Goal: Task Accomplishment & Management: Manage account settings

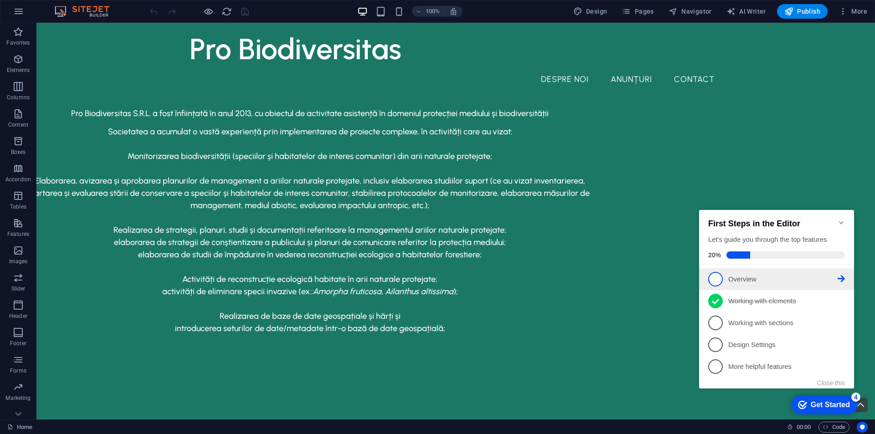
click at [738, 280] on p "Overview - incomplete" at bounding box center [782, 280] width 109 height 10
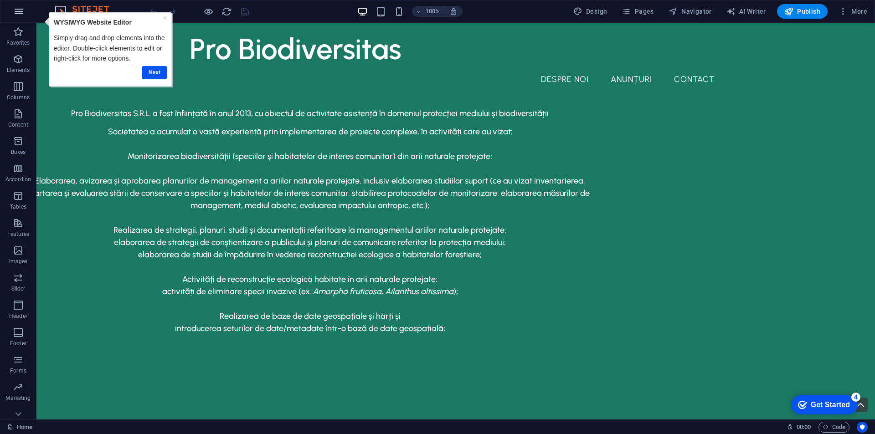
click at [23, 14] on icon "button" at bounding box center [18, 11] width 11 height 11
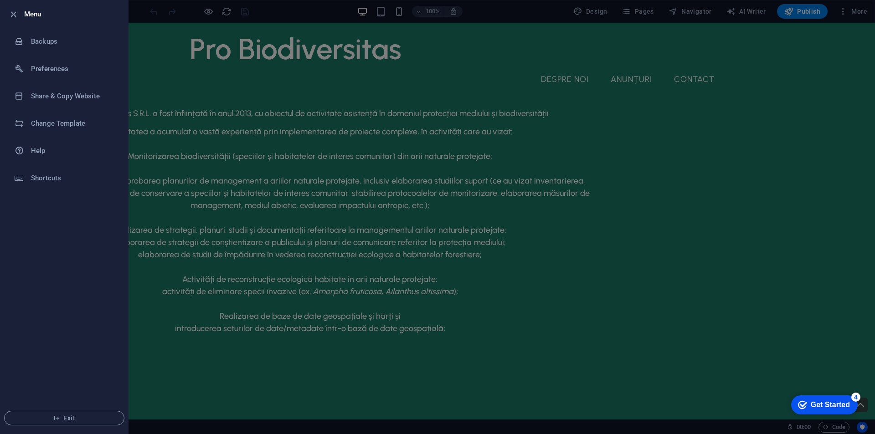
click at [23, 14] on div at bounding box center [16, 14] width 16 height 11
click at [15, 13] on icon "button" at bounding box center [13, 14] width 10 height 10
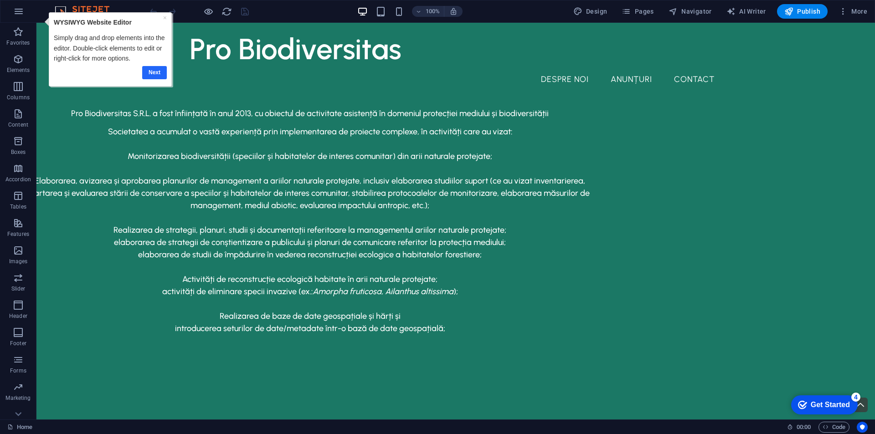
click at [150, 73] on link "Next" at bounding box center [154, 72] width 25 height 13
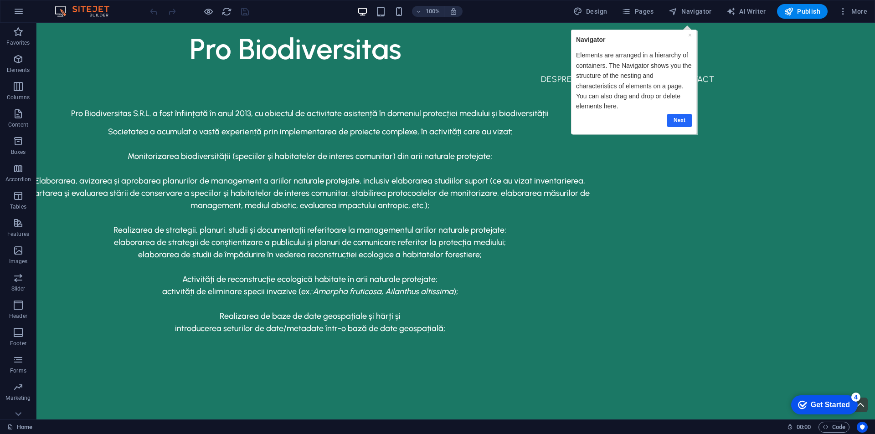
click at [679, 120] on link "Next" at bounding box center [679, 120] width 25 height 13
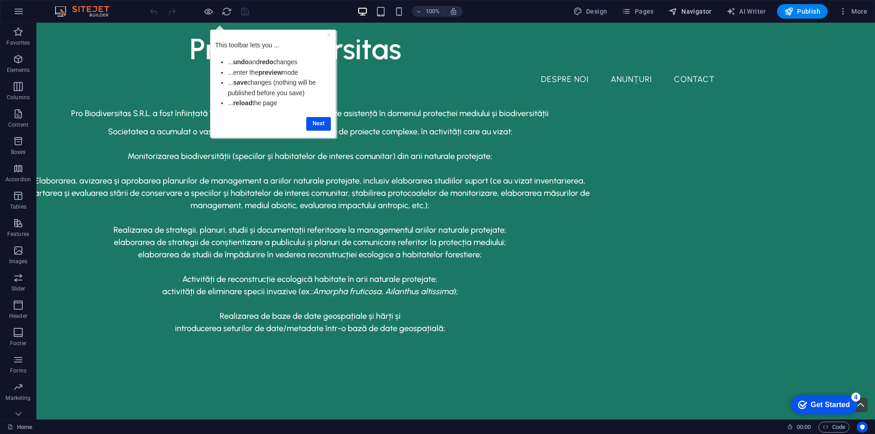
click at [683, 9] on span "Navigator" at bounding box center [690, 11] width 43 height 9
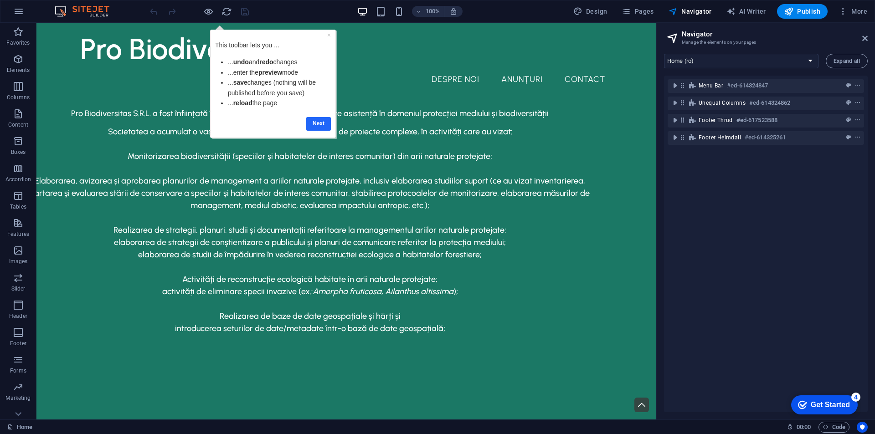
click at [316, 124] on link "Next" at bounding box center [318, 123] width 25 height 13
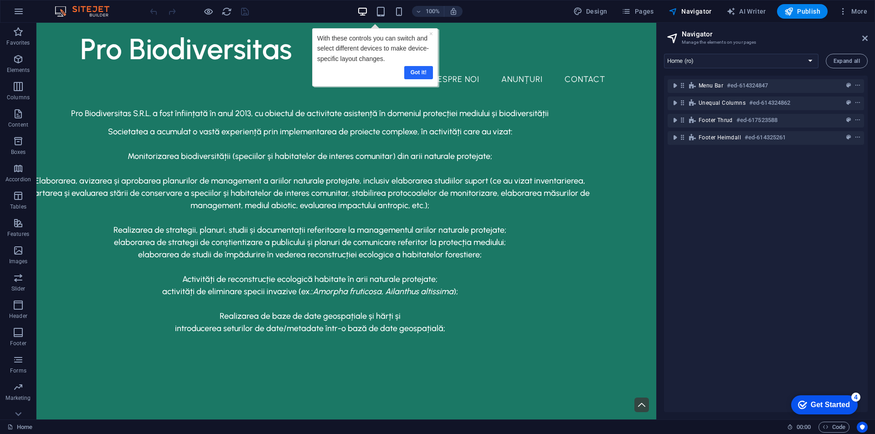
click at [424, 75] on link "Got it!" at bounding box center [418, 72] width 29 height 13
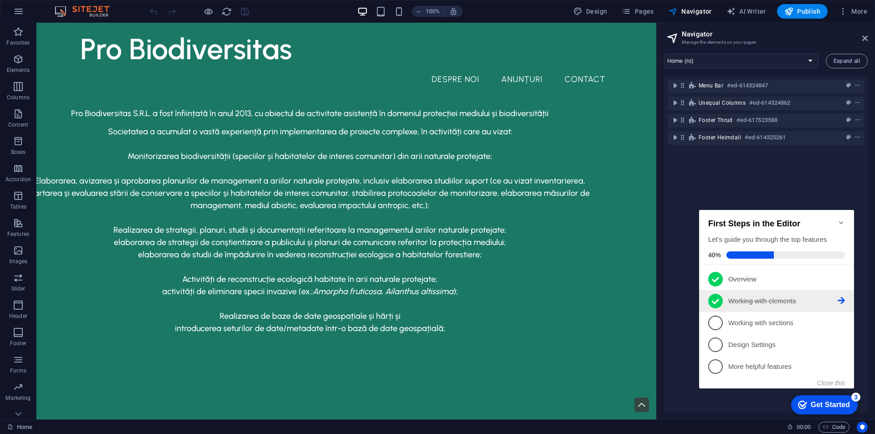
click at [724, 299] on link "2 Working with elements - completed" at bounding box center [776, 301] width 137 height 15
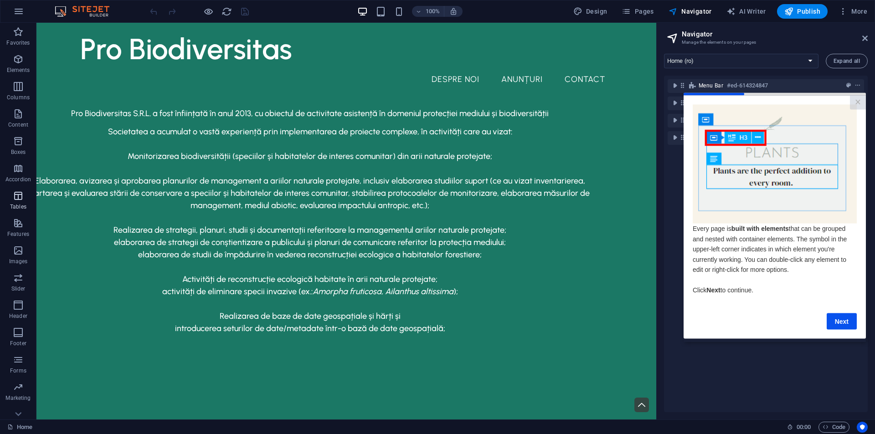
scroll to position [13, 0]
click at [845, 320] on link "Next" at bounding box center [842, 321] width 30 height 16
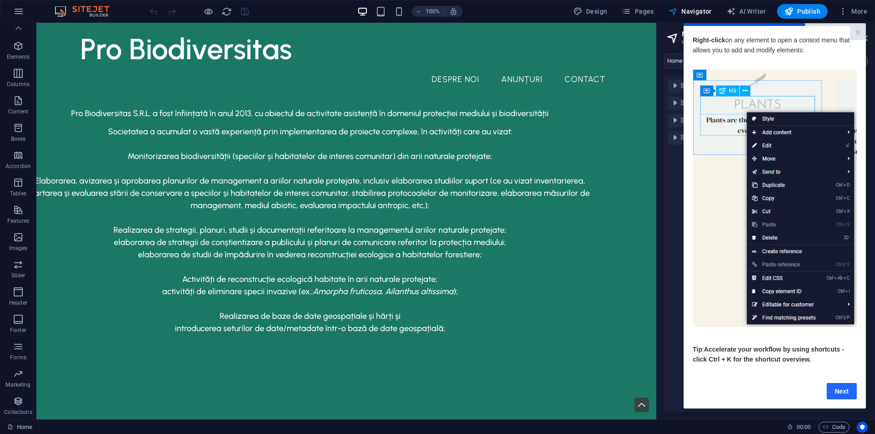
drag, startPoint x: 853, startPoint y: 395, endPoint x: 1534, endPoint y: 414, distance: 680.9
click at [853, 395] on link "Next" at bounding box center [842, 391] width 30 height 16
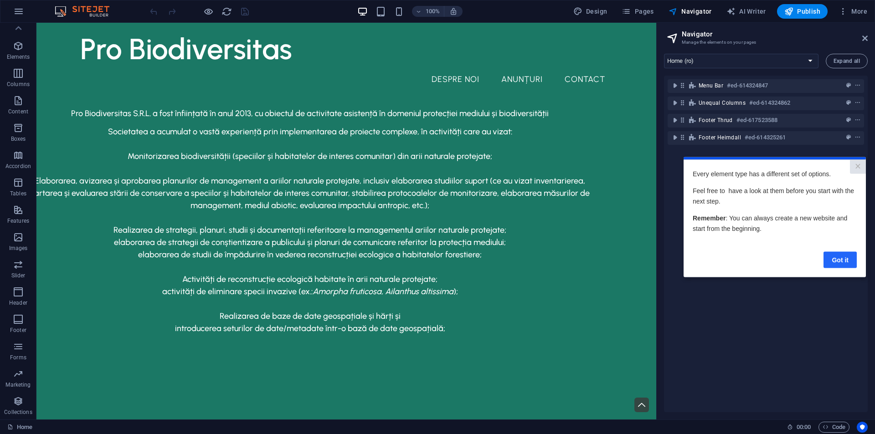
click at [832, 259] on link "Got it" at bounding box center [840, 260] width 33 height 16
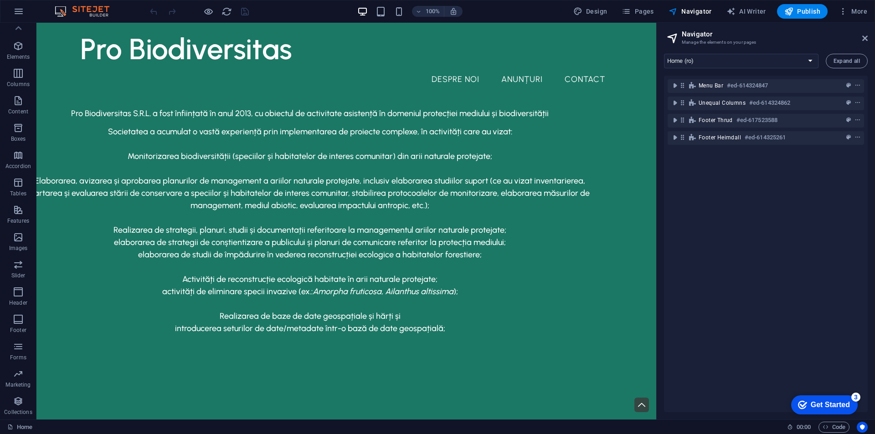
scroll to position [0, 0]
click at [816, 401] on div "Get Started" at bounding box center [830, 405] width 39 height 8
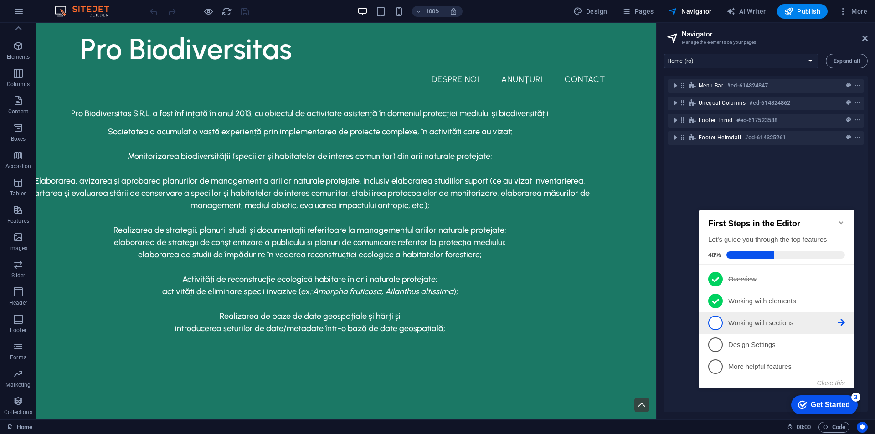
click at [785, 319] on p "Working with sections - incomplete" at bounding box center [782, 324] width 109 height 10
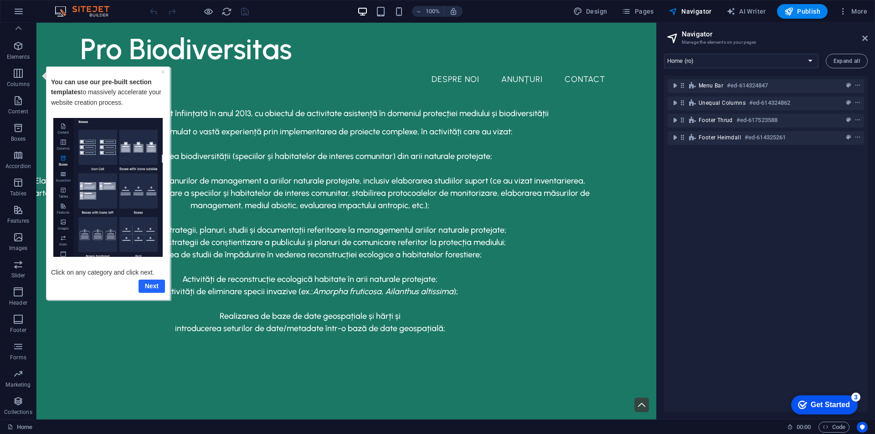
click at [139, 283] on link "Next" at bounding box center [152, 285] width 26 height 13
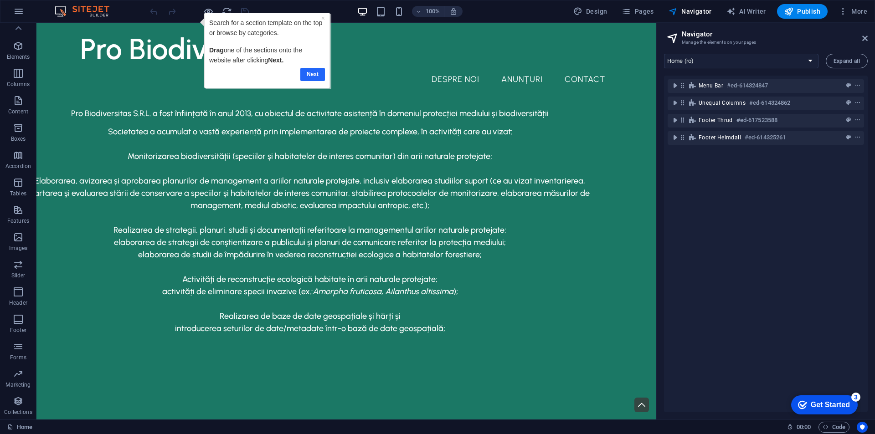
click at [311, 76] on link "Next" at bounding box center [312, 74] width 25 height 13
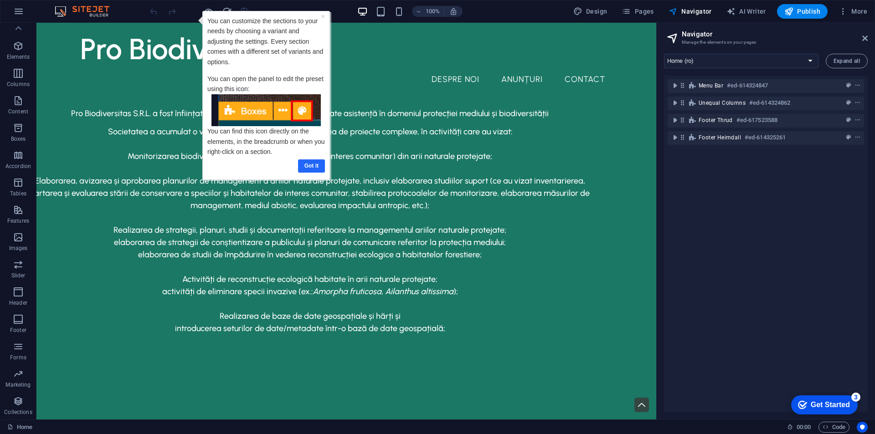
click at [318, 164] on link "Got it" at bounding box center [311, 166] width 27 height 13
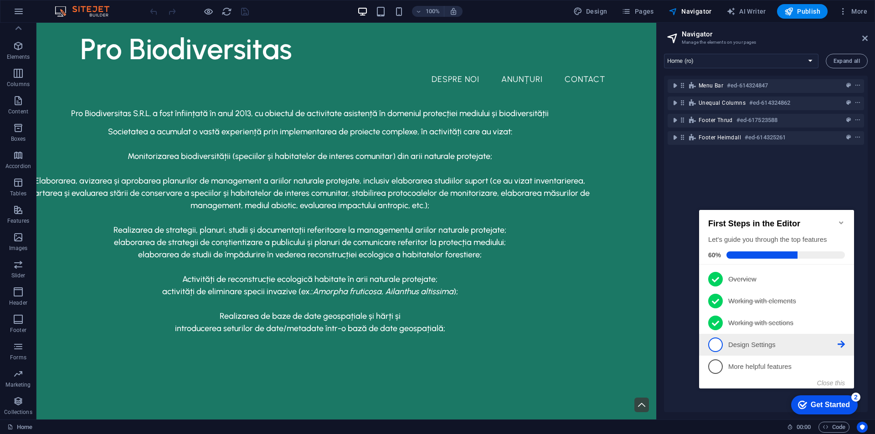
click at [762, 342] on p "Design Settings - incomplete" at bounding box center [782, 346] width 109 height 10
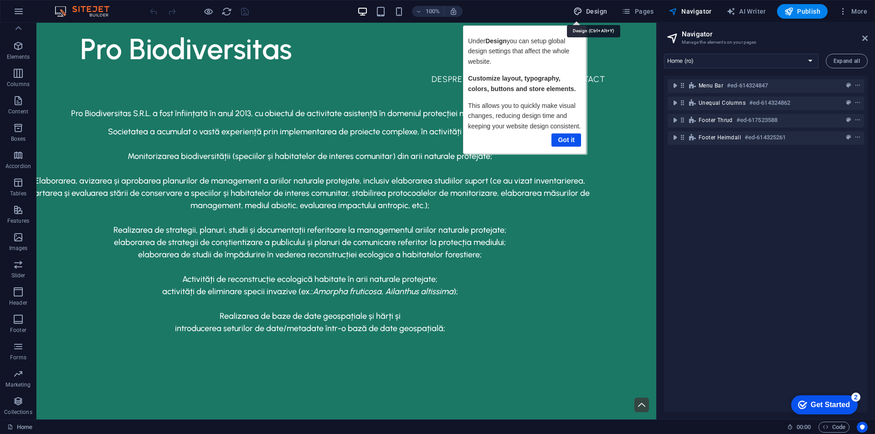
drag, startPoint x: 584, startPoint y: 10, endPoint x: 83, endPoint y: 60, distance: 503.5
click at [583, 10] on icon "button" at bounding box center [577, 11] width 9 height 9
select select "px"
select select "500"
select select "px"
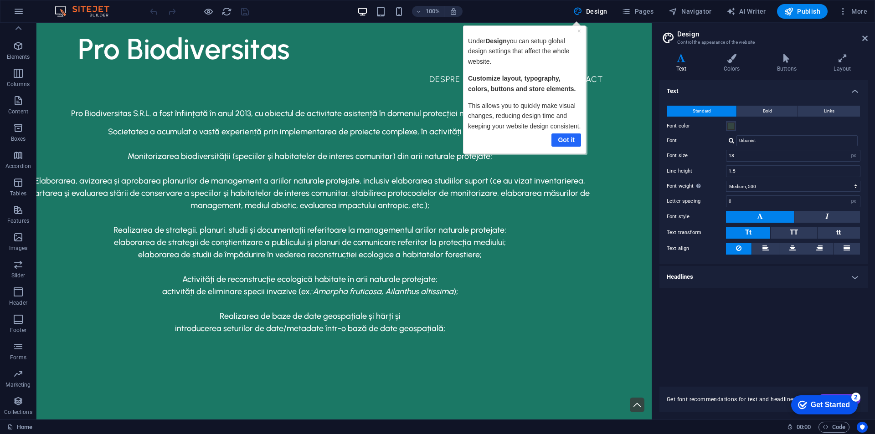
drag, startPoint x: 564, startPoint y: 136, endPoint x: 984, endPoint y: 121, distance: 420.1
click at [564, 136] on link "Got it" at bounding box center [566, 140] width 30 height 13
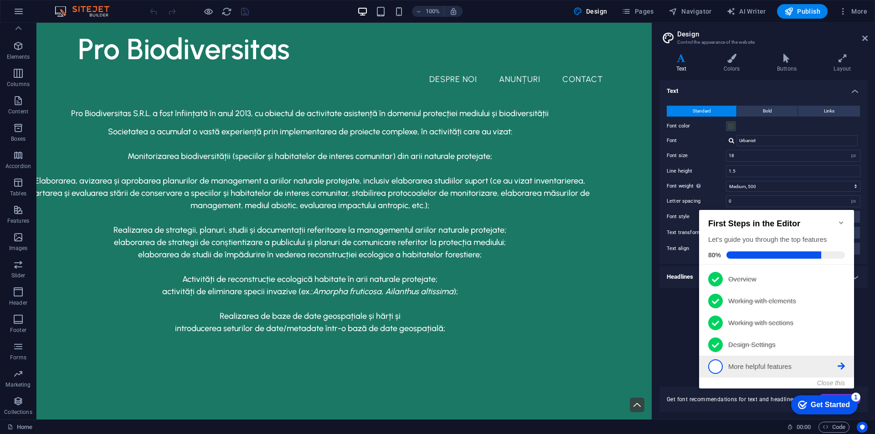
click at [746, 366] on p "More helpful features - incomplete" at bounding box center [782, 367] width 109 height 10
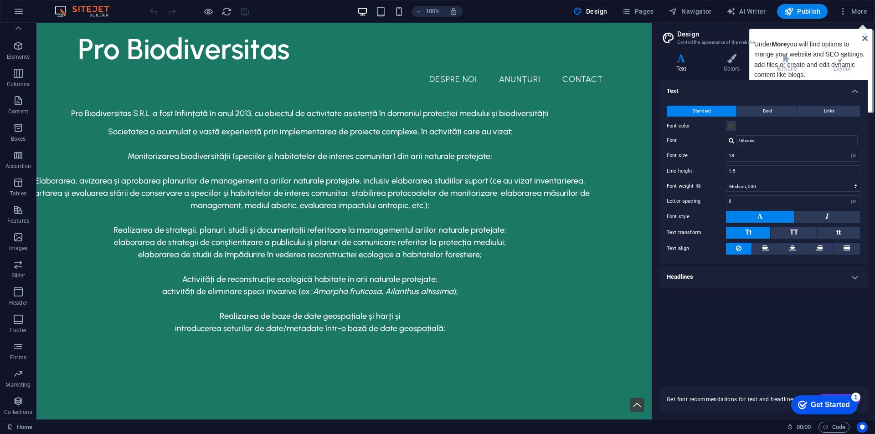
click at [866, 39] on icon at bounding box center [865, 38] width 5 height 7
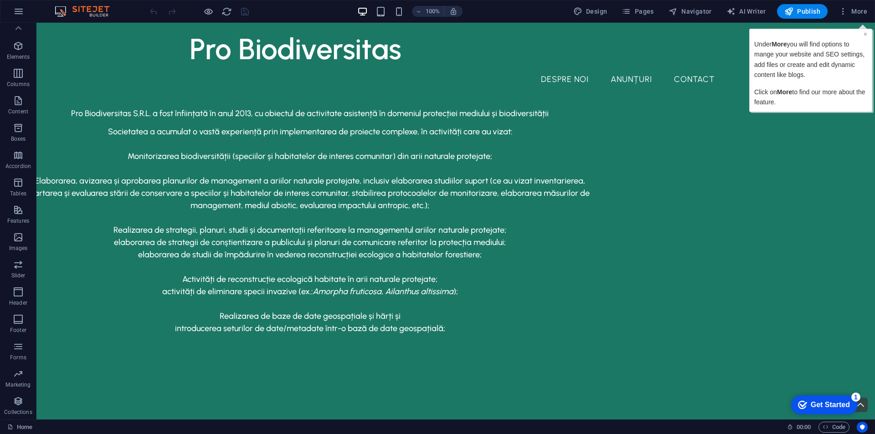
click at [865, 35] on link "×" at bounding box center [866, 34] width 4 height 7
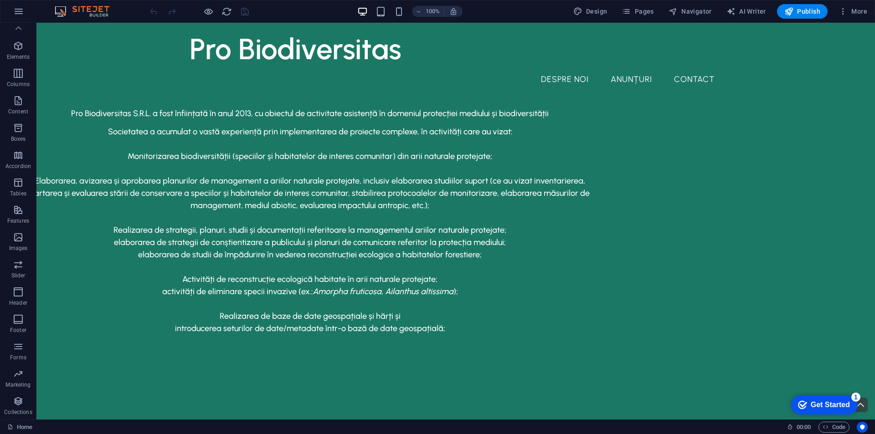
click at [828, 398] on div "checkmark Get Started 1" at bounding box center [824, 405] width 67 height 19
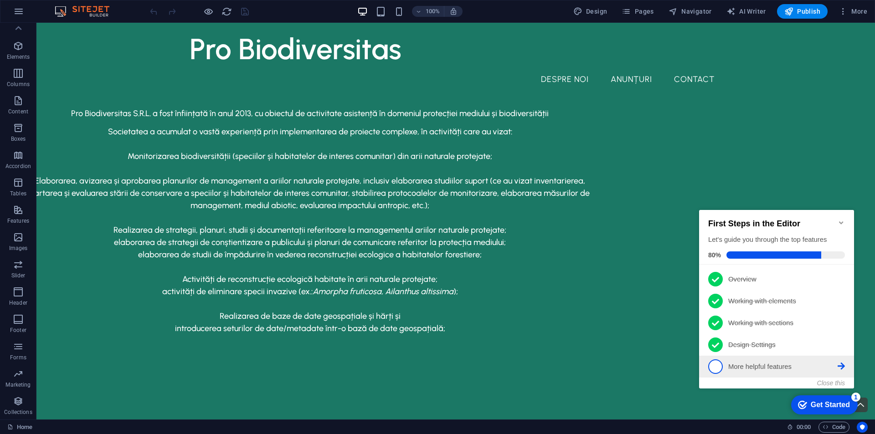
click at [773, 372] on link "5 More helpful features - incomplete" at bounding box center [776, 367] width 137 height 15
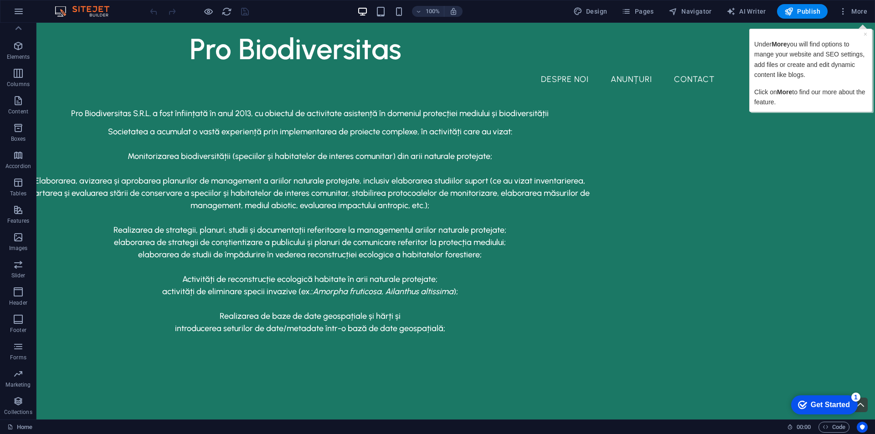
click at [846, 72] on p "Under More you will find options to mange your website and SEO settings, add fi…" at bounding box center [810, 59] width 113 height 41
click at [855, 12] on span "More" at bounding box center [853, 11] width 29 height 9
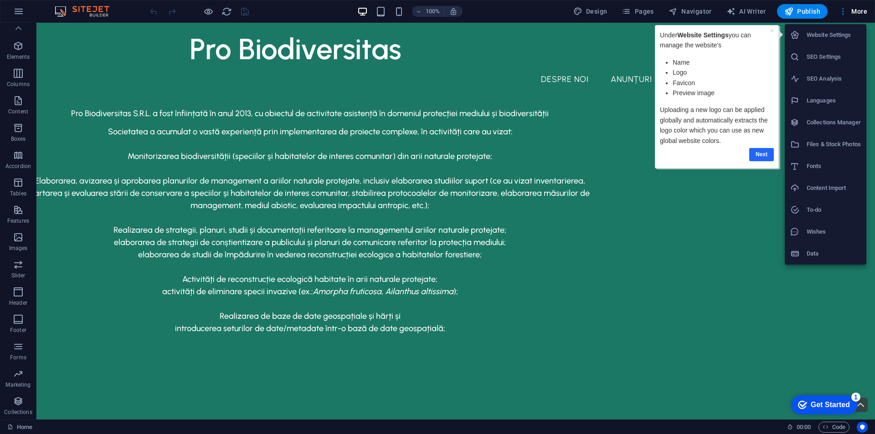
click at [760, 154] on link "Next" at bounding box center [761, 154] width 25 height 13
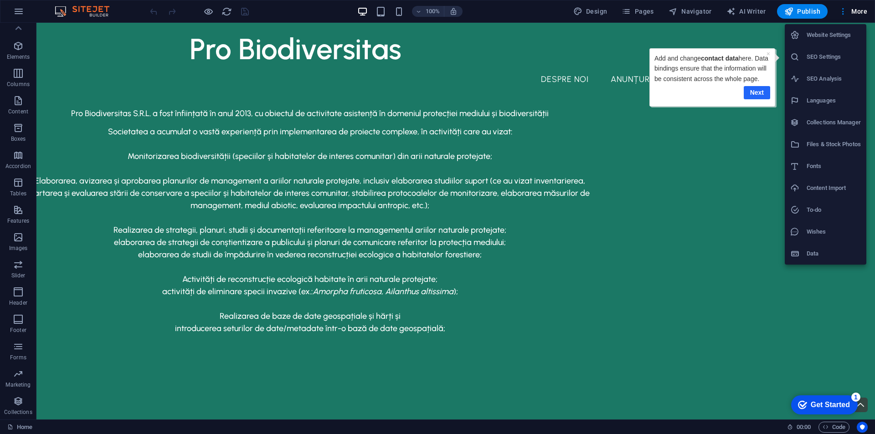
click at [757, 99] on link "Next" at bounding box center [757, 92] width 26 height 13
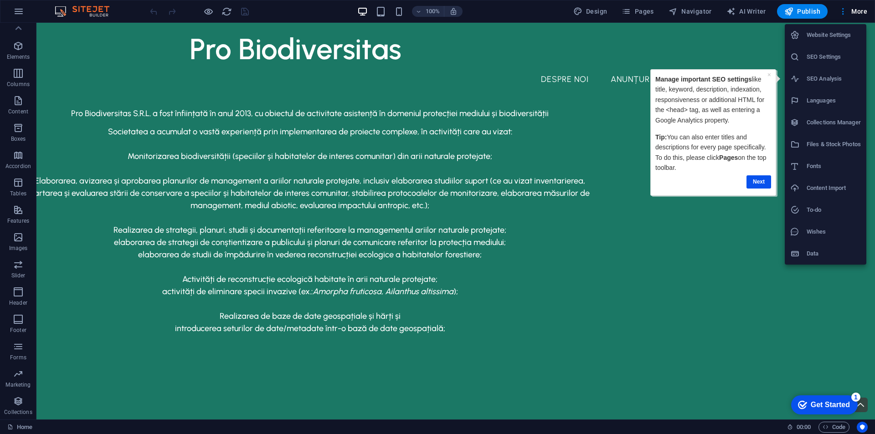
drag, startPoint x: 670, startPoint y: 136, endPoint x: 684, endPoint y: 173, distance: 39.5
click at [684, 173] on div "Manage important SEO settings like title, keyword, description, indexation, res…" at bounding box center [714, 132] width 116 height 117
click at [684, 173] on div "Next" at bounding box center [714, 182] width 116 height 18
drag, startPoint x: 684, startPoint y: 173, endPoint x: 670, endPoint y: 134, distance: 42.3
click at [670, 134] on div "Manage important SEO settings like title, keyword, description, indexation, res…" at bounding box center [714, 132] width 116 height 117
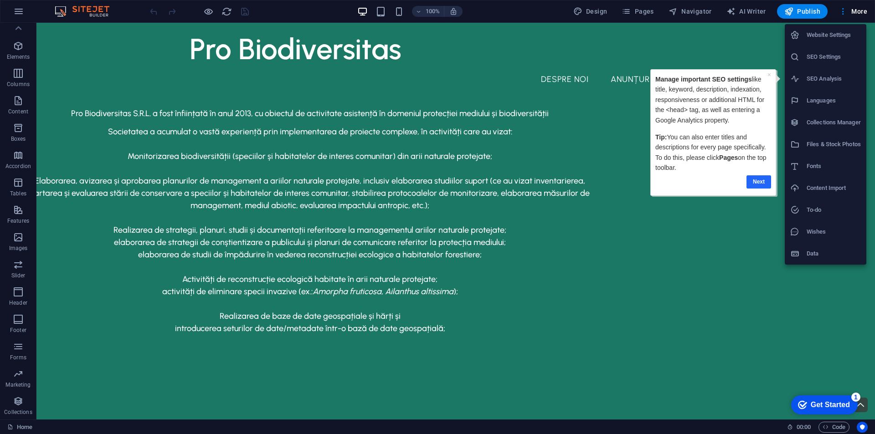
click at [750, 178] on link "Next" at bounding box center [759, 182] width 25 height 13
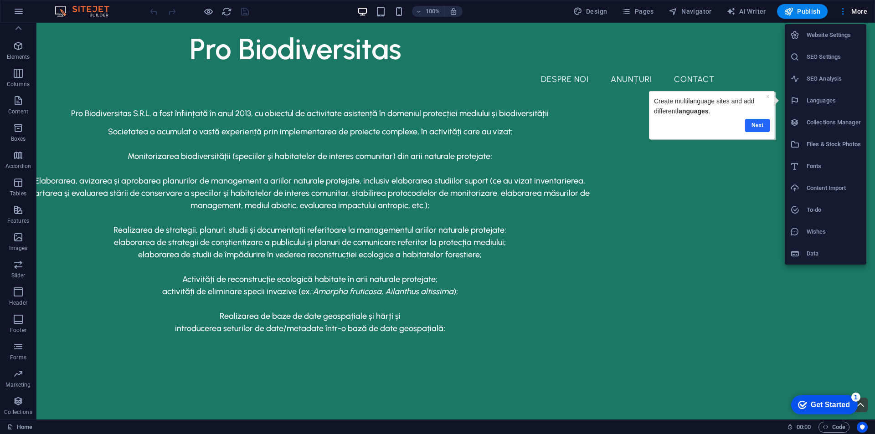
click at [754, 124] on link "Next" at bounding box center [757, 125] width 25 height 13
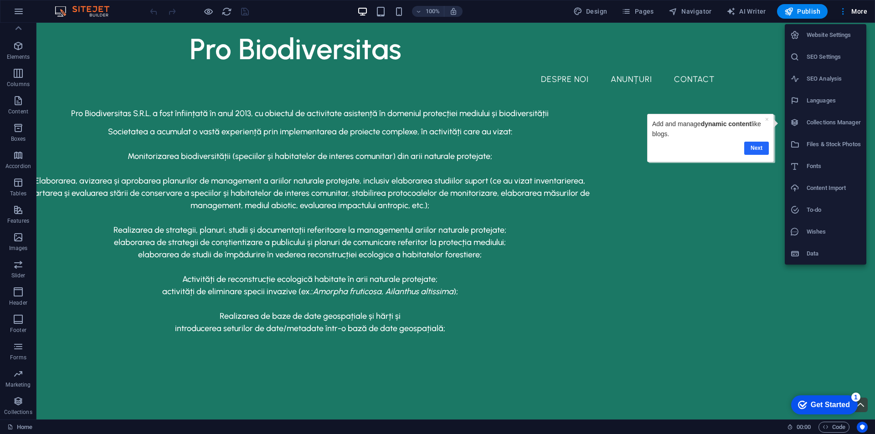
click at [750, 147] on link "Next" at bounding box center [756, 148] width 25 height 13
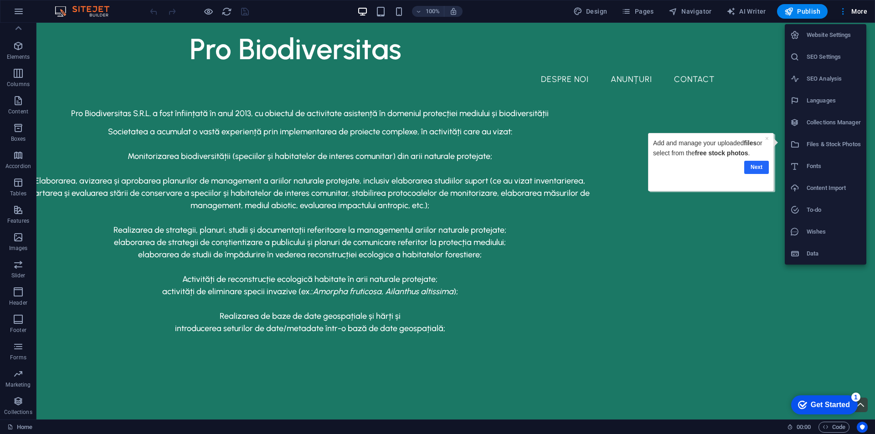
drag, startPoint x: 758, startPoint y: 166, endPoint x: 1371, endPoint y: 295, distance: 627.1
click at [758, 166] on link "Next" at bounding box center [756, 167] width 25 height 13
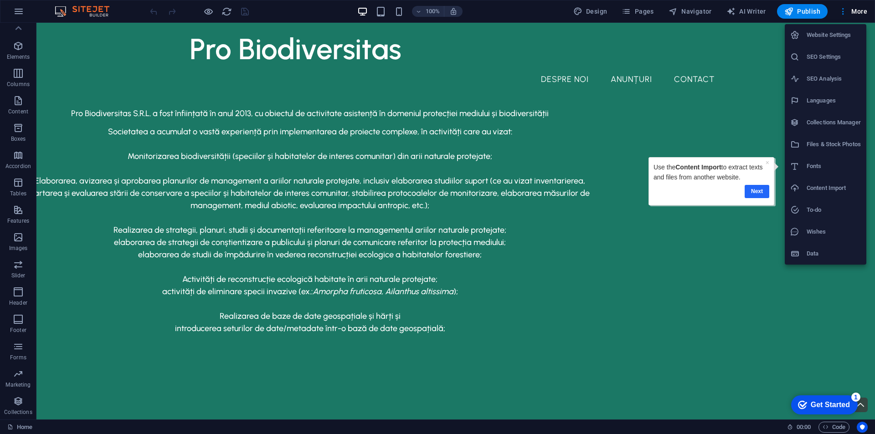
click at [761, 188] on link "Next" at bounding box center [757, 191] width 25 height 13
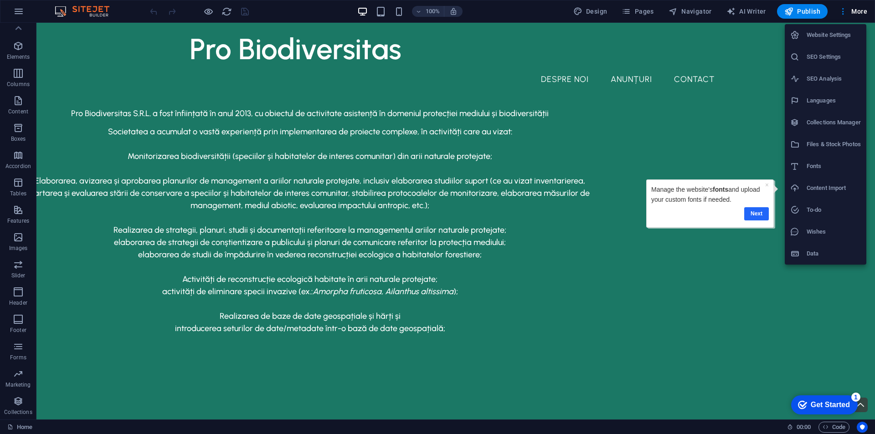
click at [749, 216] on link "Next" at bounding box center [756, 213] width 25 height 13
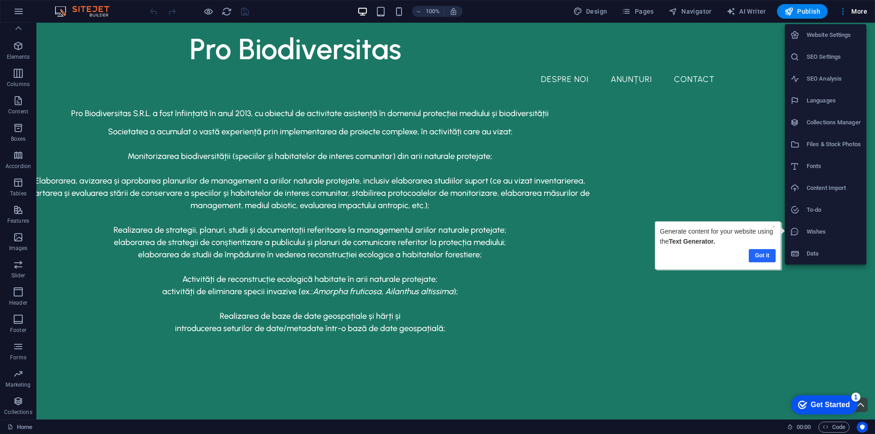
click at [762, 260] on link "Got it" at bounding box center [762, 255] width 27 height 13
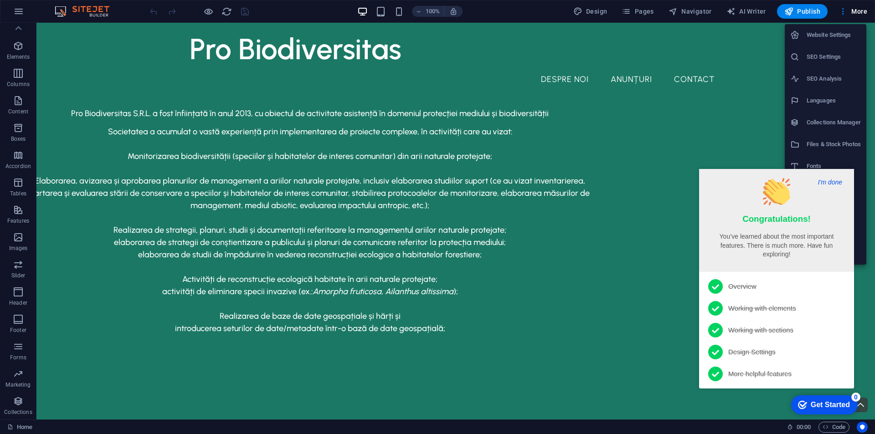
click at [829, 182] on button "I'm done" at bounding box center [831, 182] width 30 height 8
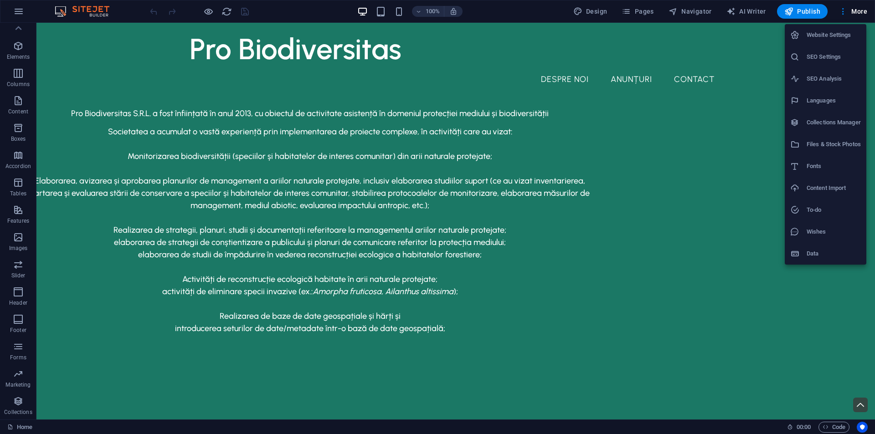
click at [814, 100] on h6 "Languages" at bounding box center [834, 100] width 54 height 11
select select "131"
select select "41"
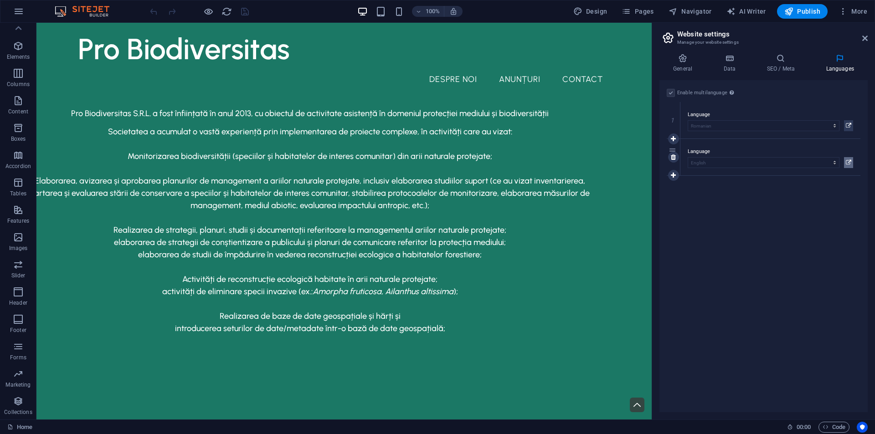
click at [848, 162] on icon at bounding box center [848, 162] width 5 height 11
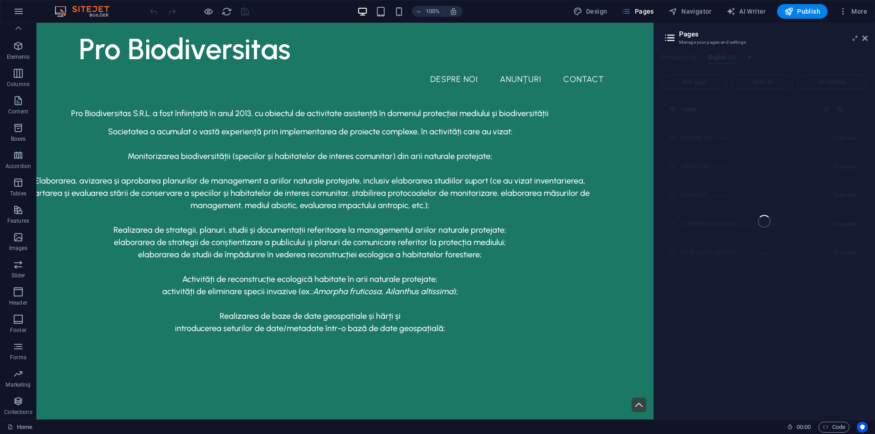
click at [798, 244] on div "Home (ro) Favorites Elements Columns Content Boxes Accordion Tables Features Im…" at bounding box center [437, 221] width 875 height 397
click at [863, 41] on div "Home (ro) Favorites Elements Columns Content Boxes Accordion Tables Features Im…" at bounding box center [437, 221] width 875 height 397
click at [864, 37] on div "Home (ro) Favorites Elements Columns Content Boxes Accordion Tables Features Im…" at bounding box center [437, 221] width 875 height 397
click at [672, 34] on div "Home (ro) Favorites Elements Columns Content Boxes Accordion Tables Features Im…" at bounding box center [437, 221] width 875 height 397
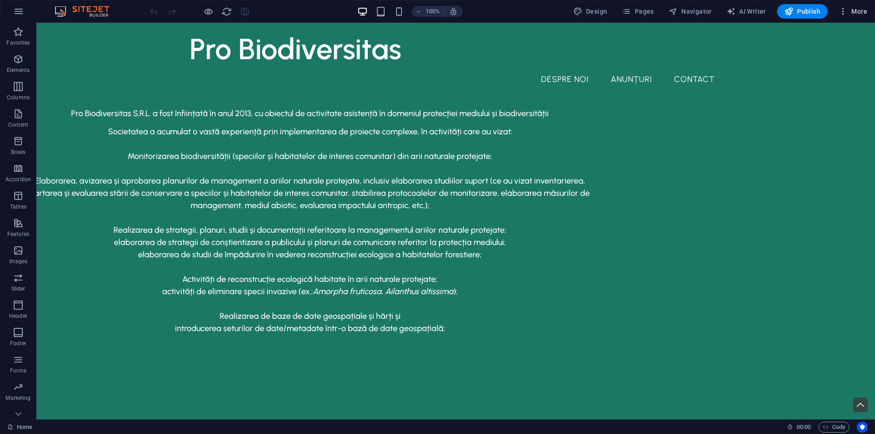
click at [845, 10] on icon "button" at bounding box center [843, 11] width 9 height 9
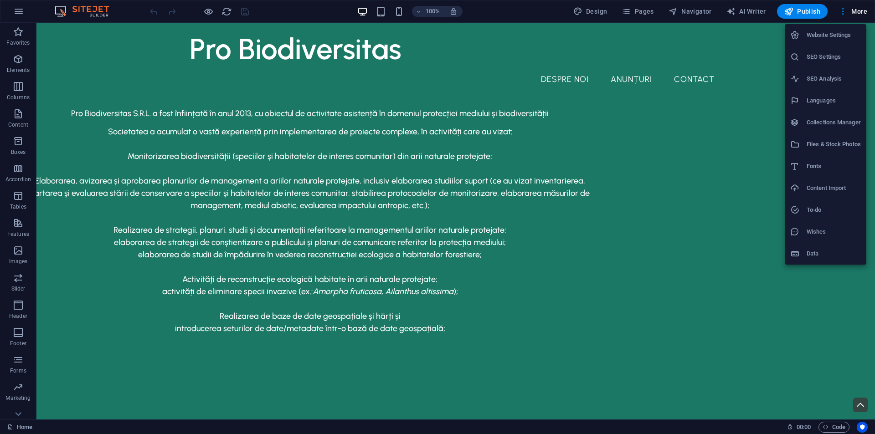
click at [816, 96] on h6 "Languages" at bounding box center [834, 100] width 54 height 11
select select "131"
select select "41"
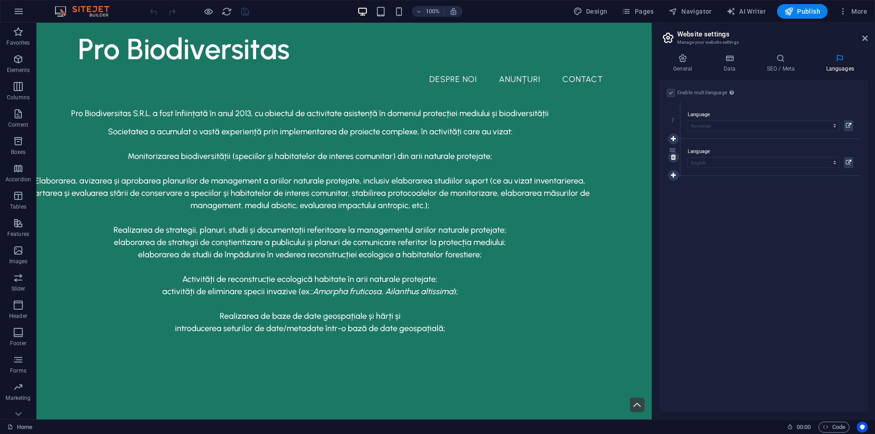
click at [724, 151] on label "Language" at bounding box center [770, 151] width 165 height 11
click at [852, 165] on button at bounding box center [848, 162] width 9 height 11
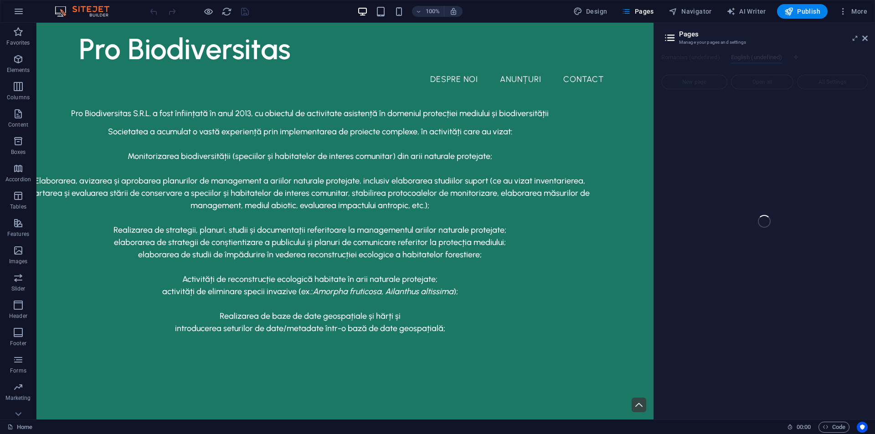
click at [675, 40] on div "Home (ro) Favorites Elements Columns Content Boxes Accordion Tables Features Im…" at bounding box center [437, 221] width 875 height 397
click at [863, 38] on div "Home (ro) Favorites Elements Columns Content Boxes Accordion Tables Features Im…" at bounding box center [437, 221] width 875 height 397
click at [856, 38] on div "Home (ro) Favorites Elements Columns Content Boxes Accordion Tables Features Im…" at bounding box center [437, 221] width 875 height 397
click at [844, 8] on icon "button" at bounding box center [843, 11] width 9 height 9
click at [815, 38] on h6 "Website Settings" at bounding box center [834, 35] width 54 height 11
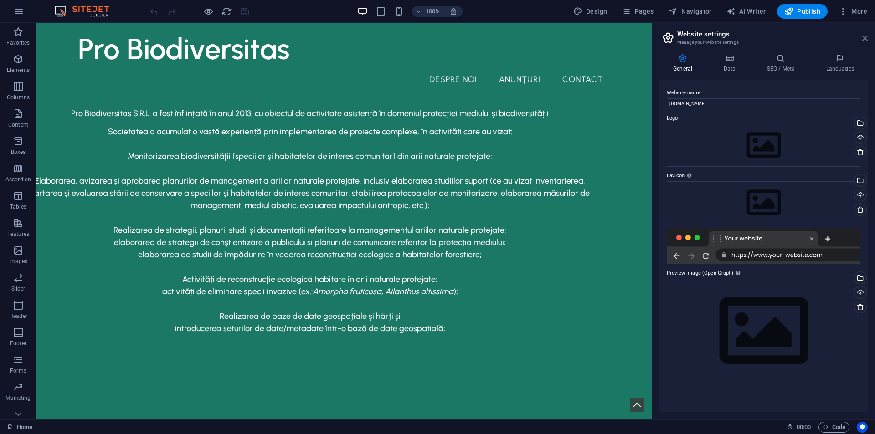
click at [865, 37] on icon at bounding box center [865, 38] width 5 height 7
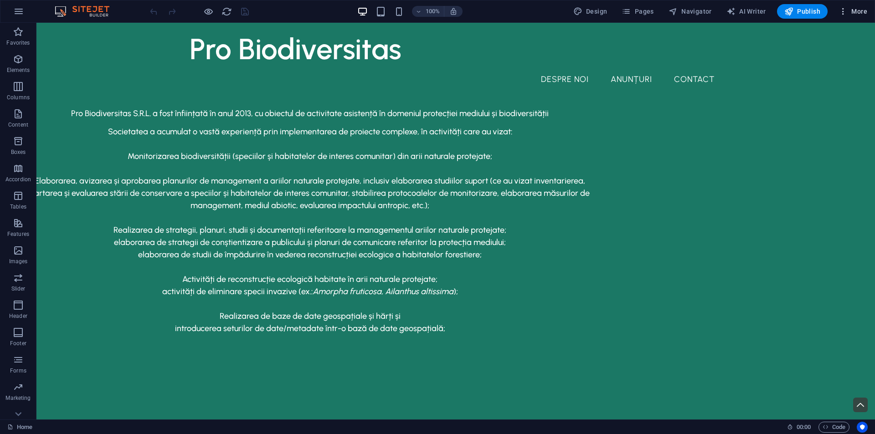
click at [864, 10] on span "More" at bounding box center [853, 11] width 29 height 9
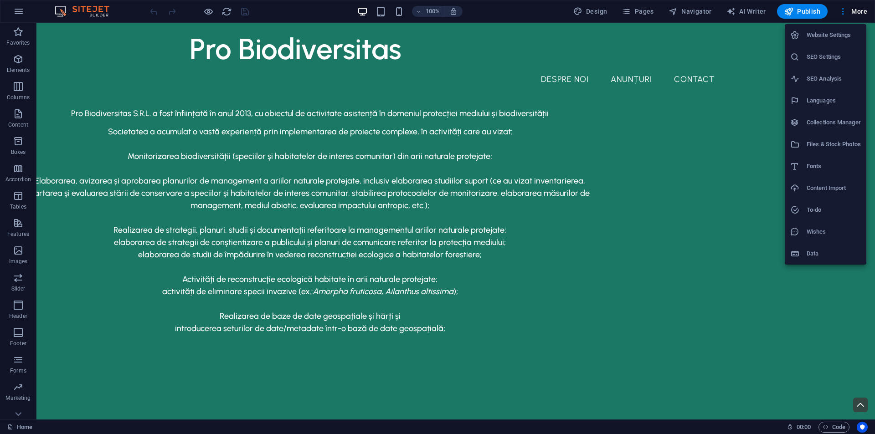
click at [818, 105] on h6 "Languages" at bounding box center [834, 100] width 54 height 11
select select "131"
select select "41"
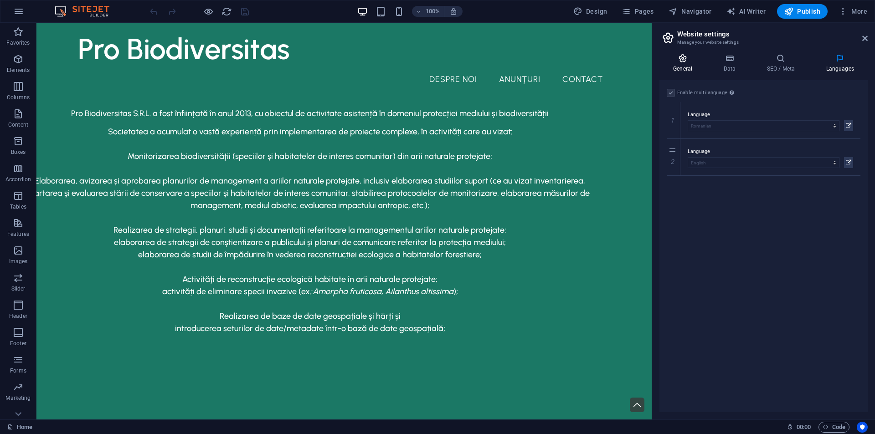
click at [677, 61] on icon at bounding box center [683, 58] width 46 height 9
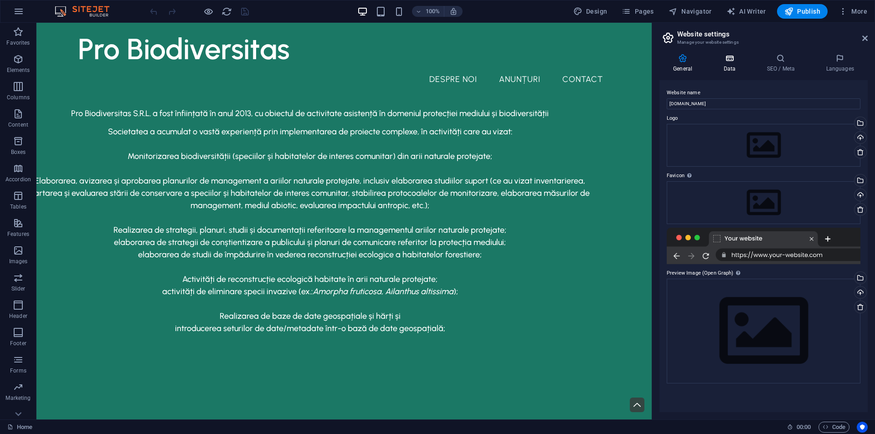
click at [733, 62] on icon at bounding box center [730, 58] width 40 height 9
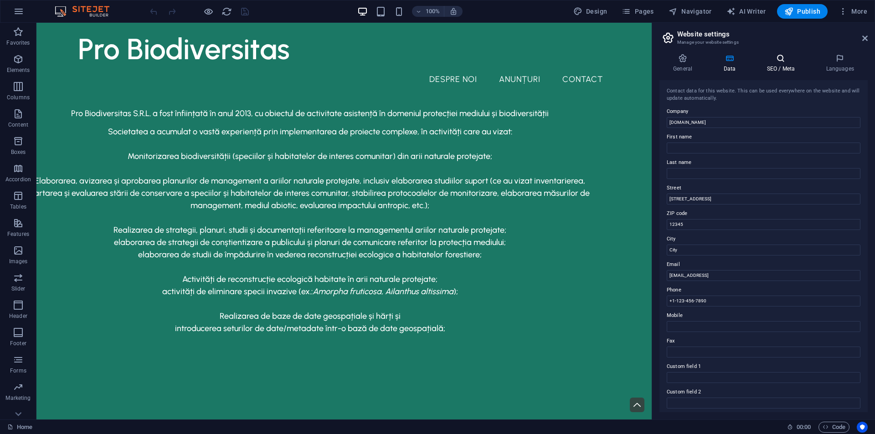
click at [780, 58] on icon at bounding box center [781, 58] width 56 height 9
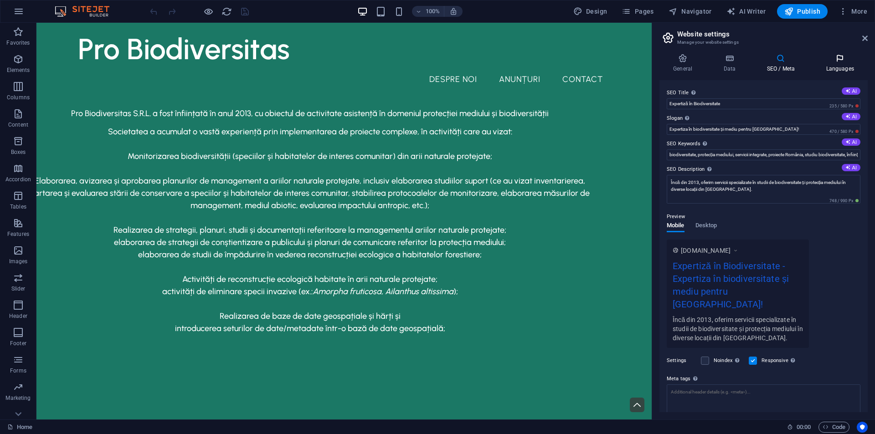
click at [832, 61] on icon at bounding box center [840, 58] width 56 height 9
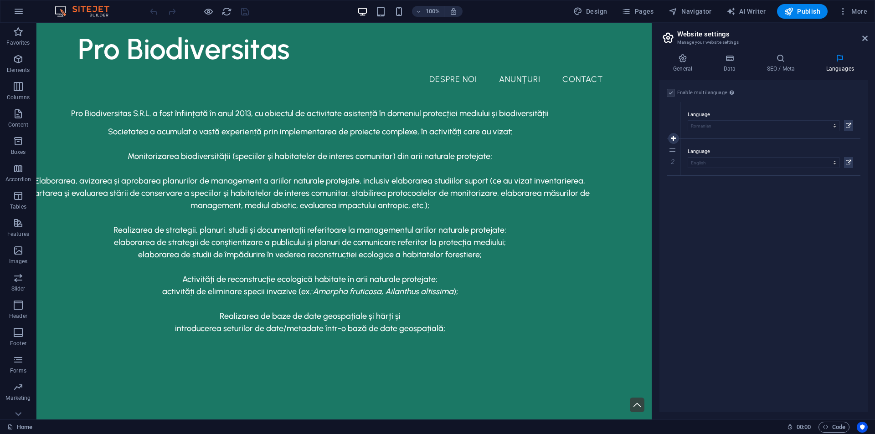
click at [714, 109] on label "Language" at bounding box center [770, 114] width 165 height 11
click at [848, 124] on icon at bounding box center [848, 125] width 5 height 11
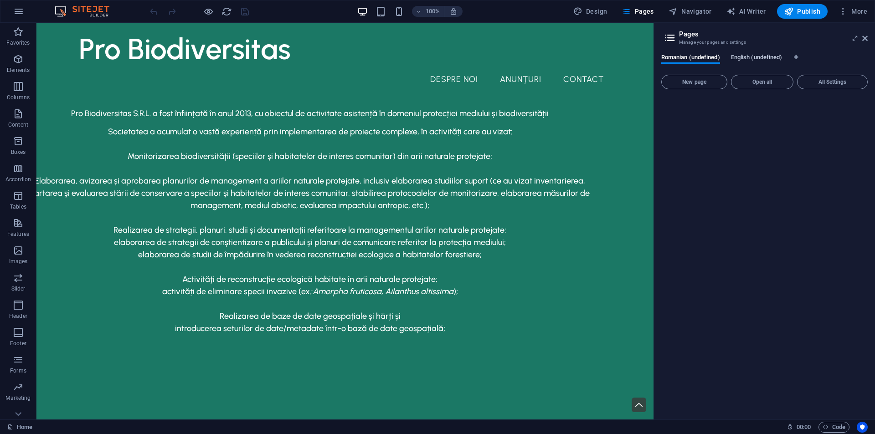
click at [764, 60] on span "English (undefined)" at bounding box center [757, 58] width 52 height 13
click at [693, 56] on span "Romanian (undefined)" at bounding box center [690, 58] width 59 height 13
drag, startPoint x: 863, startPoint y: 37, endPoint x: 772, endPoint y: 60, distance: 93.9
click at [863, 37] on icon at bounding box center [865, 38] width 5 height 7
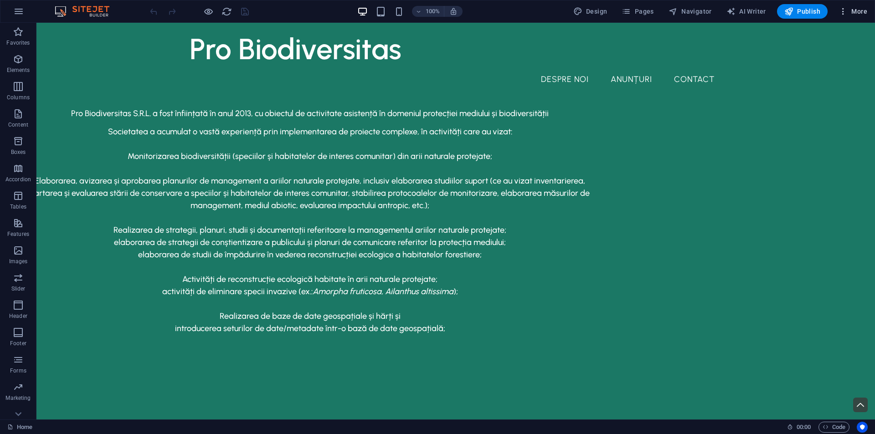
click at [856, 8] on span "More" at bounding box center [853, 11] width 29 height 9
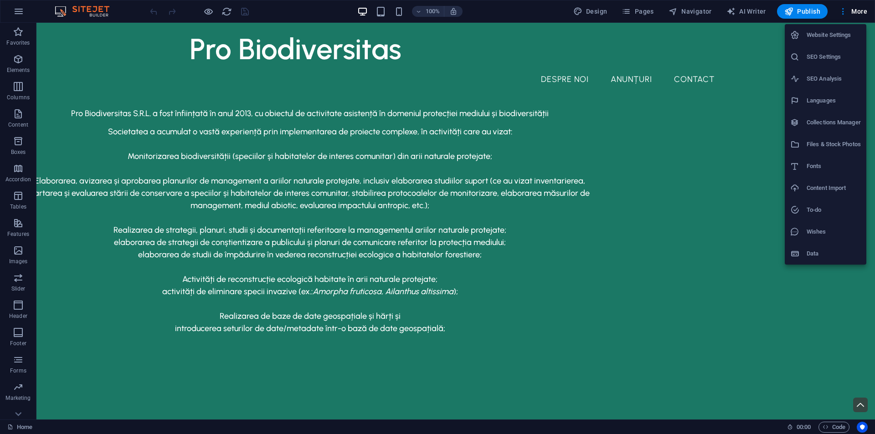
click at [829, 107] on li "Languages" at bounding box center [826, 101] width 82 height 22
select select "131"
select select "41"
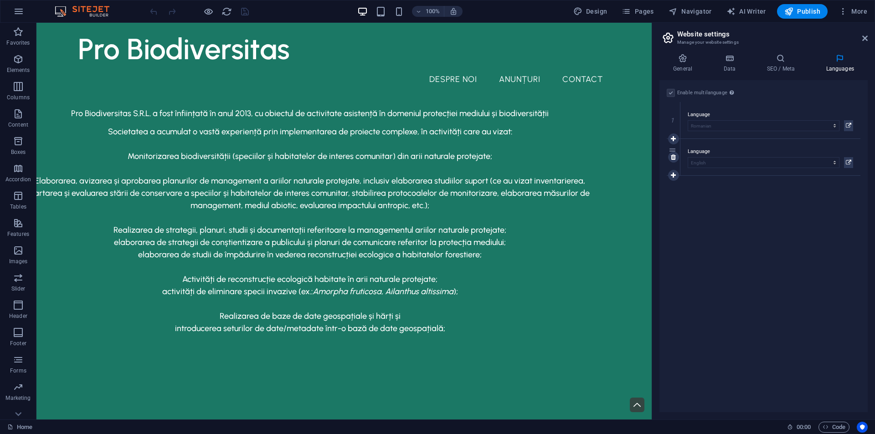
click at [783, 149] on label "Language" at bounding box center [770, 151] width 165 height 11
click at [849, 163] on icon at bounding box center [848, 162] width 5 height 11
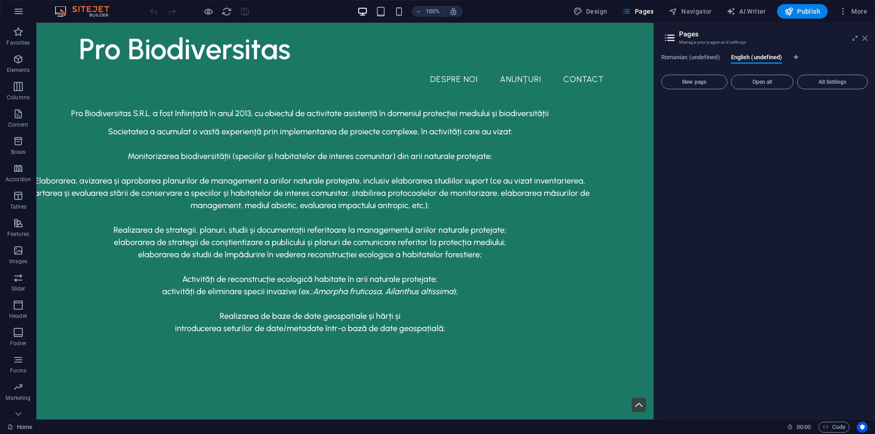
drag, startPoint x: 864, startPoint y: 37, endPoint x: 828, endPoint y: 14, distance: 42.6
click at [865, 37] on icon at bounding box center [865, 38] width 5 height 7
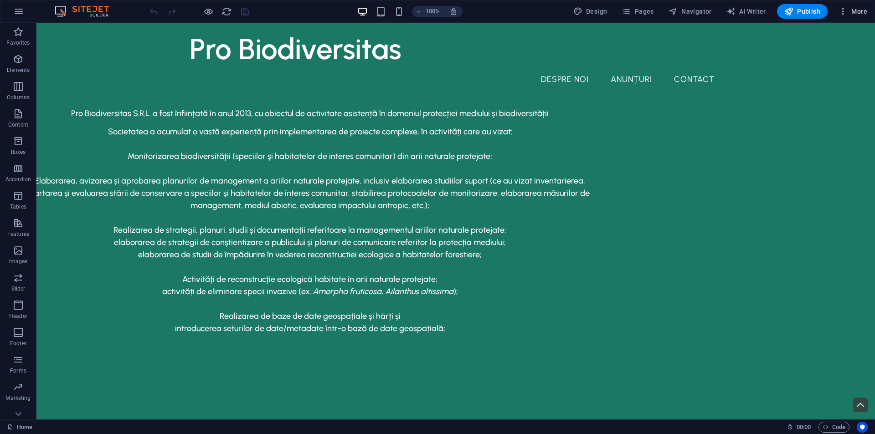
click at [852, 8] on span "More" at bounding box center [853, 11] width 29 height 9
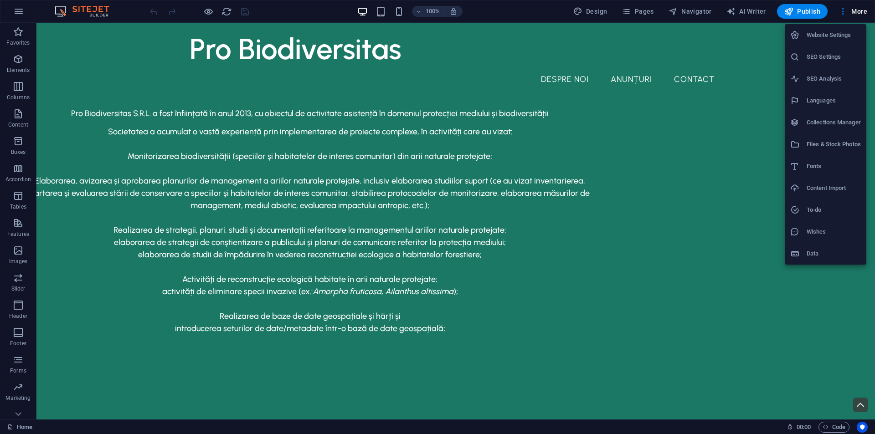
click at [552, 47] on div at bounding box center [437, 217] width 875 height 434
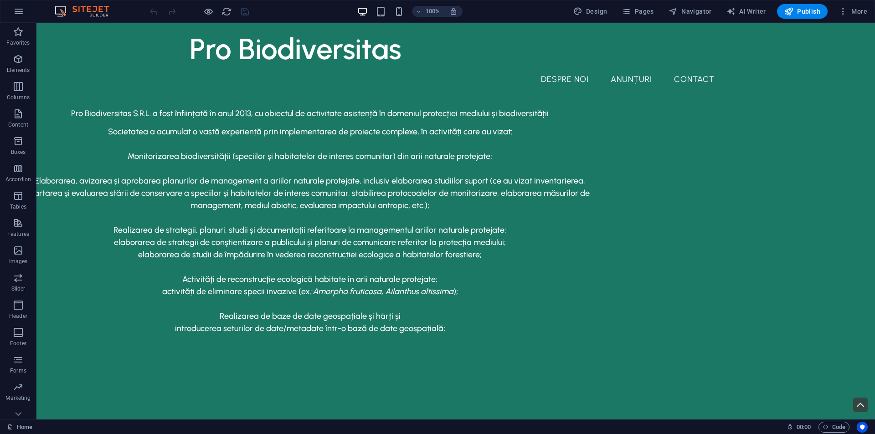
click at [388, 57] on div "Website Settings SEO Settings SEO Analysis Languages Collections Manager Files …" at bounding box center [437, 219] width 875 height 429
click at [388, 57] on div "Pro Biodiversitas" at bounding box center [456, 49] width 532 height 38
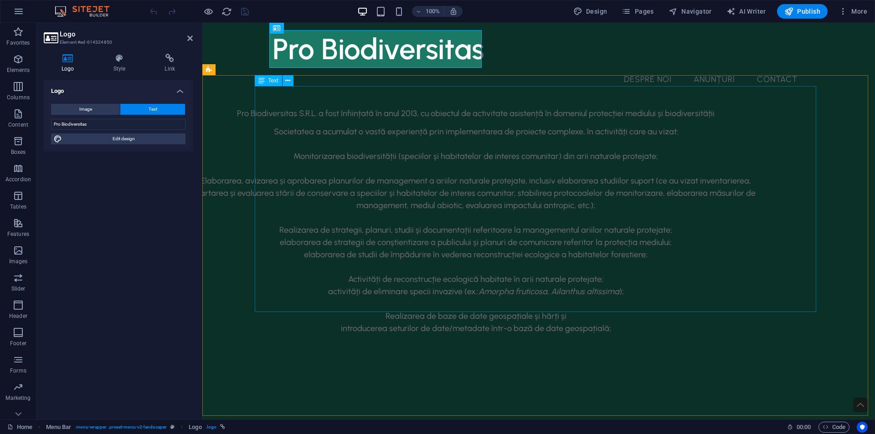
click at [270, 118] on div "Pro Biodiversitas S.R.L. a fost înființată în anul 2013, cu obiectul de activit…" at bounding box center [476, 222] width 562 height 226
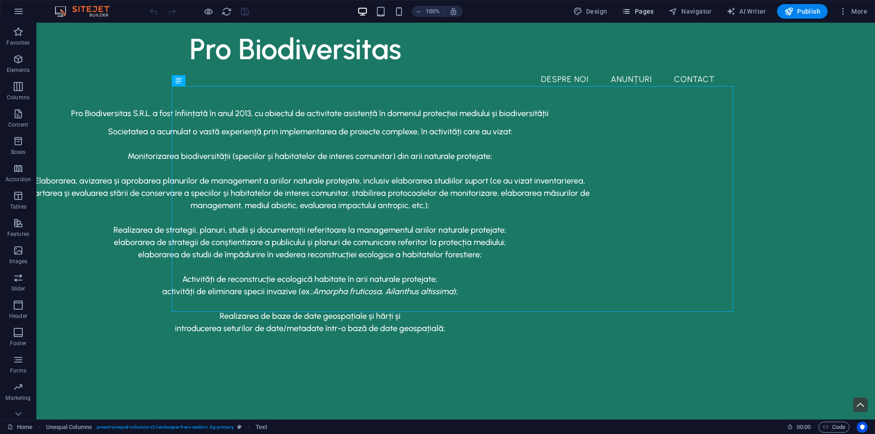
click at [645, 13] on span "Pages" at bounding box center [638, 11] width 32 height 9
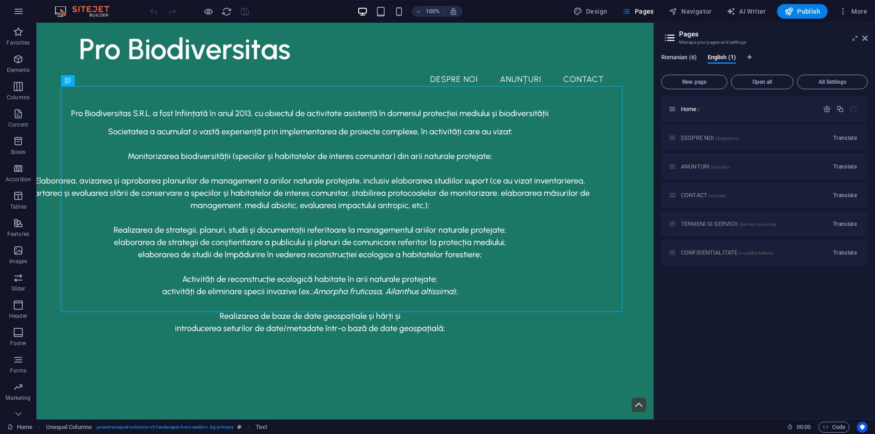
click at [690, 56] on span "Romanian (6)" at bounding box center [679, 58] width 36 height 13
click at [718, 54] on span "English (1)" at bounding box center [722, 58] width 28 height 13
click at [705, 107] on p "Home /" at bounding box center [748, 109] width 135 height 6
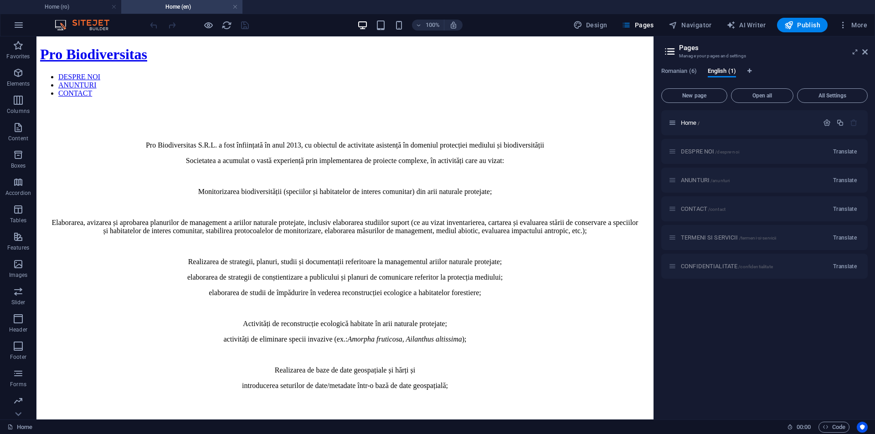
click at [760, 148] on div "DESPRE NOI /despre-noi Translate" at bounding box center [764, 151] width 207 height 25
click at [700, 152] on div "DESPRE NOI /despre-noi Translate" at bounding box center [764, 151] width 207 height 25
click at [449, 73] on nav "DESPRE NOI ANUNȚURI CONTACT" at bounding box center [345, 85] width 610 height 25
drag, startPoint x: 449, startPoint y: 62, endPoint x: 474, endPoint y: 130, distance: 72.6
click at [449, 73] on nav "DESPRE NOI ANUNȚURI CONTACT" at bounding box center [345, 85] width 610 height 25
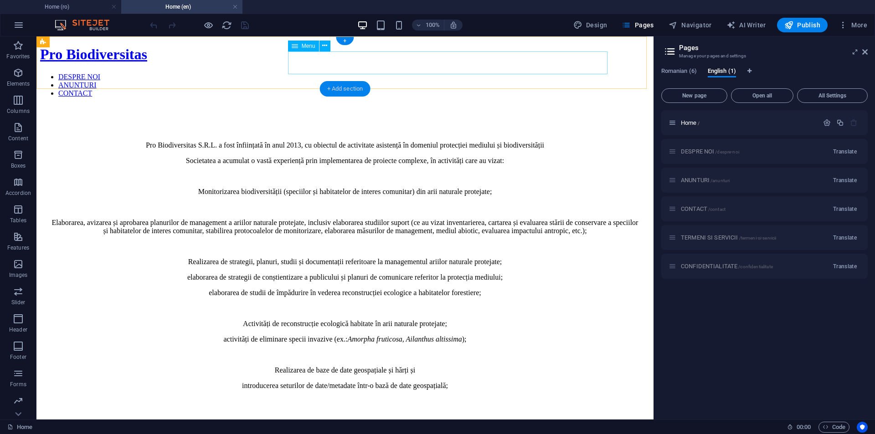
select select "1"
select select
select select "2"
select select
select select "3"
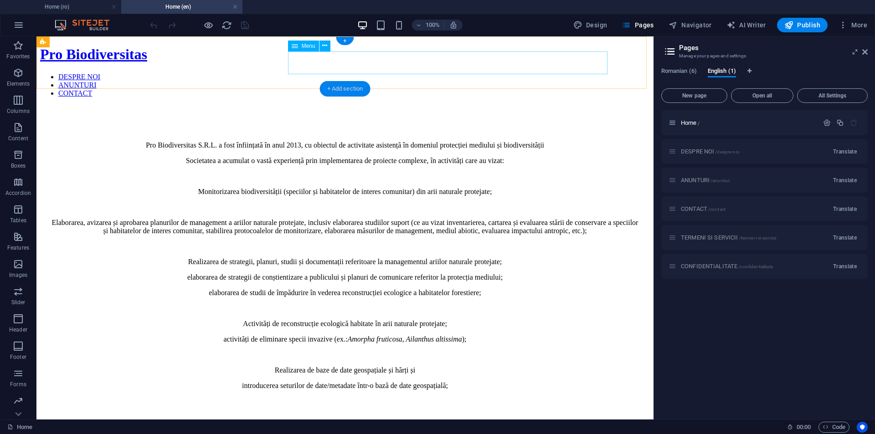
select select
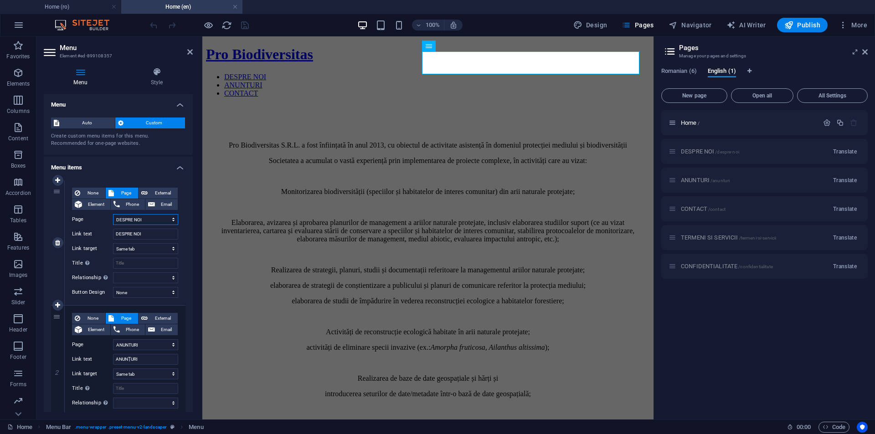
click at [133, 220] on select "Home DESPRE NOI ANUNTURI CONTACT TERMENI SI SERVICII CONFIDENTIALITATE Home" at bounding box center [145, 219] width 65 height 11
click at [141, 218] on select "Home DESPRE NOI ANUNTURI CONTACT TERMENI SI SERVICII CONFIDENTIALITATE Home" at bounding box center [145, 219] width 65 height 11
click at [133, 219] on select "Home DESPRE NOI ANUNTURI CONTACT TERMENI SI SERVICII CONFIDENTIALITATE Home" at bounding box center [145, 219] width 65 height 11
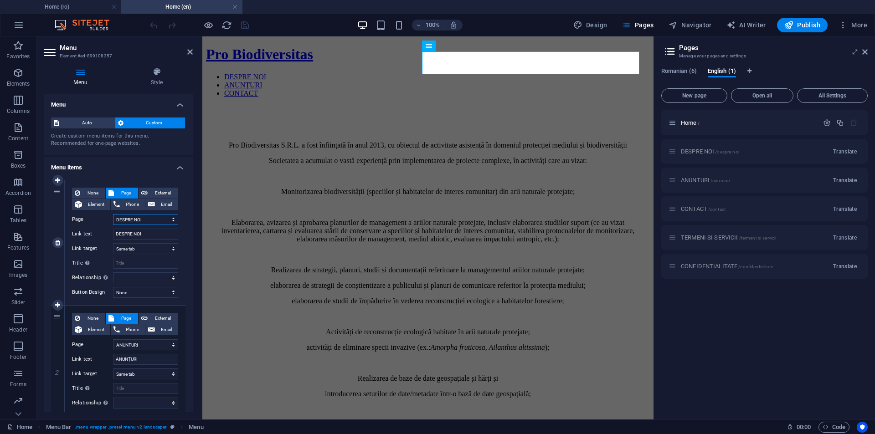
click at [133, 219] on select "Home DESPRE NOI ANUNTURI CONTACT TERMENI SI SERVICII CONFIDENTIALITATE Home" at bounding box center [145, 219] width 65 height 11
click at [138, 217] on select "Home DESPRE NOI ANUNTURI CONTACT TERMENI SI SERVICII CONFIDENTIALITATE Home" at bounding box center [145, 219] width 65 height 11
click at [128, 231] on input "DESPRE NOI" at bounding box center [145, 234] width 65 height 11
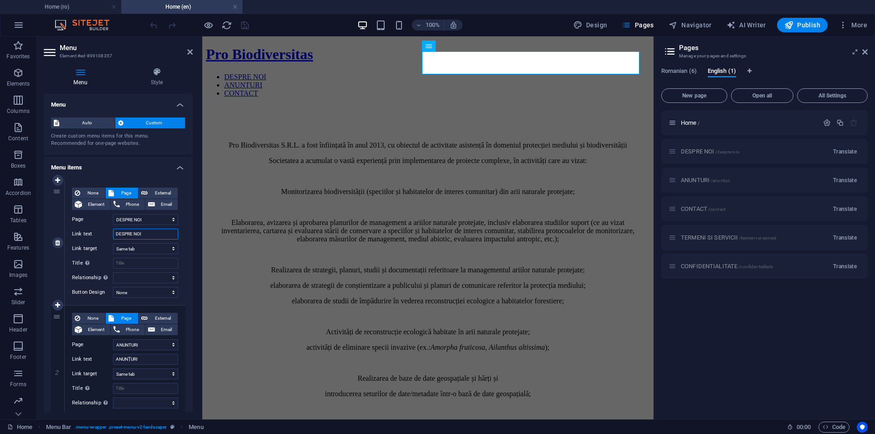
click at [128, 231] on input "DESPRE NOI" at bounding box center [145, 234] width 65 height 11
type input "L"
select select
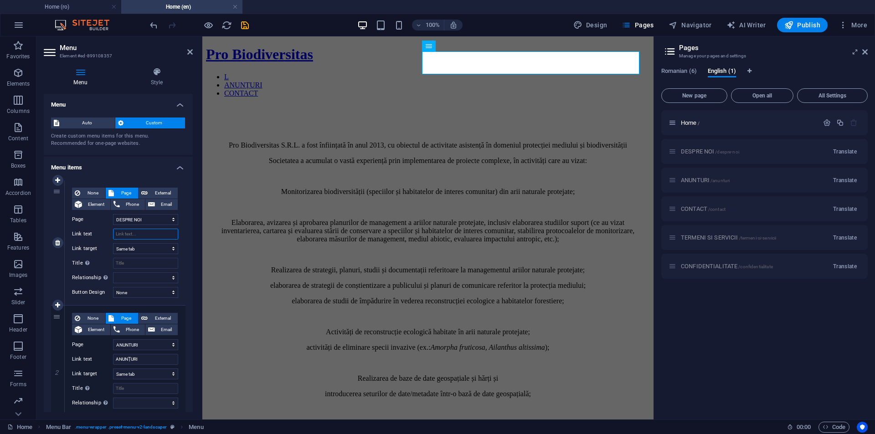
select select
type input "Abou"
select select
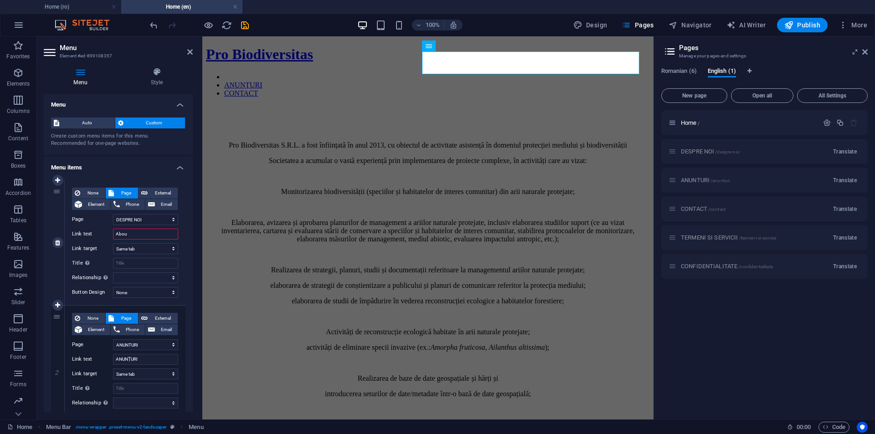
select select
type input "A"
select select
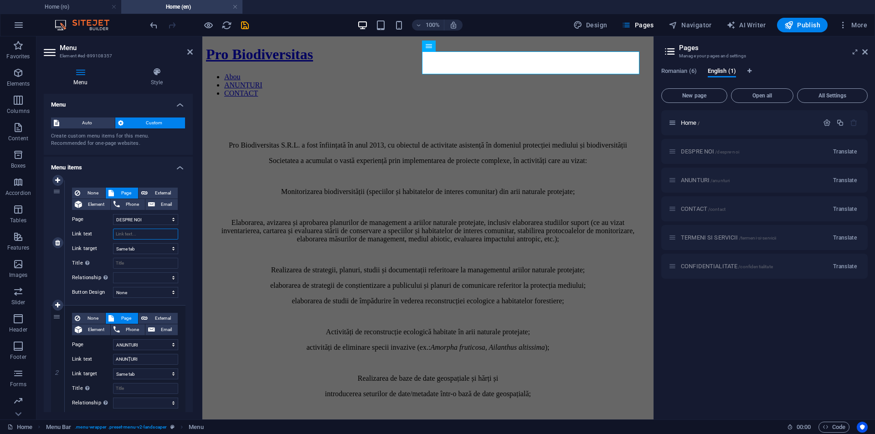
select select
type input "ABOUT"
select select
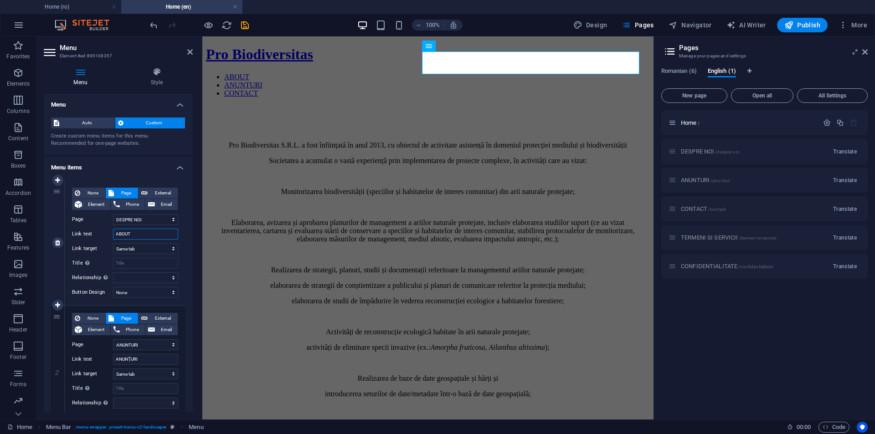
type input "ABOUT U"
select select
type input "ABOUT US"
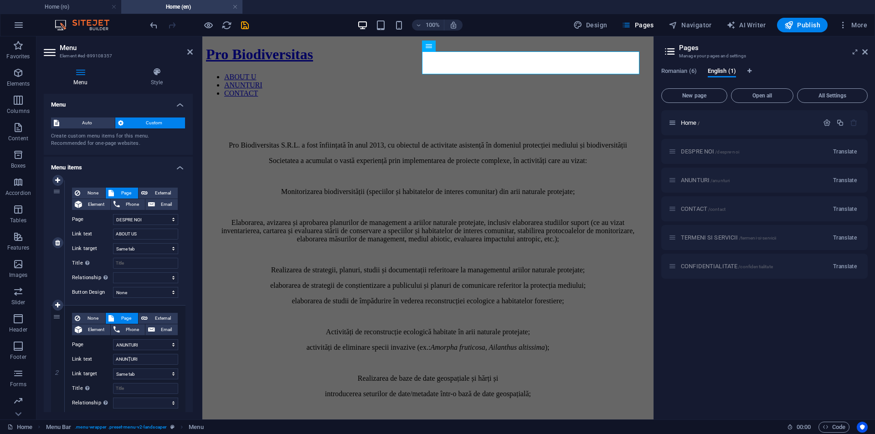
select select
click at [49, 209] on div "1 None Page External Element Phone Email Page Home DESPRE NOI ANUNTURI CONTACT …" at bounding box center [118, 368] width 149 height 390
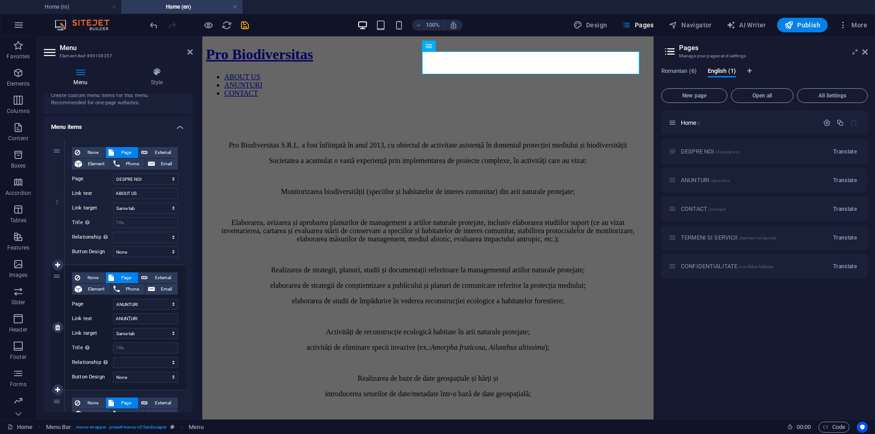
scroll to position [91, 0]
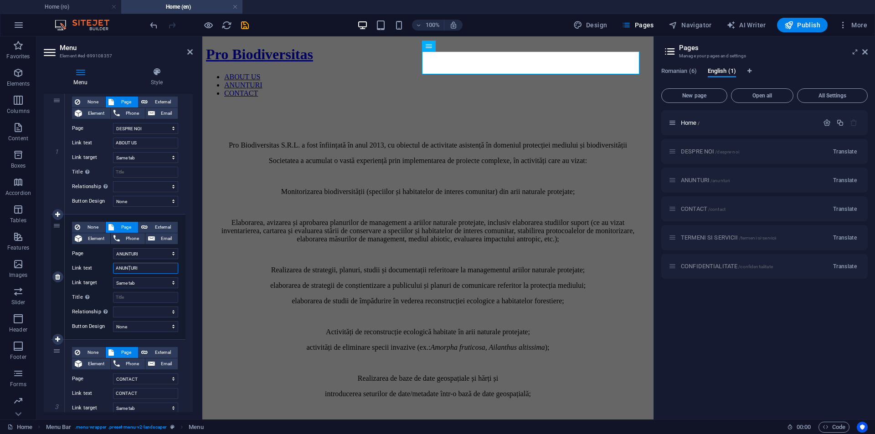
click at [134, 269] on input "ANUNȚURI" at bounding box center [145, 268] width 65 height 11
type input "AN"
select select
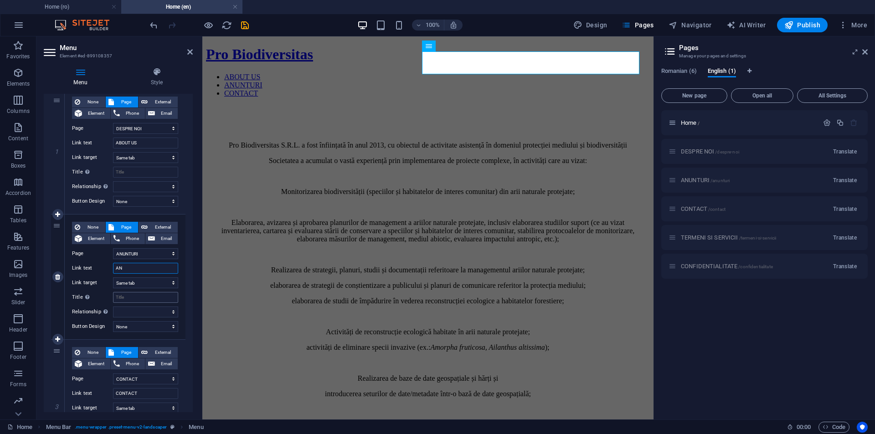
select select
type input "ANOUNCEMNTE"
select select
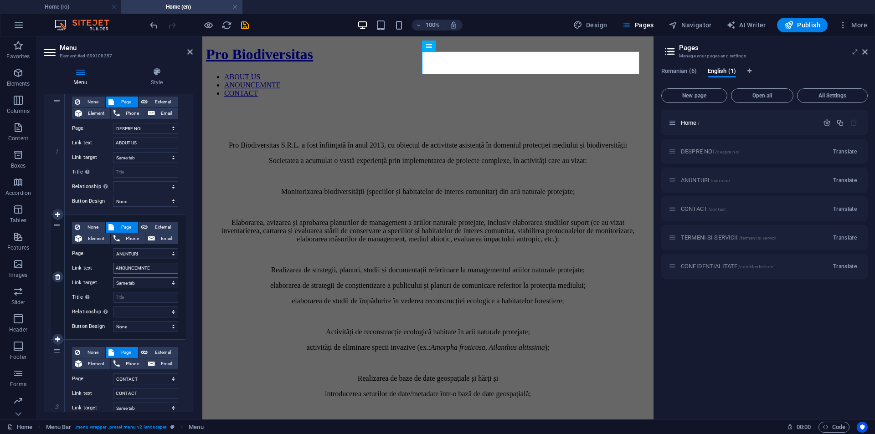
type input "ANOUNCEMNTES"
select select
click at [144, 267] on input "ANOUNCEMNTES" at bounding box center [145, 268] width 65 height 11
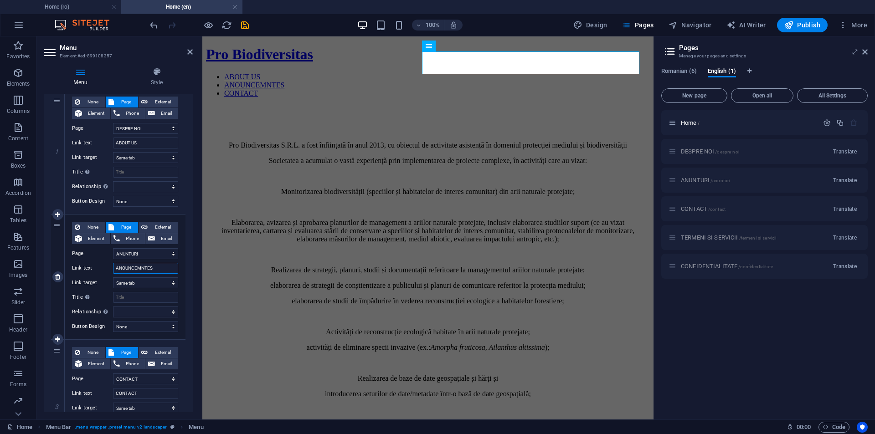
click at [144, 267] on input "ANOUNCEMNTES" at bounding box center [145, 268] width 65 height 11
click at [128, 265] on input "ANOUNCEMNTES" at bounding box center [145, 268] width 65 height 11
paste input "announcements"
type input "announcements"
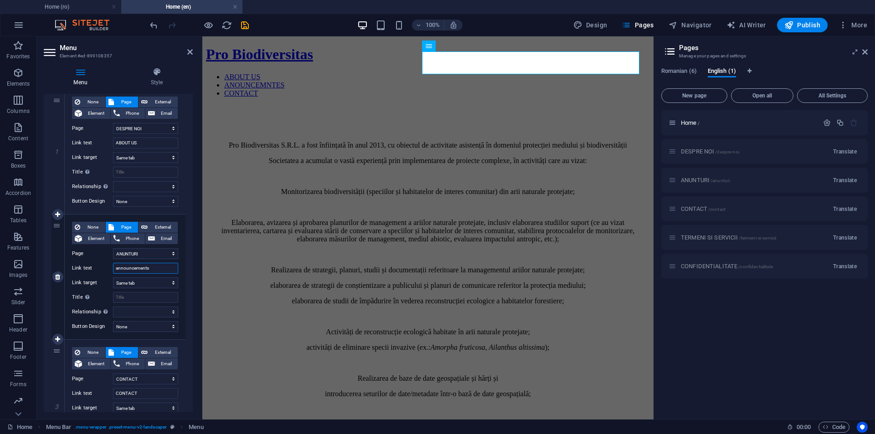
select select
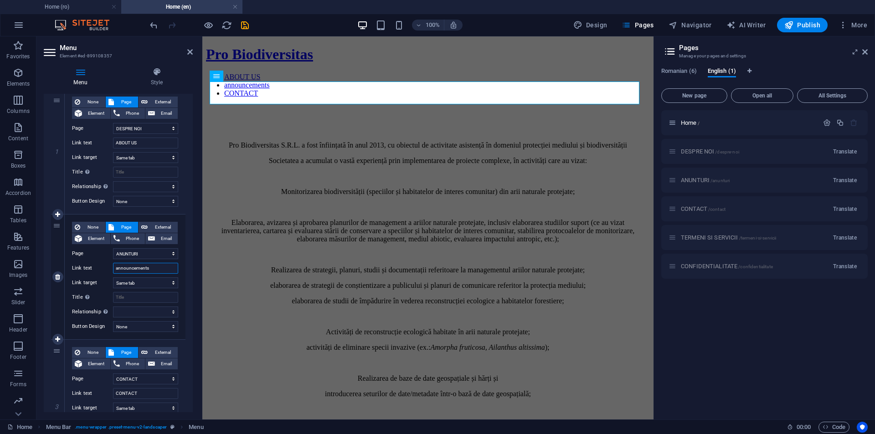
select select
type input "ANOUNCEMNTES"
select select
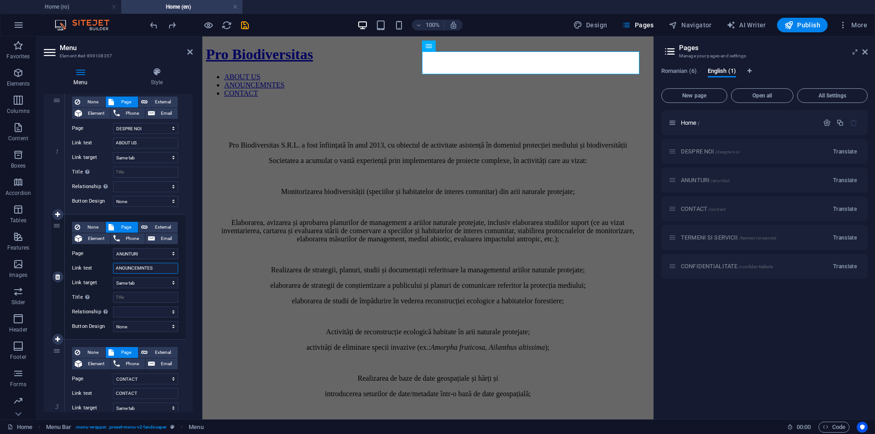
click at [130, 266] on input "ANOUNCEMNTES" at bounding box center [145, 268] width 65 height 11
type input "ANNOUNCEMENTS"
select select
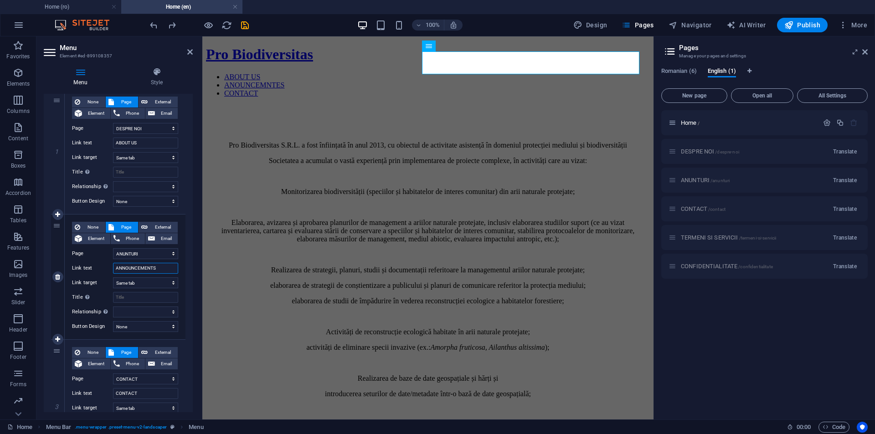
select select
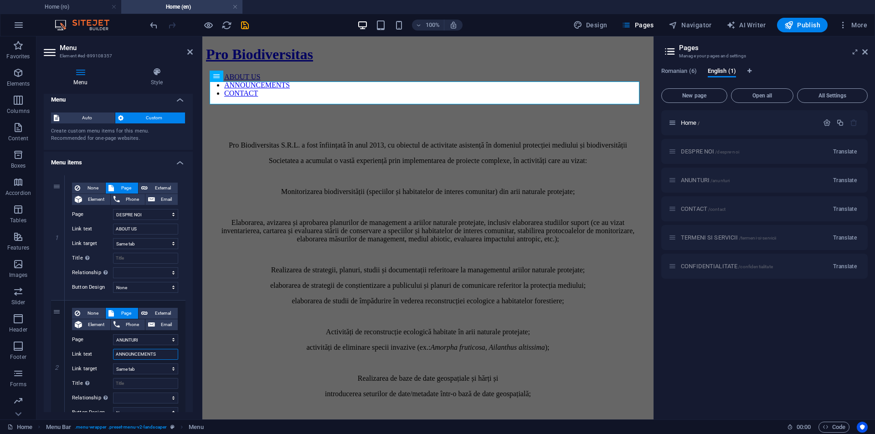
scroll to position [0, 0]
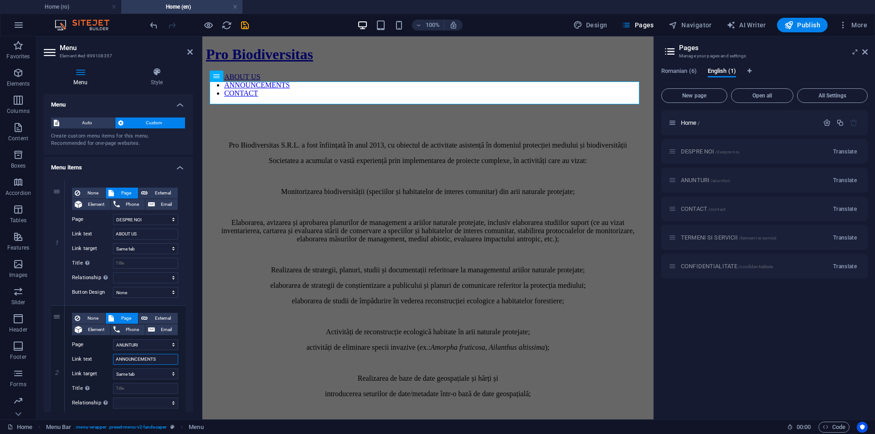
type input "ANNOUNCEMENTS"
click at [302, 230] on div "Pro Biodiversitas S.R.L. a fost înființată în anul 2013, cu obiectul de activit…" at bounding box center [428, 269] width 422 height 257
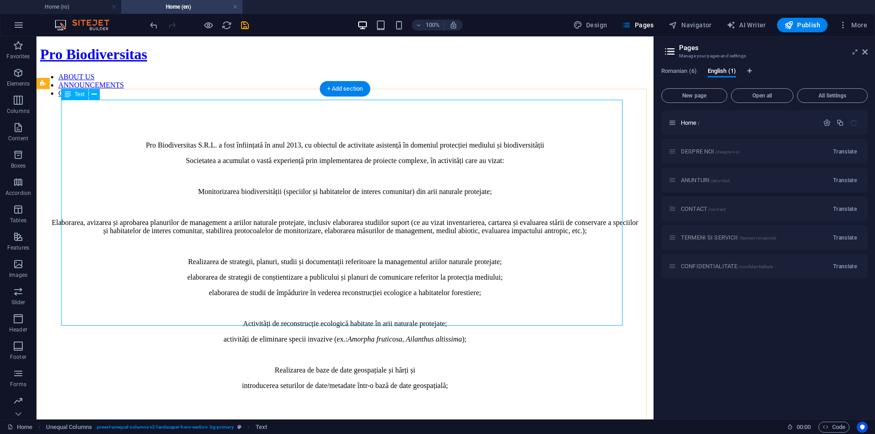
click at [130, 141] on div "Pro Biodiversitas S.R.L. a fost înființată în anul 2013, cu obiectul de activit…" at bounding box center [345, 265] width 588 height 249
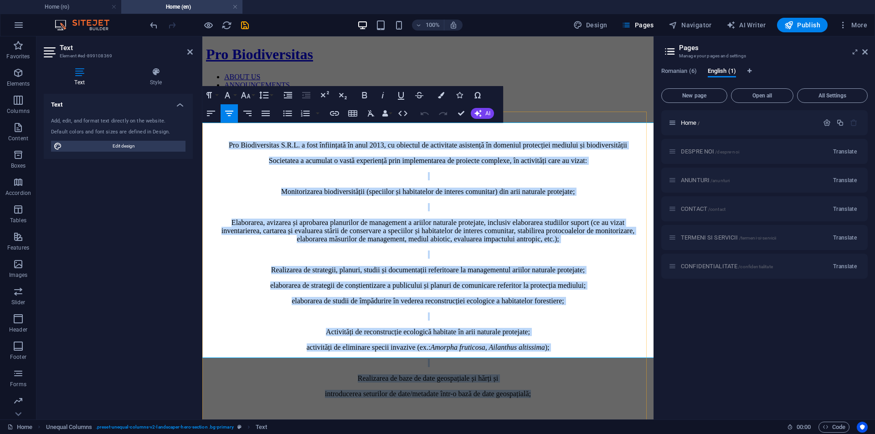
drag, startPoint x: 212, startPoint y: 126, endPoint x: 580, endPoint y: 365, distance: 438.6
click at [580, 365] on div "Pro Biodiversitas S.R.L. a fost înființată în anul 2013, cu obiectul de activit…" at bounding box center [428, 316] width 444 height 423
copy div "Lor Ipsumdolorsit A.C.A. e sedd eiusmodtem in utla 6192, et dolorema al enimadm…"
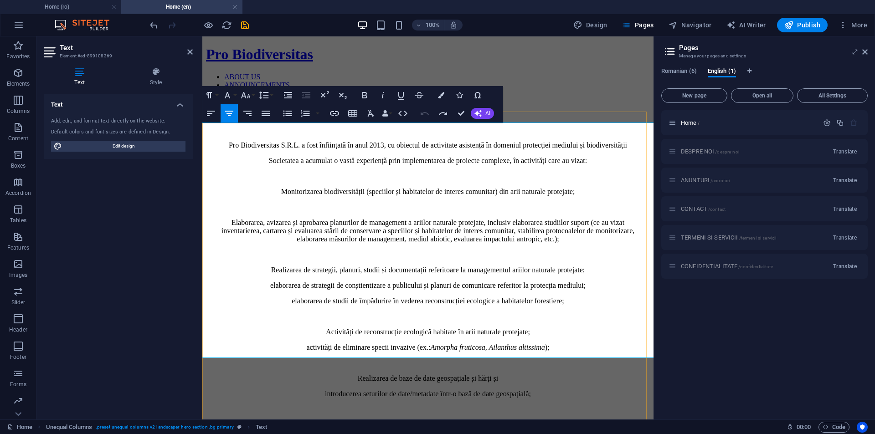
click at [349, 144] on div "Pro Biodiversitas S.R.L. a fost înființată în anul 2013, cu obiectul de activit…" at bounding box center [428, 269] width 422 height 257
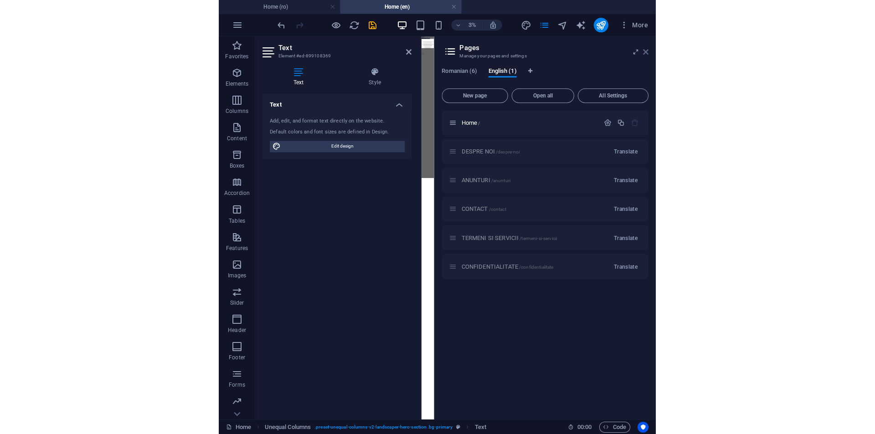
scroll to position [591, 2]
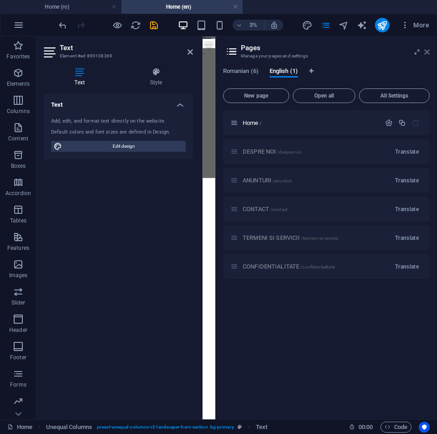
drag, startPoint x: 429, startPoint y: 51, endPoint x: 429, endPoint y: 43, distance: 8.2
click at [429, 51] on icon at bounding box center [426, 51] width 5 height 7
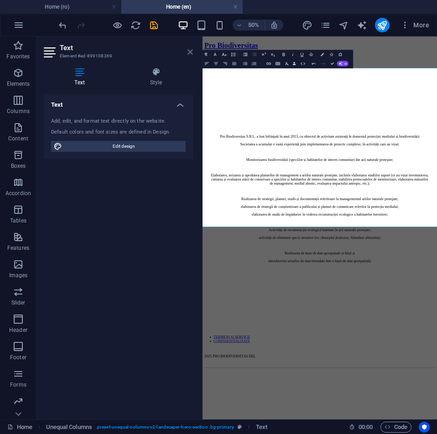
click at [191, 52] on icon at bounding box center [189, 51] width 5 height 7
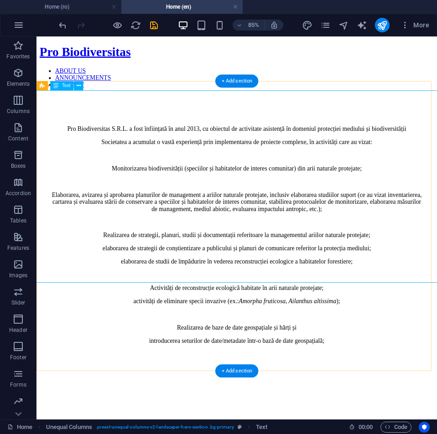
click at [57, 141] on div "Pro Biodiversitas S.R.L. a fost înființată în anul 2013, cu obiectul de activit…" at bounding box center [272, 269] width 442 height 257
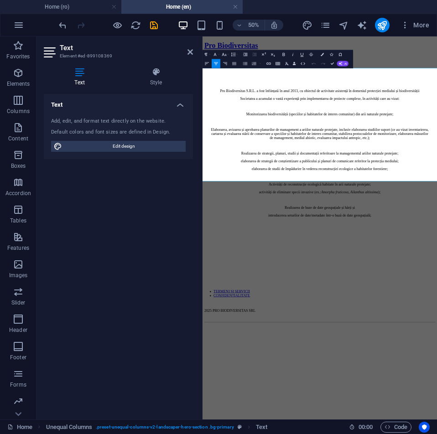
click at [82, 72] on icon at bounding box center [80, 71] width 72 height 9
click at [187, 49] on icon at bounding box center [189, 51] width 5 height 7
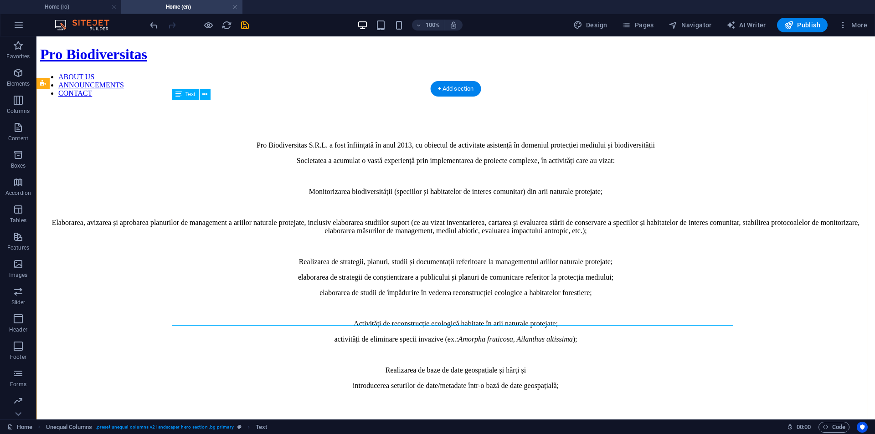
click at [352, 141] on div "Pro Biodiversitas S.R.L. a fost înființată în anul 2013, cu obiectul de activit…" at bounding box center [456, 265] width 810 height 249
click at [293, 141] on div "Pro Biodiversitas S.R.L. a fost înființată în anul 2013, cu obiectul de activit…" at bounding box center [456, 265] width 810 height 249
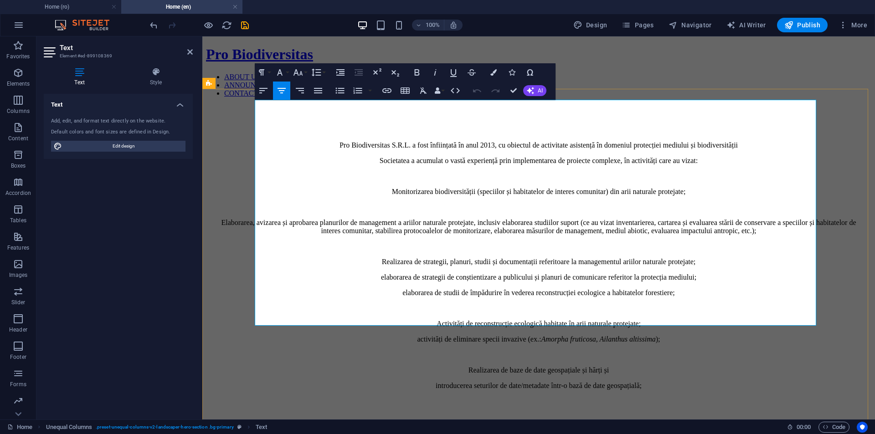
click at [352, 141] on span "Pro Biodiversitas S.R.L. a fost înființată în anul 2013, cu obiectul de activit…" at bounding box center [539, 145] width 398 height 8
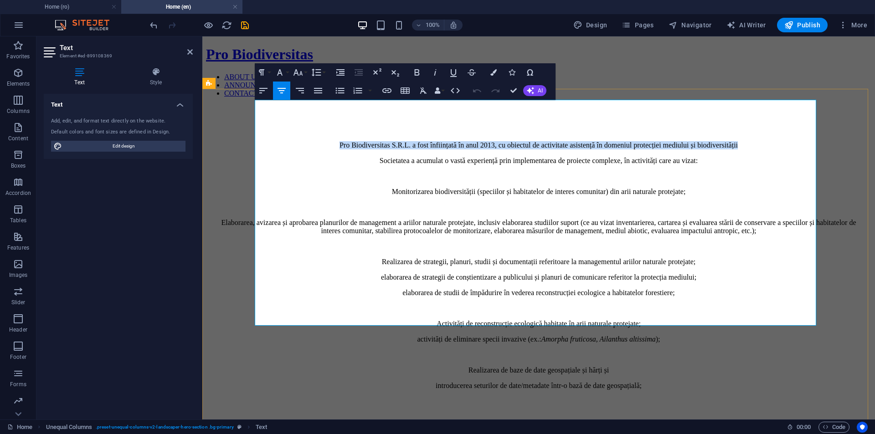
click at [352, 141] on span "Pro Biodiversitas S.R.L. a fost înființată în anul 2013, cu obiectul de activit…" at bounding box center [539, 145] width 398 height 8
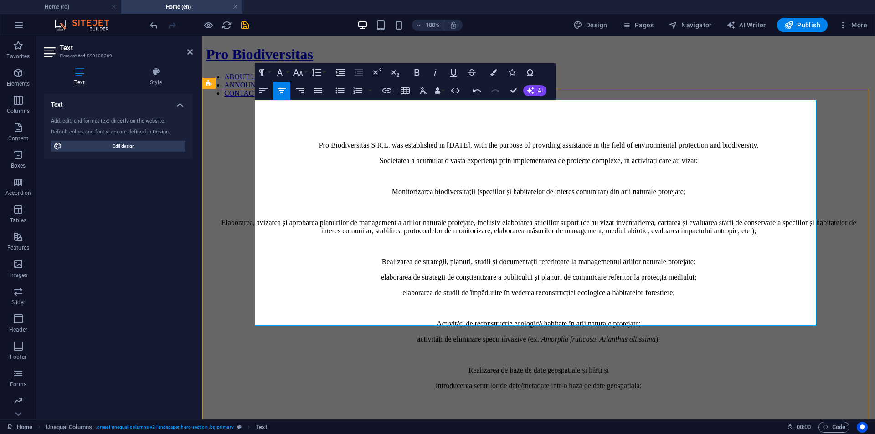
scroll to position [1098, 1]
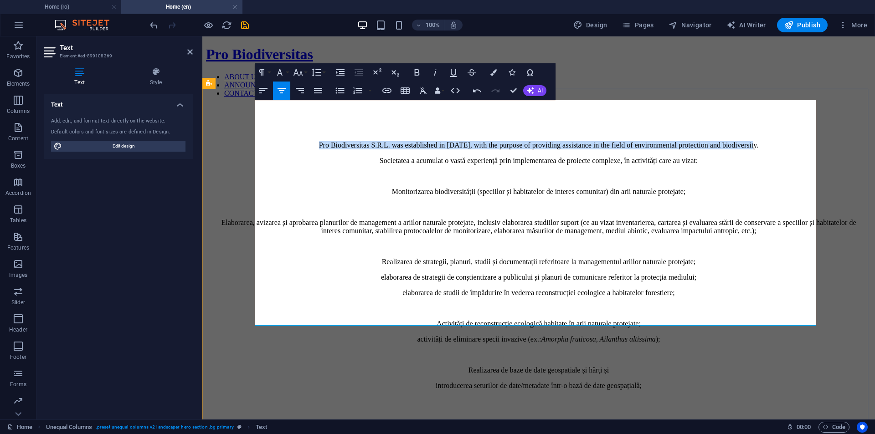
drag, startPoint x: 278, startPoint y: 105, endPoint x: 800, endPoint y: 104, distance: 522.4
click at [800, 141] on p "Pro Biodiversitas S.R.L. was established in [DATE], with the purpose of providi…" at bounding box center [539, 145] width 644 height 8
drag, startPoint x: 217, startPoint y: 68, endPoint x: 505, endPoint y: 90, distance: 288.0
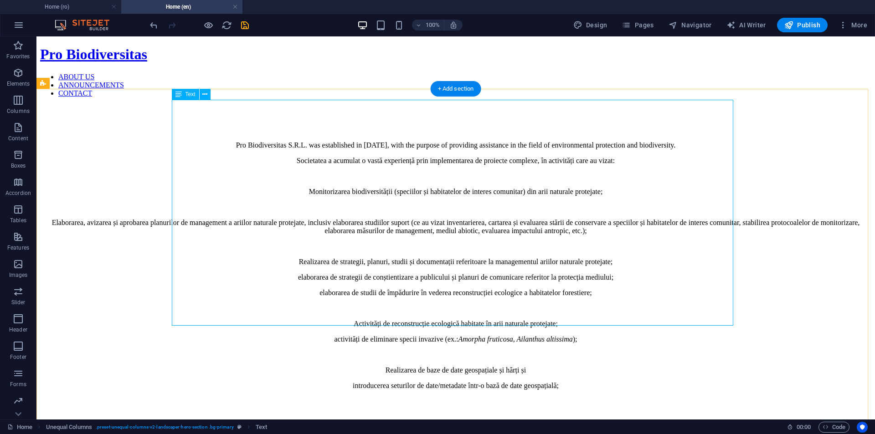
click at [440, 141] on div "Pro Biodiversitas S.R.L. was established in [DATE], with the purpose of providi…" at bounding box center [456, 265] width 810 height 249
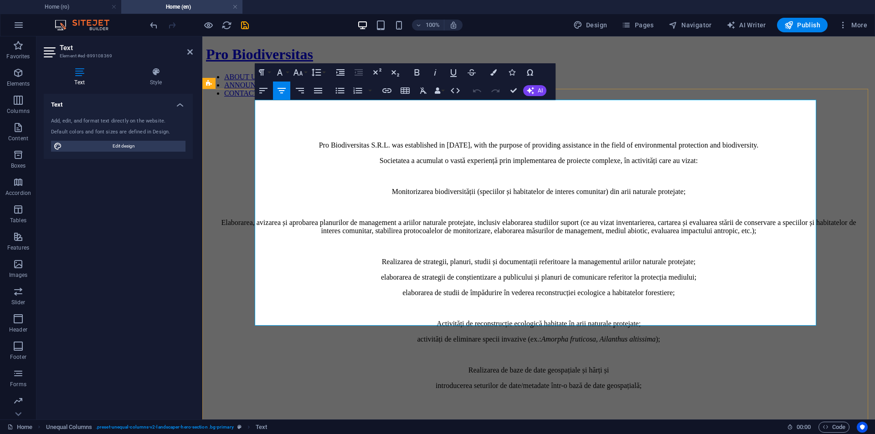
click at [303, 141] on p "Pro Biodiversitas S.R.L. was established in [DATE], with the purpose of providi…" at bounding box center [539, 145] width 644 height 8
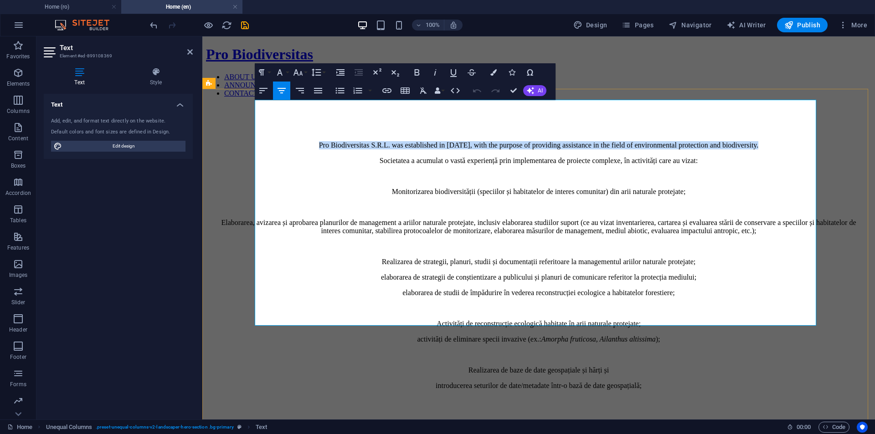
click at [303, 141] on p "Pro Biodiversitas S.R.L. was established in [DATE], with the purpose of providi…" at bounding box center [539, 145] width 644 height 8
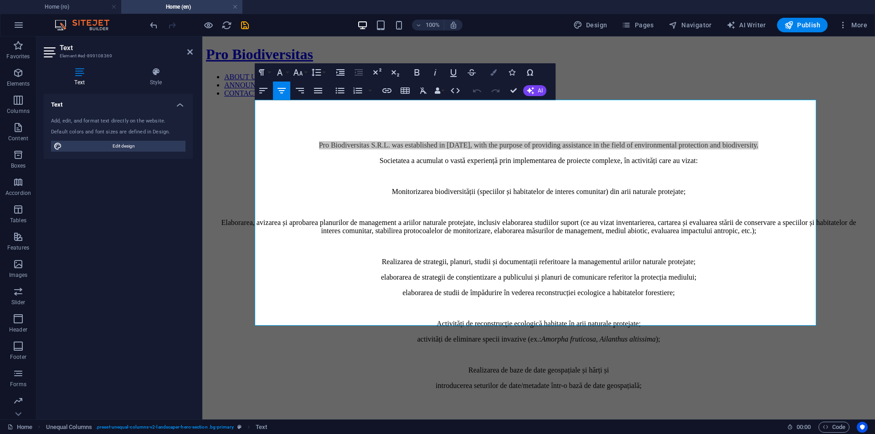
click at [496, 73] on icon "button" at bounding box center [494, 72] width 6 height 6
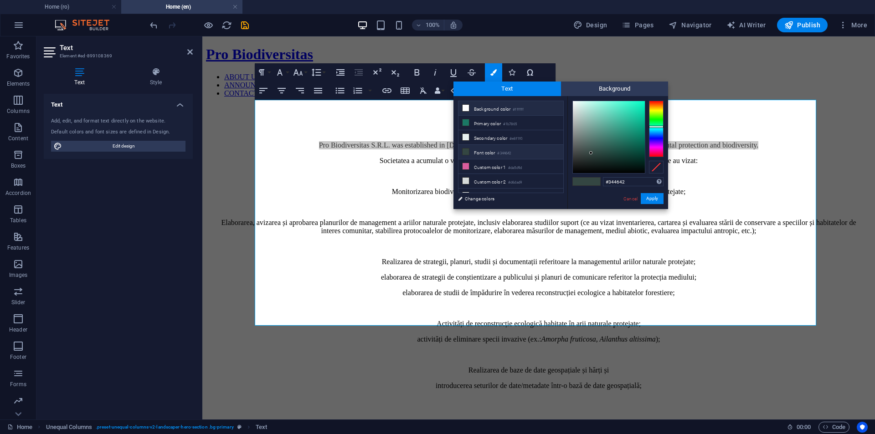
click at [477, 105] on li "Background color #ffffff" at bounding box center [511, 108] width 105 height 15
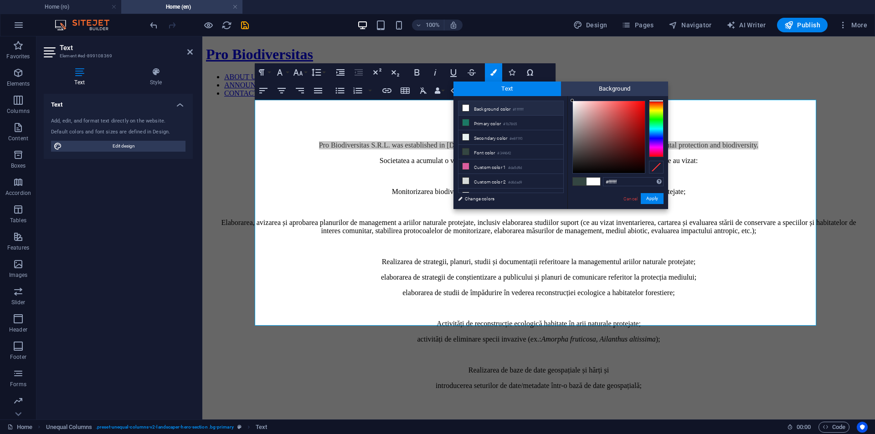
click at [476, 108] on li "Background color #ffffff" at bounding box center [511, 108] width 105 height 15
click at [648, 197] on button "Apply" at bounding box center [652, 198] width 23 height 11
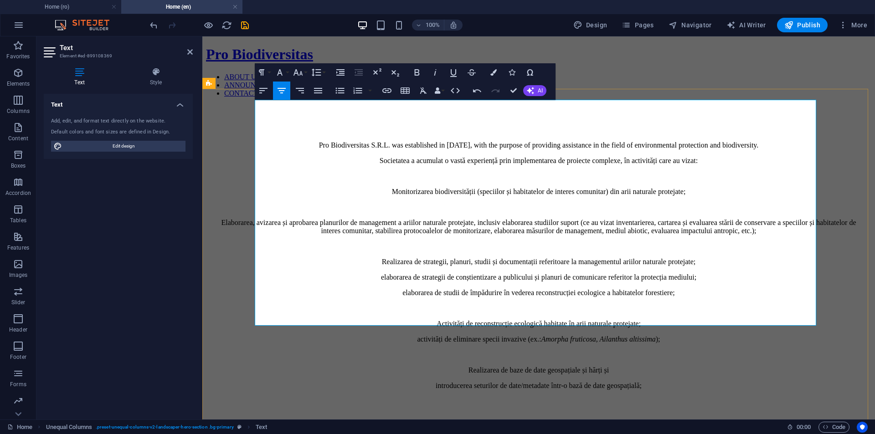
click at [529, 203] on p at bounding box center [539, 207] width 644 height 8
click at [415, 172] on p at bounding box center [539, 176] width 644 height 8
click at [384, 157] on span "Societatea a acumulat o vastă experiență prin implementarea de proiecte complex…" at bounding box center [539, 161] width 318 height 8
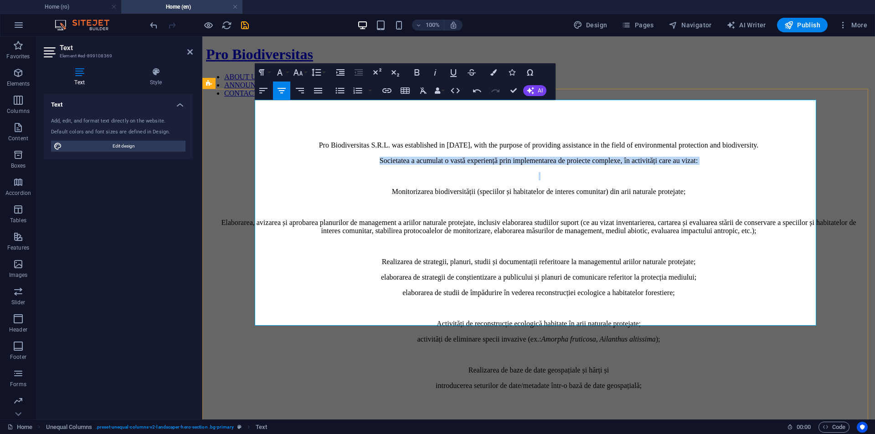
click at [384, 157] on span "Societatea a acumulat o vastă experiență prin implementarea de proiecte complex…" at bounding box center [539, 161] width 318 height 8
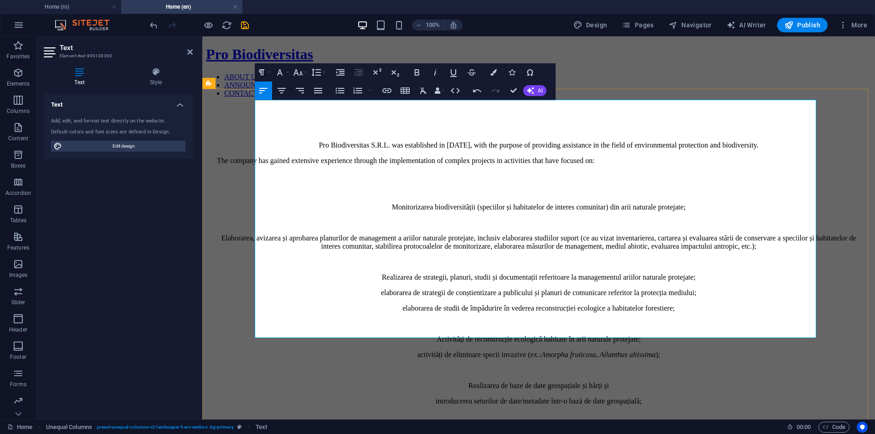
scroll to position [880, 0]
click at [266, 157] on p "The company has gained extensive experience through the implementation of compl…" at bounding box center [539, 161] width 644 height 8
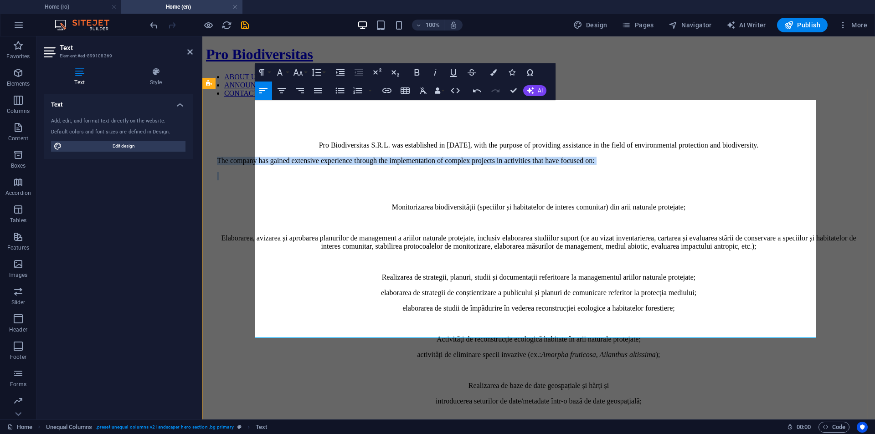
click at [266, 157] on p "The company has gained extensive experience through the implementation of compl…" at bounding box center [539, 161] width 644 height 8
click at [284, 93] on icon "button" at bounding box center [281, 90] width 11 height 11
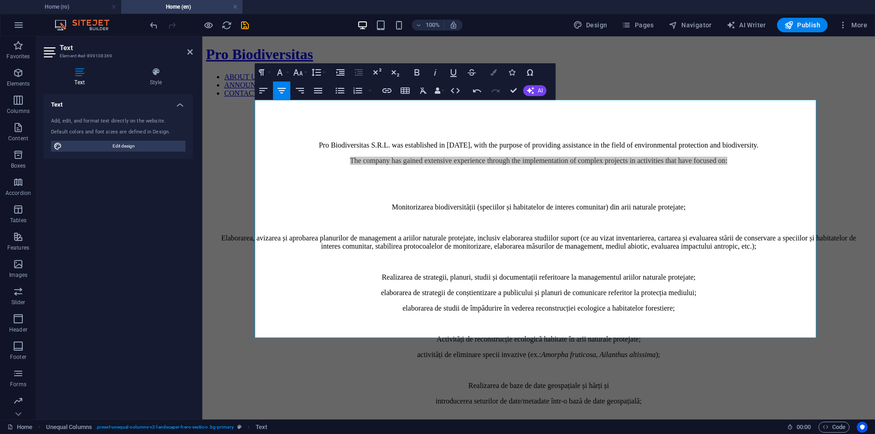
click at [491, 72] on icon "button" at bounding box center [494, 72] width 6 height 6
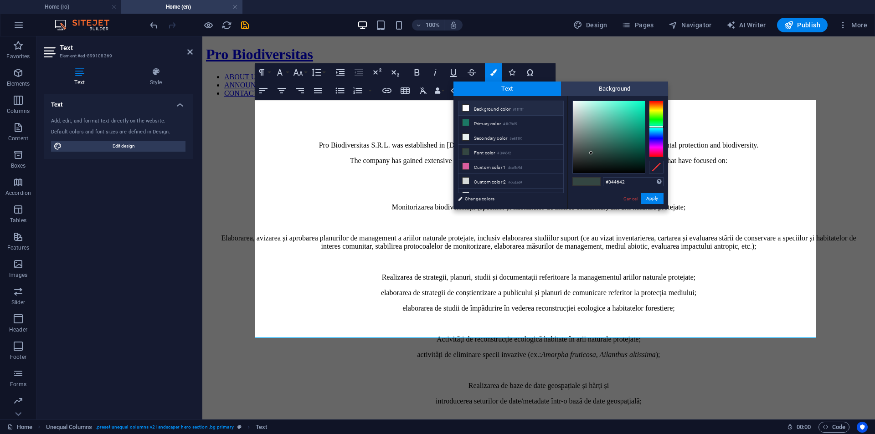
click at [489, 109] on li "Background color #ffffff" at bounding box center [511, 108] width 105 height 15
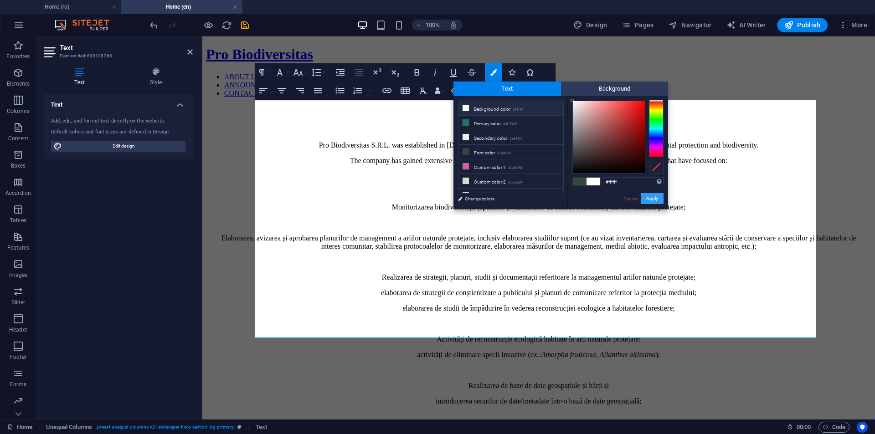
click at [647, 201] on button "Apply" at bounding box center [652, 198] width 23 height 11
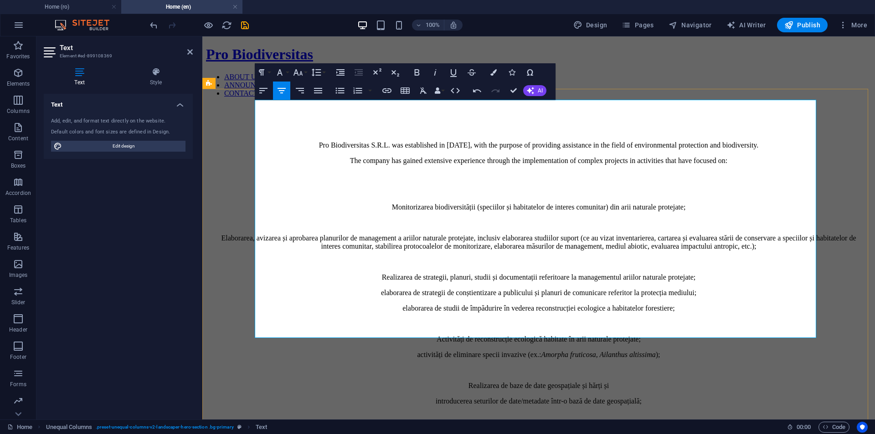
click at [444, 172] on p at bounding box center [539, 176] width 644 height 8
click at [518, 188] on p at bounding box center [539, 192] width 644 height 8
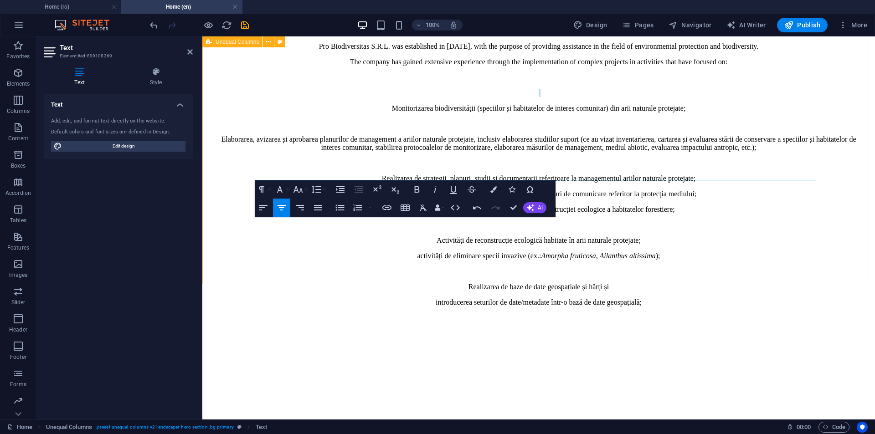
scroll to position [0, 0]
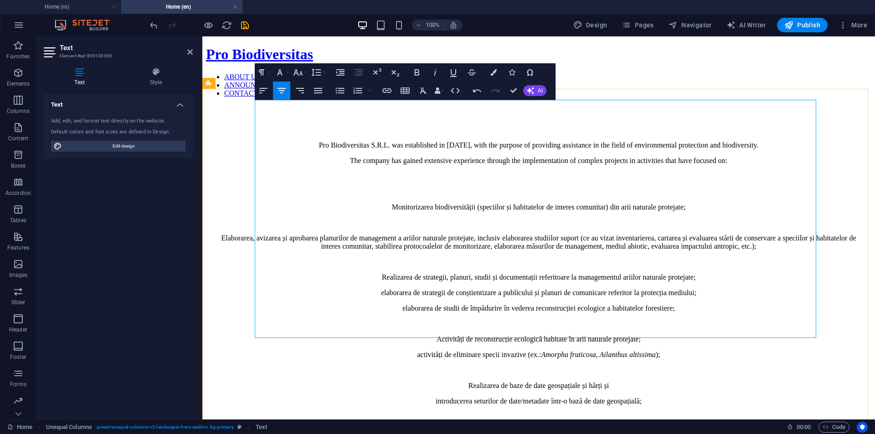
click at [342, 141] on span "Pro Biodiversitas S.R.L. was established in [DATE], with the purpose of providi…" at bounding box center [539, 145] width 440 height 8
drag, startPoint x: 339, startPoint y: 105, endPoint x: 356, endPoint y: 107, distance: 17.4
click at [356, 141] on span "Pro Biodiversitas S.R.L. was established in [DATE], with the purpose of providi…" at bounding box center [539, 145] width 440 height 8
click at [362, 141] on div "Pro Biodiversitas S.R.L. was established in [DATE], with the purpose of providi…" at bounding box center [539, 273] width 644 height 264
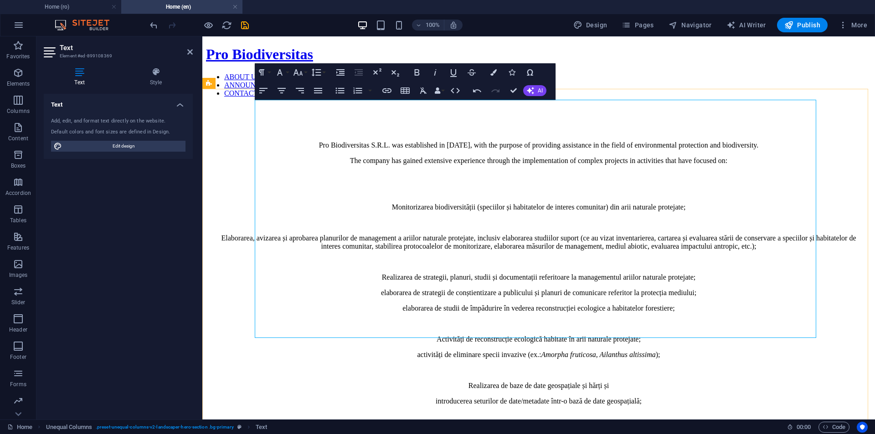
click at [387, 219] on p at bounding box center [539, 223] width 644 height 8
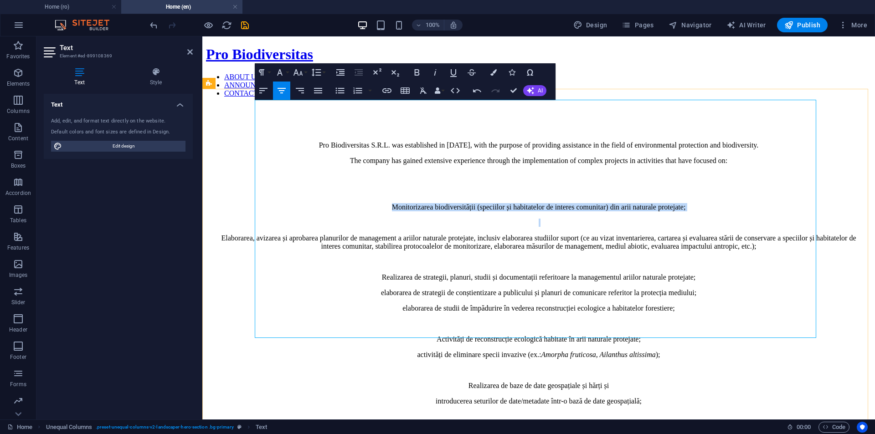
drag, startPoint x: 359, startPoint y: 160, endPoint x: 680, endPoint y: 168, distance: 321.5
click at [680, 168] on div "Pro Biodiversitas S.R.L. was established in [DATE], with the purpose of providi…" at bounding box center [539, 273] width 644 height 264
click at [364, 203] on p "Monitoring biodiversity (species and habitats of community interest) in protect…" at bounding box center [539, 207] width 644 height 8
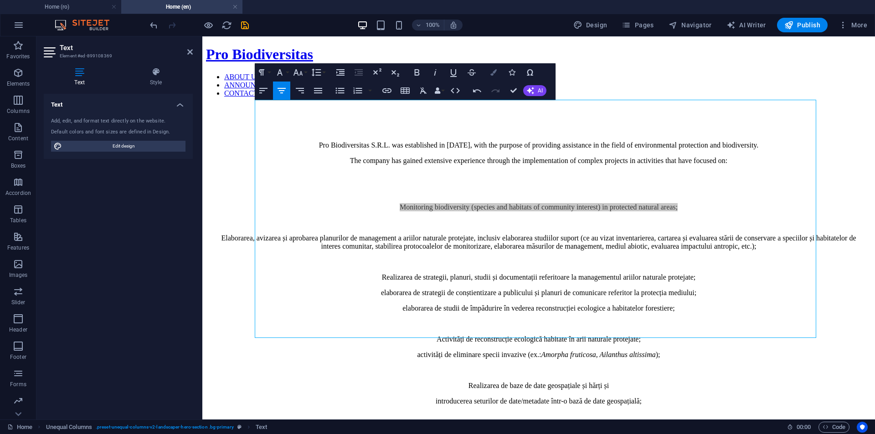
click at [491, 75] on icon "button" at bounding box center [494, 72] width 6 height 6
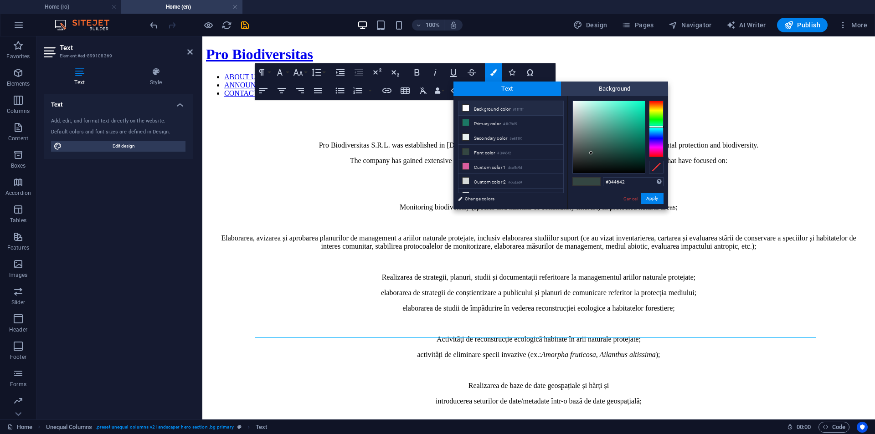
click at [478, 109] on li "Background color #ffffff" at bounding box center [511, 108] width 105 height 15
type input "#ffffff"
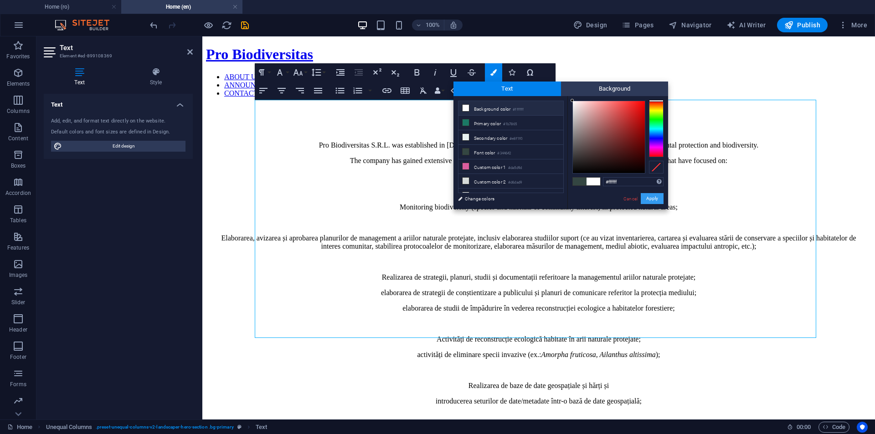
click at [650, 203] on button "Apply" at bounding box center [652, 198] width 23 height 11
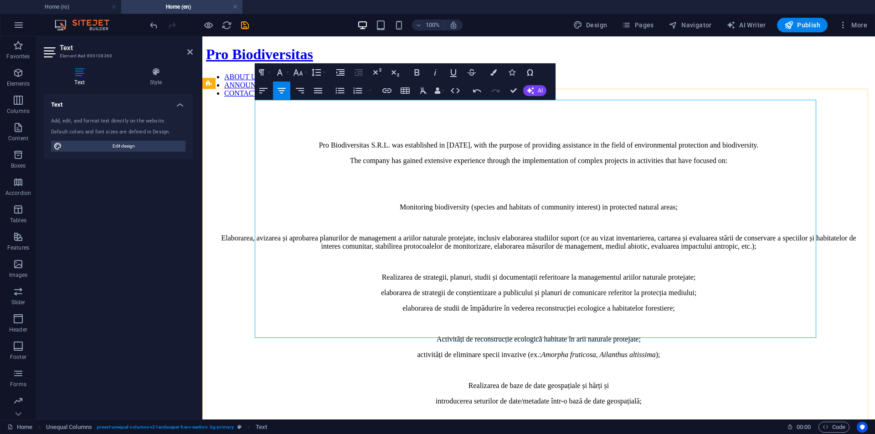
click at [550, 219] on p at bounding box center [539, 223] width 644 height 8
click at [545, 203] on span "Monitoring biodiversity (species and habitats of community interest) in protect…" at bounding box center [539, 207] width 278 height 8
click at [535, 203] on span "Monitoring biodiversity (species and habitats of community interest) in protect…" at bounding box center [539, 207] width 278 height 8
click at [342, 234] on p "Elaborarea, avizarea și aprobarea planurilor de management a ariilor naturale p…" at bounding box center [539, 242] width 644 height 16
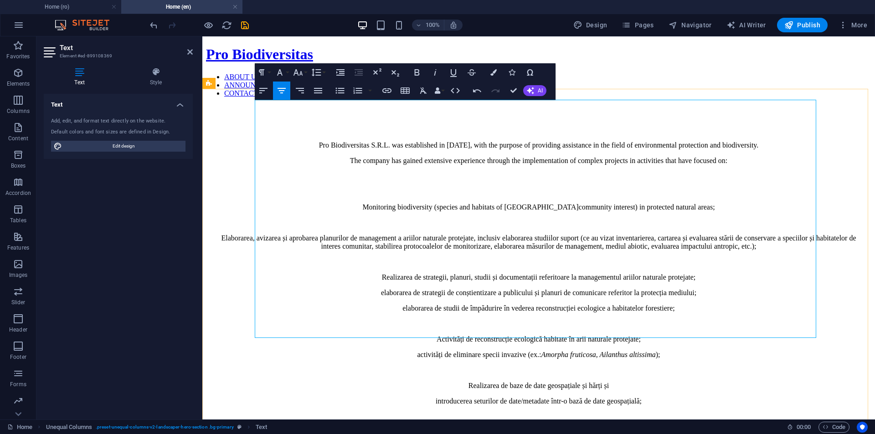
click at [341, 234] on span "Elaborarea, avizarea și aprobarea planurilor de management a ariilor naturale p…" at bounding box center [538, 242] width 635 height 16
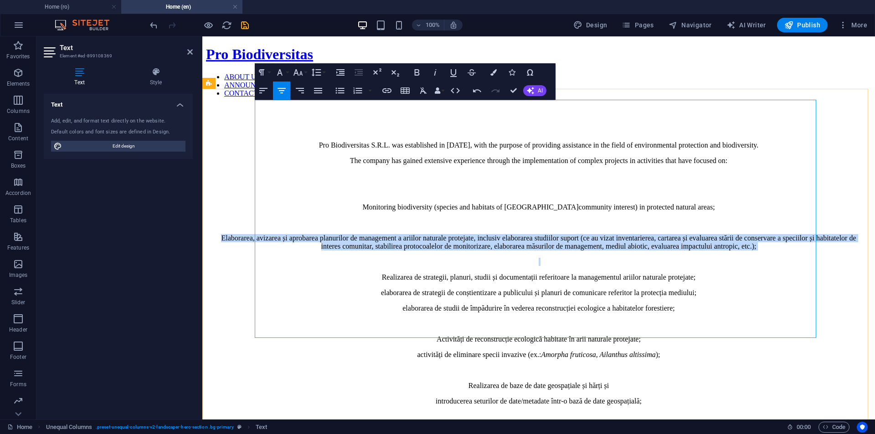
click at [341, 234] on span "Elaborarea, avizarea și aprobarea planurilor de management a ariilor naturale p…" at bounding box center [538, 242] width 635 height 16
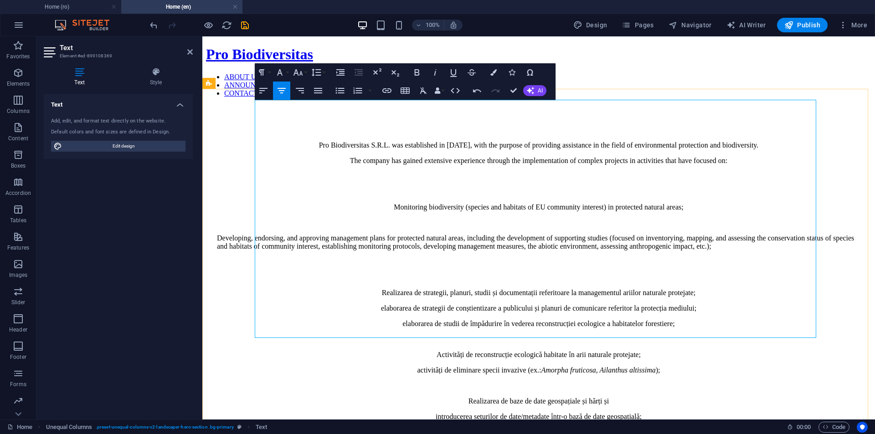
scroll to position [3499, 0]
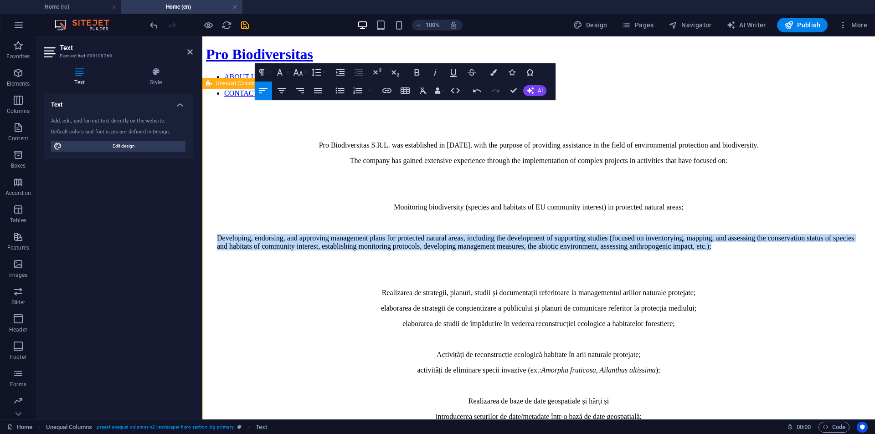
drag, startPoint x: 579, startPoint y: 211, endPoint x: 253, endPoint y: 181, distance: 327.7
click at [253, 181] on div "Pro Biodiversitas S.R.L. was established in [DATE], with the purpose of providi…" at bounding box center [539, 328] width 666 height 446
click at [280, 90] on icon "button" at bounding box center [281, 90] width 11 height 11
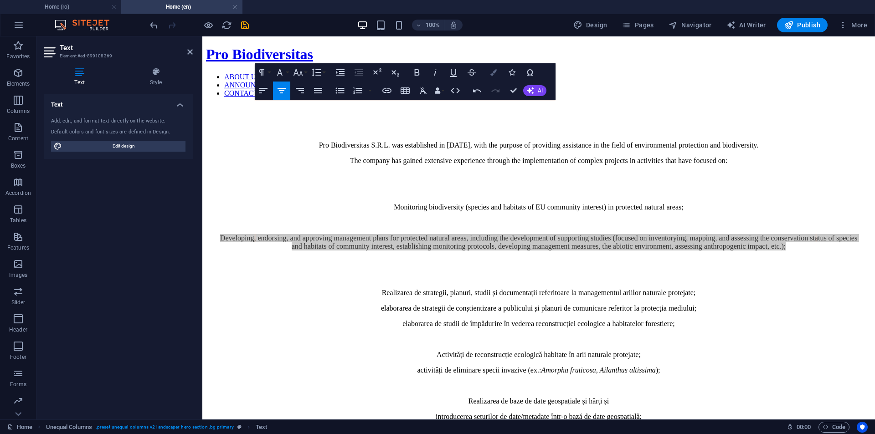
click at [500, 71] on button "Colors" at bounding box center [493, 72] width 17 height 18
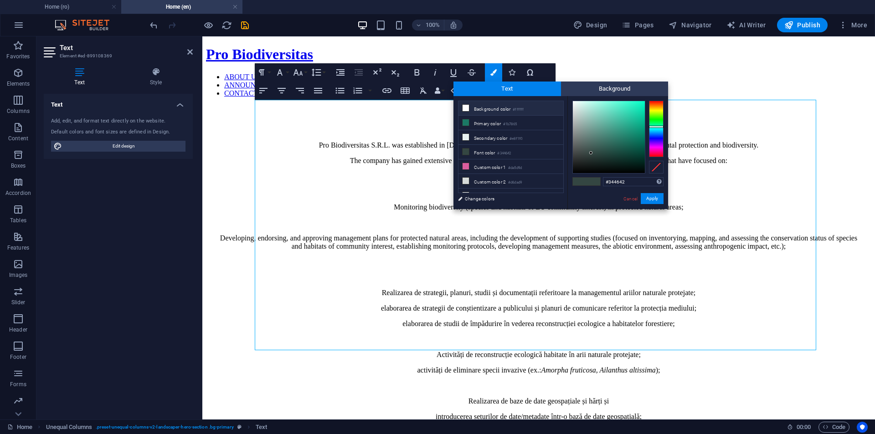
click at [480, 108] on li "Background color #ffffff" at bounding box center [511, 108] width 105 height 15
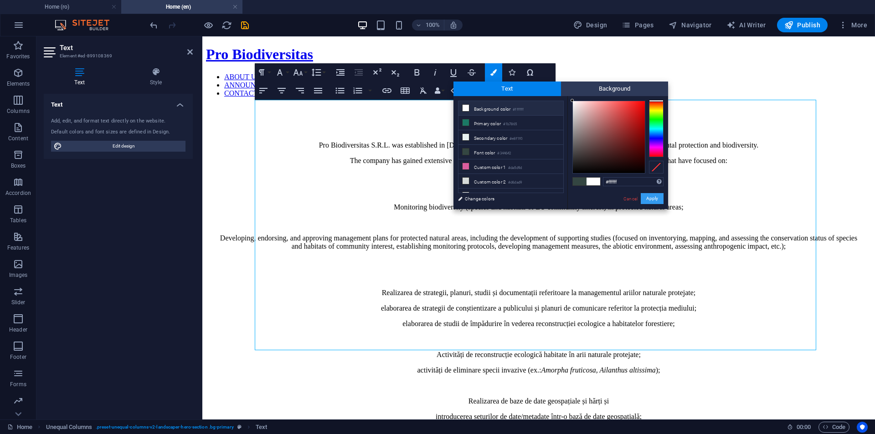
click at [648, 198] on button "Apply" at bounding box center [652, 198] width 23 height 11
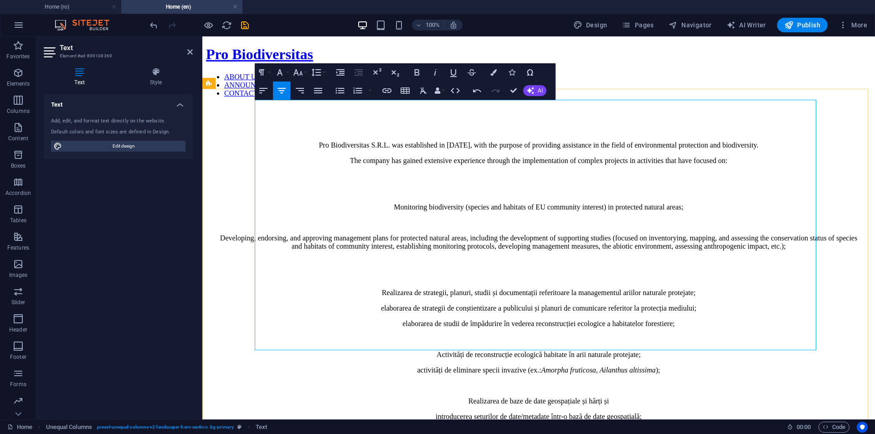
click at [642, 289] on span "Realizarea de strategii, planuri, studii și documentații referitoare la managem…" at bounding box center [539, 293] width 314 height 8
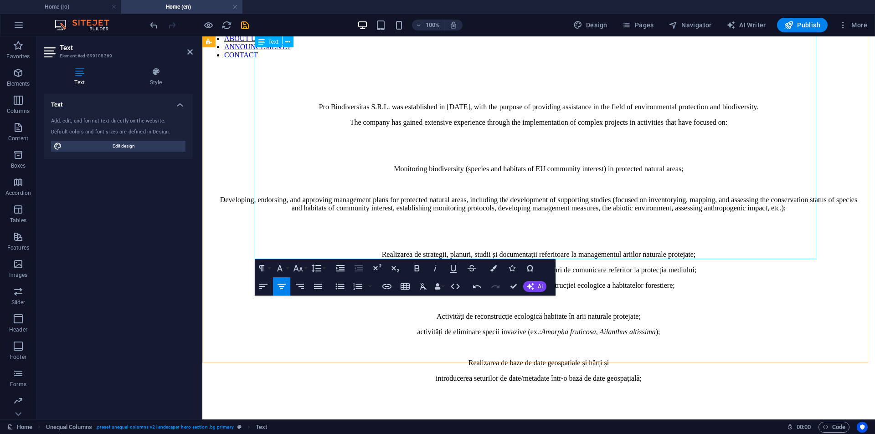
scroll to position [0, 0]
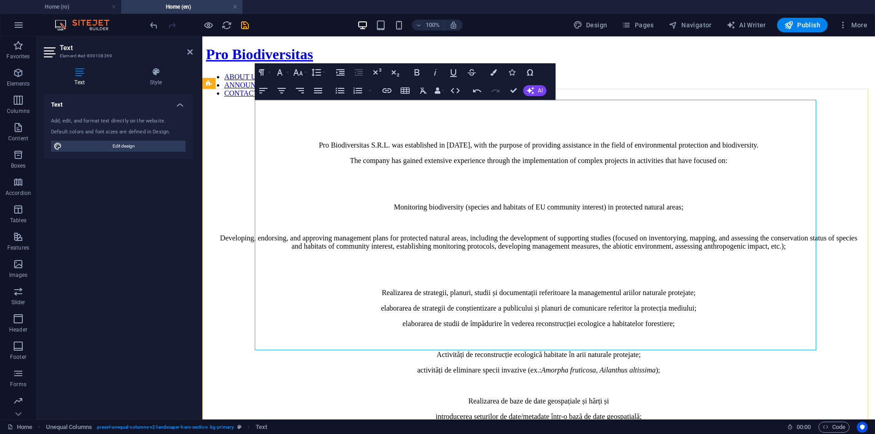
click at [472, 274] on p at bounding box center [539, 278] width 644 height 8
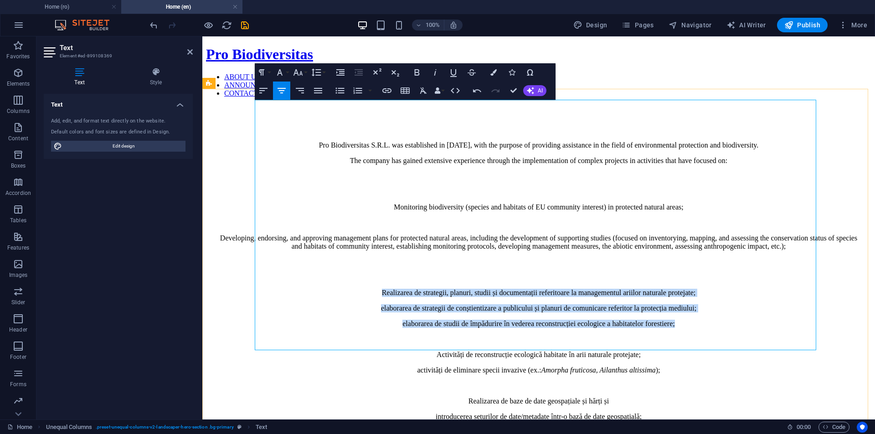
drag, startPoint x: 344, startPoint y: 246, endPoint x: 717, endPoint y: 271, distance: 373.7
click at [718, 271] on div "Pro Biodiversitas S.R.L. was established in [DATE], with the purpose of providi…" at bounding box center [539, 281] width 644 height 280
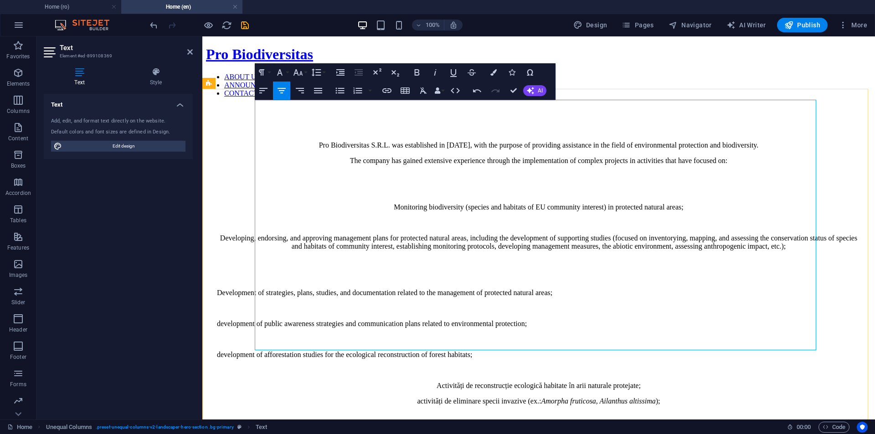
scroll to position [2764, 1]
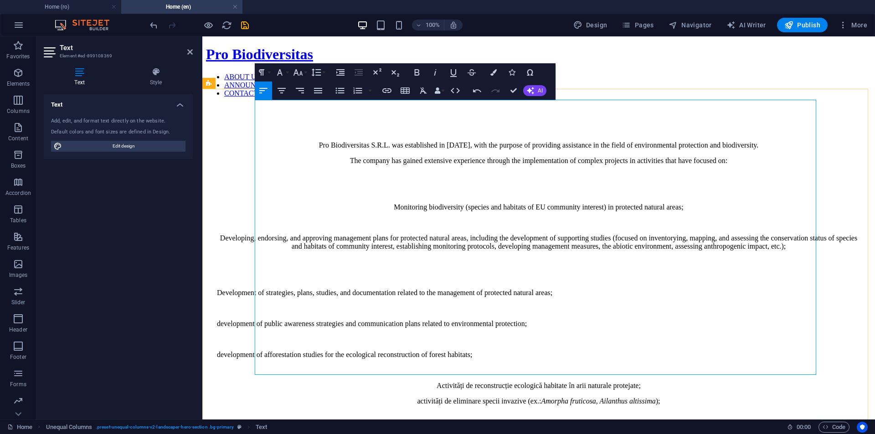
click at [583, 351] on p "development of afforestation studies for the ecological reconstruction of fores…" at bounding box center [539, 355] width 644 height 8
click at [588, 336] on p at bounding box center [539, 340] width 644 height 8
click at [578, 336] on p at bounding box center [539, 340] width 644 height 8
click at [574, 336] on p at bounding box center [539, 340] width 644 height 8
drag, startPoint x: 594, startPoint y: 297, endPoint x: 556, endPoint y: 287, distance: 39.7
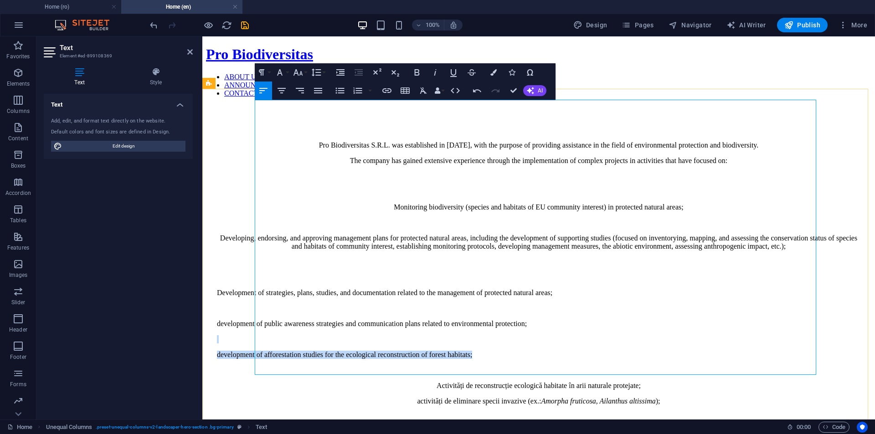
click at [556, 287] on div "Pro Biodiversitas S.R.L. was established in [DATE], with the purpose of providi…" at bounding box center [539, 296] width 644 height 311
click at [578, 336] on p at bounding box center [539, 340] width 644 height 8
click at [257, 351] on p "development of afforestation studies for the ecological reconstruction of fores…" at bounding box center [539, 355] width 644 height 8
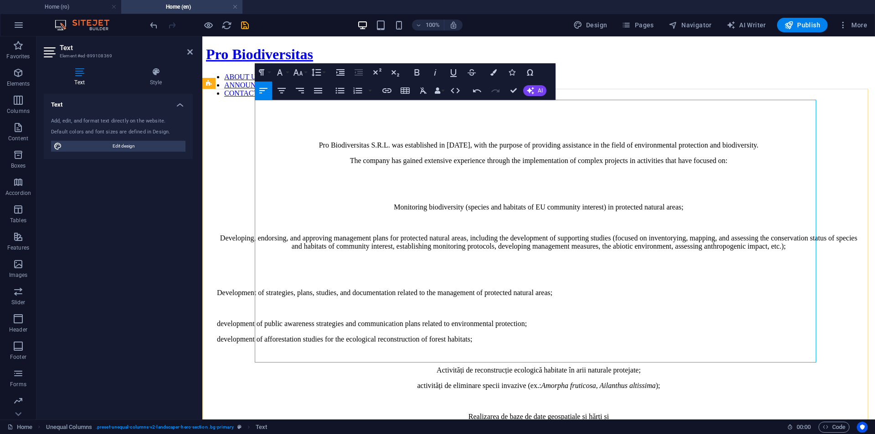
click at [257, 320] on p "development of public awareness strategies and communication plans related to e…" at bounding box center [539, 324] width 644 height 8
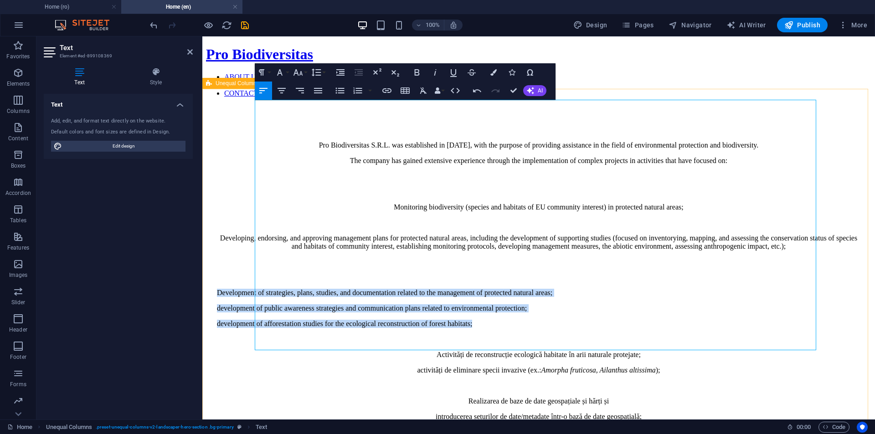
drag, startPoint x: 576, startPoint y: 274, endPoint x: 217, endPoint y: 245, distance: 359.5
click at [217, 245] on div "Pro Biodiversitas S.R.L. was established in [DATE], with the purpose of providi…" at bounding box center [539, 328] width 666 height 446
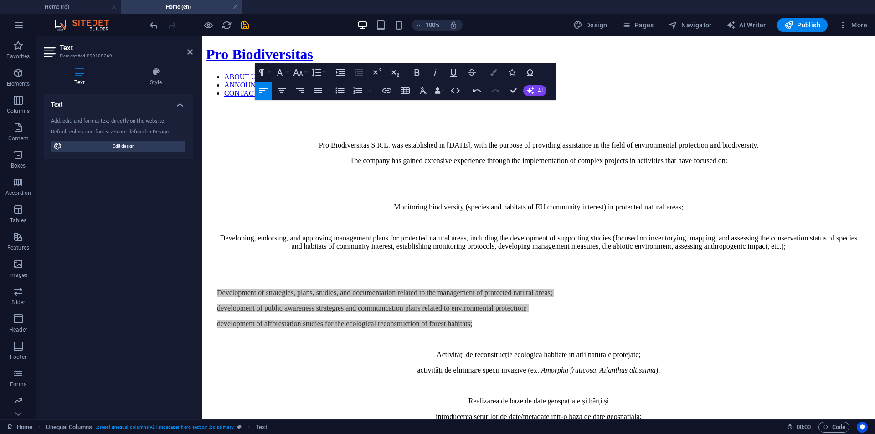
click at [493, 73] on icon "button" at bounding box center [494, 72] width 6 height 6
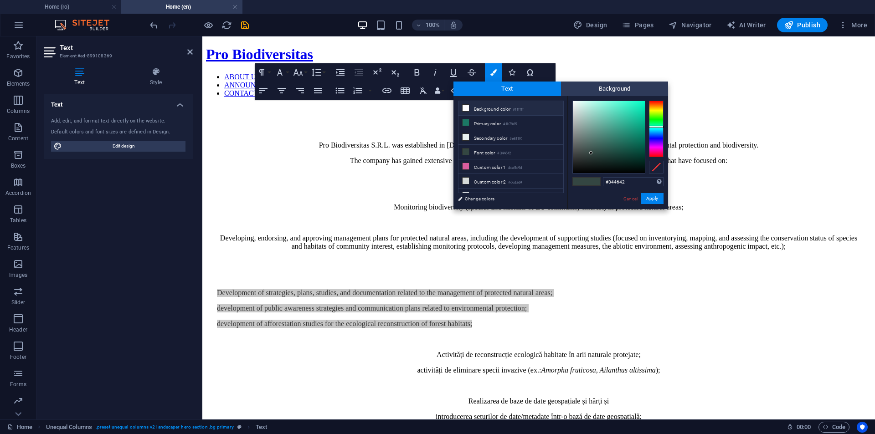
click at [465, 108] on icon at bounding box center [466, 108] width 6 height 6
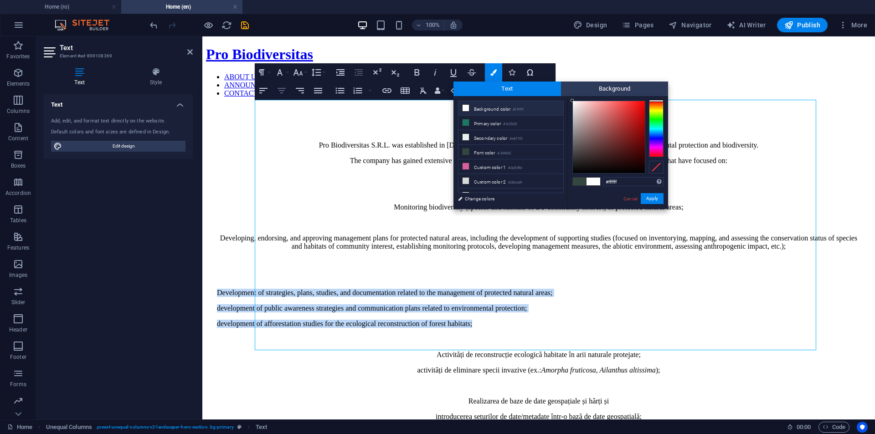
click at [285, 87] on icon "button" at bounding box center [281, 90] width 11 height 11
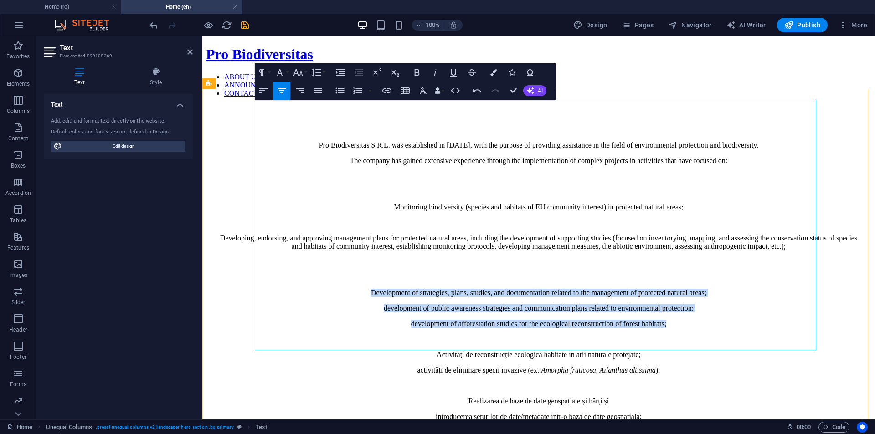
click at [702, 320] on p "development of afforestation studies for the ecological reconstruction of fores…" at bounding box center [539, 324] width 644 height 8
click at [709, 320] on p "development of afforestation studies for the ecological reconstruction of fores…" at bounding box center [539, 324] width 644 height 8
drag, startPoint x: 703, startPoint y: 275, endPoint x: 310, endPoint y: 240, distance: 395.0
click at [310, 240] on div "Pro Biodiversitas S.R.L. was established in [DATE], with the purpose of providi…" at bounding box center [539, 281] width 644 height 280
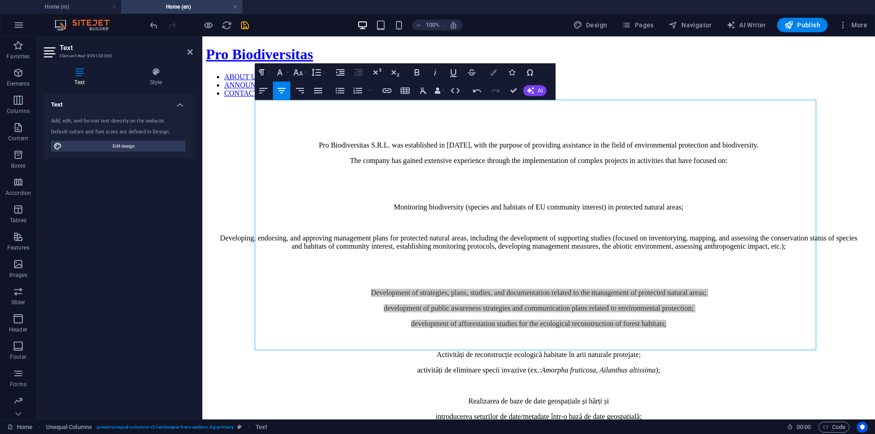
click at [489, 70] on button "Colors" at bounding box center [493, 72] width 17 height 18
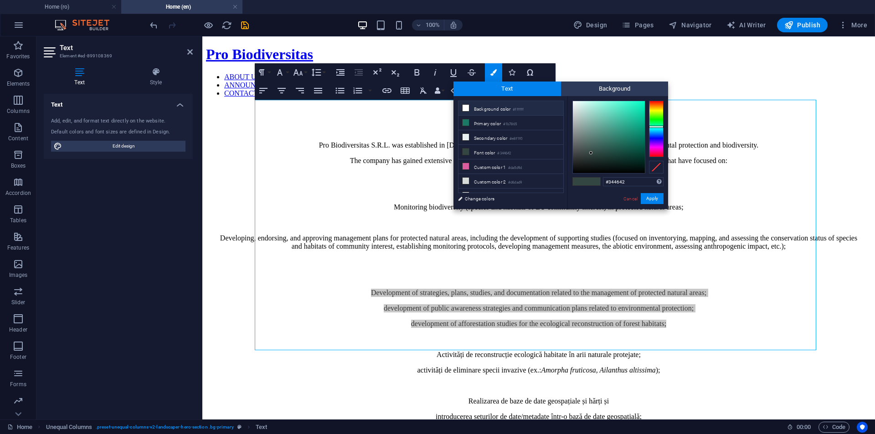
click at [473, 113] on li "Background color #ffffff" at bounding box center [511, 108] width 105 height 15
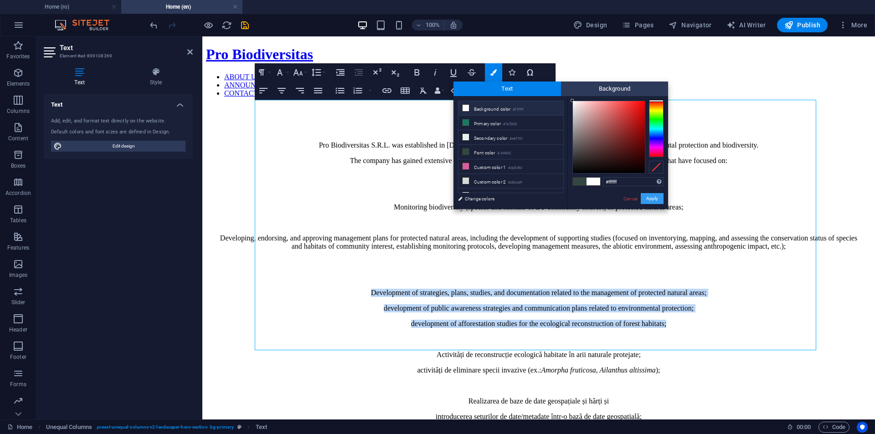
click at [656, 200] on button "Apply" at bounding box center [652, 198] width 23 height 11
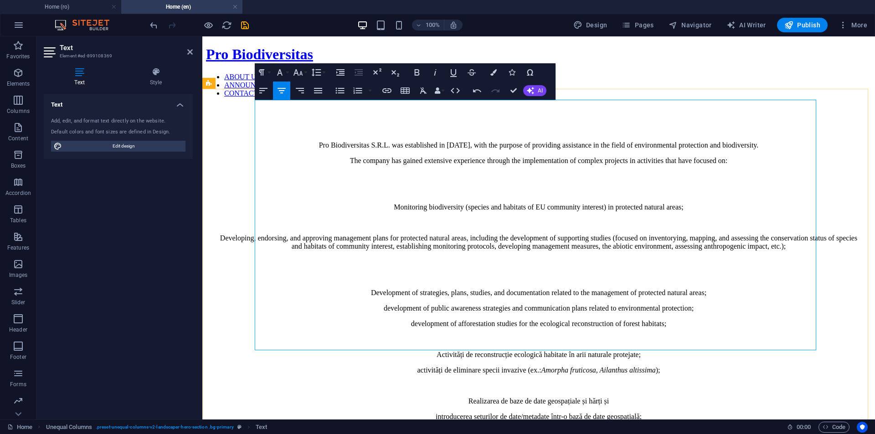
click at [506, 274] on p at bounding box center [539, 278] width 644 height 8
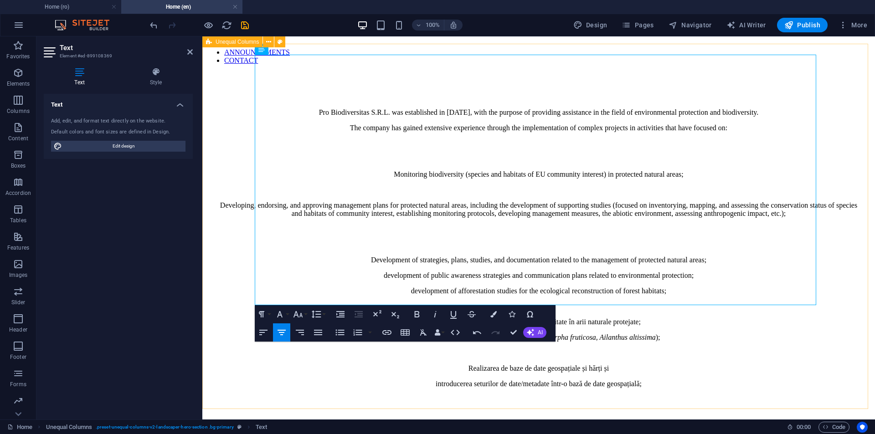
scroll to position [0, 0]
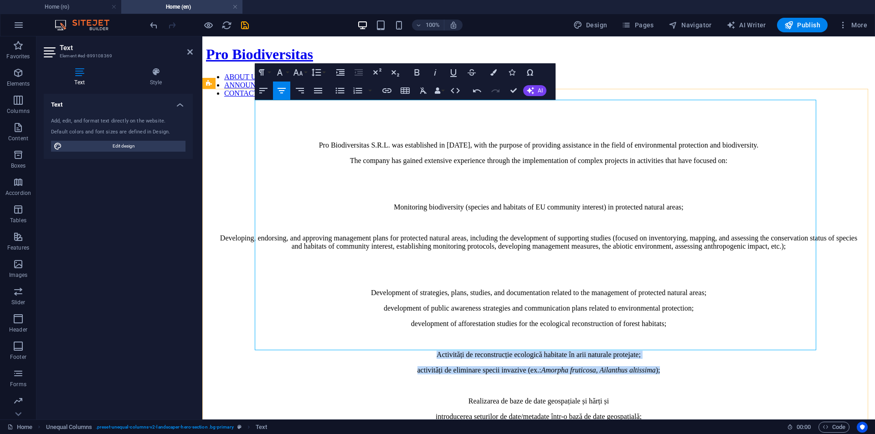
drag, startPoint x: 682, startPoint y: 307, endPoint x: 409, endPoint y: 294, distance: 272.9
click at [409, 294] on div "Pro Biodiversitas S.R.L. was established in [DATE], with the purpose of providi…" at bounding box center [539, 281] width 644 height 280
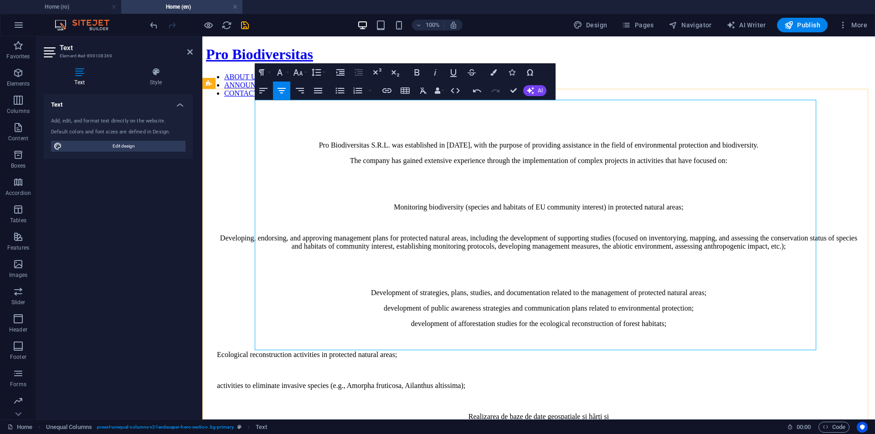
scroll to position [1202, 1]
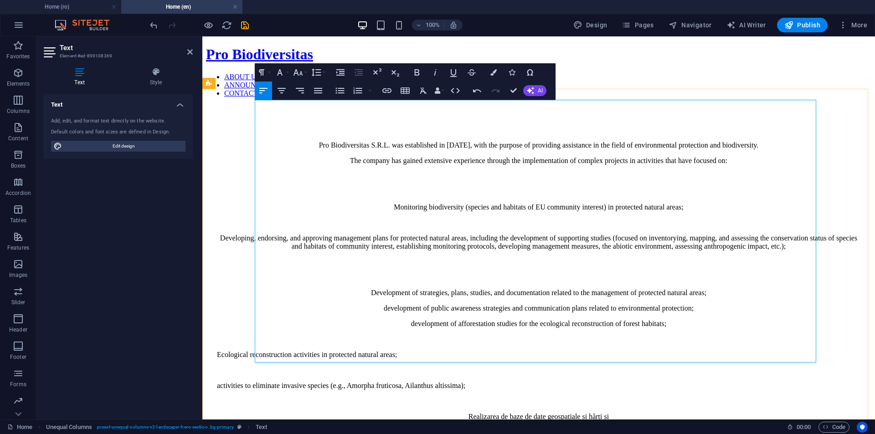
click at [256, 382] on p "activities to eliminate invasive species (e.g., Amorpha fruticosa, Ailanthus al…" at bounding box center [539, 386] width 644 height 8
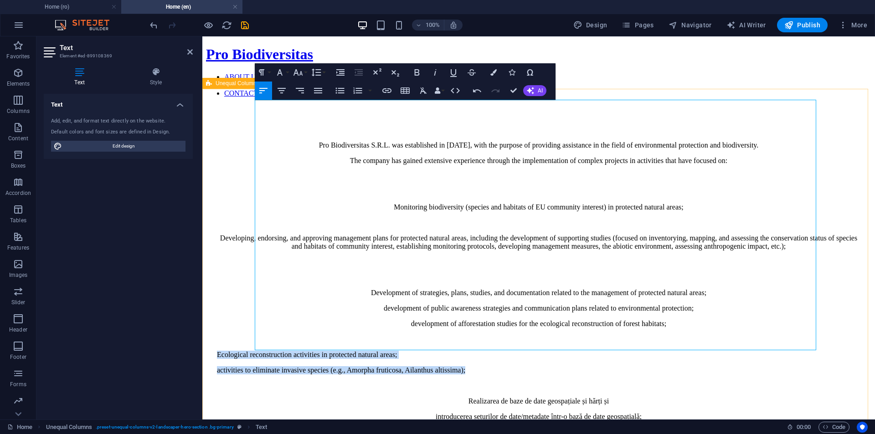
drag, startPoint x: 559, startPoint y: 310, endPoint x: 245, endPoint y: 289, distance: 315.2
click at [245, 289] on div "Pro Biodiversitas S.R.L. was established in [DATE], with the purpose of providi…" at bounding box center [539, 328] width 666 height 446
click at [279, 91] on icon "button" at bounding box center [281, 90] width 11 height 11
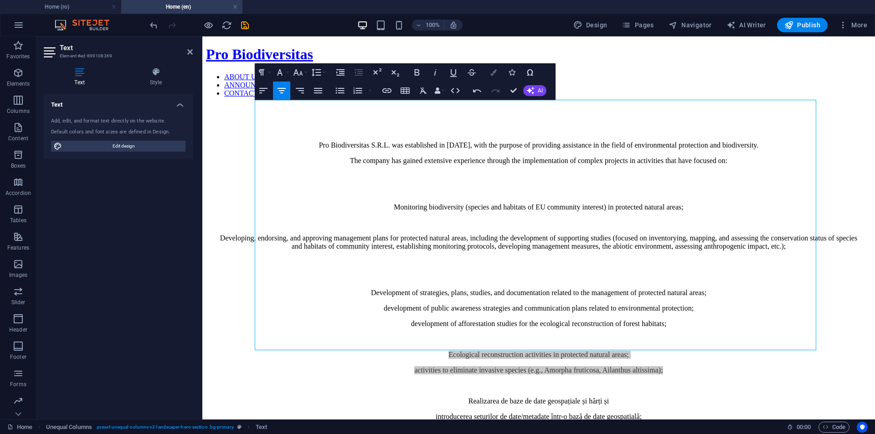
click at [492, 72] on icon "button" at bounding box center [494, 72] width 6 height 6
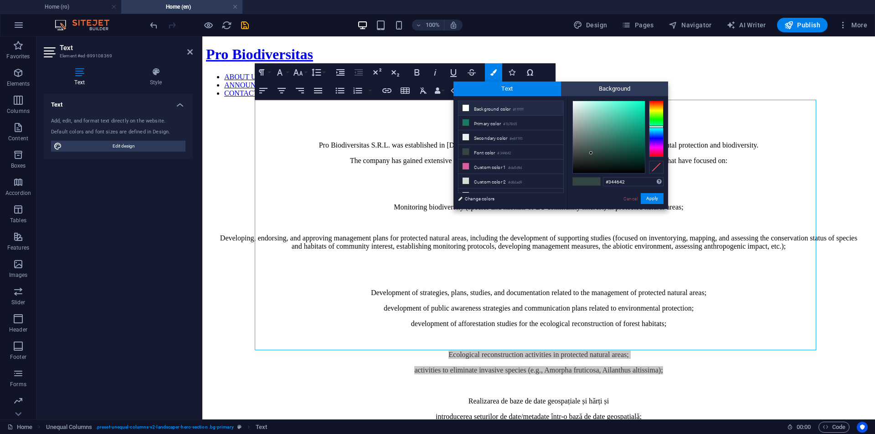
click at [489, 104] on li "Background color #ffffff" at bounding box center [511, 108] width 105 height 15
type input "#ffffff"
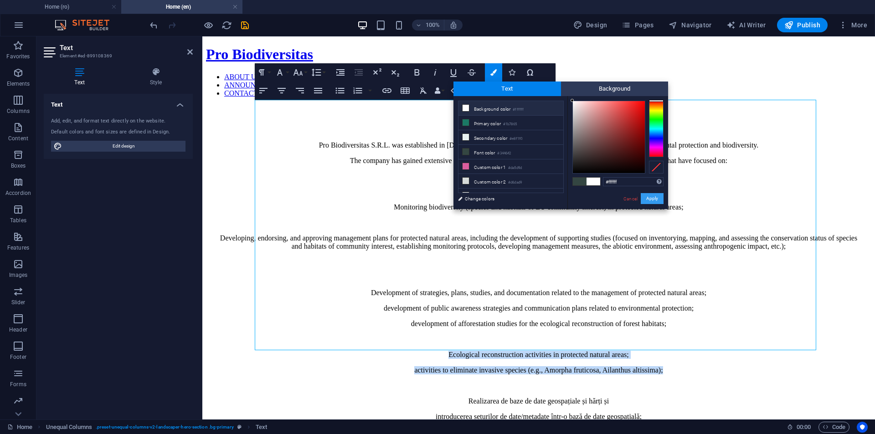
click at [651, 200] on button "Apply" at bounding box center [652, 198] width 23 height 11
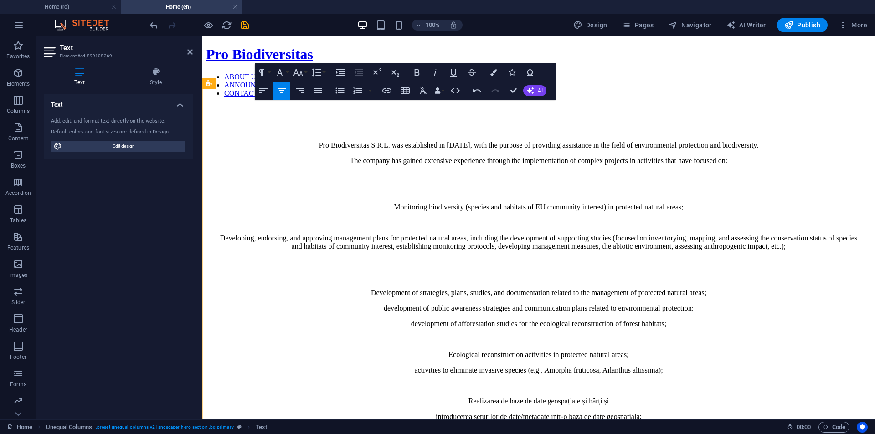
click at [733, 398] on p "Realizarea de baze de date geospațiale și hărți și" at bounding box center [539, 402] width 644 height 8
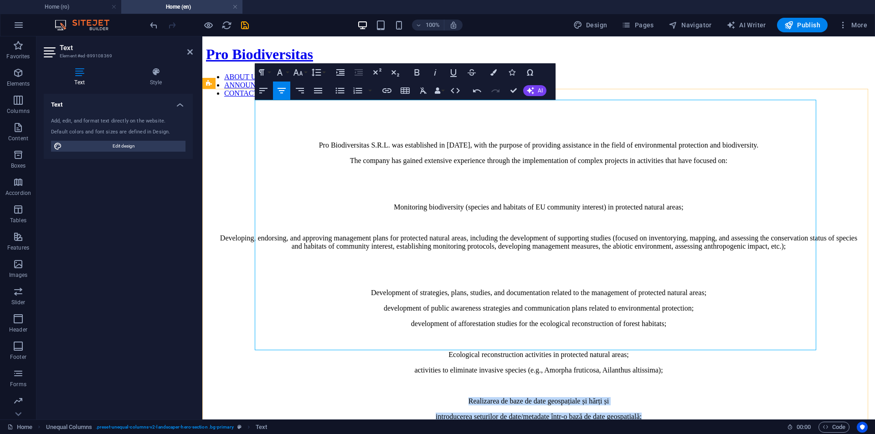
drag, startPoint x: 668, startPoint y: 343, endPoint x: 439, endPoint y: 330, distance: 229.7
click at [439, 330] on div "Pro Biodiversitas S.R.L. was established in [DATE], with the purpose of providi…" at bounding box center [539, 281] width 644 height 280
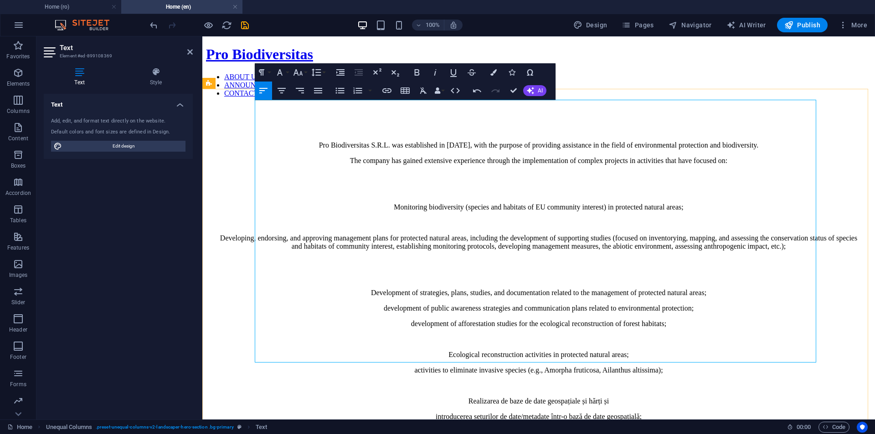
scroll to position [719, 1]
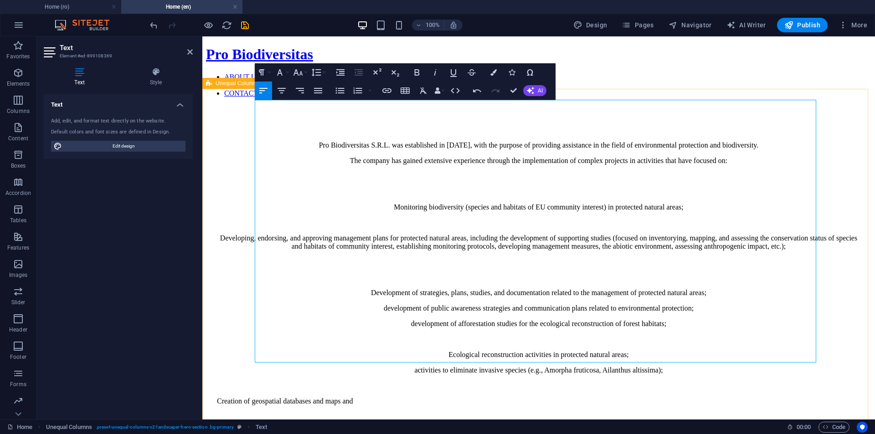
click at [254, 359] on div "Pro Biodiversitas S.R.L. was established in [DATE], with the purpose of providi…" at bounding box center [539, 335] width 666 height 461
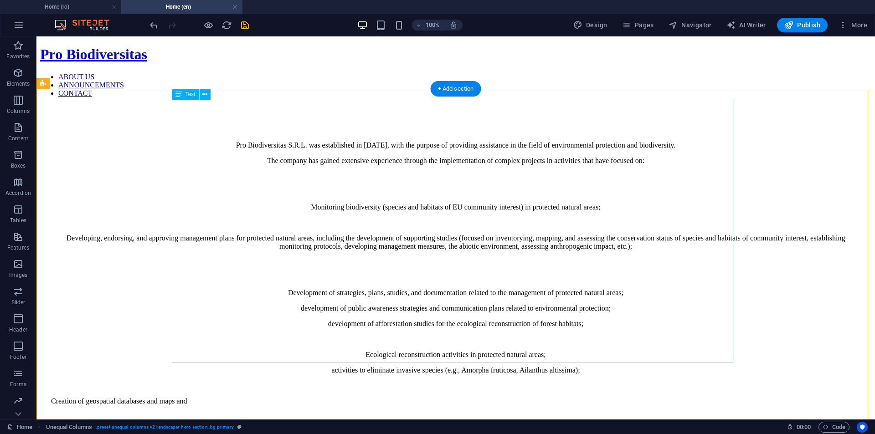
click at [261, 358] on div "Pro Biodiversitas S.R.L. was established in [DATE], with the purpose of providi…" at bounding box center [456, 288] width 810 height 295
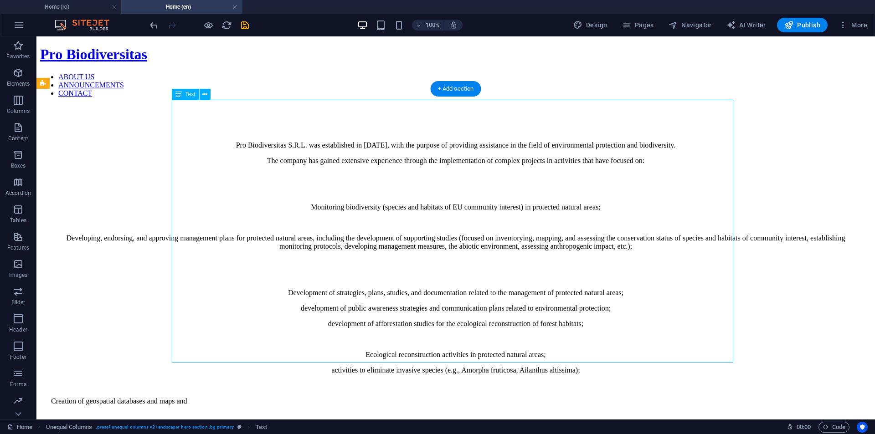
click at [179, 357] on div "Pro Biodiversitas S.R.L. was established in [DATE], with the purpose of providi…" at bounding box center [456, 288] width 810 height 295
click at [216, 353] on div "Pro Biodiversitas S.R.L. was established in [DATE], with the purpose of providi…" at bounding box center [456, 288] width 810 height 295
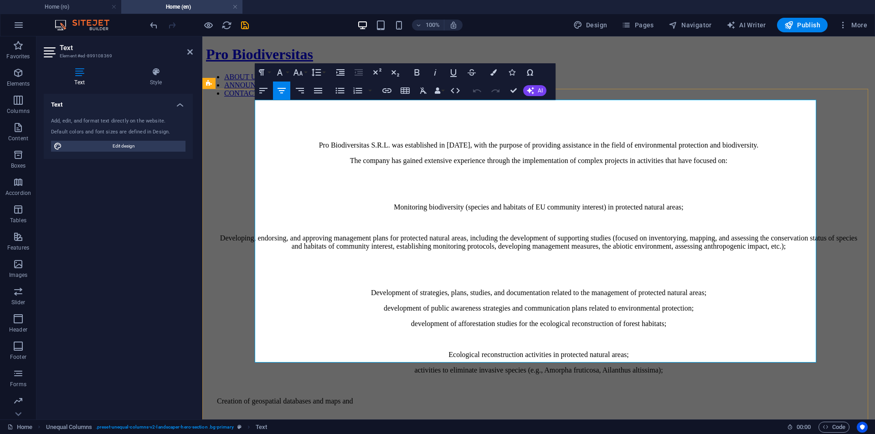
click at [255, 429] on p "introduction of data sets/metadata into a geospatial database;" at bounding box center [539, 433] width 644 height 8
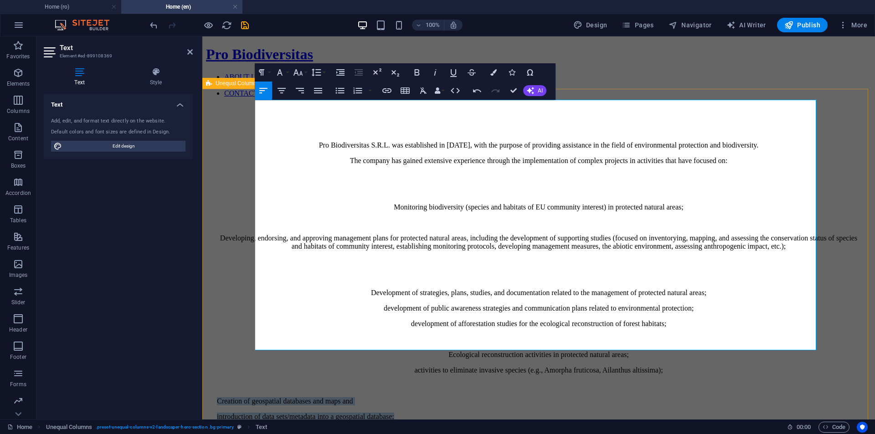
drag, startPoint x: 485, startPoint y: 343, endPoint x: 230, endPoint y: 335, distance: 254.5
click at [230, 335] on div "Pro Biodiversitas S.R.L. was established in [DATE], with the purpose of providi…" at bounding box center [539, 328] width 666 height 446
click at [283, 86] on icon "button" at bounding box center [281, 90] width 11 height 11
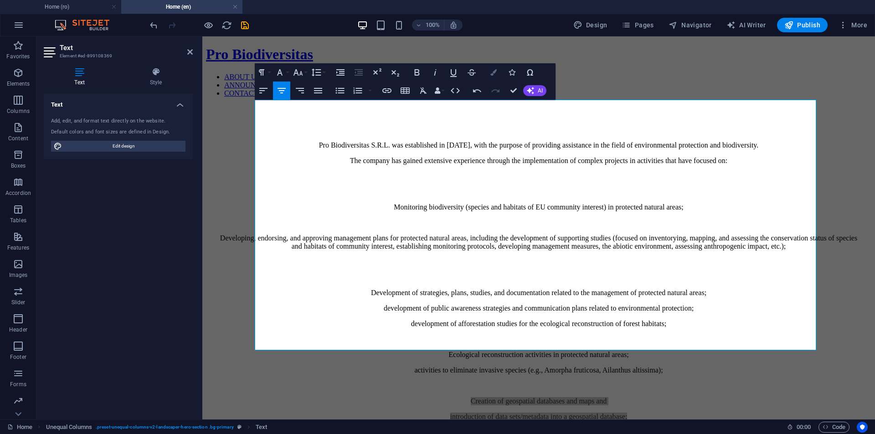
click at [494, 73] on icon "button" at bounding box center [494, 72] width 6 height 6
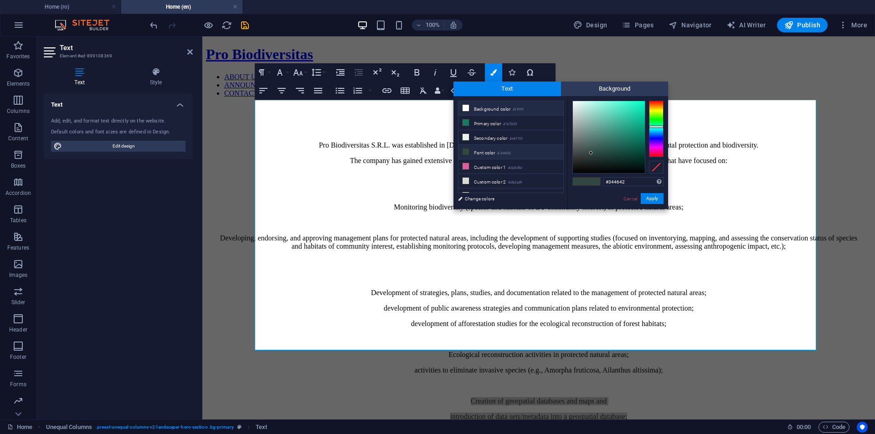
click at [472, 110] on li "Background color #ffffff" at bounding box center [511, 108] width 105 height 15
type input "#ffffff"
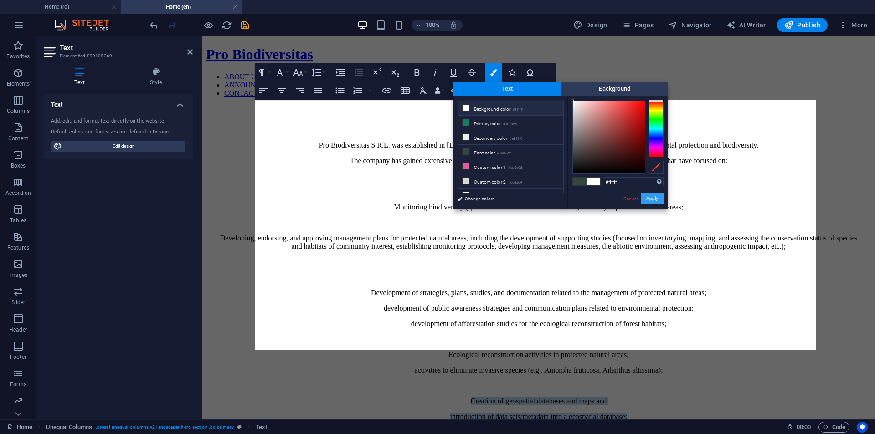
click at [651, 197] on button "Apply" at bounding box center [652, 198] width 23 height 11
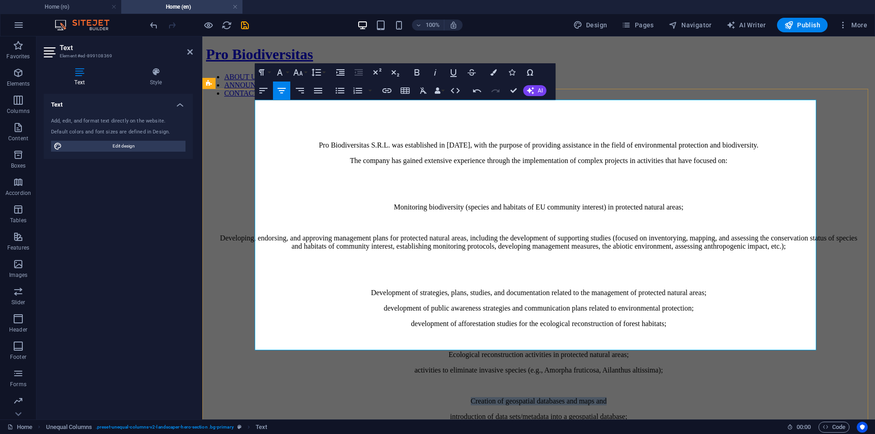
click at [661, 398] on p "Creation of geospatial databases and maps and" at bounding box center [539, 402] width 644 height 8
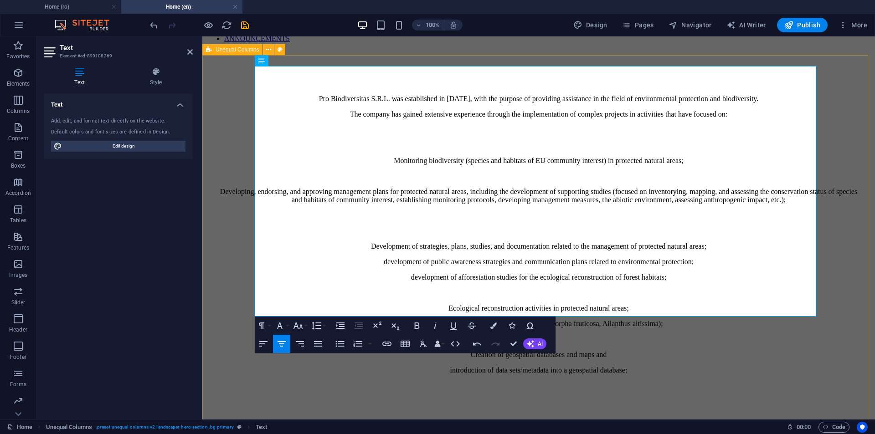
scroll to position [91, 0]
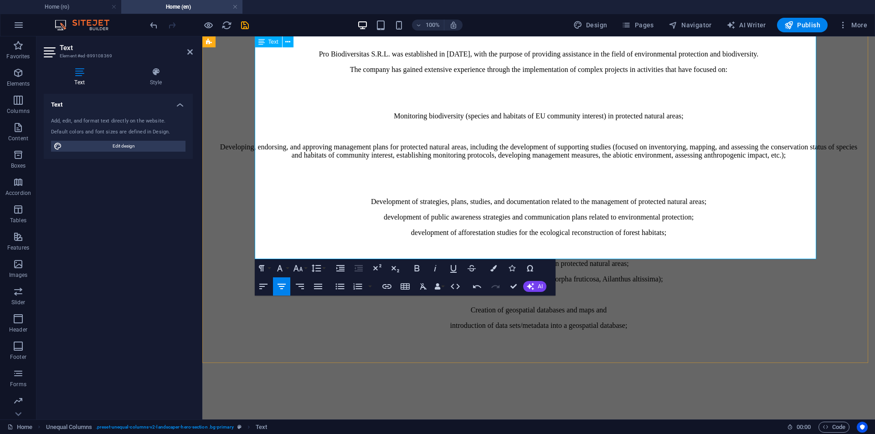
click at [685, 322] on p "introduction of data sets/metadata into a geospatial database;" at bounding box center [539, 326] width 644 height 8
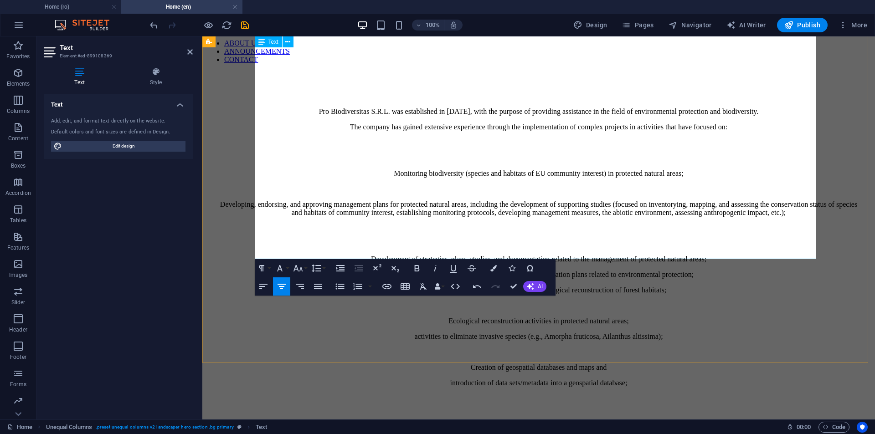
scroll to position [0, 0]
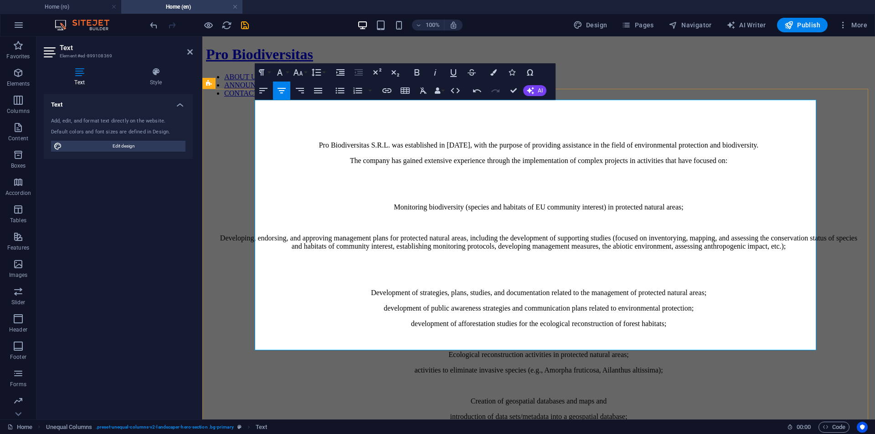
click at [571, 367] on span "activities to eliminate invasive species (e.g., Amorpha fruticosa, Ailanthus al…" at bounding box center [538, 371] width 248 height 8
click at [593, 365] on div "Pro Biodiversitas S.R.L. was established in [DATE], with the purpose of providi…" at bounding box center [539, 328] width 666 height 446
click at [759, 365] on div "Pro Biodiversitas S.R.L. was established in [DATE], with the purpose of providi…" at bounding box center [539, 328] width 666 height 446
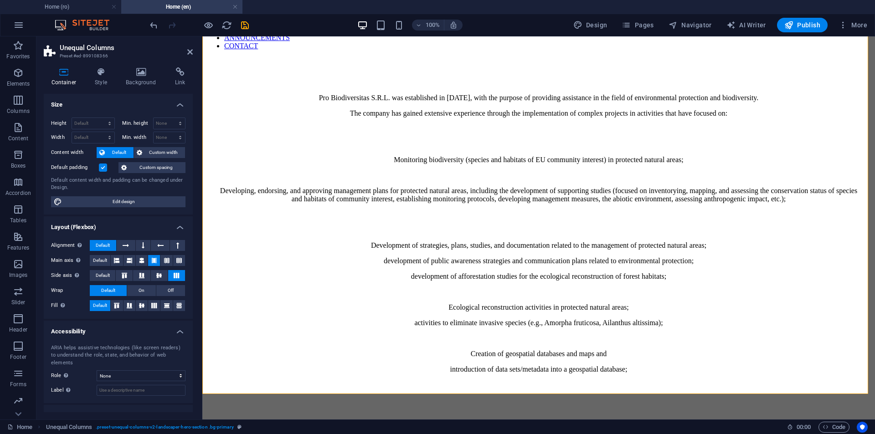
scroll to position [91, 0]
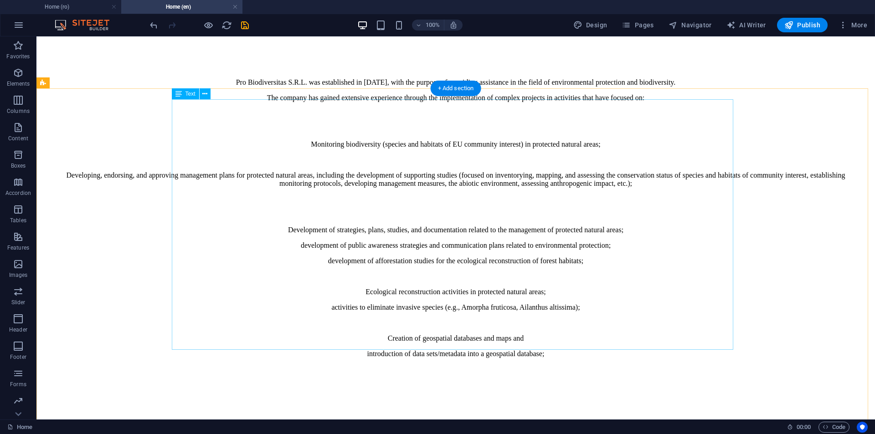
scroll to position [137, 0]
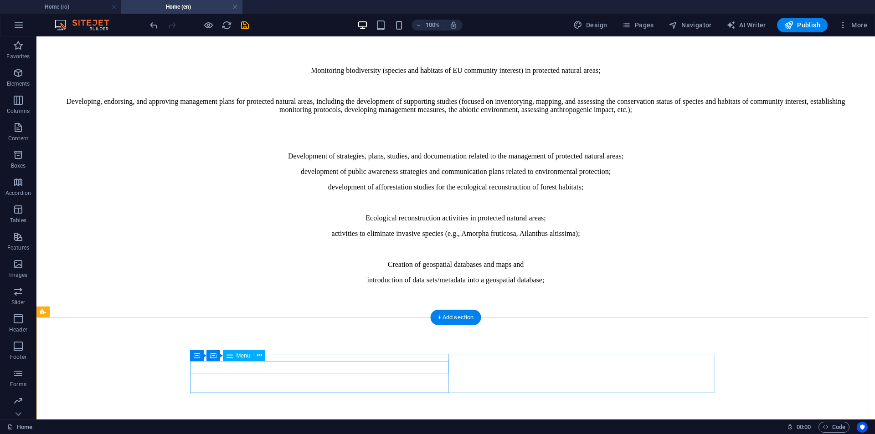
click at [253, 429] on nav "TERMENI ȘI SERVICII CONFIDENȚIALITATE" at bounding box center [456, 437] width 832 height 16
select select "4"
select select
select select "5"
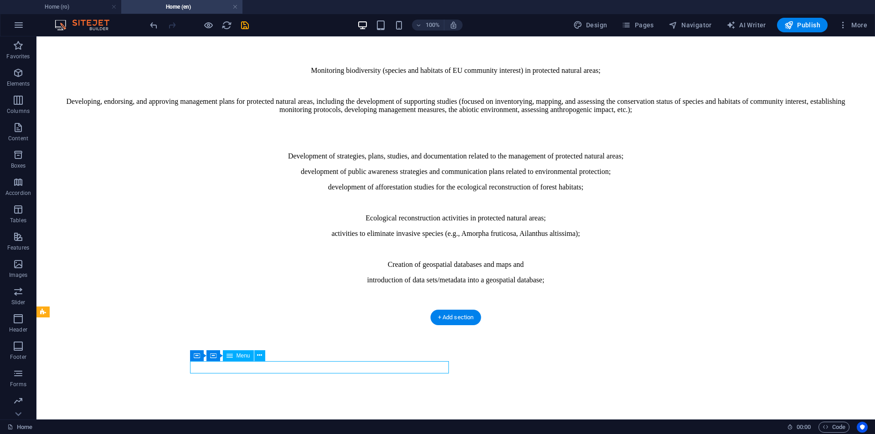
select select
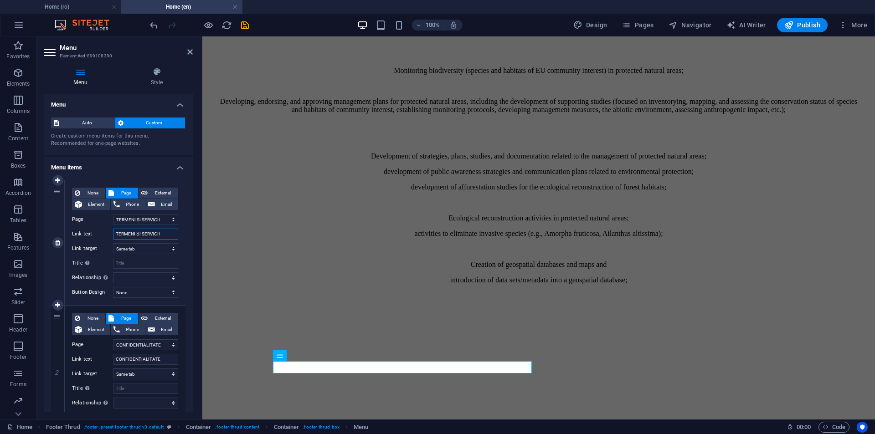
click at [139, 233] on input "TERMENI ȘI SERVICII" at bounding box center [145, 234] width 65 height 11
type input "te"
select select
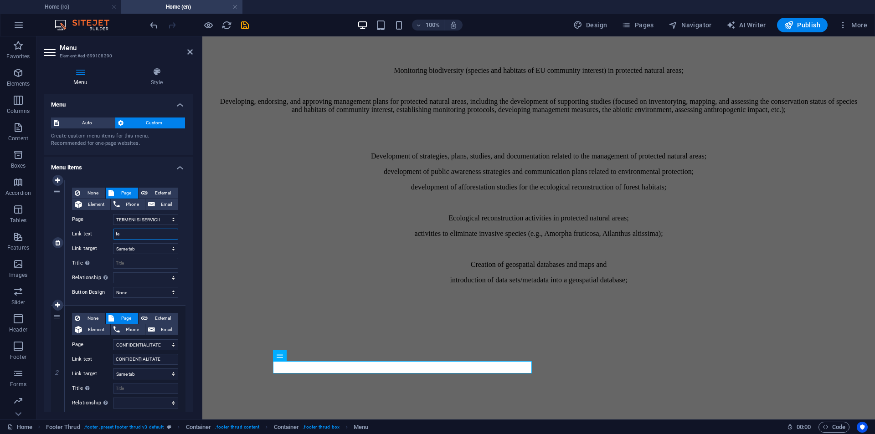
select select
type input "t"
select select
type input "T"
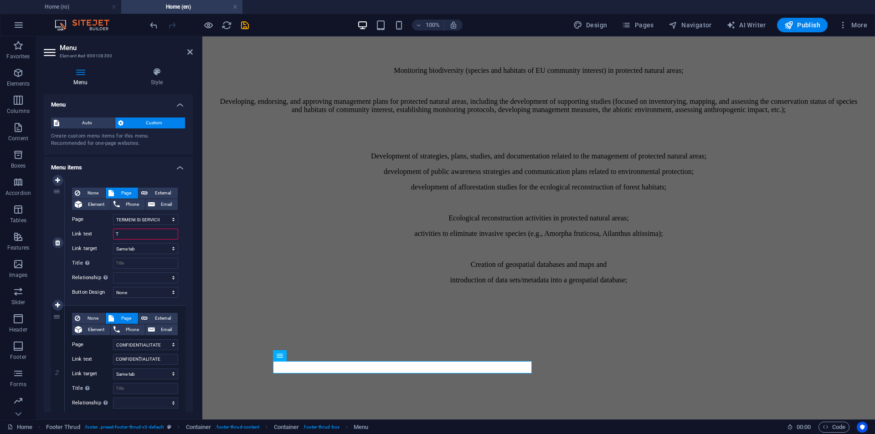
select select
type input "TERMS AND SERVICES"
select select
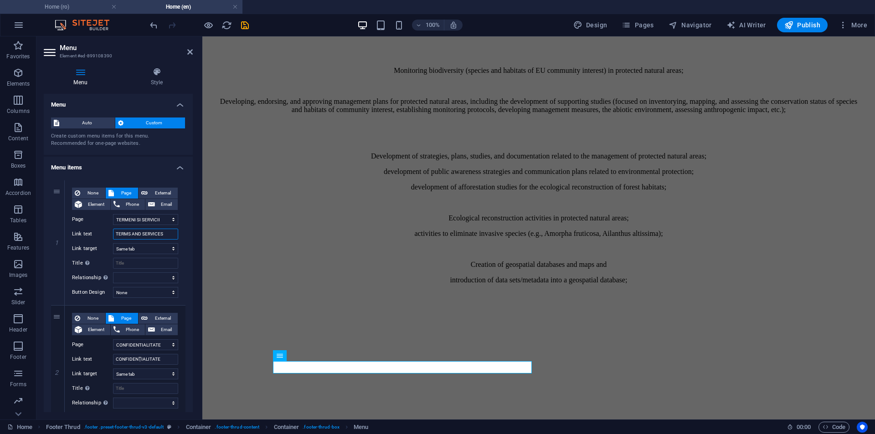
type input "TERMS AND SERVICES"
click at [146, 361] on input "CONFIDENȚIALITATE" at bounding box center [145, 359] width 65 height 11
type input "priv"
select select
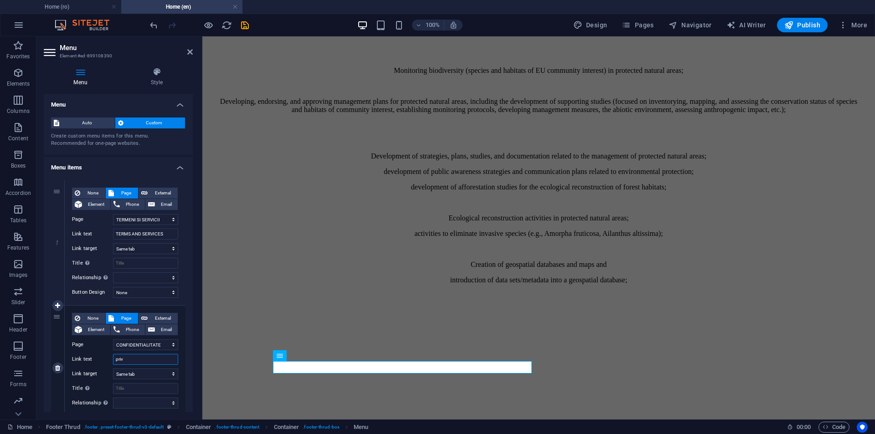
select select
type input "p"
select select
type input "PRIVACY"
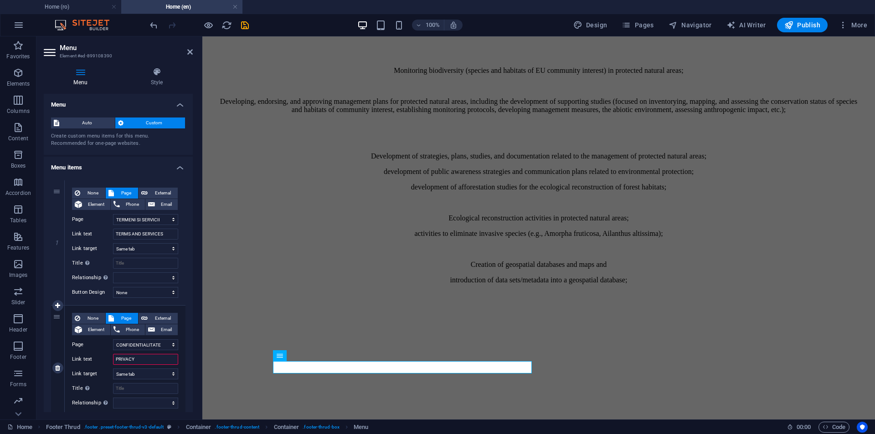
select select
type input "PRIVACY POLICY"
select select
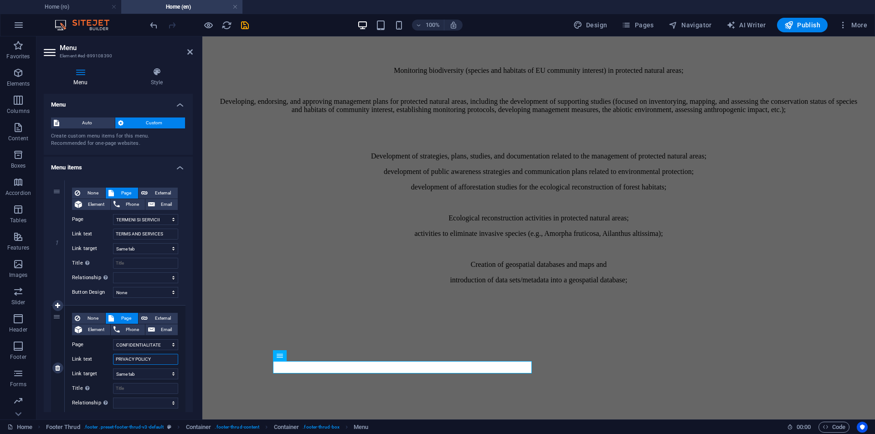
type input "PRIVACY POLICY"
click at [341, 274] on div "Pro Biodiversitas S.R.L. was established in [DATE], with the purpose of providi…" at bounding box center [539, 191] width 666 height 446
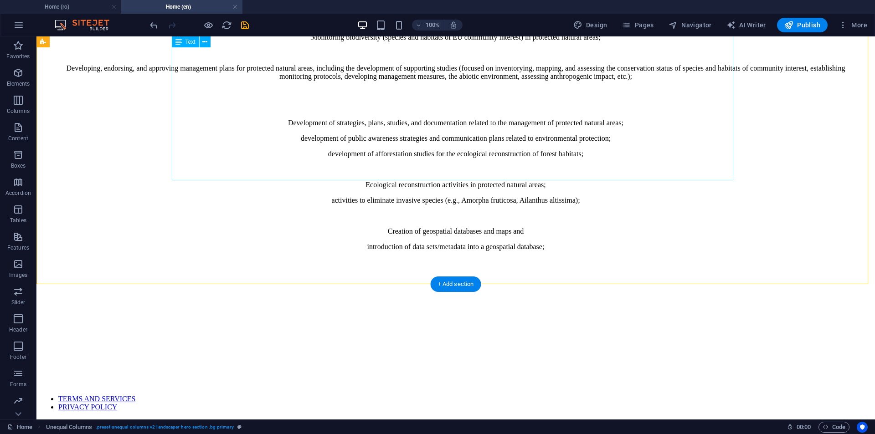
scroll to position [0, 0]
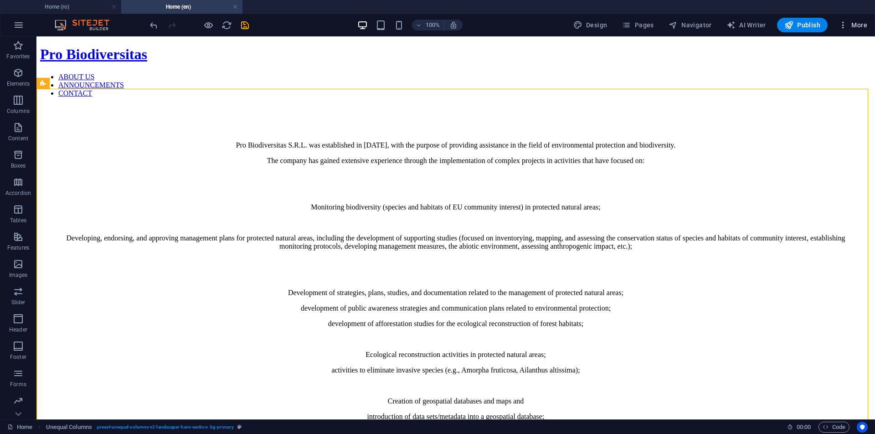
click at [848, 23] on span "More" at bounding box center [853, 25] width 29 height 9
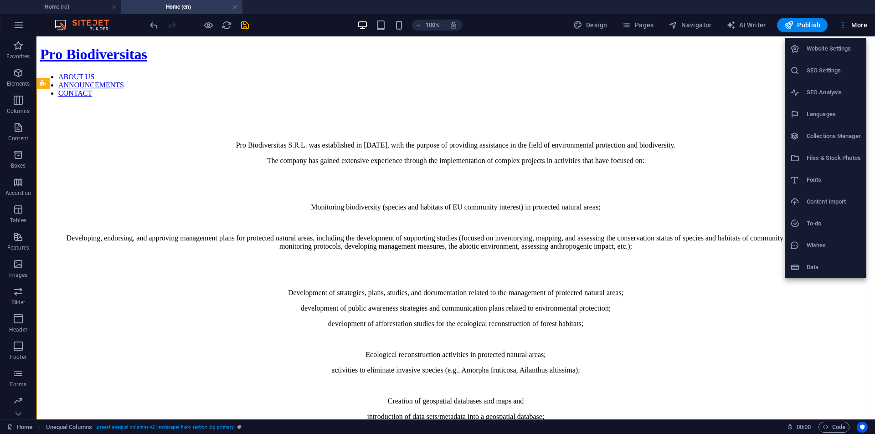
click at [832, 114] on h6 "Languages" at bounding box center [834, 114] width 54 height 11
select select "131"
select select "41"
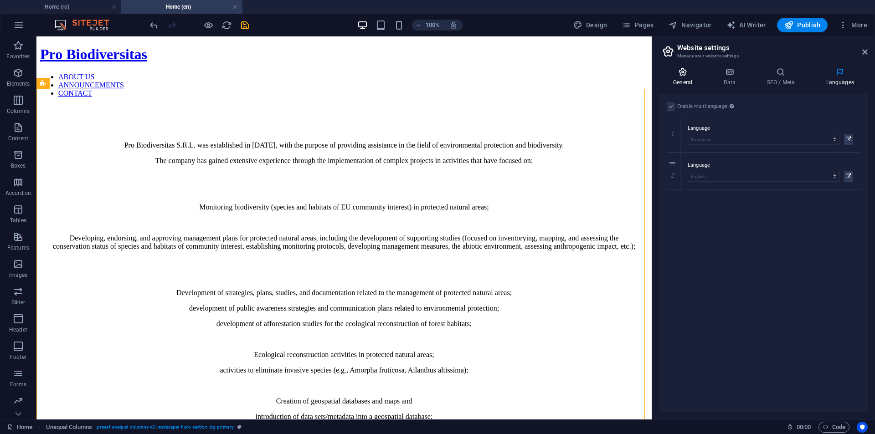
click at [688, 74] on icon at bounding box center [683, 71] width 46 height 9
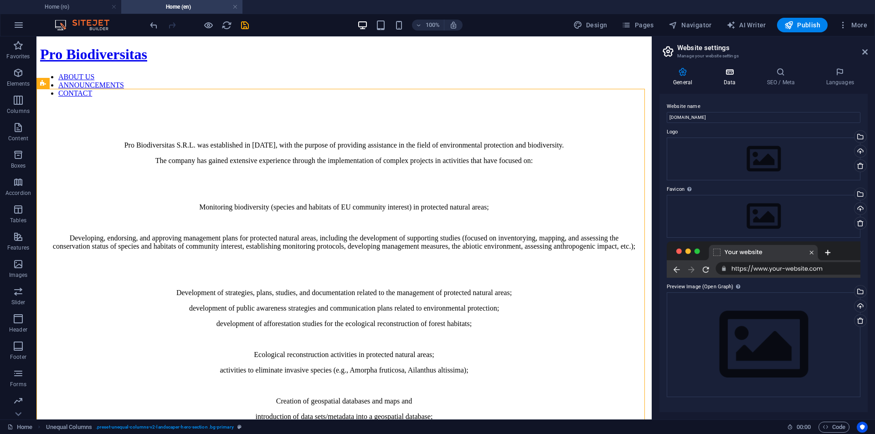
click at [733, 78] on h4 "Data" at bounding box center [731, 76] width 43 height 19
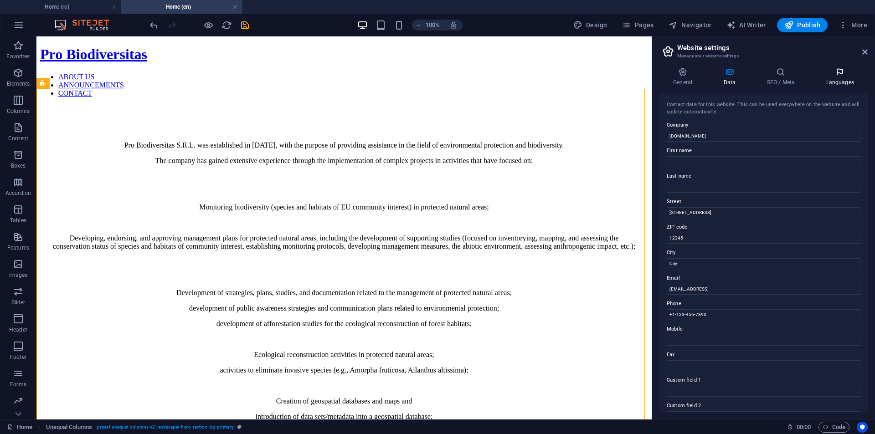
click at [832, 74] on icon at bounding box center [840, 71] width 56 height 9
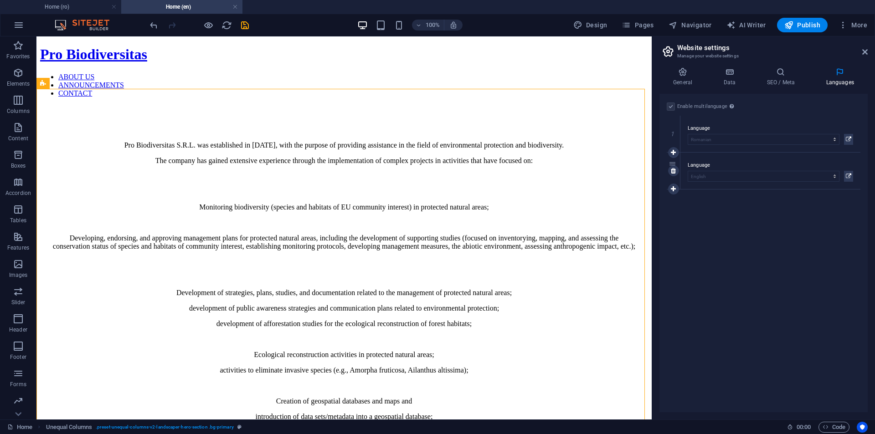
click at [730, 167] on label "Language" at bounding box center [770, 165] width 165 height 11
click at [640, 21] on span "Pages" at bounding box center [638, 25] width 32 height 9
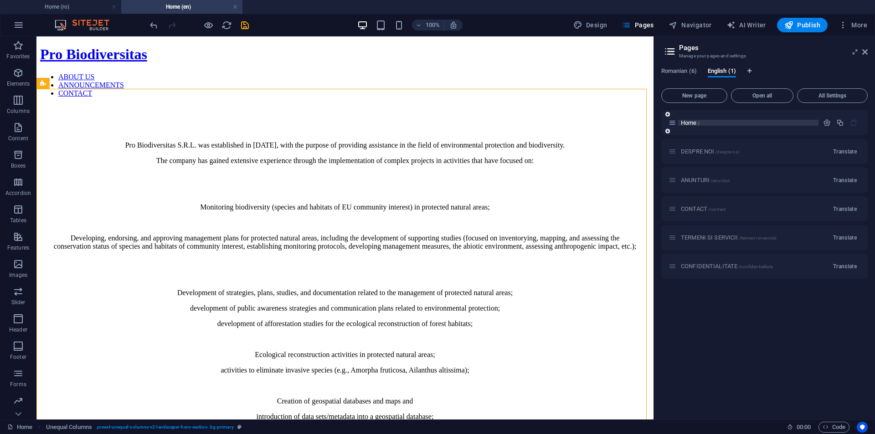
click at [704, 120] on p "Home /" at bounding box center [748, 123] width 135 height 6
click at [702, 152] on div "DESPRE NOI /despre-noi Translate" at bounding box center [764, 151] width 207 height 25
click at [838, 152] on span "Translate" at bounding box center [845, 151] width 24 height 7
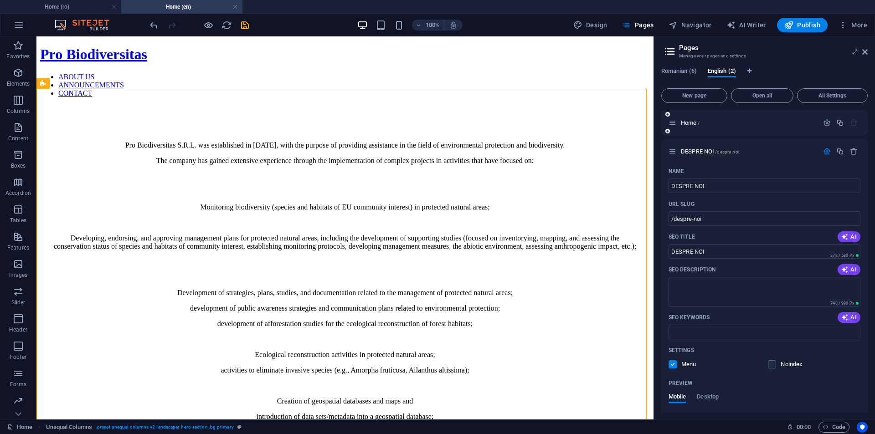
click at [726, 119] on div "Home /" at bounding box center [744, 123] width 150 height 10
click at [732, 128] on div "Home /" at bounding box center [744, 123] width 150 height 10
click at [727, 123] on p "Home /" at bounding box center [748, 123] width 135 height 6
click at [781, 122] on p "Home /" at bounding box center [748, 123] width 135 height 6
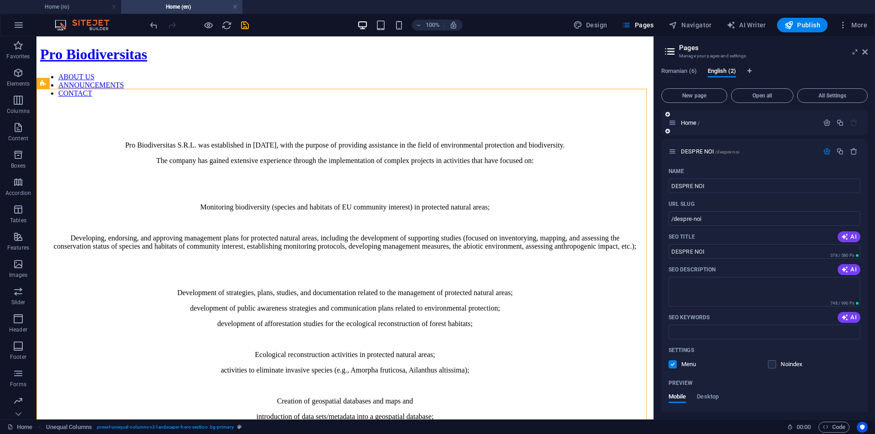
click at [677, 124] on div "Home /" at bounding box center [744, 123] width 150 height 10
click at [744, 148] on div "DESPRE NOI /despre-noi" at bounding box center [744, 151] width 150 height 10
click at [708, 96] on span "New page" at bounding box center [695, 95] width 58 height 5
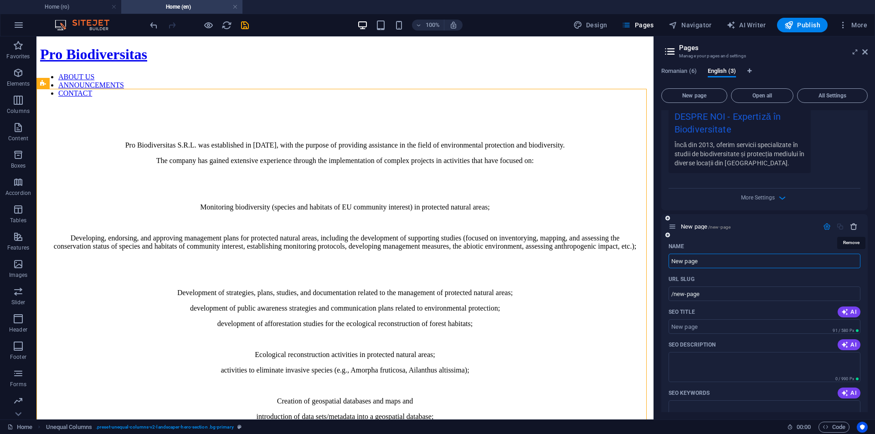
click at [854, 229] on icon "button" at bounding box center [854, 227] width 8 height 8
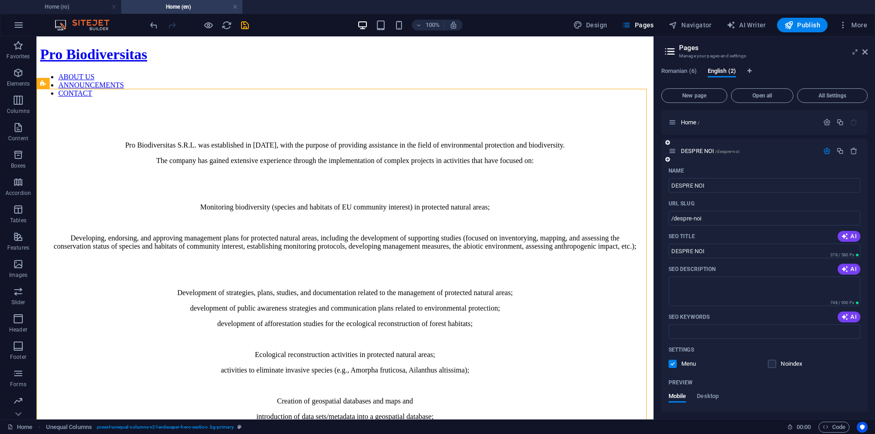
scroll to position [0, 0]
click at [695, 121] on span "Home /" at bounding box center [690, 122] width 19 height 7
click at [765, 97] on span "Open all" at bounding box center [762, 95] width 54 height 5
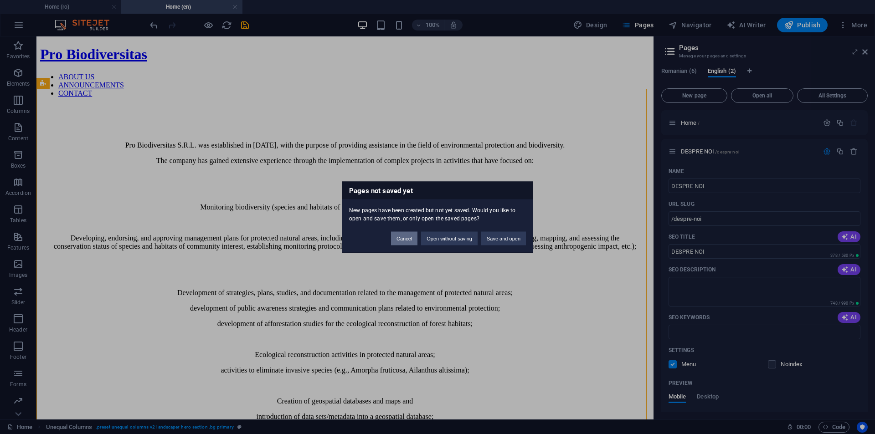
drag, startPoint x: 408, startPoint y: 243, endPoint x: 371, endPoint y: 206, distance: 52.2
click at [408, 243] on button "Cancel" at bounding box center [404, 239] width 26 height 14
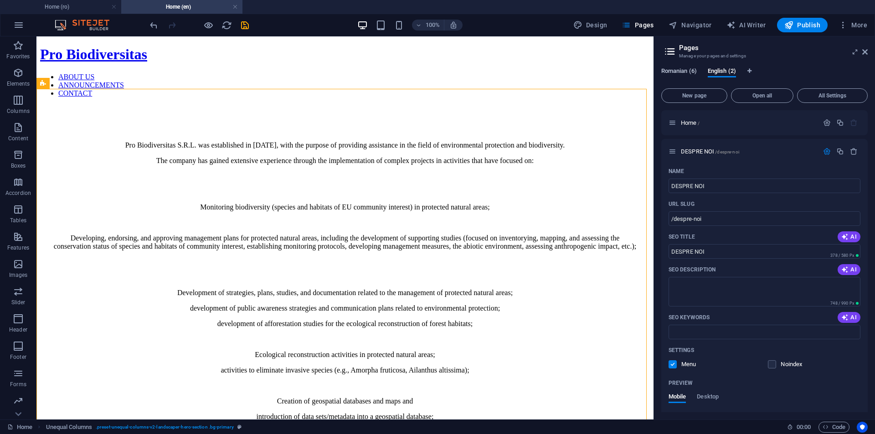
click at [687, 70] on span "Romanian (6)" at bounding box center [679, 72] width 36 height 13
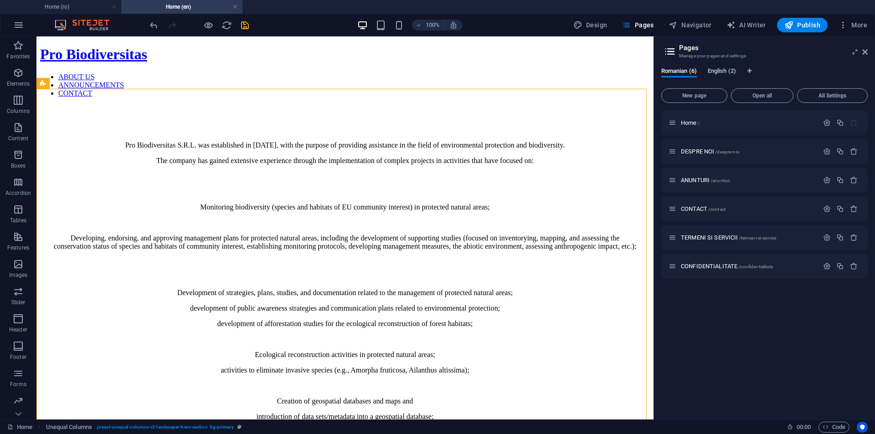
click at [729, 69] on span "English (2)" at bounding box center [722, 72] width 28 height 13
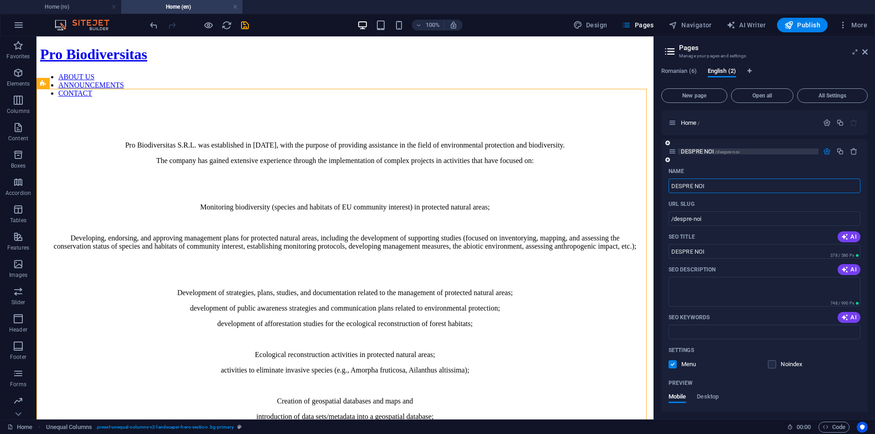
click at [721, 152] on span "/despre-noi" at bounding box center [727, 152] width 24 height 5
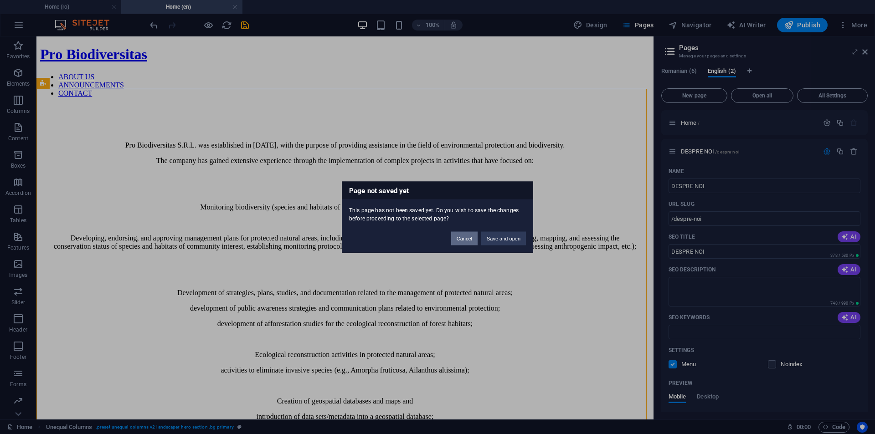
click at [463, 240] on button "Cancel" at bounding box center [464, 239] width 26 height 14
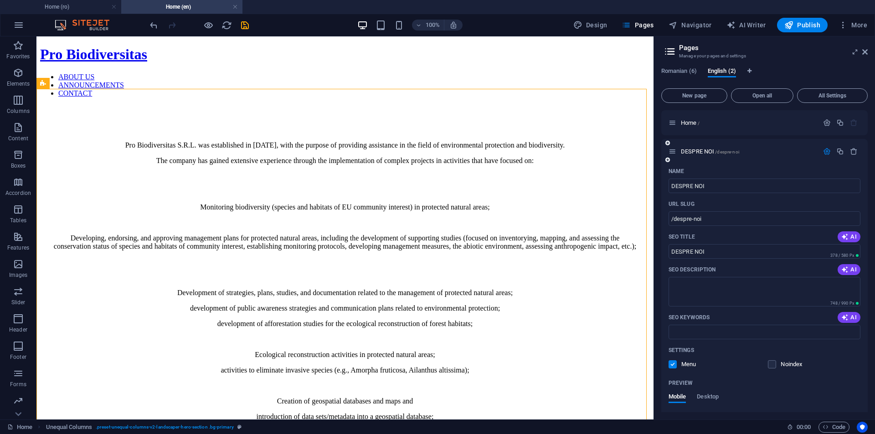
click at [825, 151] on icon "button" at bounding box center [827, 152] width 8 height 8
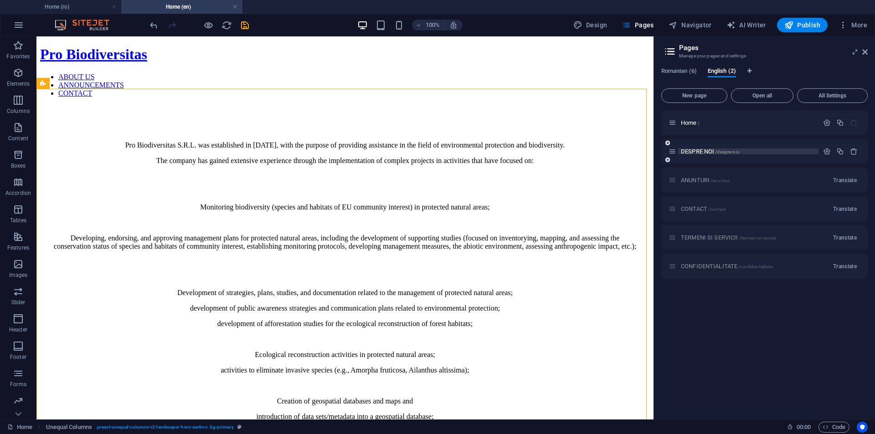
click at [794, 154] on p "DESPRE NOI /despre-noi" at bounding box center [748, 152] width 135 height 6
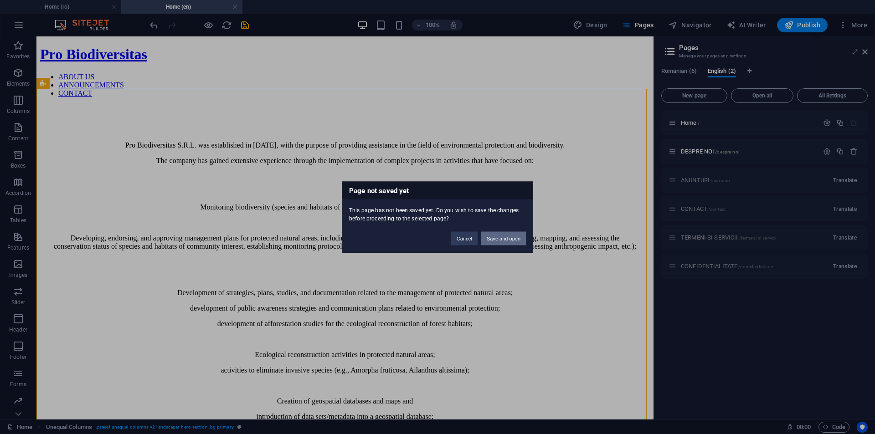
click at [524, 236] on button "Save and open" at bounding box center [503, 239] width 45 height 14
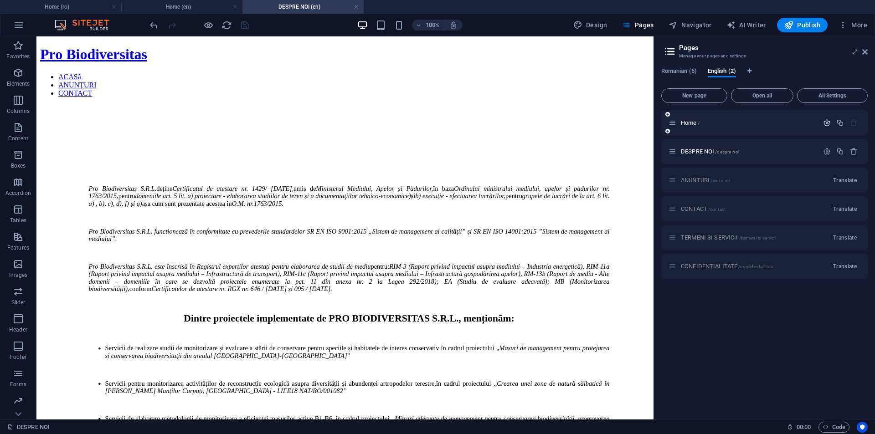
click at [822, 121] on button "button" at bounding box center [827, 123] width 13 height 8
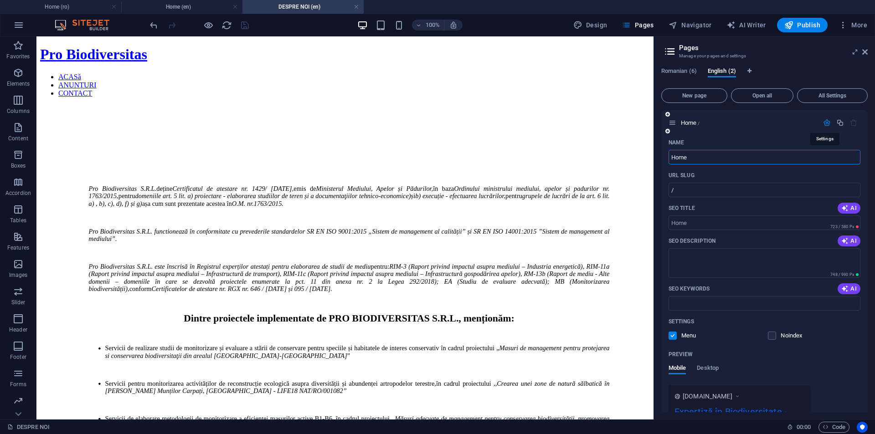
click at [823, 121] on icon "button" at bounding box center [827, 123] width 8 height 8
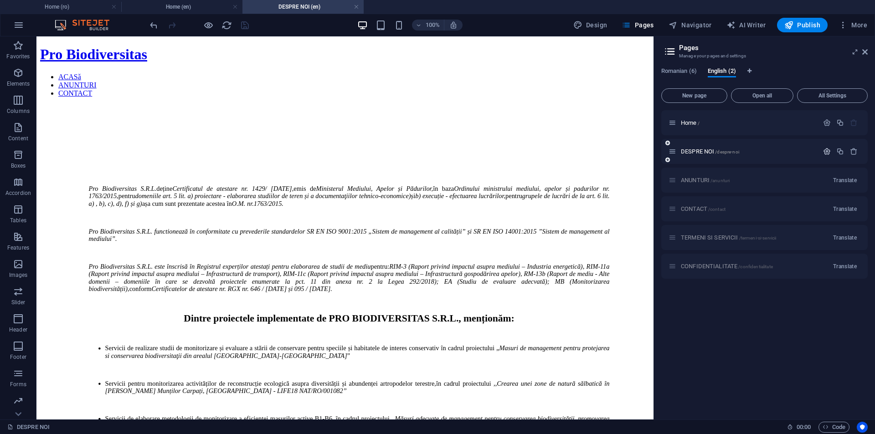
click at [825, 151] on icon "button" at bounding box center [827, 152] width 8 height 8
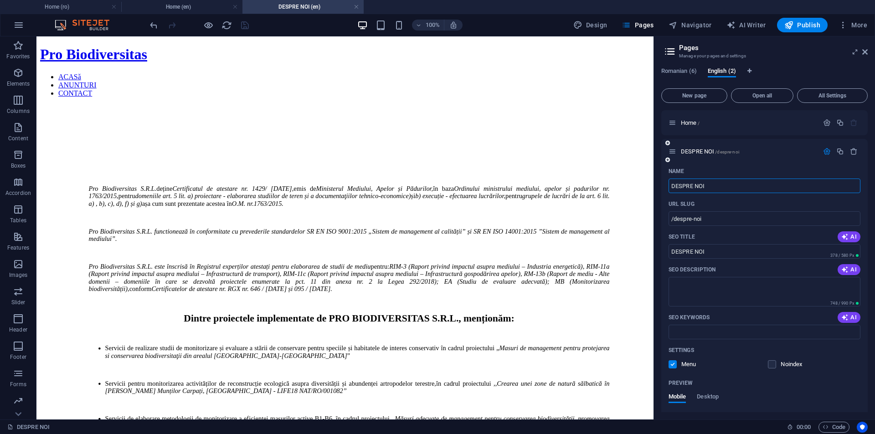
drag, startPoint x: 712, startPoint y: 185, endPoint x: 666, endPoint y: 185, distance: 46.5
click at [666, 185] on div "Name DESPRE NOI ​ URL SLUG /despre-noi ​ SEO Title AI DESPRE NOI ​ 378 / 580 Px…" at bounding box center [764, 349] width 207 height 371
type input "aBOU"
type input "/a"
type input "a"
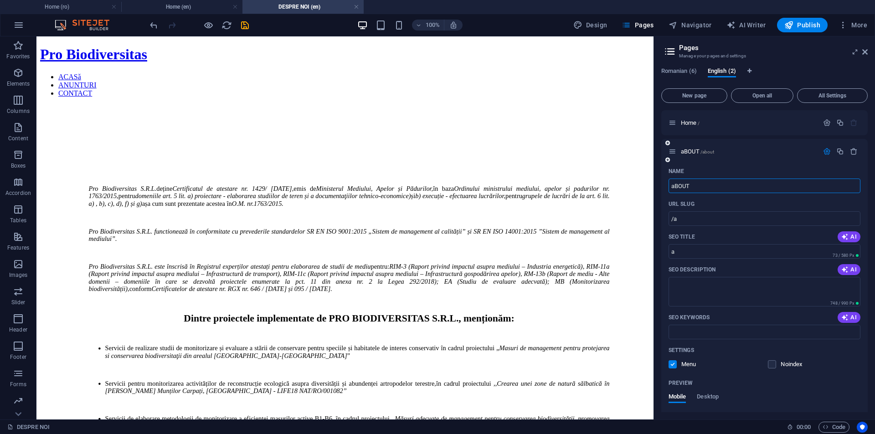
type input "aBOU"
type input "/about"
type input "aBOUT"
type input "a"
type input "ABOU"
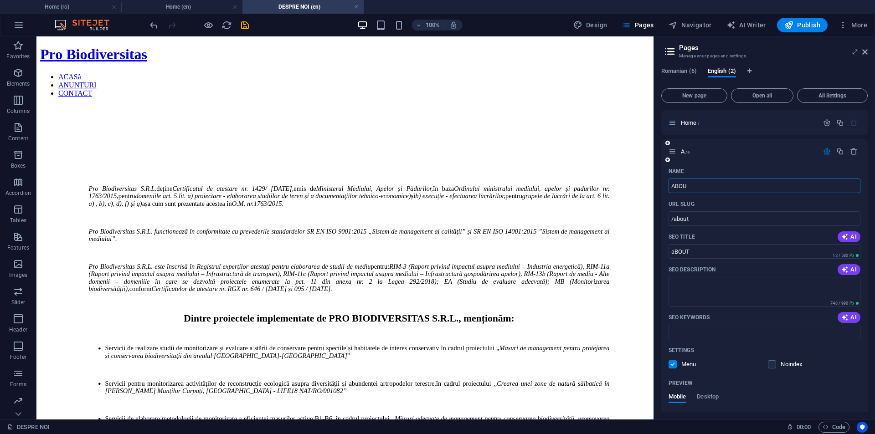
type input "/a"
type input "A"
type input "ABOUT US"
type input "/about-us"
type input "ABOUT US"
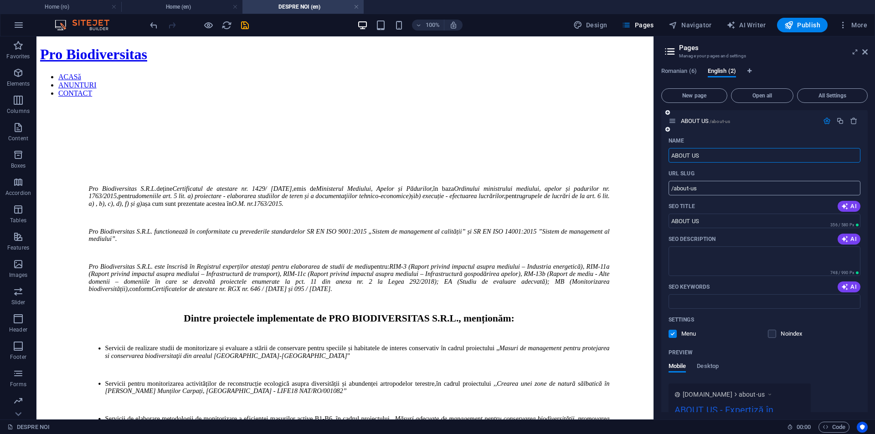
scroll to position [46, 0]
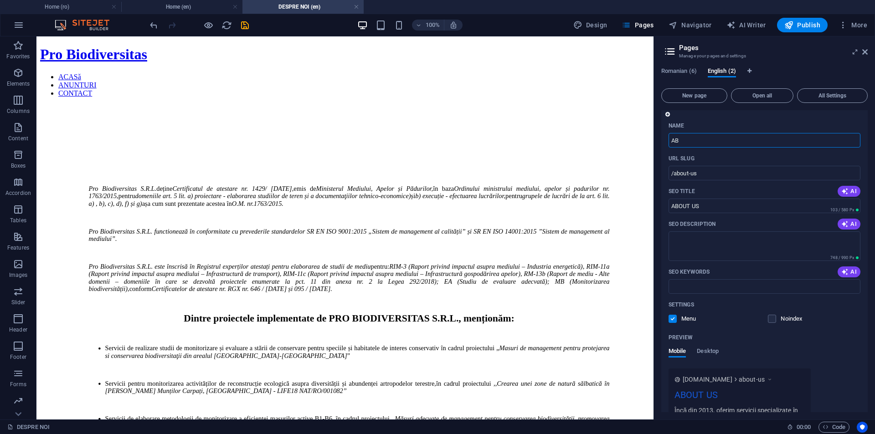
type input "ABO"
type input "/a"
type input "A"
type input "ABOUT"
type input "/about"
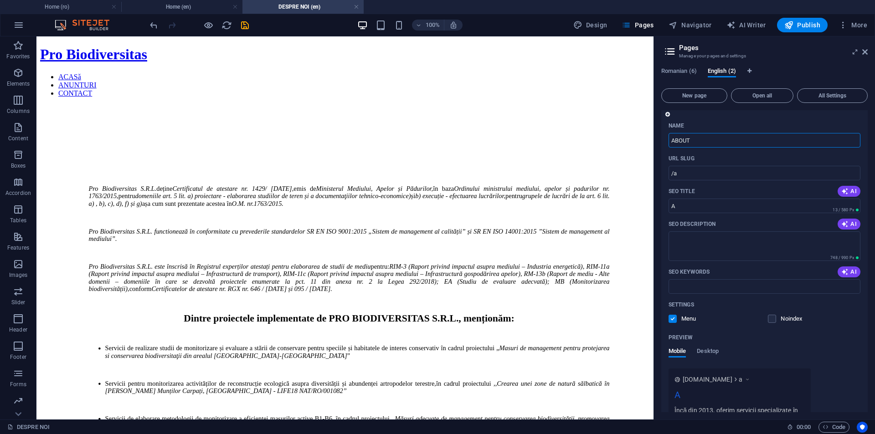
type input "ABOUT"
type input "A"
type input "/a"
type input "A"
type input "About us"
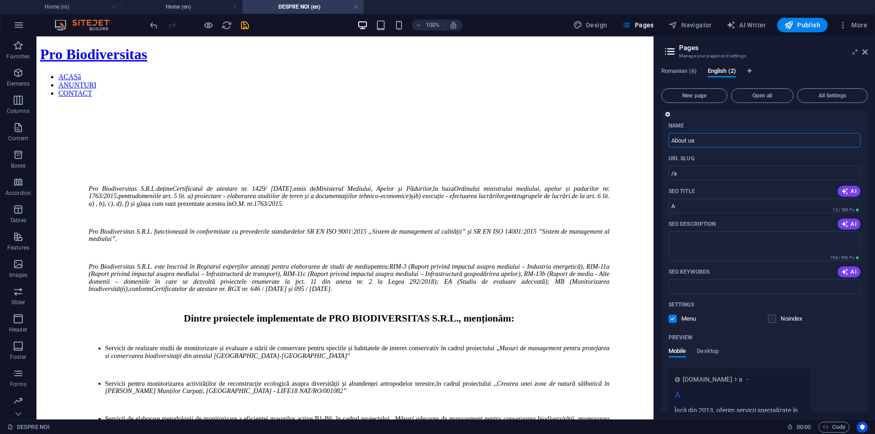
type input "/about-us"
type input "About us"
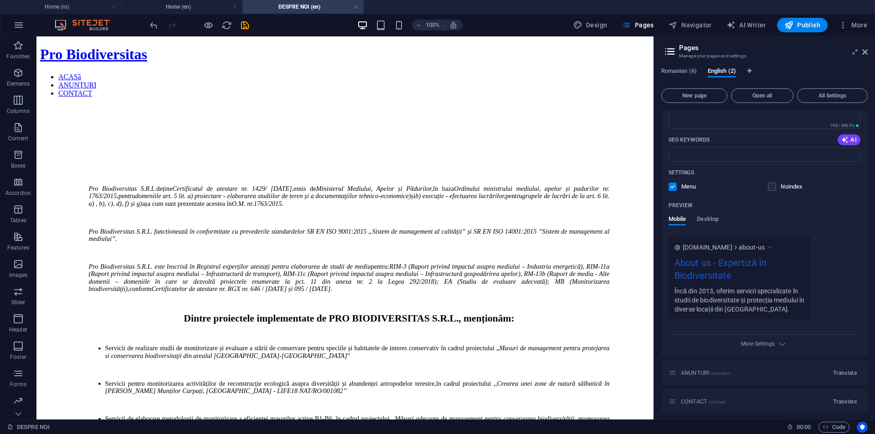
scroll to position [182, 0]
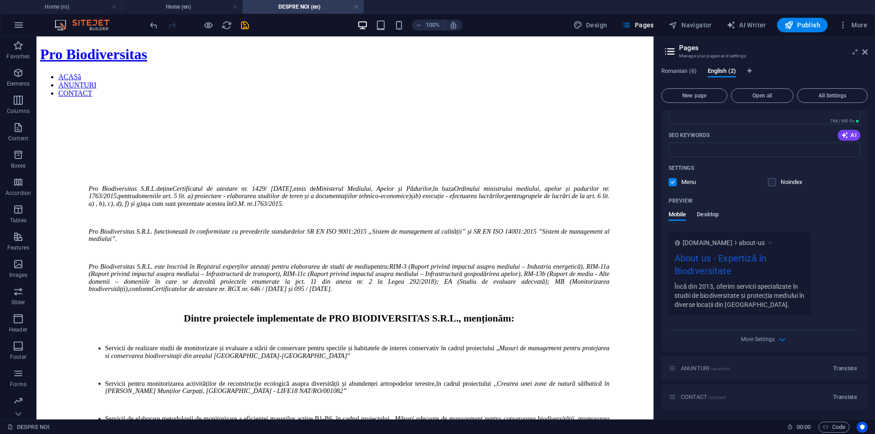
type input "About us"
click at [707, 217] on span "Desktop" at bounding box center [708, 215] width 22 height 13
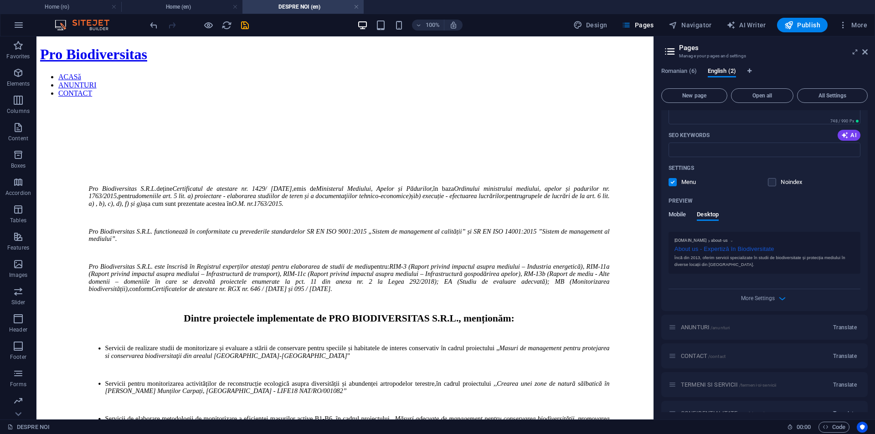
click at [675, 217] on span "Mobile" at bounding box center [678, 215] width 18 height 13
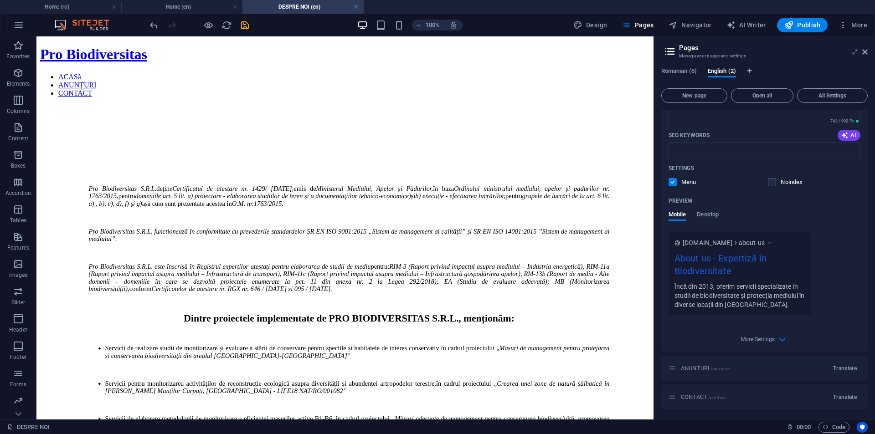
click at [751, 300] on div "Încă din 2013, oferim servicii specializate în studii de biodiversitate și prot…" at bounding box center [740, 296] width 130 height 28
click at [717, 216] on span "Desktop" at bounding box center [708, 215] width 22 height 13
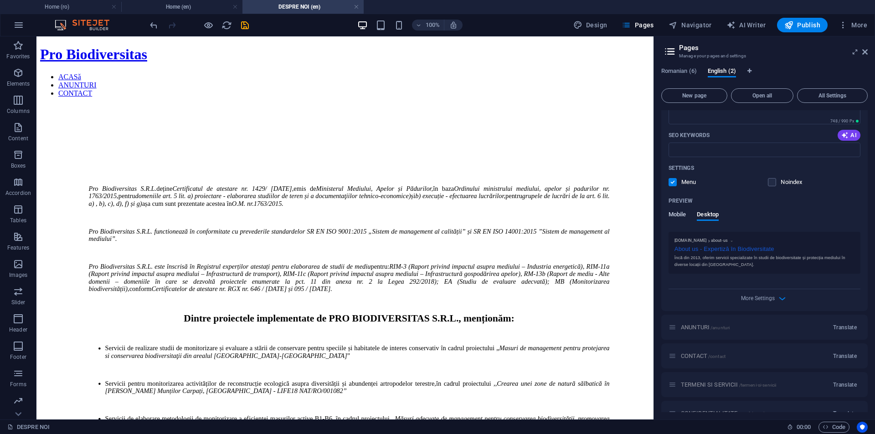
click at [677, 214] on span "Mobile" at bounding box center [678, 215] width 18 height 13
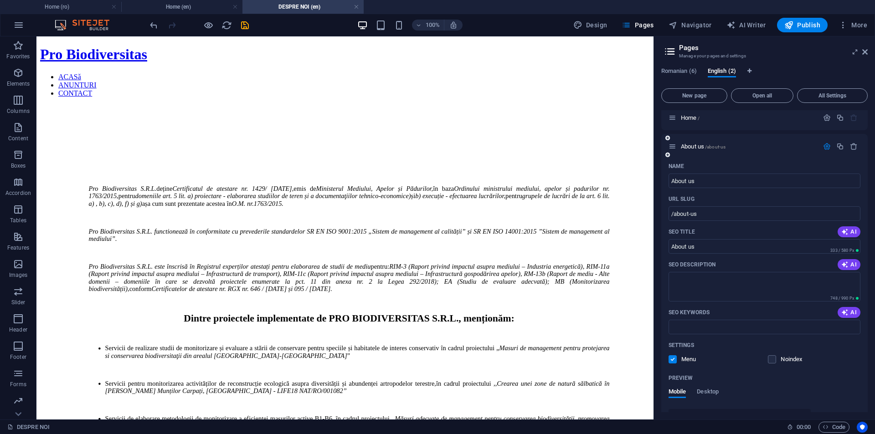
scroll to position [0, 0]
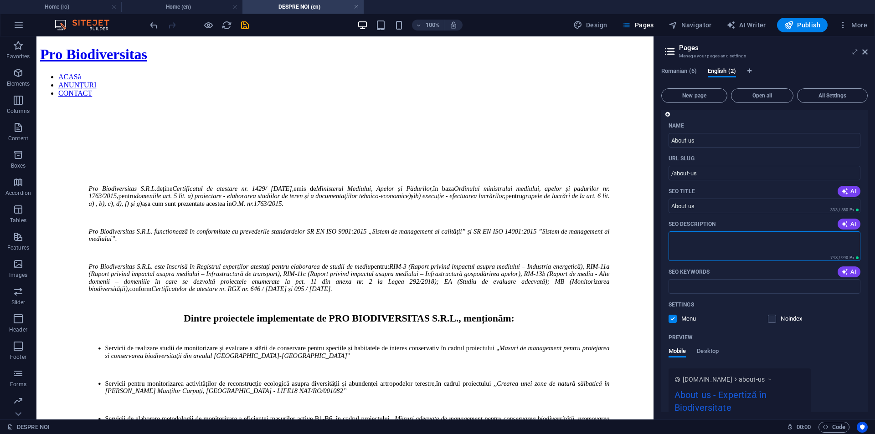
click at [707, 244] on textarea "SEO Description" at bounding box center [765, 247] width 192 height 30
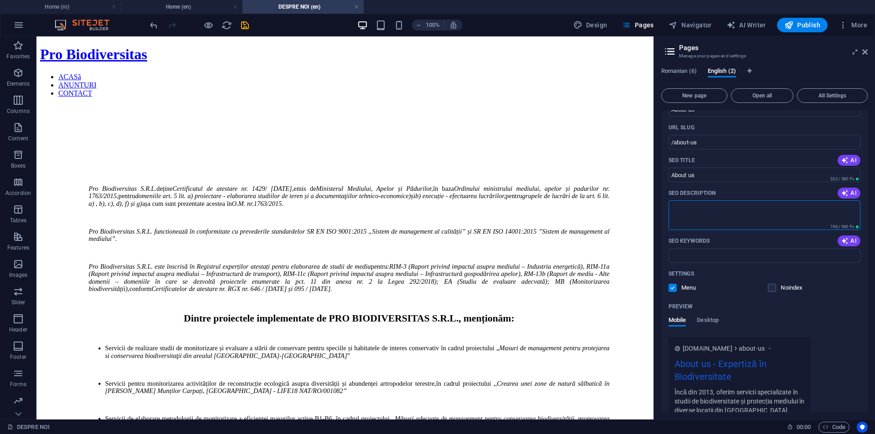
scroll to position [91, 0]
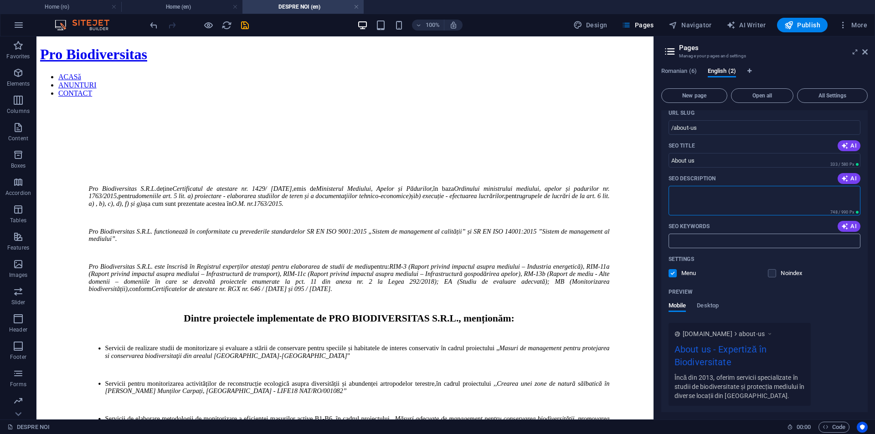
click at [709, 244] on input "SEO Keywords" at bounding box center [765, 241] width 192 height 15
click at [860, 276] on div "Name About us ​ URL SLUG /about-us ​ SEO Title AI About us ​ 333 / 580 Px SEO D…" at bounding box center [764, 258] width 207 height 371
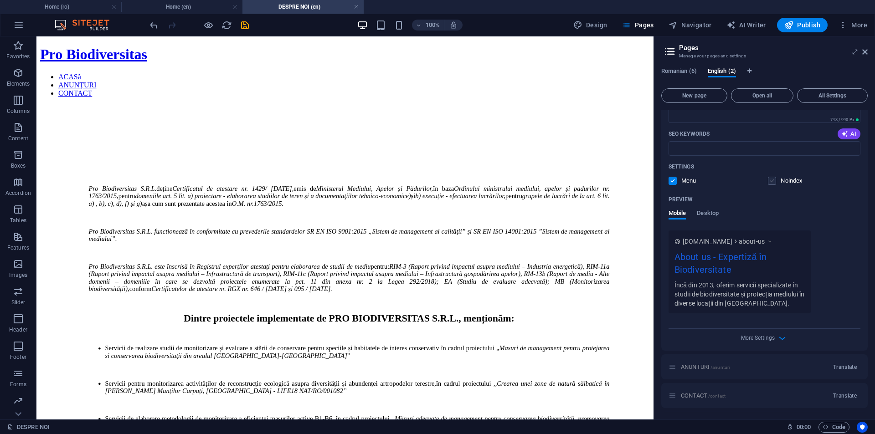
scroll to position [228, 0]
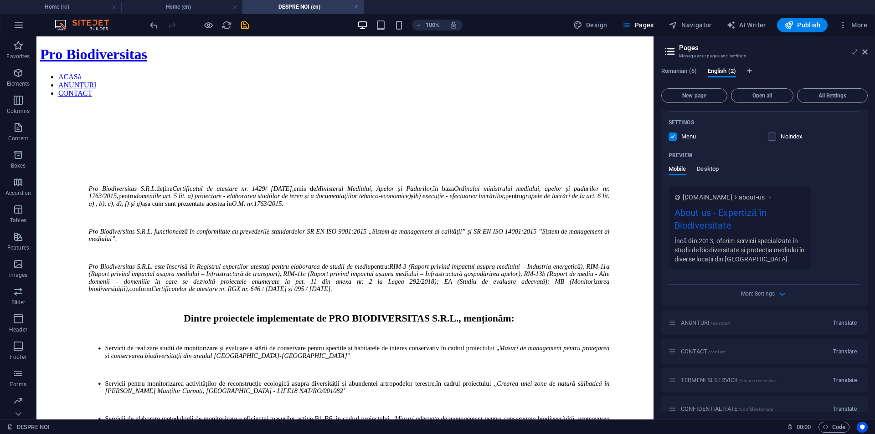
click at [707, 170] on span "Desktop" at bounding box center [708, 170] width 22 height 13
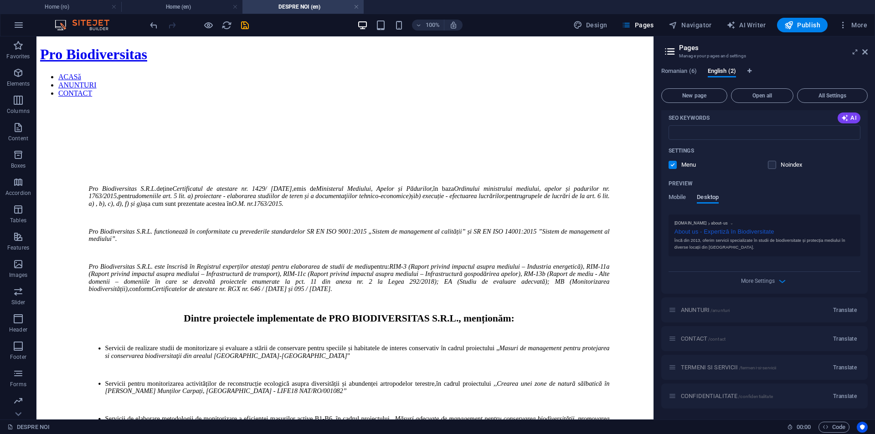
scroll to position [200, 0]
click at [679, 196] on span "Mobile" at bounding box center [678, 198] width 18 height 13
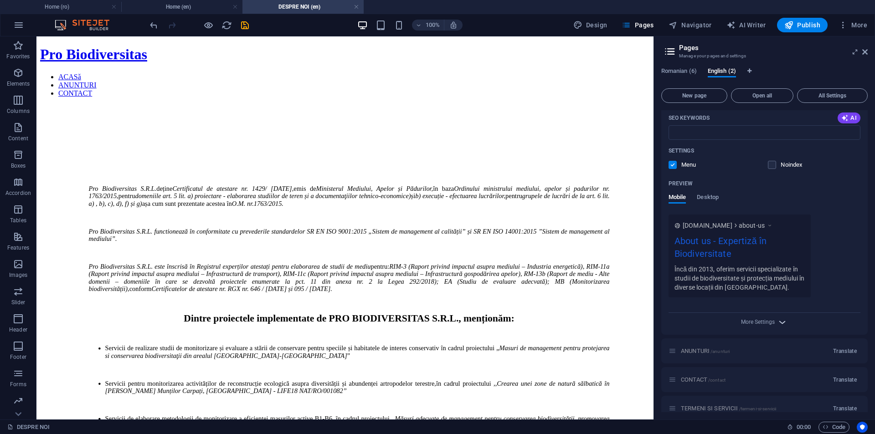
click at [763, 318] on span "More Settings" at bounding box center [764, 322] width 11 height 10
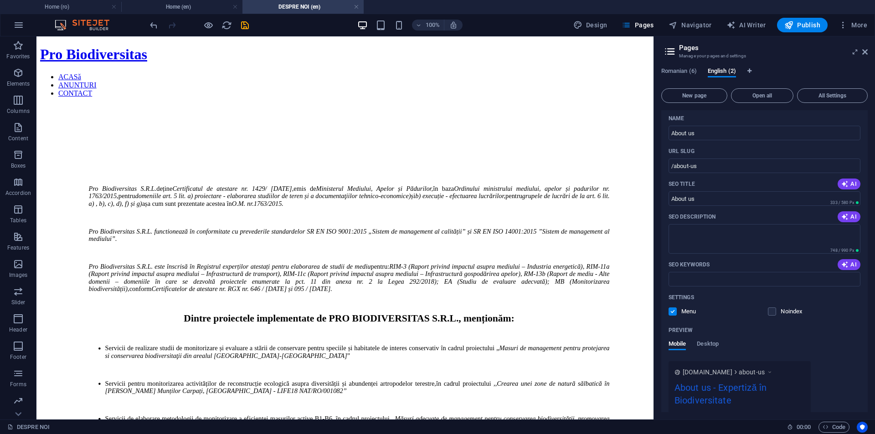
scroll to position [0, 0]
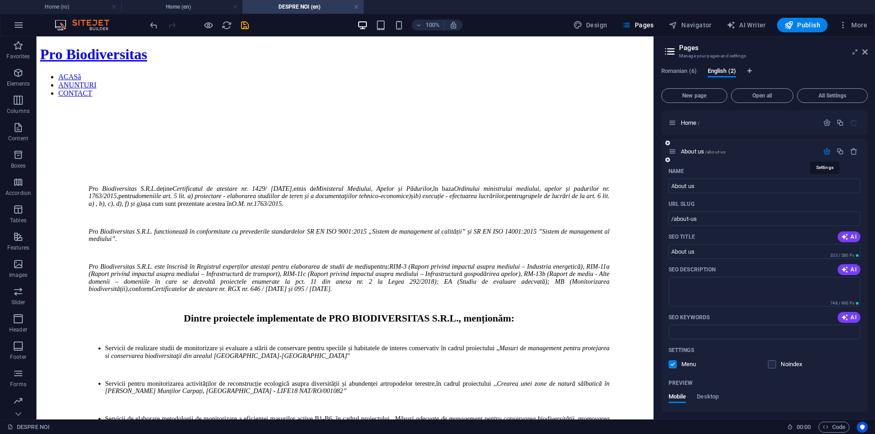
click at [827, 153] on icon "button" at bounding box center [827, 152] width 8 height 8
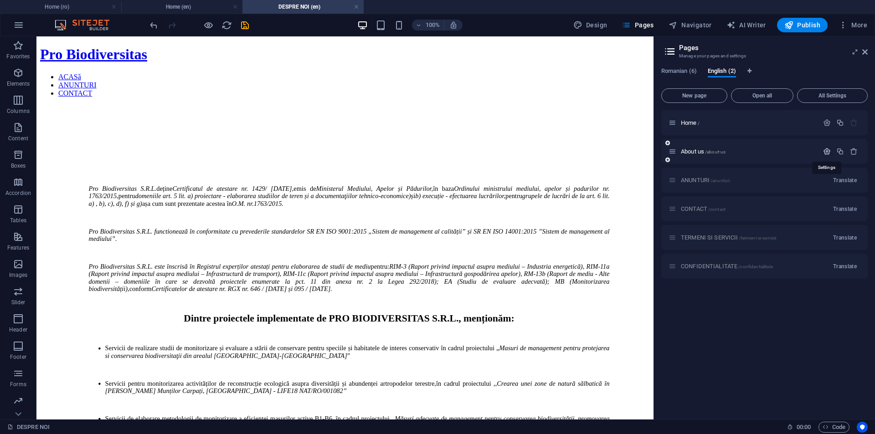
click at [827, 153] on icon "button" at bounding box center [827, 152] width 8 height 8
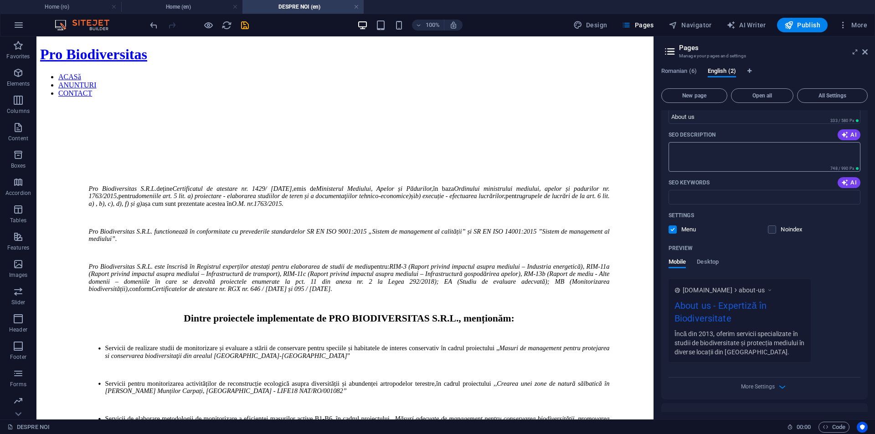
scroll to position [182, 0]
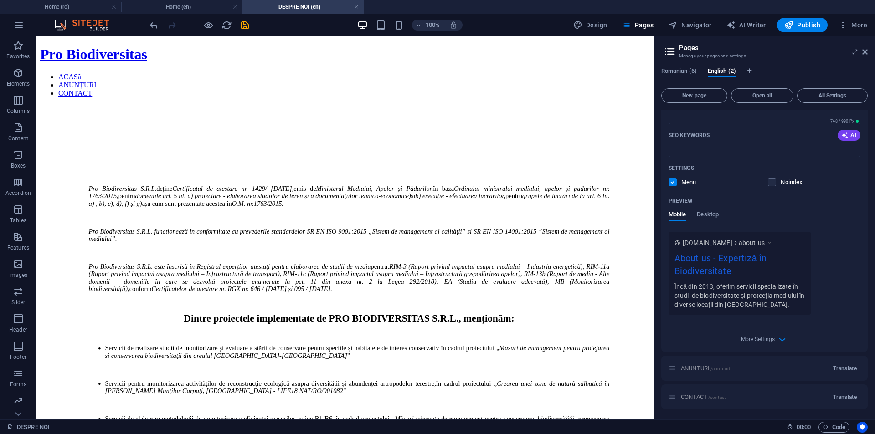
click at [773, 243] on icon at bounding box center [770, 242] width 6 height 9
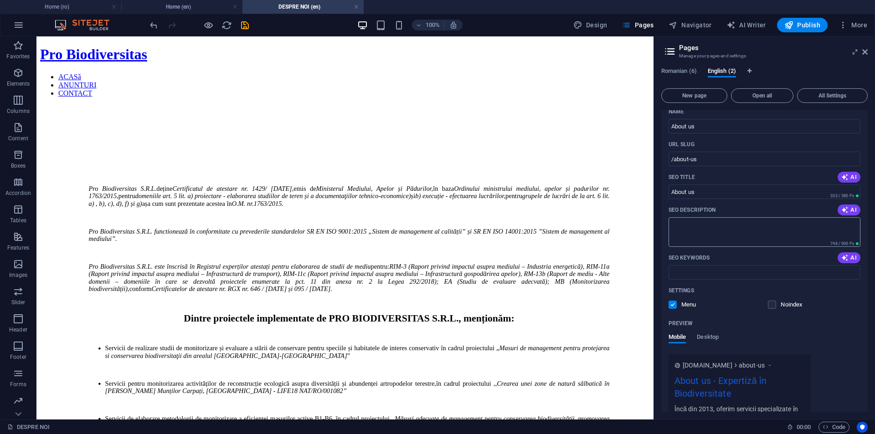
scroll to position [46, 0]
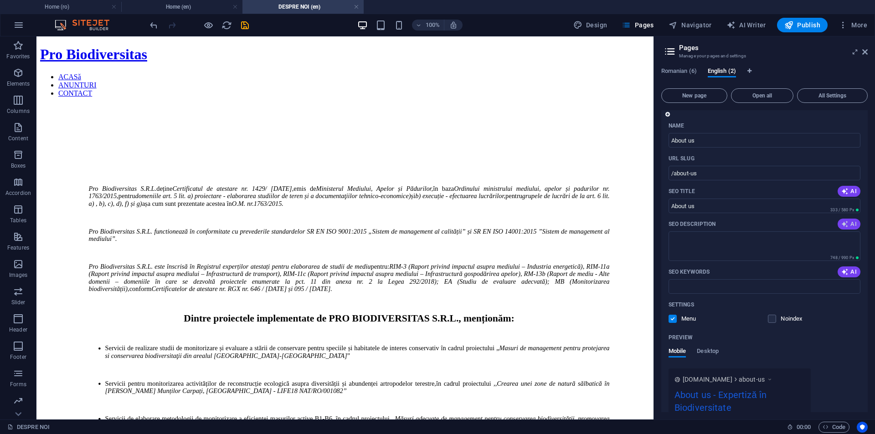
click at [848, 225] on span "AI" at bounding box center [849, 224] width 15 height 7
type textarea "Explore Pro Biodiversitas S.R.L. for certified environmental studies, biodivers…"
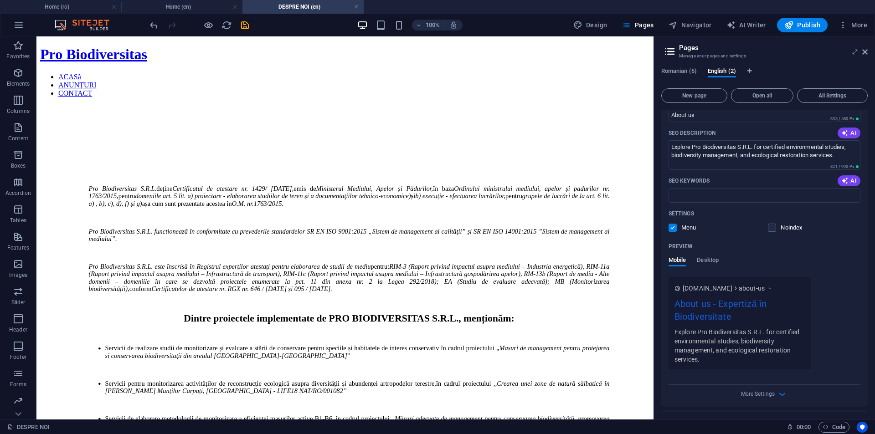
click at [839, 266] on div "Mobile Desktop" at bounding box center [765, 265] width 192 height 17
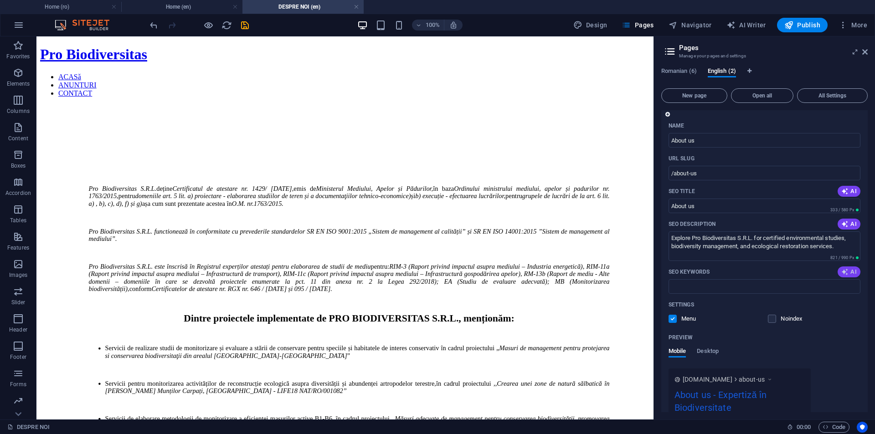
click at [843, 276] on icon "button" at bounding box center [845, 272] width 7 height 7
type input "biodiversity conservation, environmental studies, ecological restoration, speci…"
click at [836, 312] on div "Settings" at bounding box center [765, 305] width 192 height 15
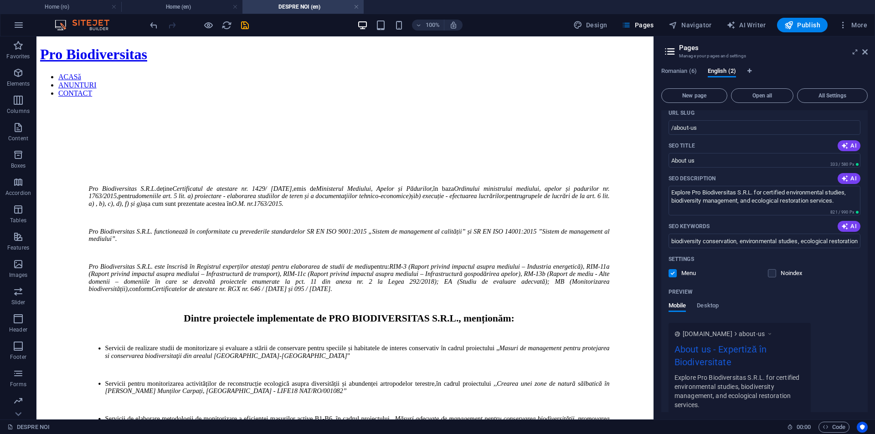
scroll to position [0, 0]
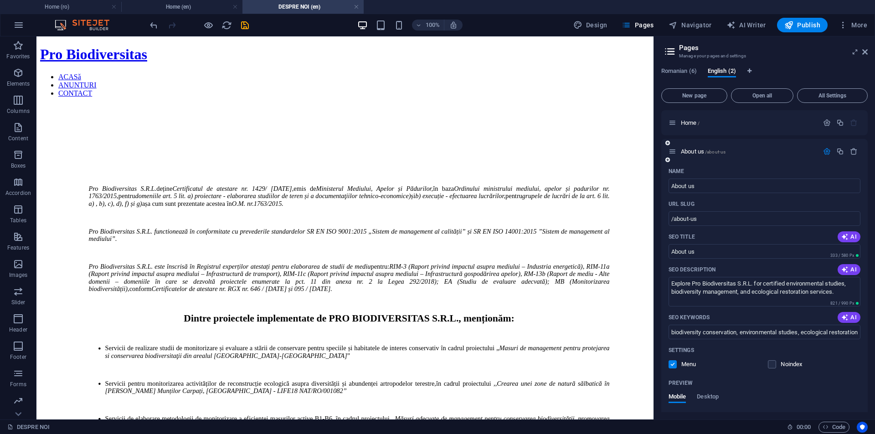
click at [824, 152] on icon "button" at bounding box center [827, 152] width 8 height 8
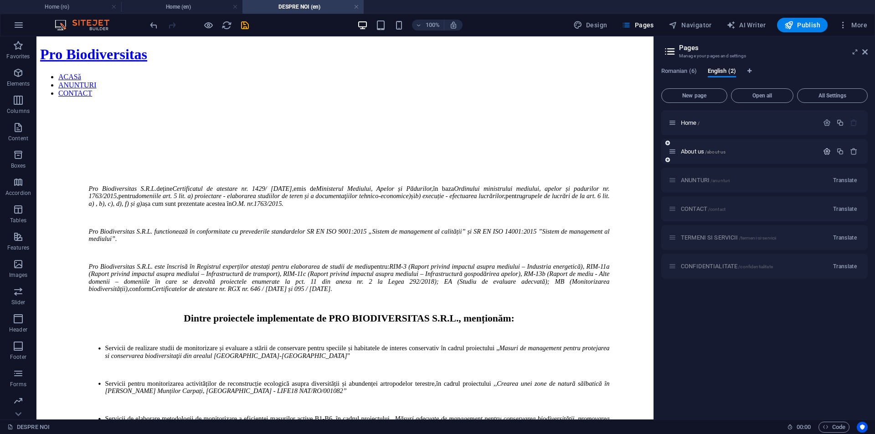
click at [829, 152] on icon "button" at bounding box center [827, 152] width 8 height 8
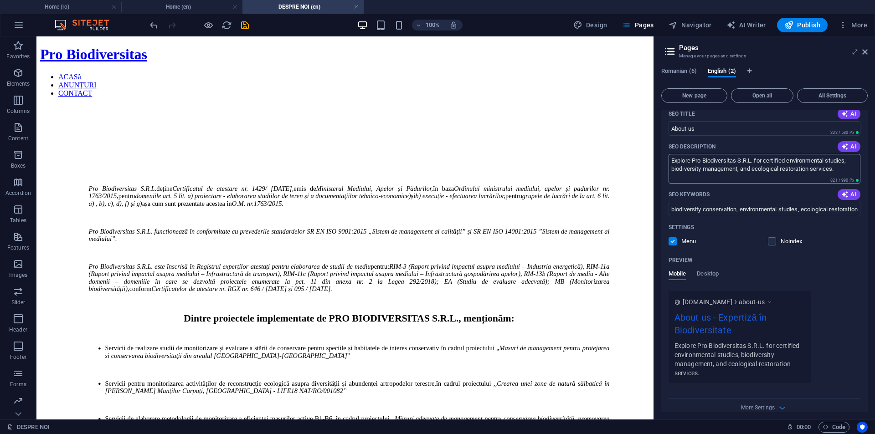
scroll to position [137, 0]
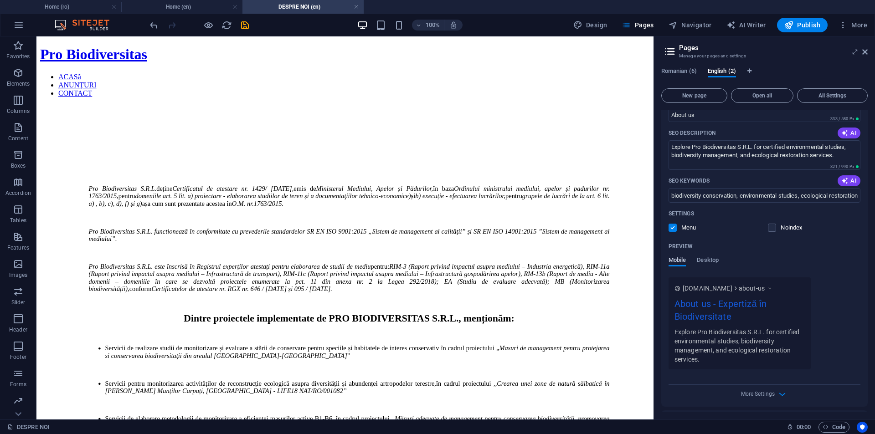
click at [672, 258] on span "Mobile" at bounding box center [678, 261] width 18 height 13
click at [699, 259] on span "Desktop" at bounding box center [708, 261] width 22 height 13
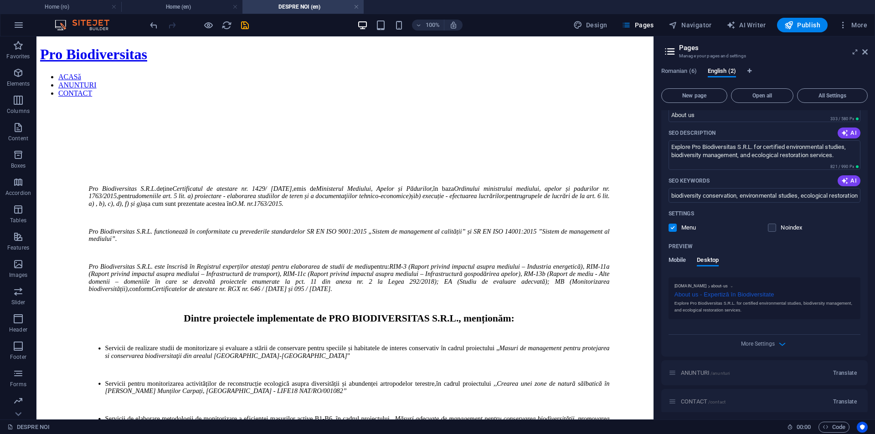
click at [677, 263] on span "Mobile" at bounding box center [678, 261] width 18 height 13
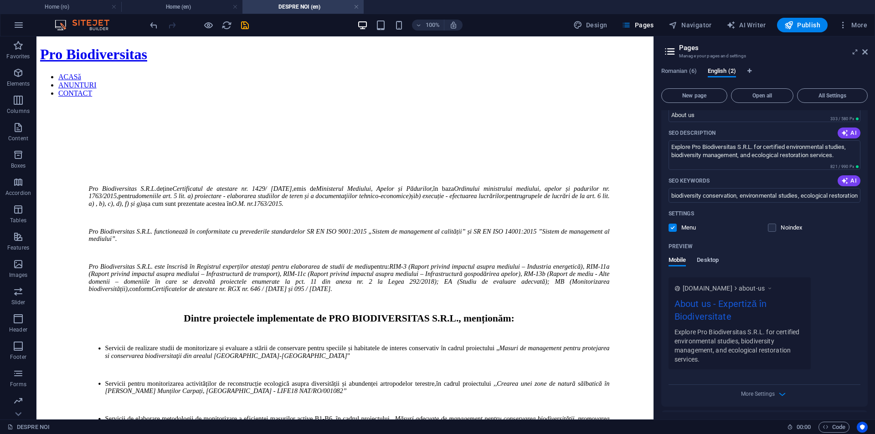
click at [709, 263] on span "Desktop" at bounding box center [708, 261] width 22 height 13
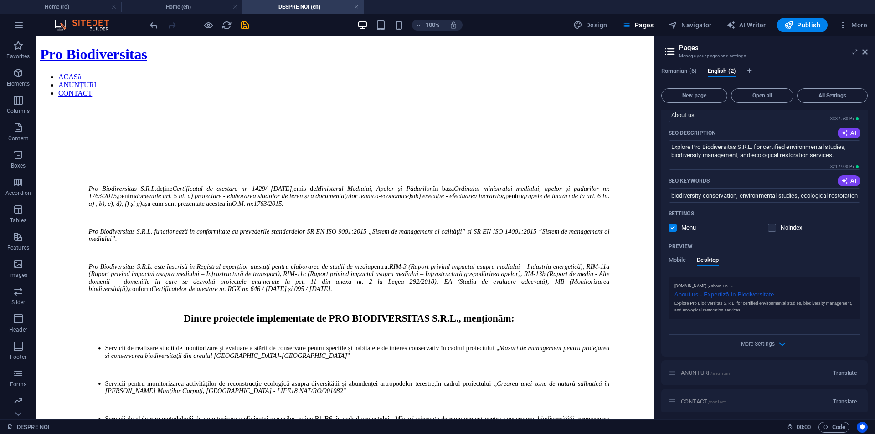
click at [688, 263] on div "Mobile Desktop" at bounding box center [694, 265] width 50 height 17
click at [682, 263] on span "Mobile" at bounding box center [678, 261] width 18 height 13
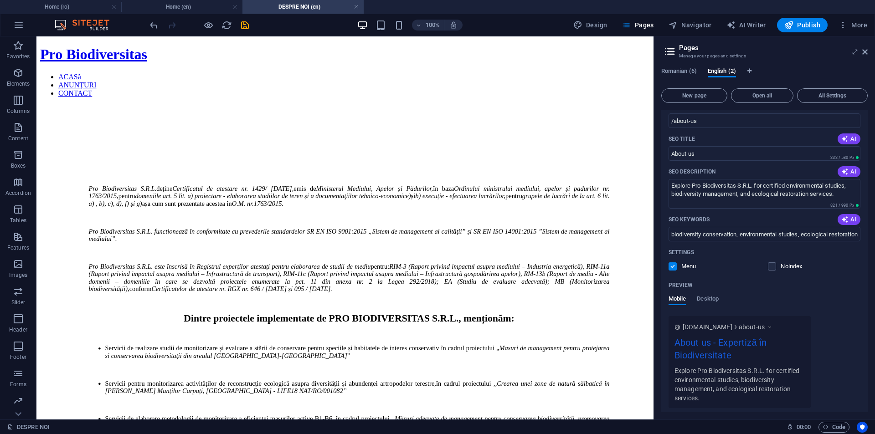
scroll to position [46, 0]
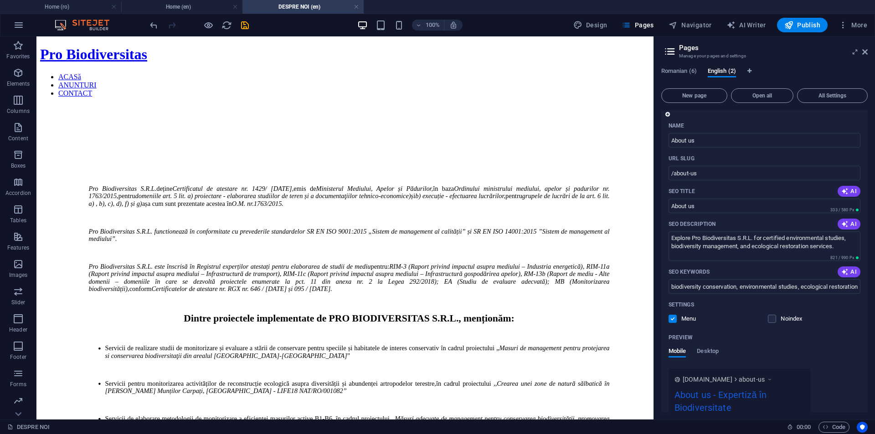
click at [674, 321] on label at bounding box center [673, 319] width 8 height 8
click at [0, 0] on input "checkbox" at bounding box center [0, 0] width 0 height 0
click at [674, 321] on label at bounding box center [673, 319] width 8 height 8
click at [0, 0] on input "checkbox" at bounding box center [0, 0] width 0 height 0
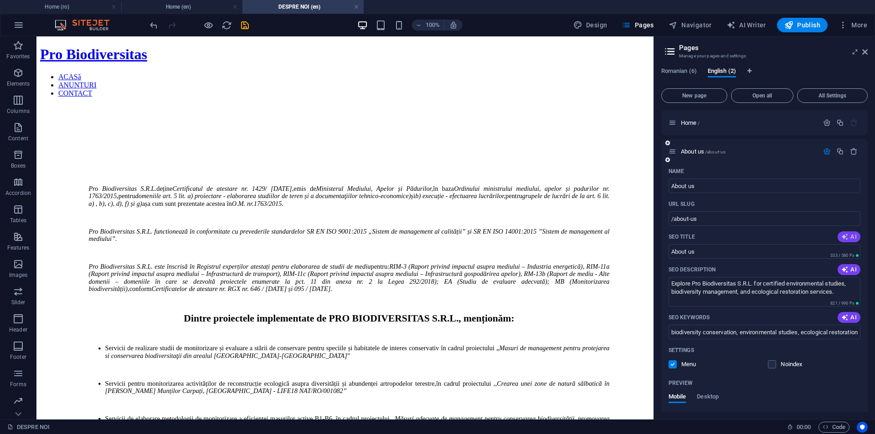
click at [842, 236] on icon "button" at bounding box center [845, 236] width 7 height 7
type input "Pro Biodiversitas: Biodiversity Experts"
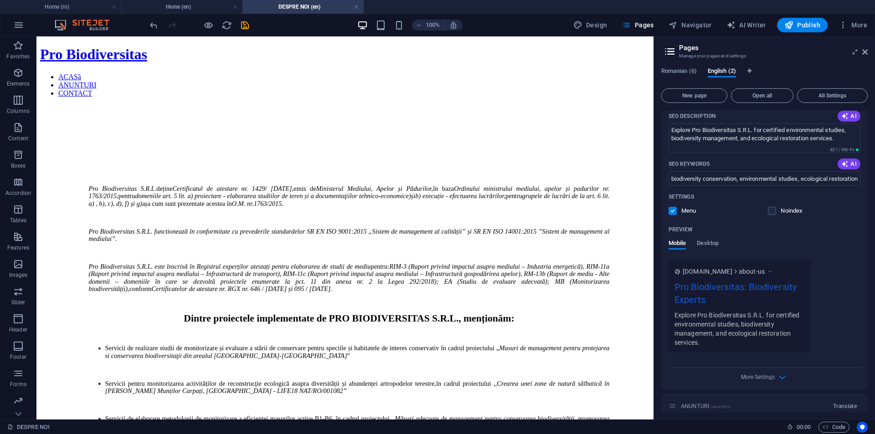
scroll to position [137, 0]
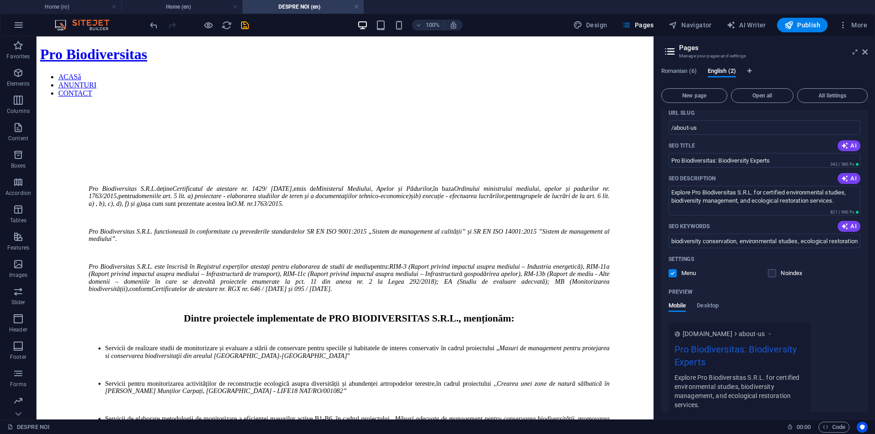
click at [834, 280] on div "Settings Menu Noindex" at bounding box center [765, 266] width 192 height 29
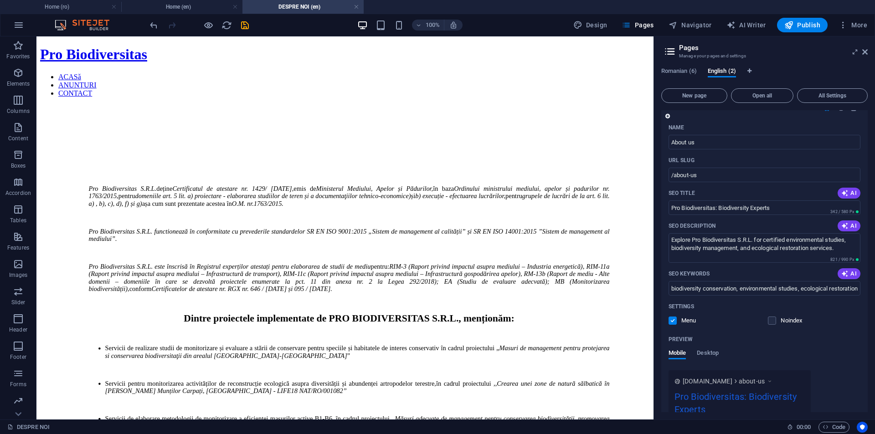
scroll to position [0, 0]
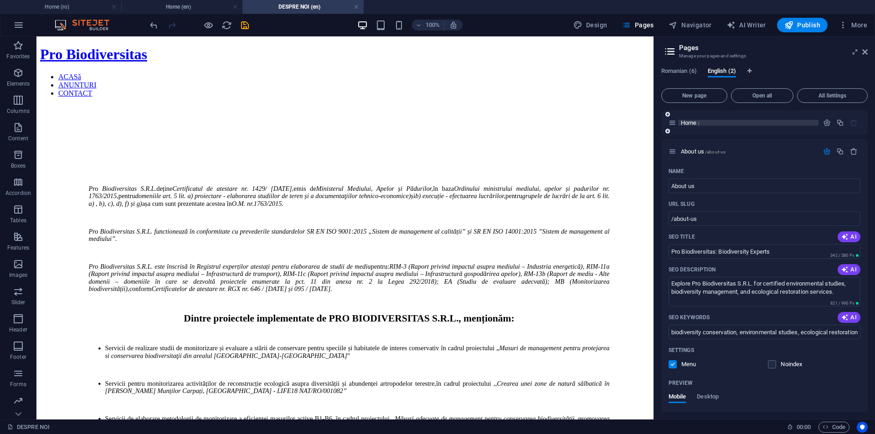
click at [694, 123] on span "Home /" at bounding box center [690, 122] width 19 height 7
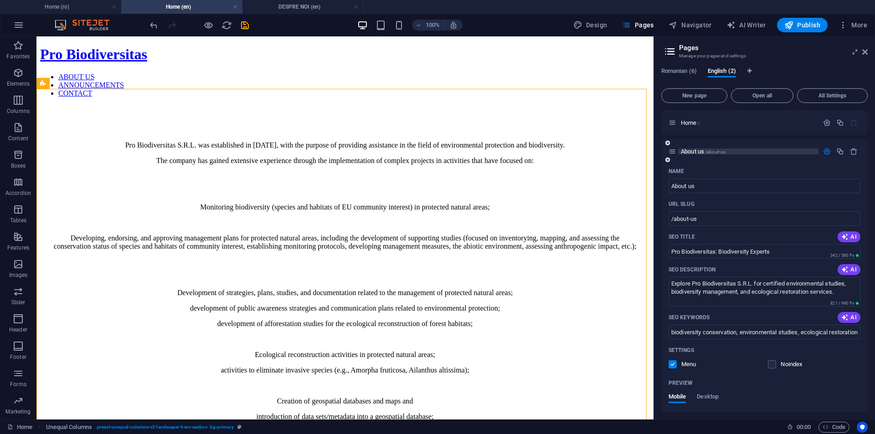
click at [722, 150] on span "/about-us" at bounding box center [715, 152] width 21 height 5
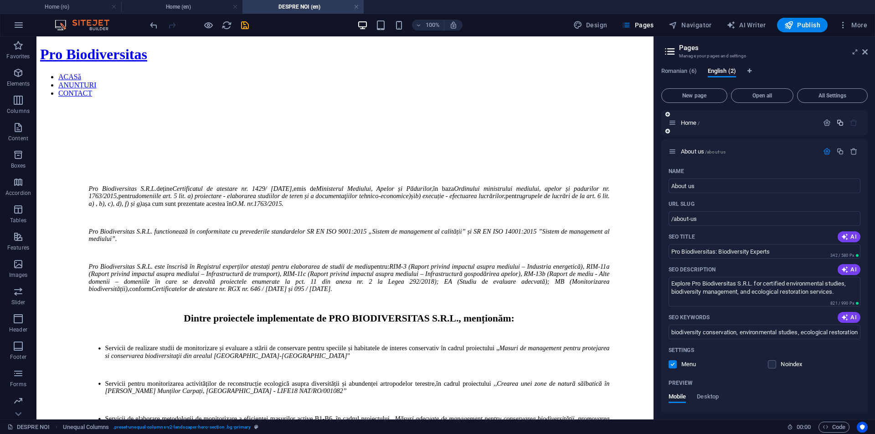
click at [837, 119] on icon "button" at bounding box center [841, 123] width 8 height 8
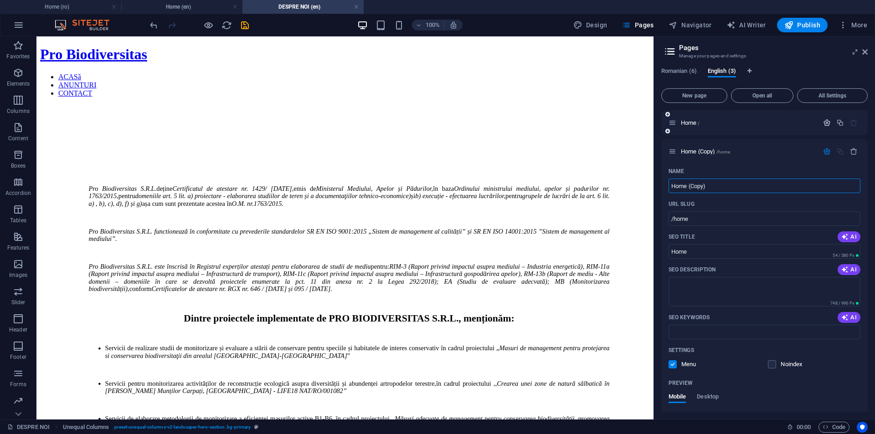
click at [825, 122] on icon "button" at bounding box center [827, 123] width 8 height 8
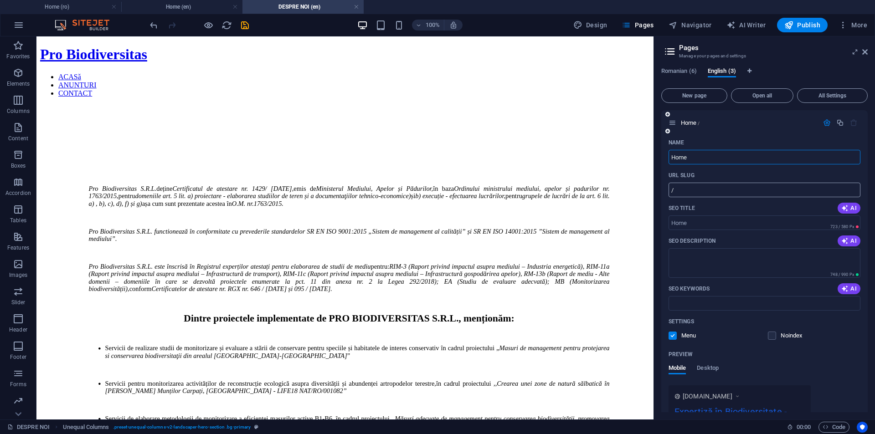
click at [702, 190] on input "/" at bounding box center [765, 190] width 192 height 15
click at [700, 222] on input "SEO Title" at bounding box center [765, 223] width 192 height 15
click at [691, 262] on textarea "SEO Description" at bounding box center [765, 263] width 192 height 30
click at [767, 183] on input "/" at bounding box center [765, 190] width 192 height 15
click at [838, 206] on button "AI" at bounding box center [849, 208] width 23 height 11
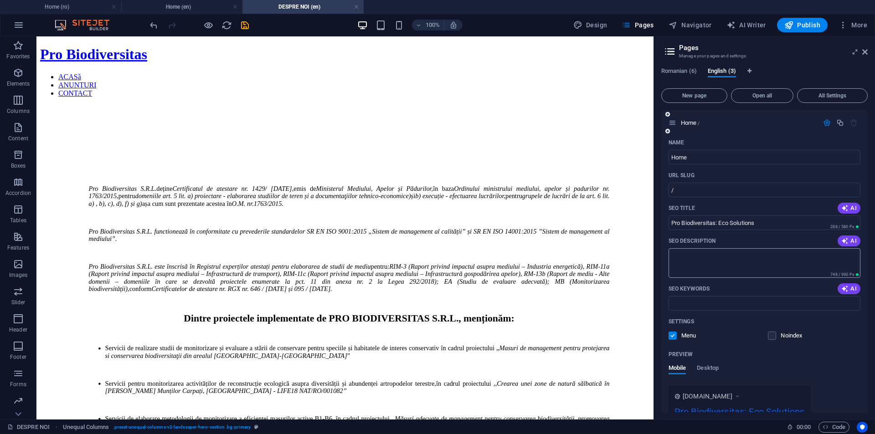
type input "Pro Biodiversitas: Eco Solutions"
click at [842, 241] on icon "button" at bounding box center [845, 241] width 7 height 7
type textarea "Pro Biodiversitas S.R.L. offers expert environmental protection and biodiversit…"
click at [842, 291] on icon "button" at bounding box center [845, 288] width 7 height 7
type input "environmental protection, biodiversity monitoring, protected areas management, …"
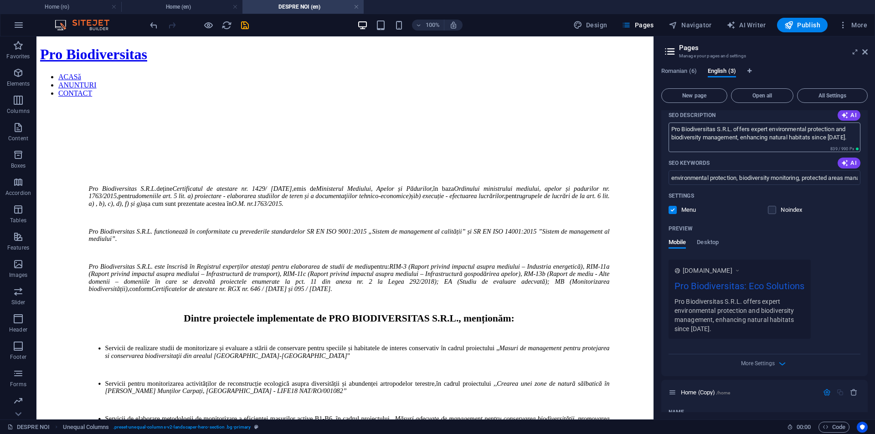
scroll to position [228, 0]
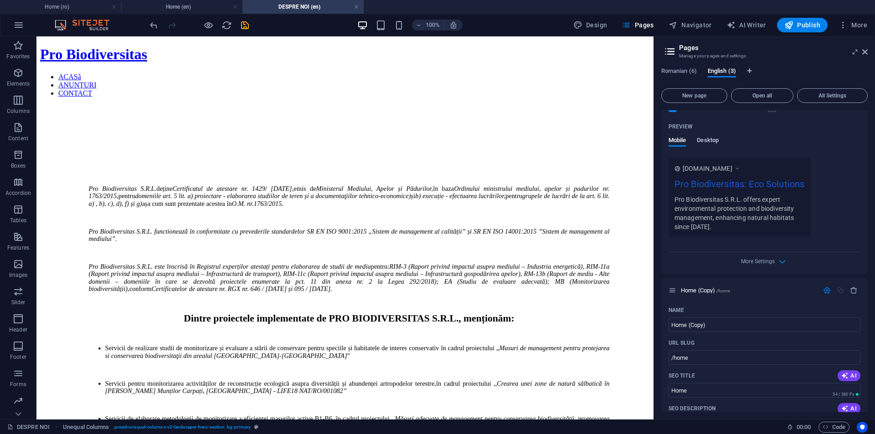
click at [708, 142] on span "Desktop" at bounding box center [708, 141] width 22 height 13
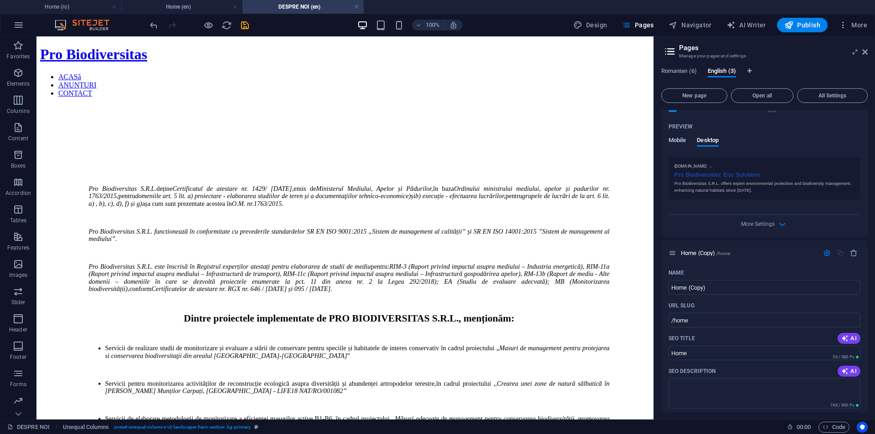
click at [674, 139] on span "Mobile" at bounding box center [678, 141] width 18 height 13
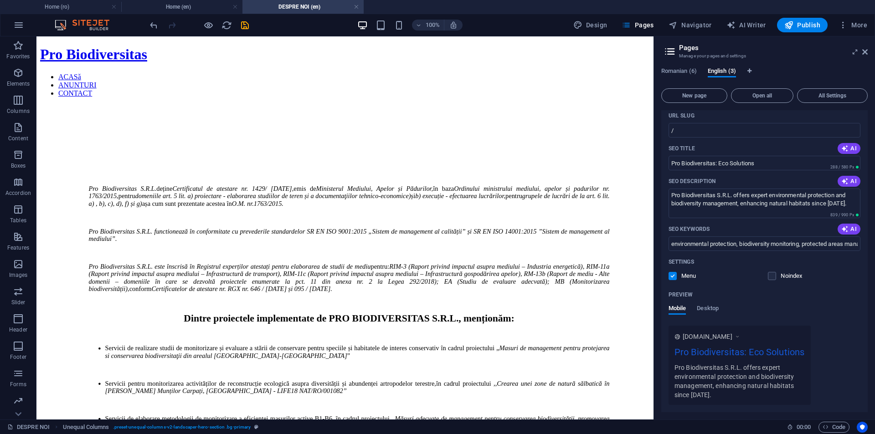
scroll to position [0, 0]
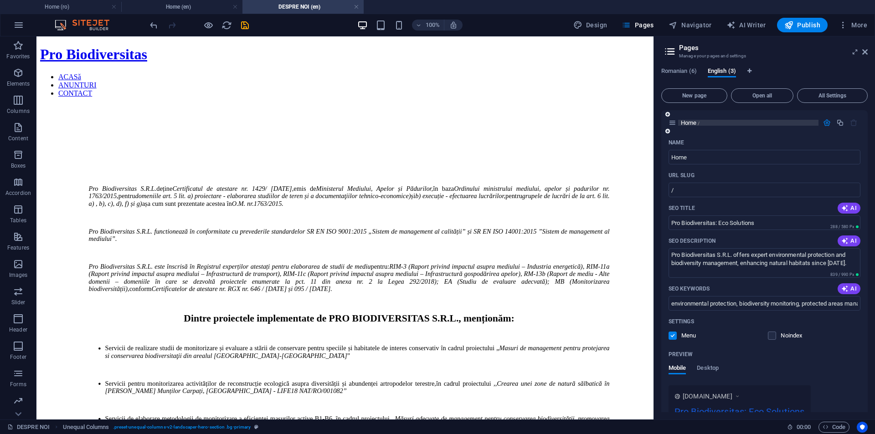
click at [707, 121] on p "Home /" at bounding box center [748, 123] width 135 height 6
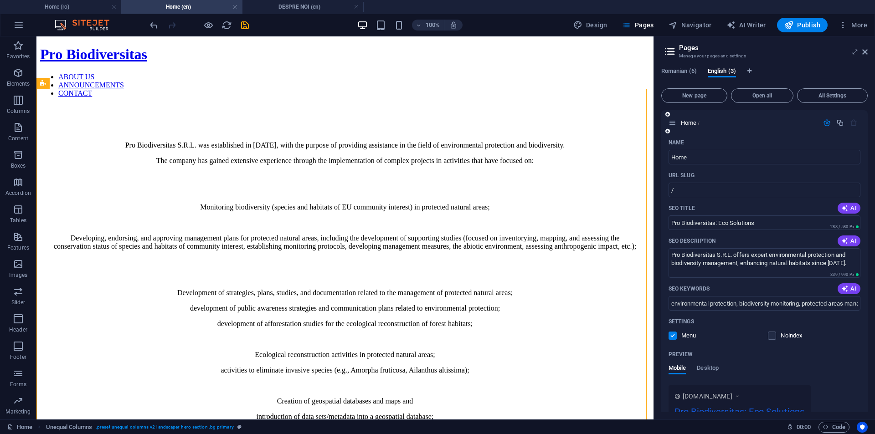
click at [823, 122] on icon "button" at bounding box center [827, 123] width 8 height 8
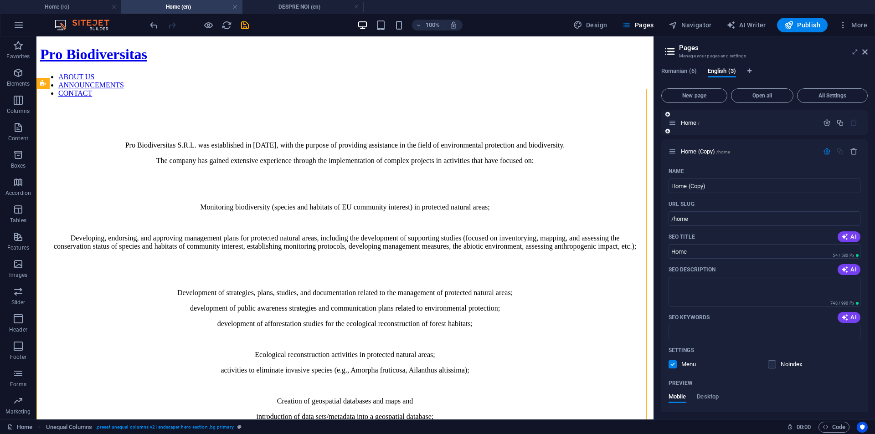
click at [742, 126] on div "Home /" at bounding box center [744, 123] width 150 height 10
click at [776, 156] on div "Home (Copy) /home" at bounding box center [744, 151] width 150 height 10
click at [754, 121] on p "Home /" at bounding box center [748, 123] width 135 height 6
click at [739, 149] on p "Home (Copy) /home" at bounding box center [748, 152] width 135 height 6
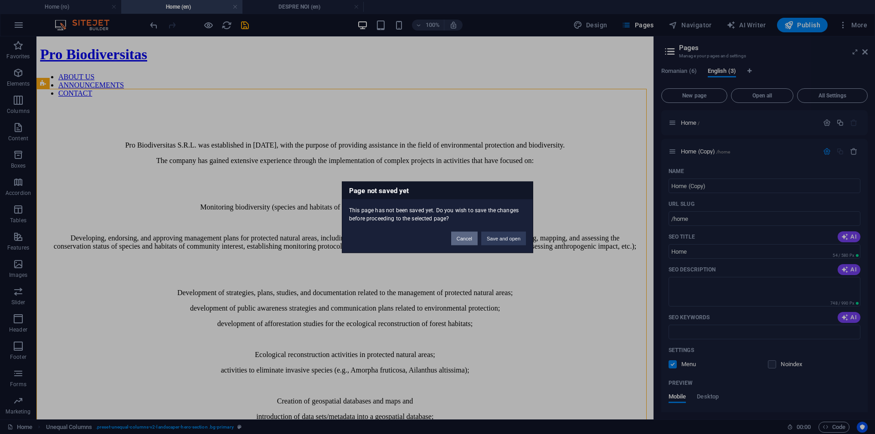
click at [462, 237] on button "Cancel" at bounding box center [464, 239] width 26 height 14
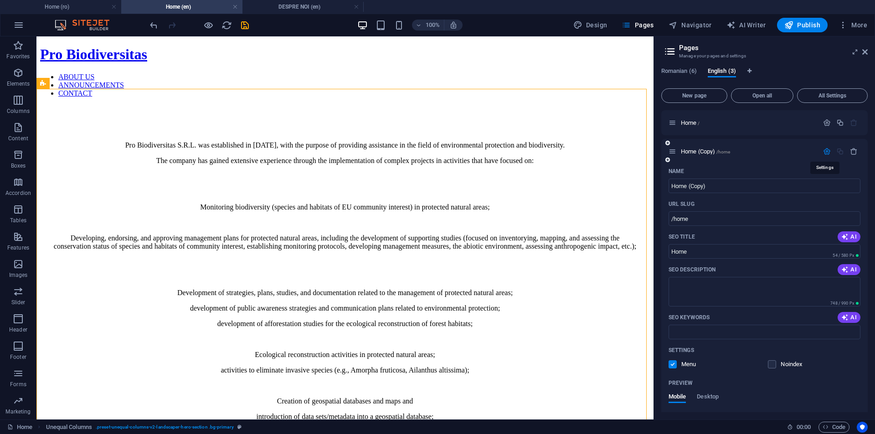
click at [825, 152] on icon "button" at bounding box center [827, 152] width 8 height 8
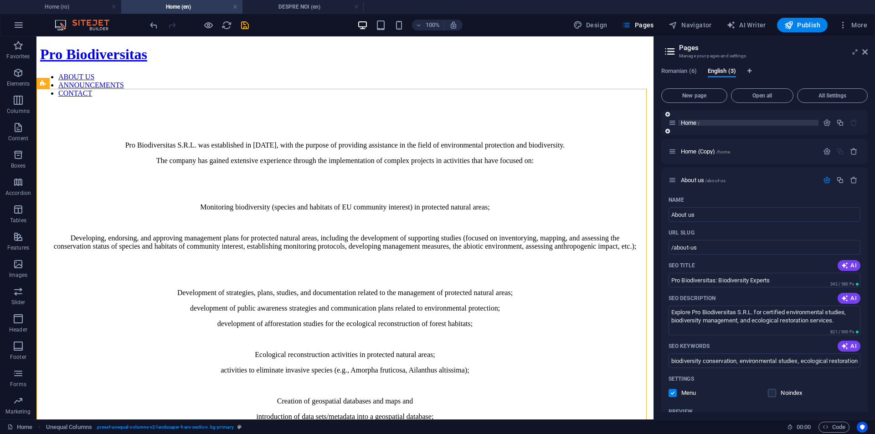
click at [785, 120] on p "Home /" at bounding box center [748, 123] width 135 height 6
click at [728, 152] on span "/home" at bounding box center [724, 152] width 14 height 5
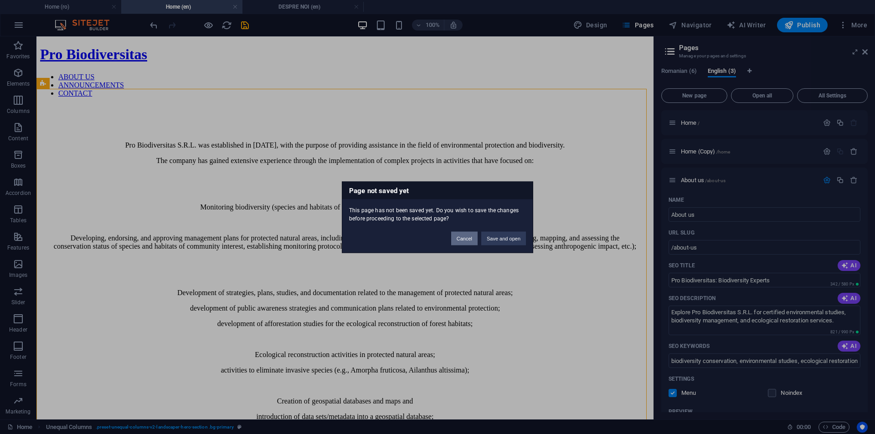
drag, startPoint x: 460, startPoint y: 238, endPoint x: 616, endPoint y: 153, distance: 177.7
click at [460, 238] on button "Cancel" at bounding box center [464, 239] width 26 height 14
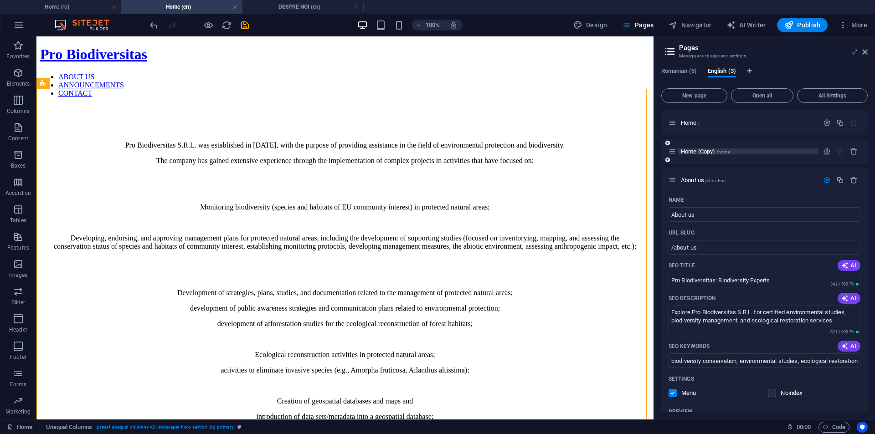
click at [718, 150] on span "/home" at bounding box center [724, 152] width 14 height 5
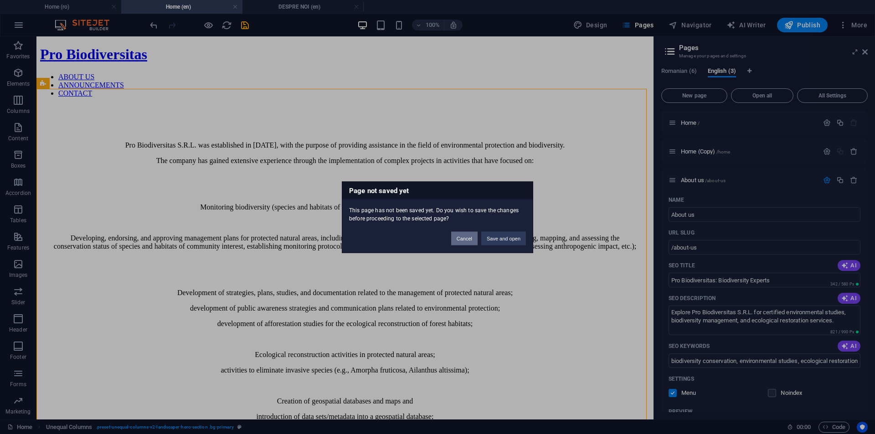
click at [465, 243] on button "Cancel" at bounding box center [464, 239] width 26 height 14
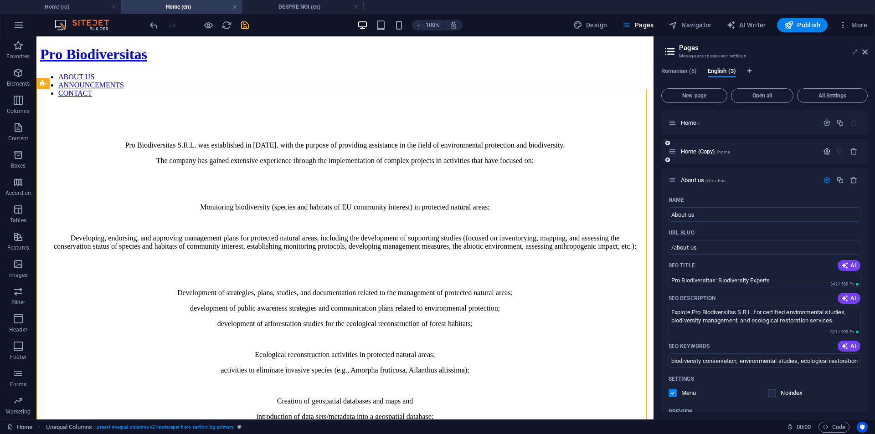
click at [826, 150] on icon "button" at bounding box center [827, 152] width 8 height 8
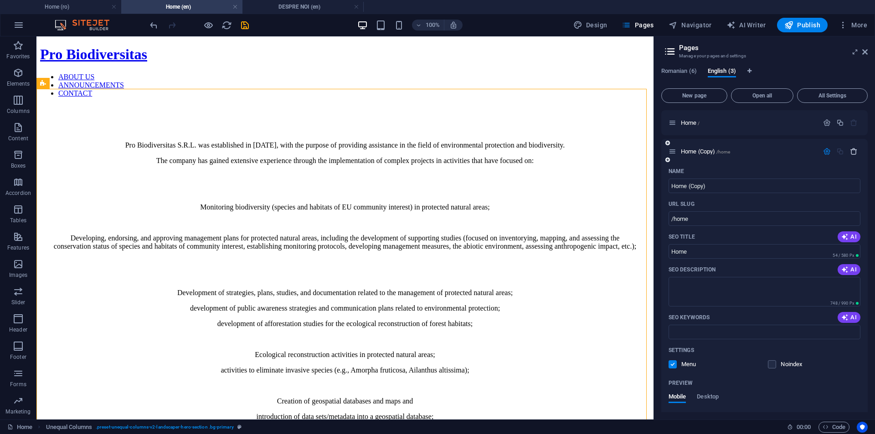
click at [856, 149] on button "button" at bounding box center [853, 152] width 13 height 8
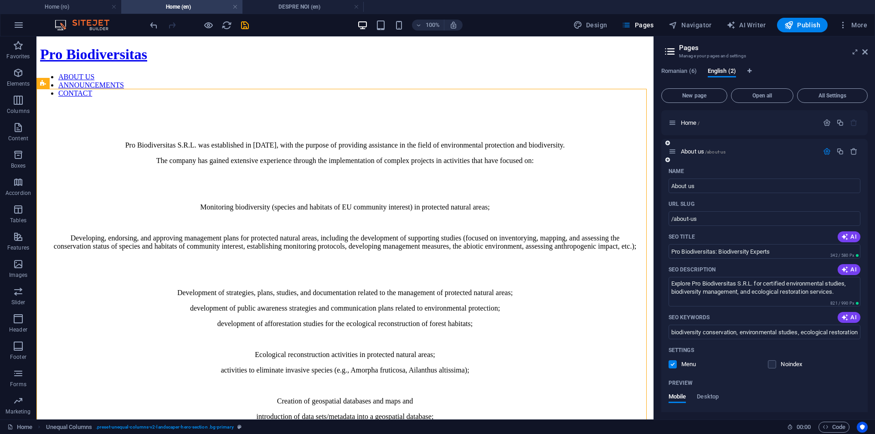
click at [827, 151] on icon "button" at bounding box center [827, 152] width 8 height 8
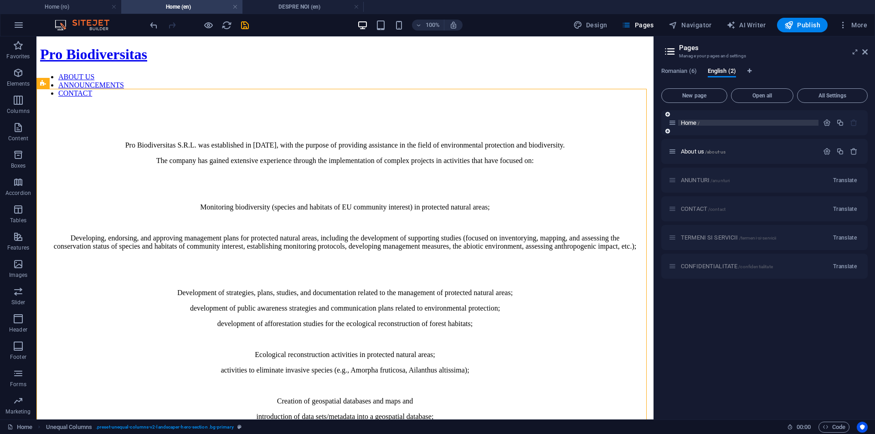
click at [693, 123] on span "Home /" at bounding box center [690, 122] width 19 height 7
click at [825, 123] on icon "button" at bounding box center [827, 123] width 8 height 8
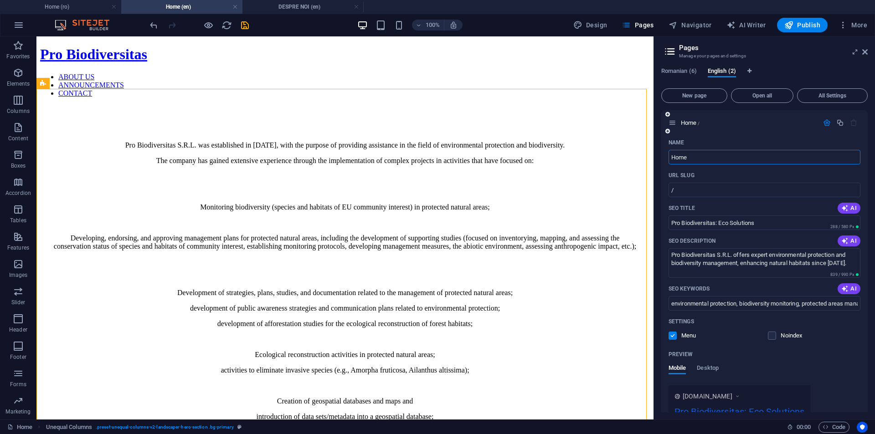
click at [825, 124] on icon "button" at bounding box center [827, 123] width 8 height 8
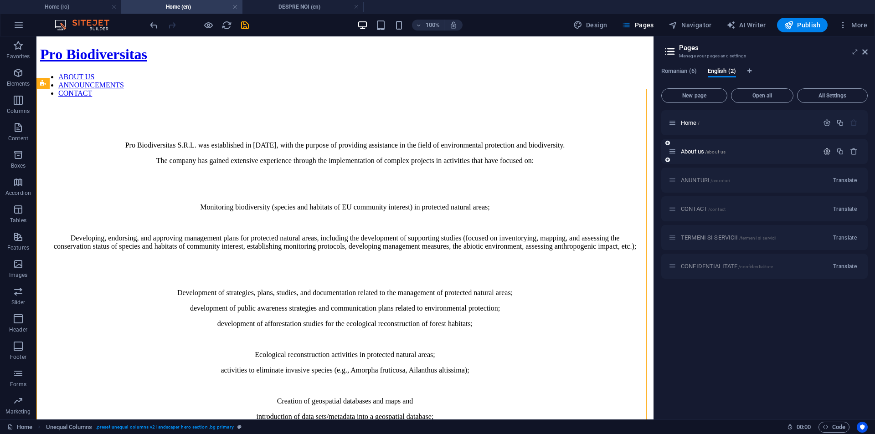
click at [831, 150] on icon "button" at bounding box center [827, 152] width 8 height 8
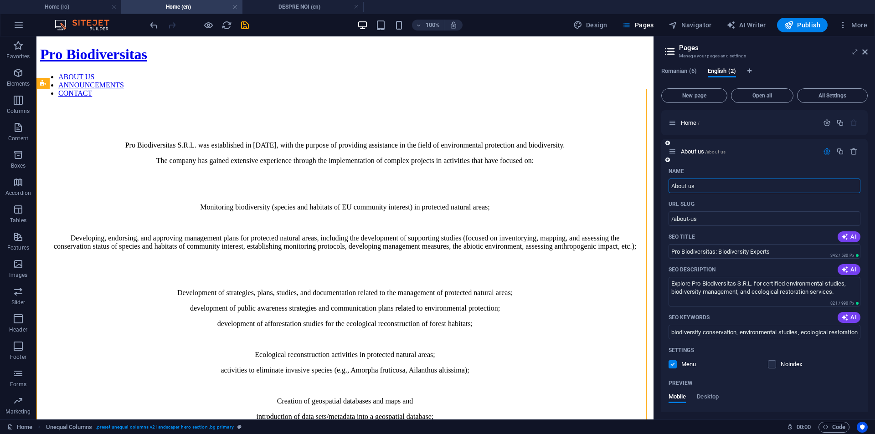
click at [823, 153] on icon "button" at bounding box center [827, 152] width 8 height 8
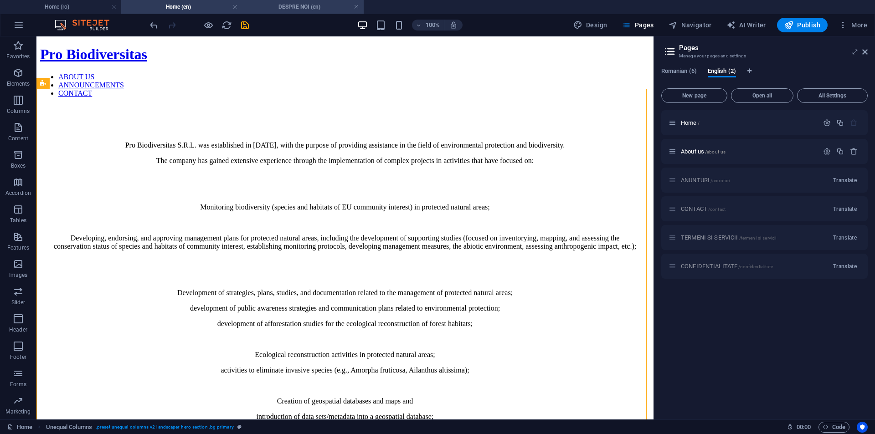
click at [322, 5] on h4 "DESPRE NOI (en)" at bounding box center [303, 7] width 121 height 10
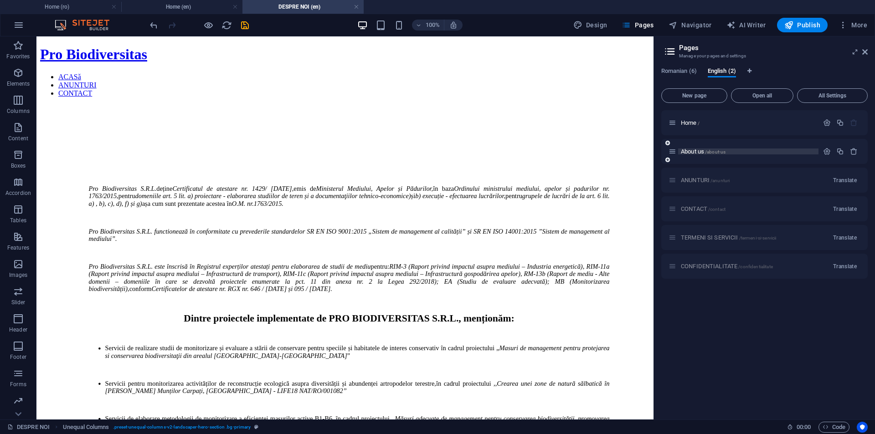
click at [697, 149] on span "About us /about-us" at bounding box center [703, 151] width 45 height 7
click at [829, 152] on icon "button" at bounding box center [827, 152] width 8 height 8
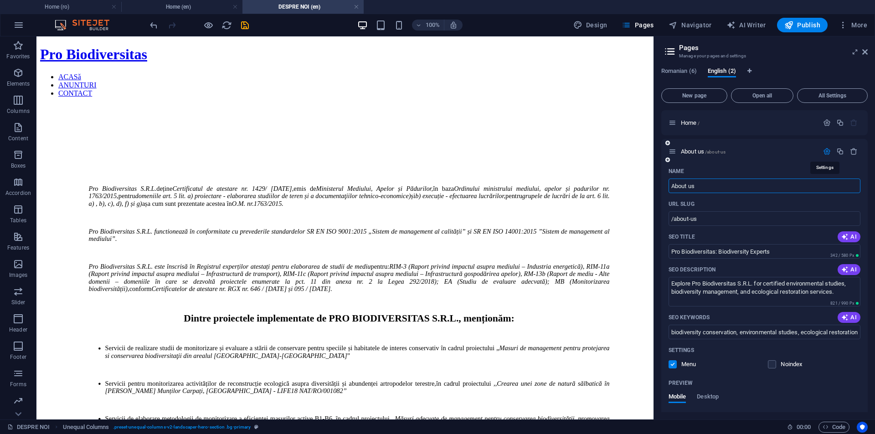
click at [829, 152] on icon "button" at bounding box center [827, 152] width 8 height 8
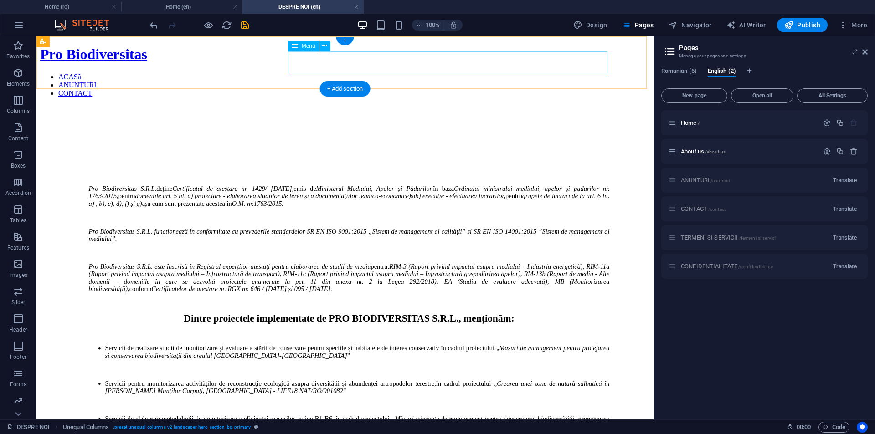
click at [434, 73] on nav "ACASă ANUNȚURI CONTACT" at bounding box center [345, 85] width 610 height 25
select select
select select "2"
select select
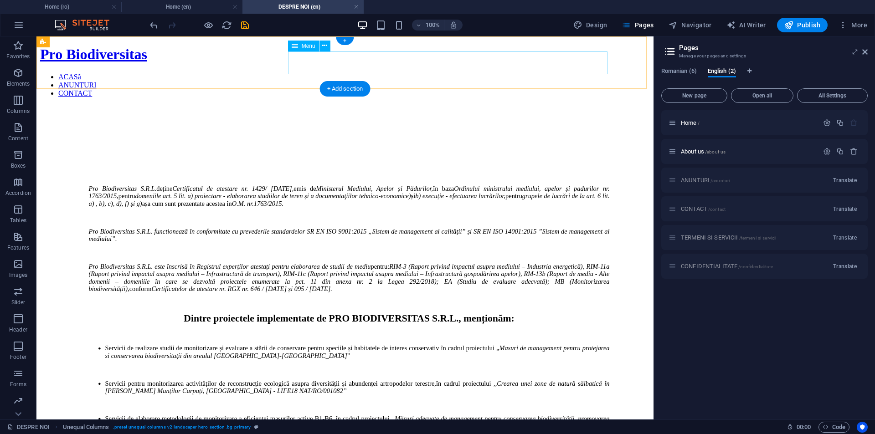
select select "3"
select select
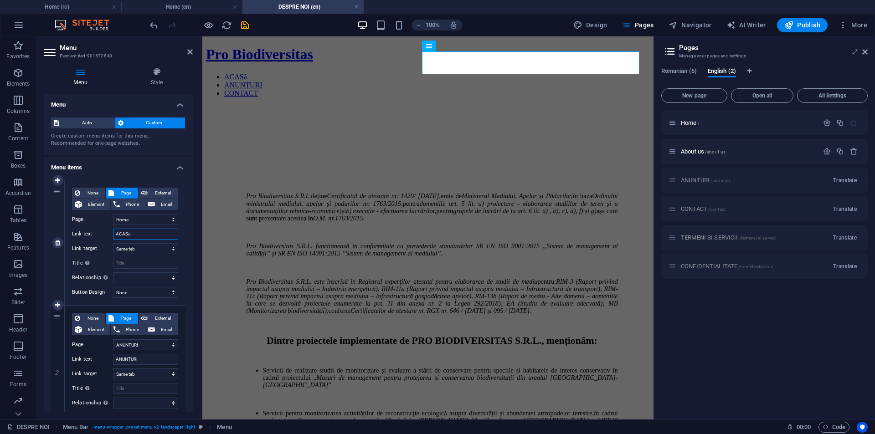
click at [124, 235] on input "ACASă" at bounding box center [145, 234] width 65 height 11
type input "HOME"
select select
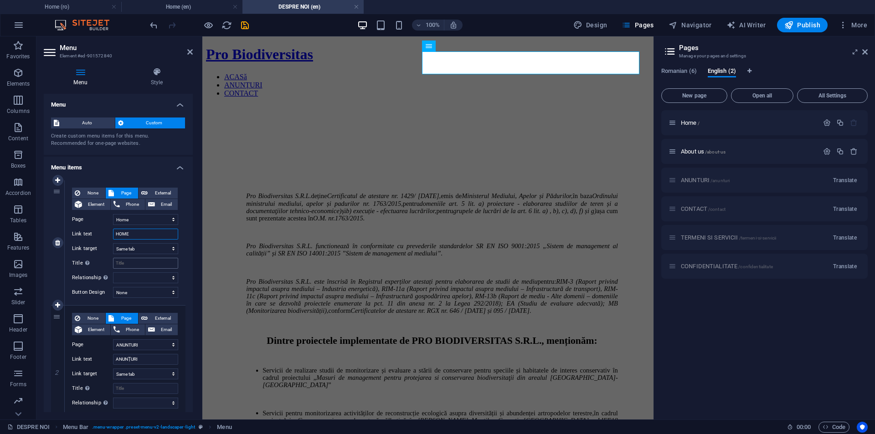
select select
type input "HOME"
click at [136, 358] on input "ANUNȚURI" at bounding box center [145, 359] width 65 height 11
type input "ANNOUN"
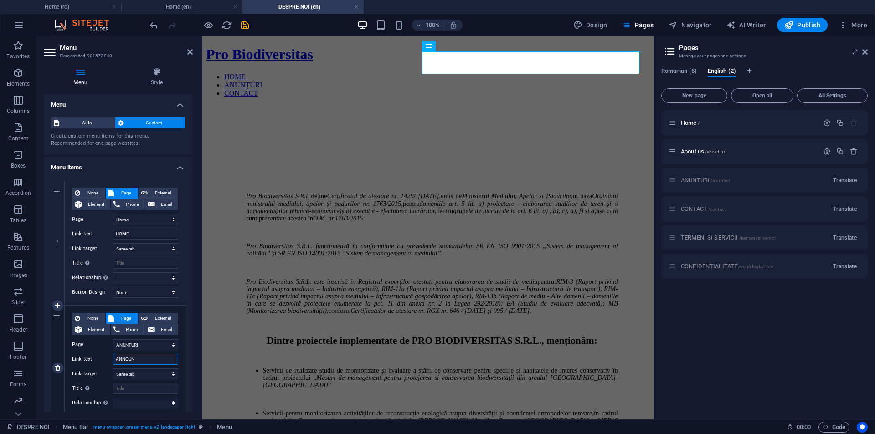
select select
type input "ANNOUNCEMENT"
select select
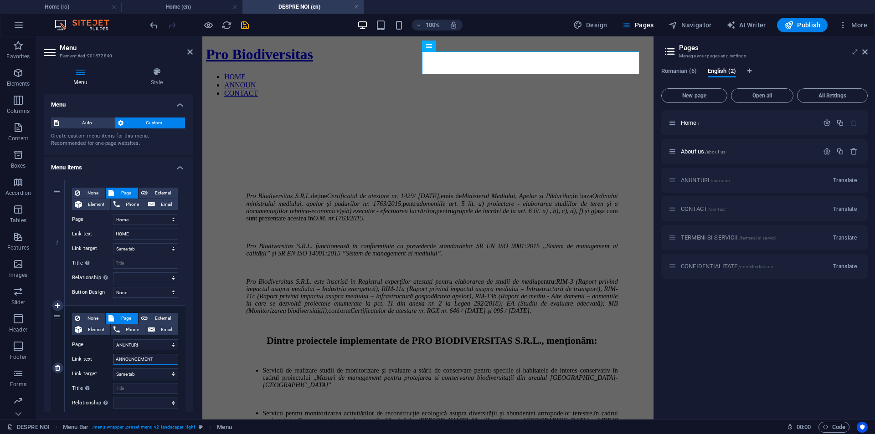
select select
type input "ANNOUNCEMENTS"
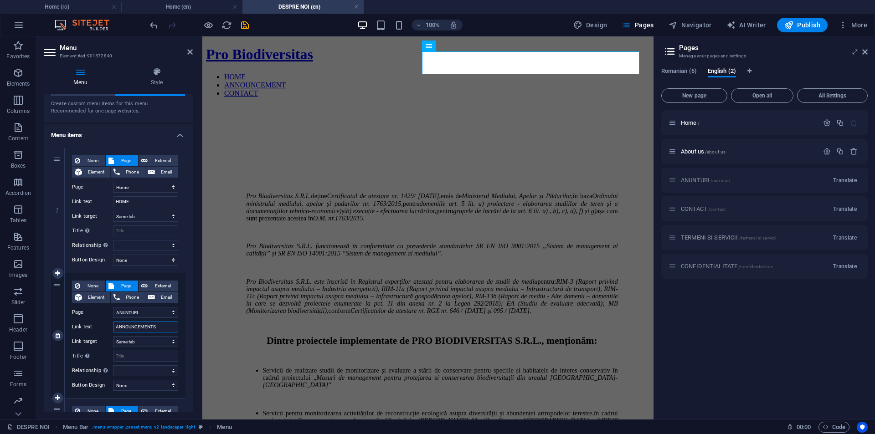
select select
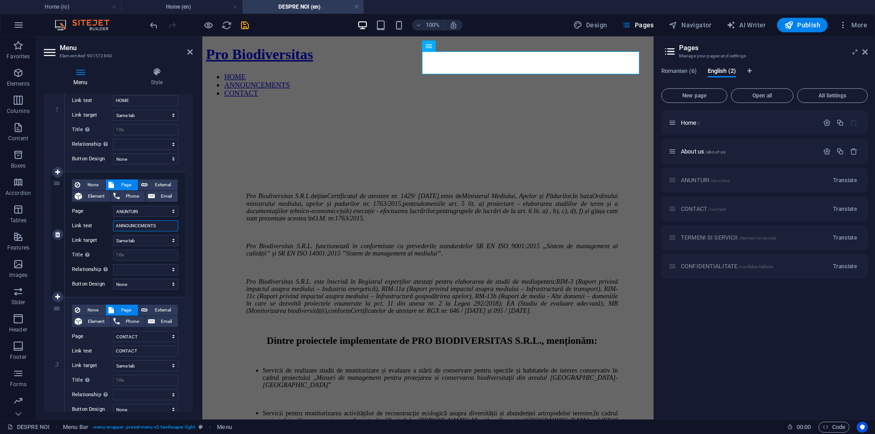
scroll to position [169, 0]
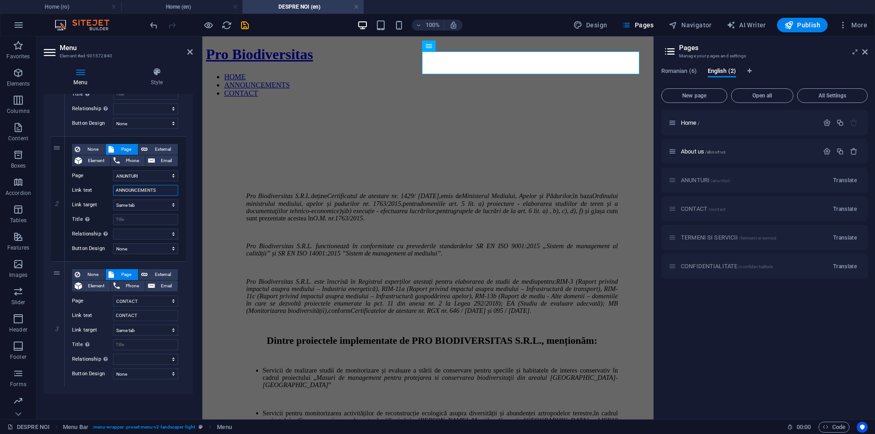
type input "ANNOUNCEMENTS"
click at [137, 396] on div "Menu Auto Custom Create custom menu items for this menu. Recommended for one-pa…" at bounding box center [118, 253] width 149 height 319
click at [191, 55] on link at bounding box center [189, 52] width 5 height 8
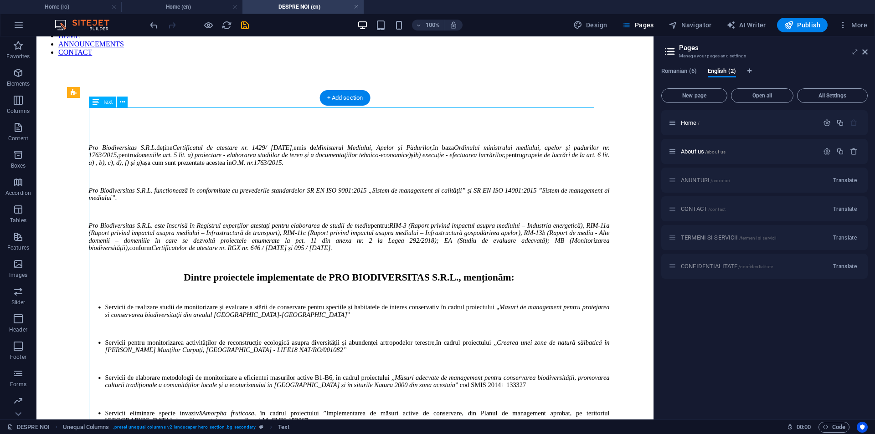
scroll to position [0, 0]
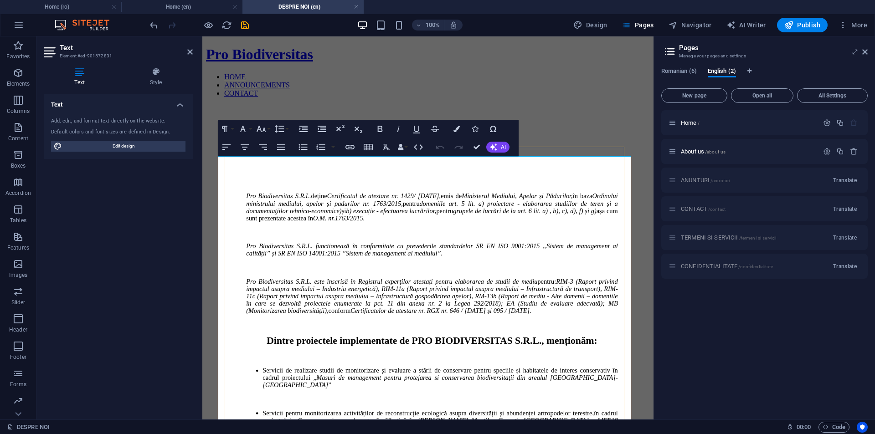
click at [280, 264] on p at bounding box center [432, 267] width 372 height 7
drag, startPoint x: 354, startPoint y: 304, endPoint x: 227, endPoint y: 160, distance: 192.8
copy div "Lor Ipsumdolorsit A.C.A. elitse Doeiusmodtem in utlabore et. 5842/ 29.26.6848, …"
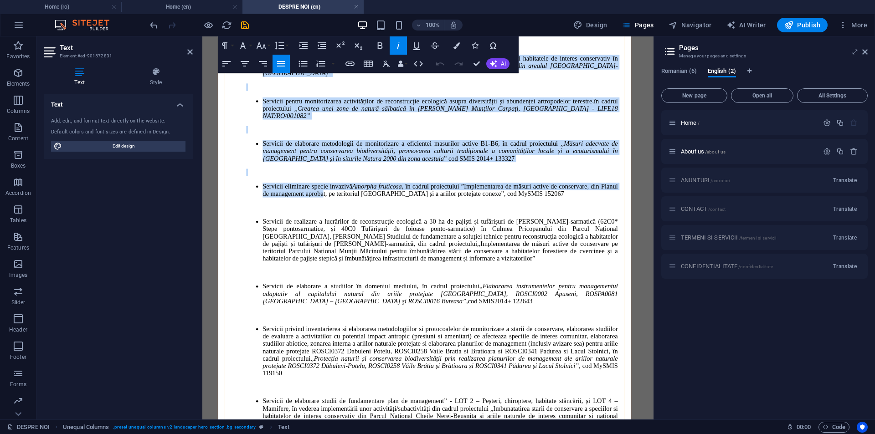
scroll to position [365, 0]
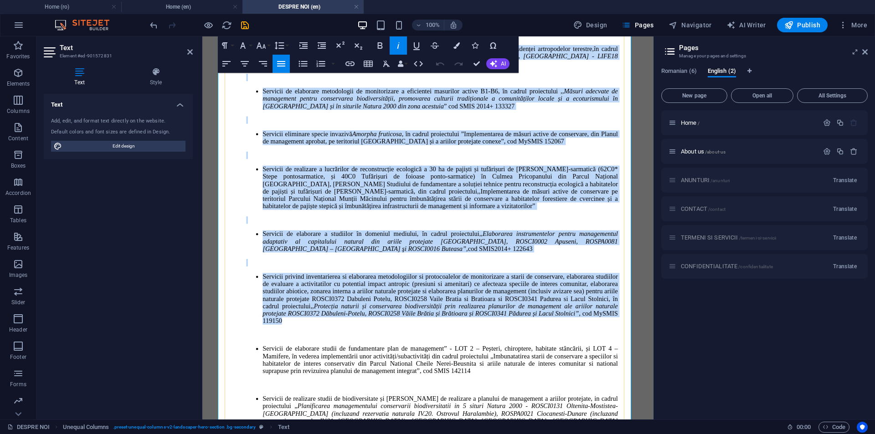
drag, startPoint x: 264, startPoint y: 96, endPoint x: 490, endPoint y: 351, distance: 341.1
click at [490, 351] on div "Pro Biodiversitas S.R.L. deține Certificatul de atestare nr. 1429/ [DATE], emis…" at bounding box center [428, 249] width 380 height 842
copy div "Loremi dolorsitam consectetura el SED DOEIUSMODTEMP I.U.L., etdolorem: Aliquaen…"
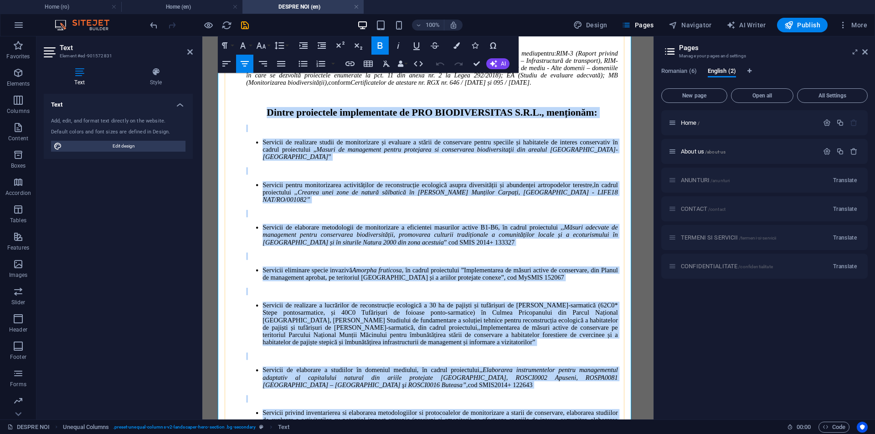
scroll to position [228, 0]
click at [460, 145] on li "Servicii de realizare studii de monitorizare și evaluare a stării de conservare…" at bounding box center [440, 150] width 355 height 22
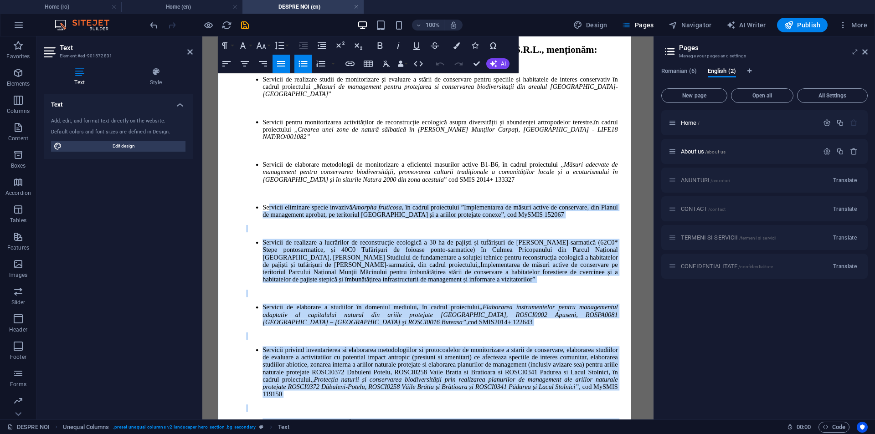
scroll to position [409, 0]
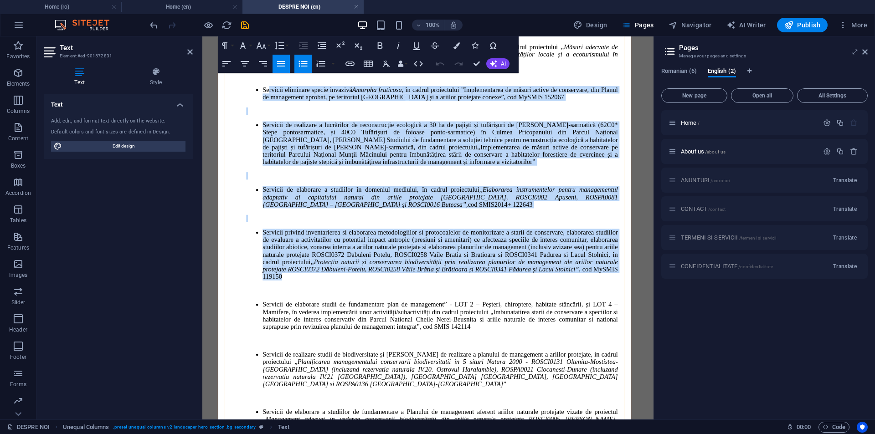
drag, startPoint x: 245, startPoint y: 304, endPoint x: 485, endPoint y: 313, distance: 240.4
click at [485, 313] on div "Pro Biodiversitas S.R.L. deține Certificatul de atestare nr. 1429/ [DATE], emis…" at bounding box center [428, 205] width 380 height 842
copy div "Loremips dolorsita consec adipisci Elitsed doeiusmod , te incidi utlaboreetd ”M…"
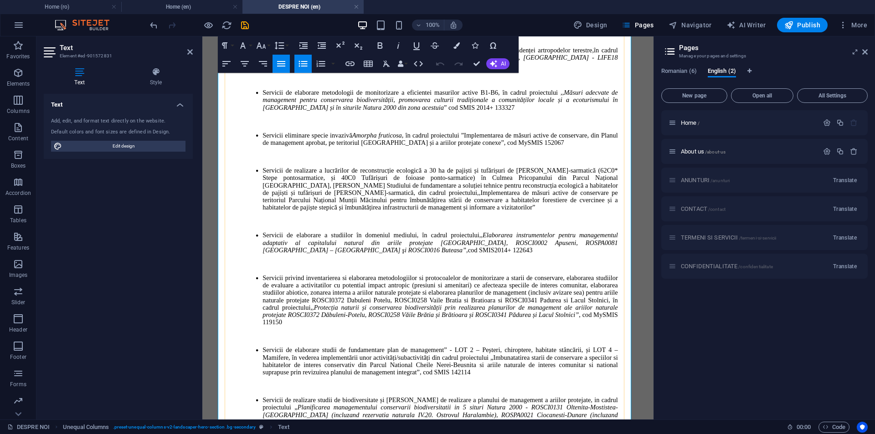
click at [344, 118] on p at bounding box center [432, 121] width 372 height 7
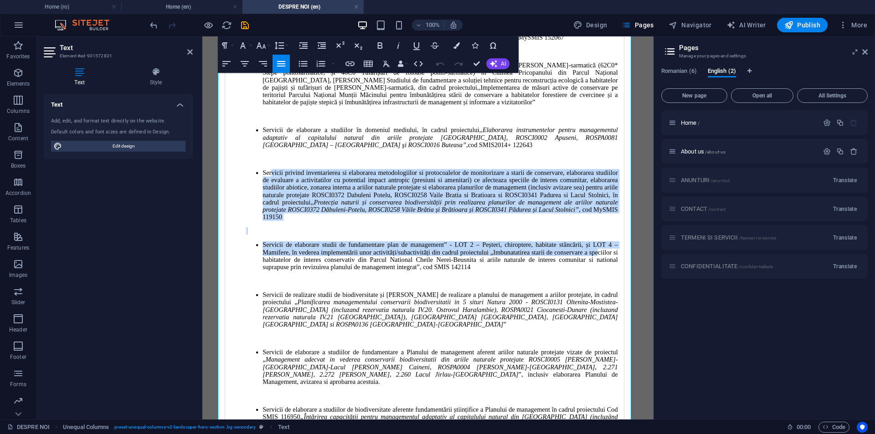
scroll to position [500, 0]
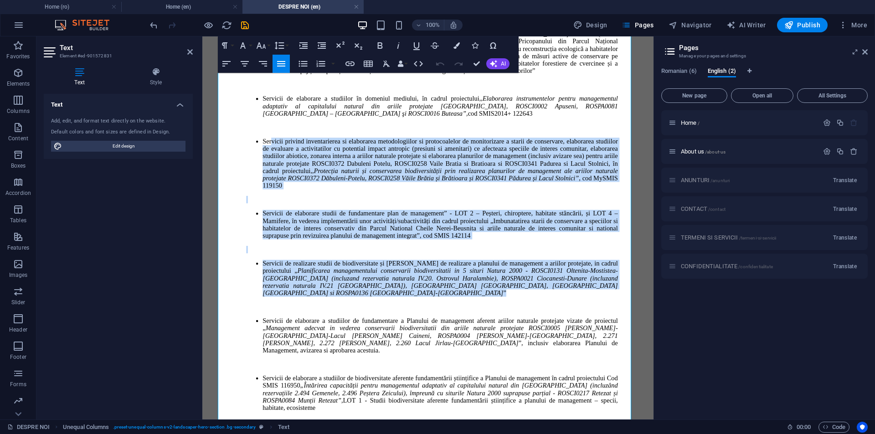
drag, startPoint x: 247, startPoint y: 197, endPoint x: 687, endPoint y: 347, distance: 464.8
click at [654, 347] on html "Pro Biodiversitas HOME ANNOUNCEMENTS CONTACT Pro Biodiversitas S.R.L. deține Ce…" at bounding box center [427, 123] width 451 height 1174
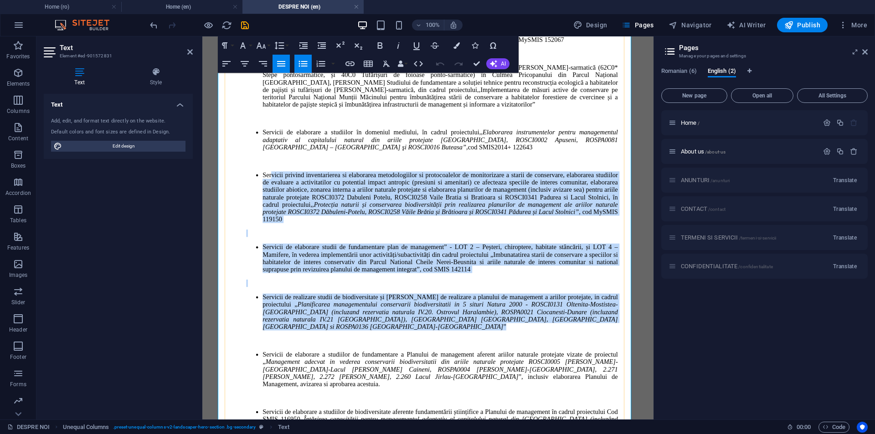
scroll to position [546, 0]
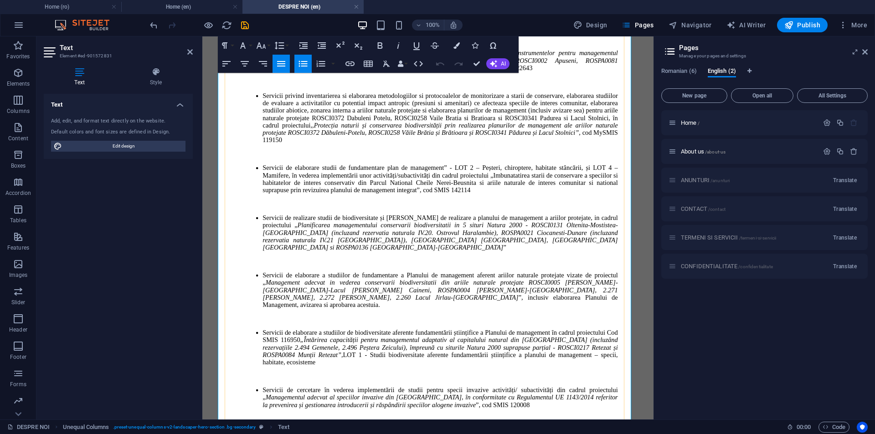
click at [498, 265] on p at bounding box center [432, 261] width 372 height 7
click at [522, 251] on em "Planificarea managementului conservarii biodiversitatii in 5 situri Natura 2000…" at bounding box center [440, 236] width 355 height 29
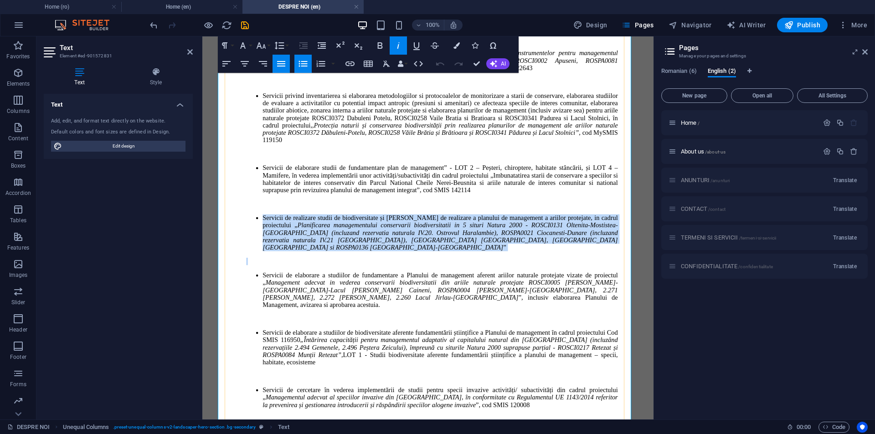
click at [522, 251] on em "Planificarea managementului conservarii biodiversitatii in 5 situri Natura 2000…" at bounding box center [440, 236] width 355 height 29
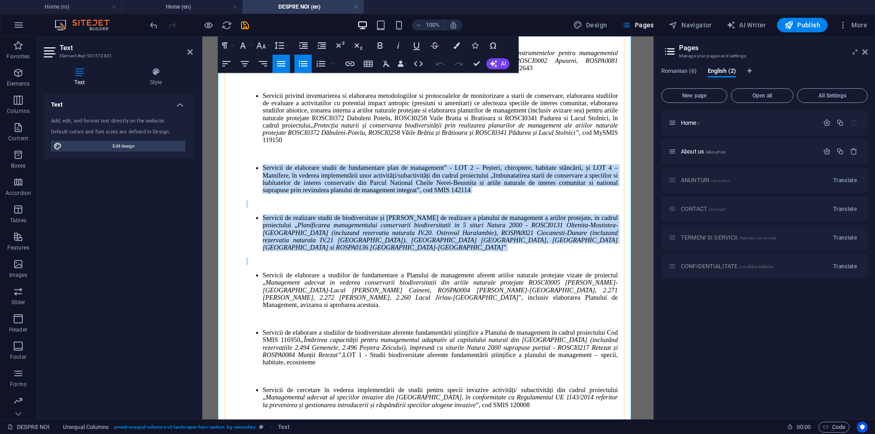
click at [349, 194] on li "Servicii de elaborare studii de fundamentare plan de management” - LOT 2 – Peșt…" at bounding box center [440, 180] width 355 height 30
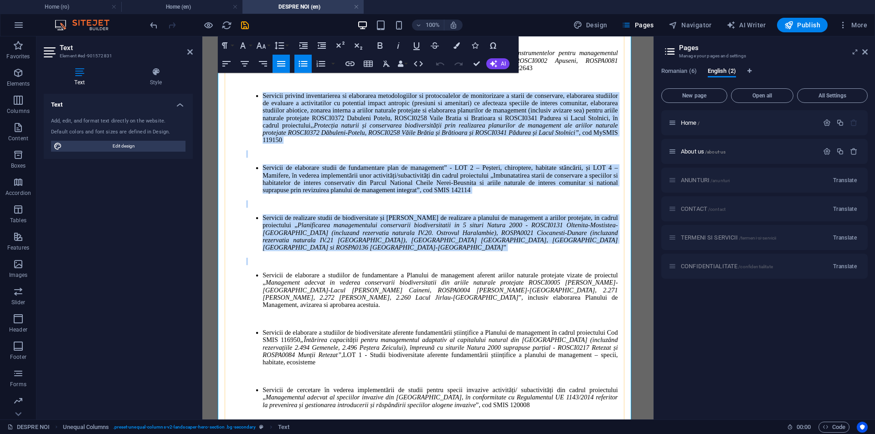
click at [323, 136] on li "Servicii privind inventarierea si elaborarea metodologiilor si protocoalelor de…" at bounding box center [440, 118] width 355 height 52
copy div "Loremips dolorsi ametconsectet ad elitseddoe temporincididu ut laboreetdolor ma…"
click at [424, 265] on p at bounding box center [432, 261] width 372 height 7
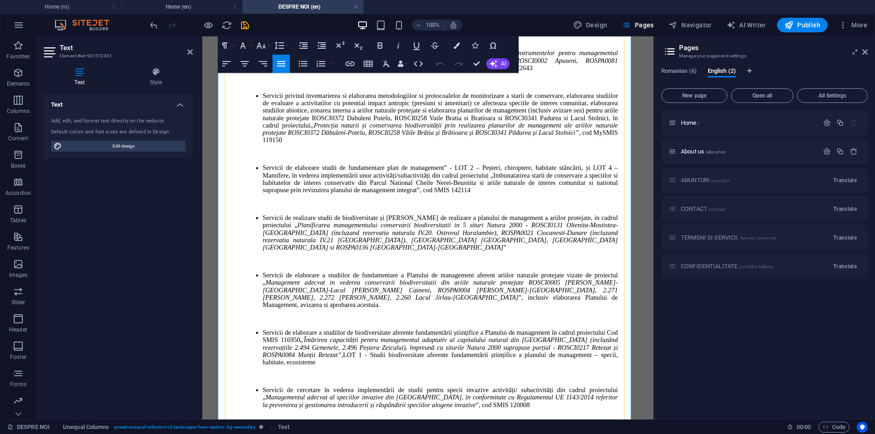
click at [507, 127] on li "Servicii privind inventarierea si elaborarea metodologiilor si protocoalelor de…" at bounding box center [440, 118] width 355 height 52
click at [187, 45] on h2 "Text" at bounding box center [126, 48] width 133 height 8
click at [190, 53] on icon at bounding box center [189, 51] width 5 height 7
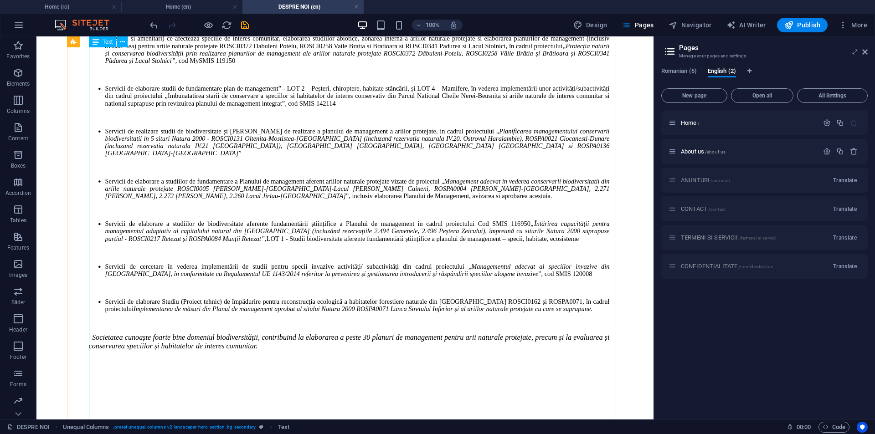
scroll to position [622, 0]
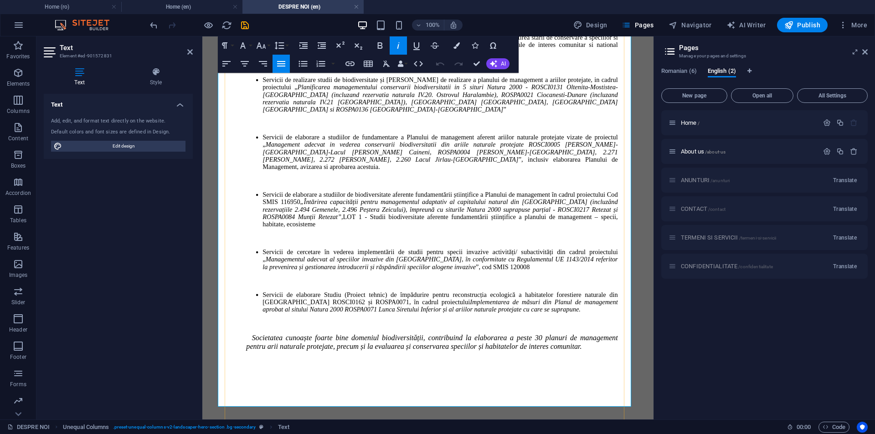
scroll to position [638, 0]
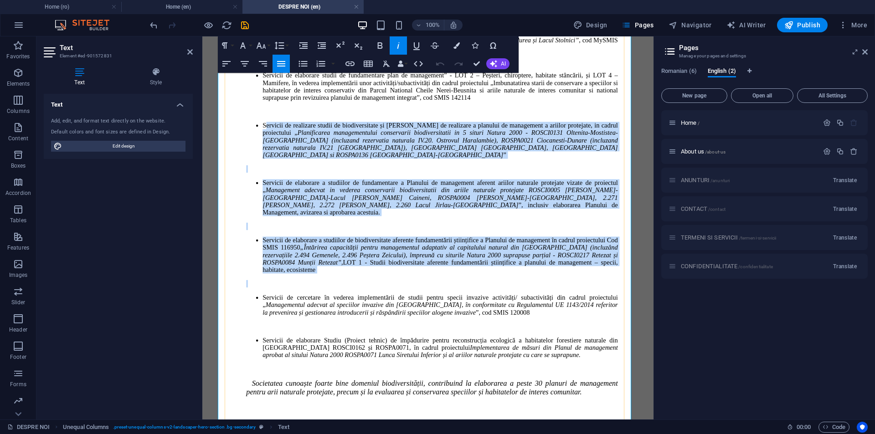
drag, startPoint x: 238, startPoint y: 156, endPoint x: 485, endPoint y: 323, distance: 297.4
copy div "Loremips do sitametco adipis el seddoeiusmodte in Utlabore et doloremag a enima…"
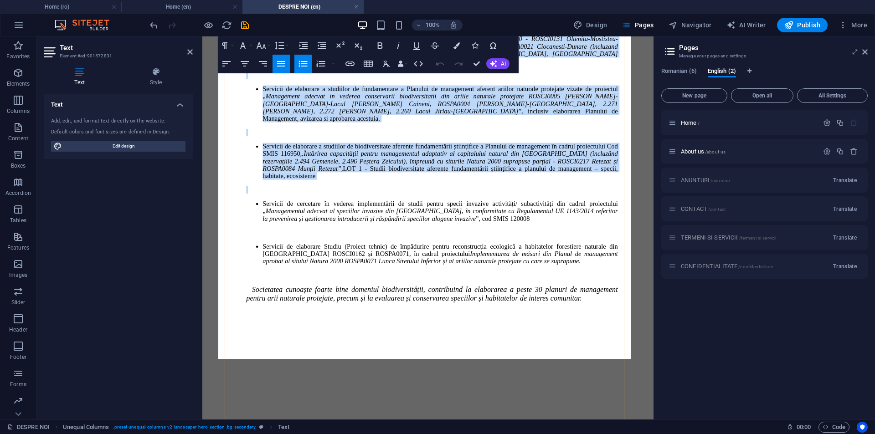
scroll to position [729, 0]
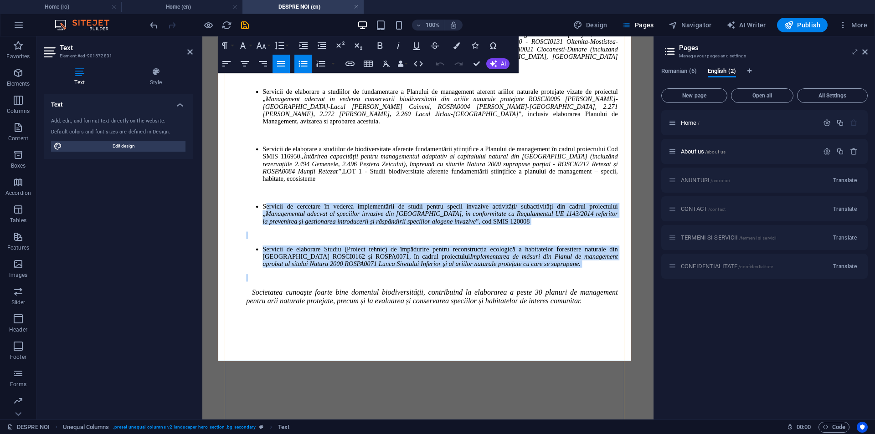
drag, startPoint x: 239, startPoint y: 243, endPoint x: 319, endPoint y: 334, distance: 121.5
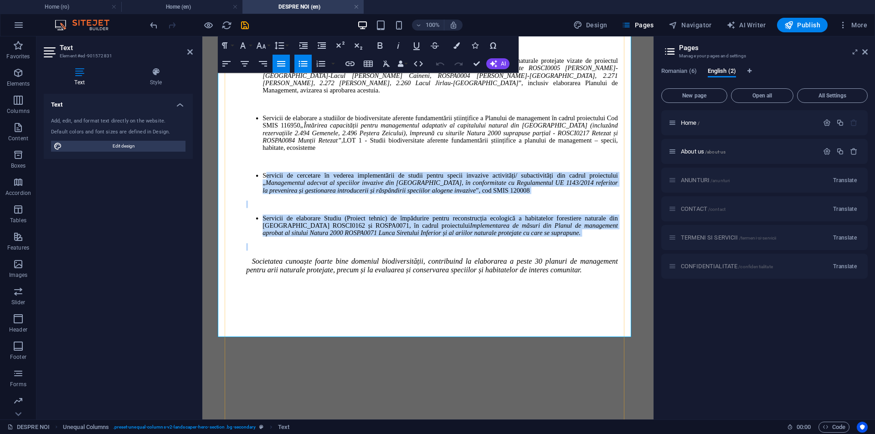
scroll to position [821, 0]
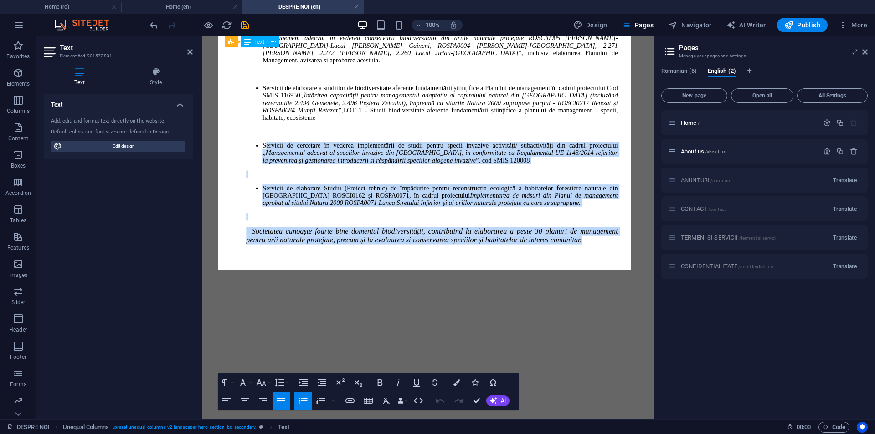
click at [592, 245] on p "Societatea cunoaște foarte bine domeniul biodiversității, contribuind la elabor…" at bounding box center [432, 235] width 372 height 17
copy div "Servicii de cercetare în vederea implementării de studii pentru specii invazive…"
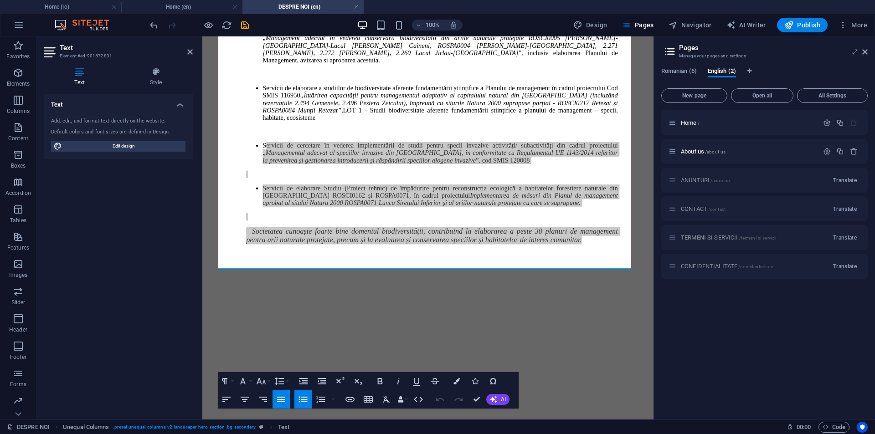
click at [429, 434] on div "DESPRE NOI Unequal Columns . preset-unequal-columns-v2-landscaper-hero-section …" at bounding box center [437, 427] width 875 height 15
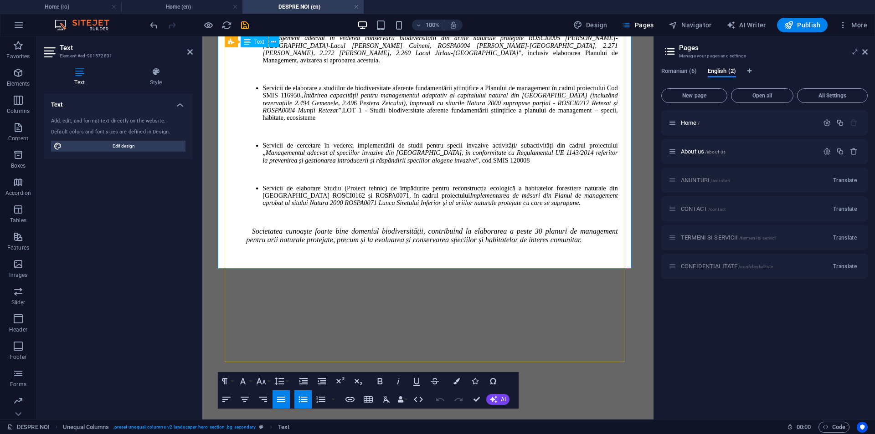
click at [440, 135] on p at bounding box center [432, 131] width 372 height 7
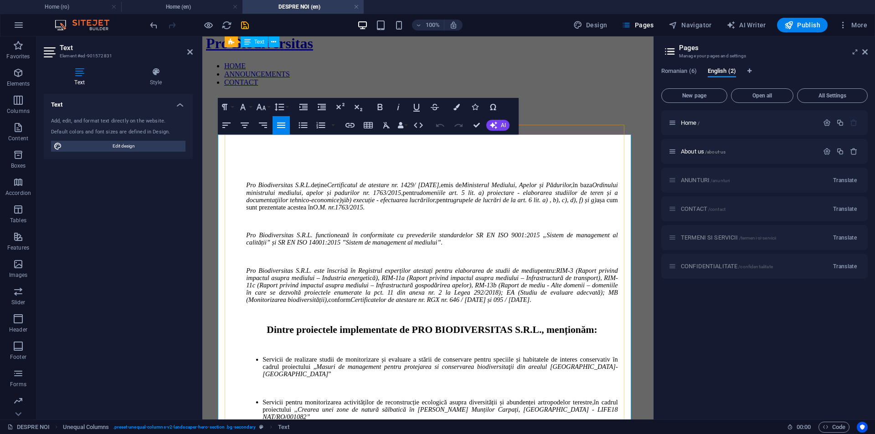
scroll to position [0, 0]
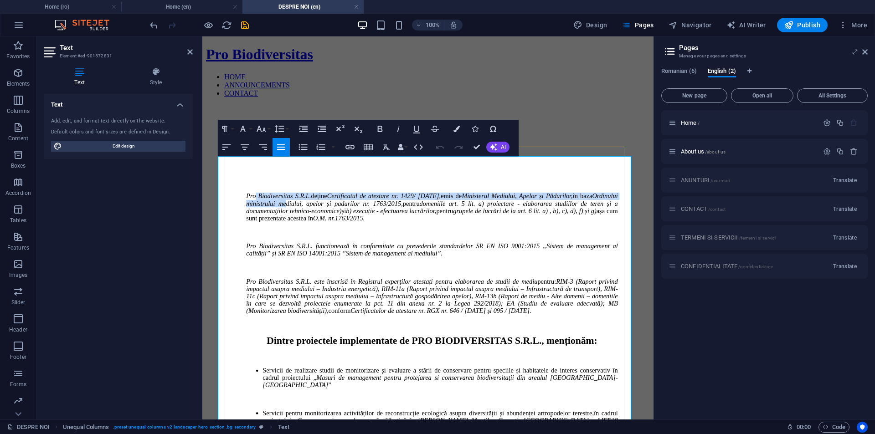
drag, startPoint x: 233, startPoint y: 160, endPoint x: 320, endPoint y: 176, distance: 87.5
click at [320, 193] on p "Pro Biodiversitas S.R.L. deține Certificatul de atestare nr. 1429/ [DATE], emis…" at bounding box center [432, 208] width 372 height 30
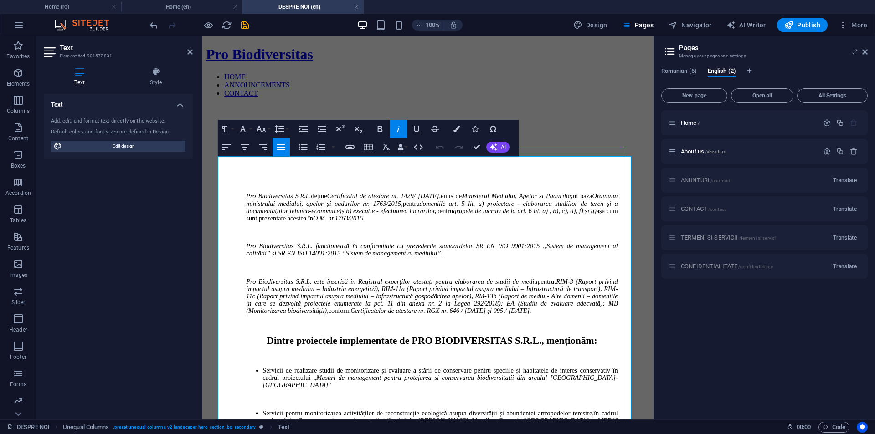
click at [528, 194] on p "Pro Biodiversitas S.R.L. deține Certificatul de atestare nr. 1429/ [DATE], emis…" at bounding box center [432, 208] width 372 height 30
click at [604, 243] on p "Pro Biodiversitas S.R.L. functionează în conformitate cu prevederile standardel…" at bounding box center [432, 250] width 372 height 15
drag, startPoint x: 232, startPoint y: 162, endPoint x: 502, endPoint y: 200, distance: 272.6
click at [502, 200] on p "Pro Biodiversitas S.R.L. deține Certificatul de atestare nr. 1429/ [DATE], emis…" at bounding box center [432, 208] width 372 height 30
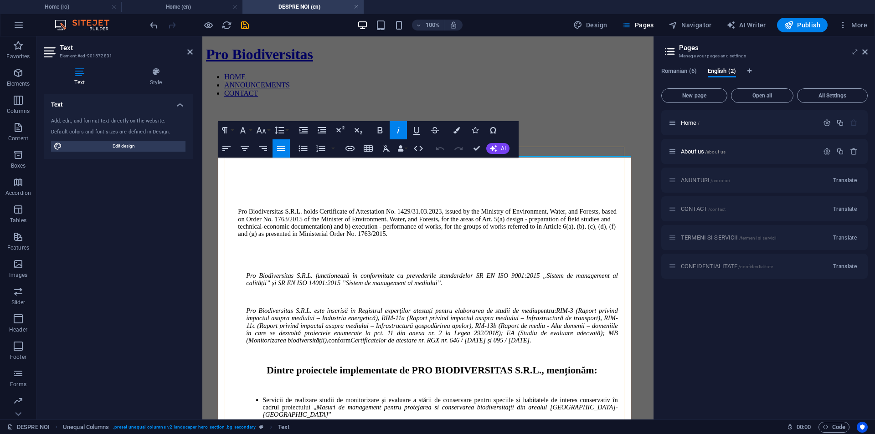
scroll to position [3601, 0]
click at [278, 150] on icon "button" at bounding box center [281, 148] width 8 height 5
click at [348, 208] on p "Pro Biodiversitas S.R.L. holds Certificate of Attestation No. 1429/31.03.2023, …" at bounding box center [428, 223] width 380 height 30
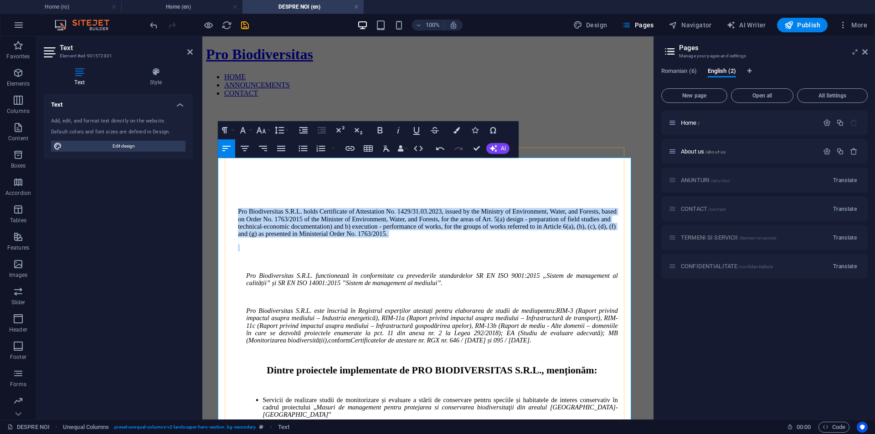
click at [348, 208] on p "Pro Biodiversitas S.R.L. holds Certificate of Attestation No. 1429/31.03.2023, …" at bounding box center [428, 223] width 380 height 30
click at [275, 148] on button "Align Justify" at bounding box center [281, 148] width 17 height 18
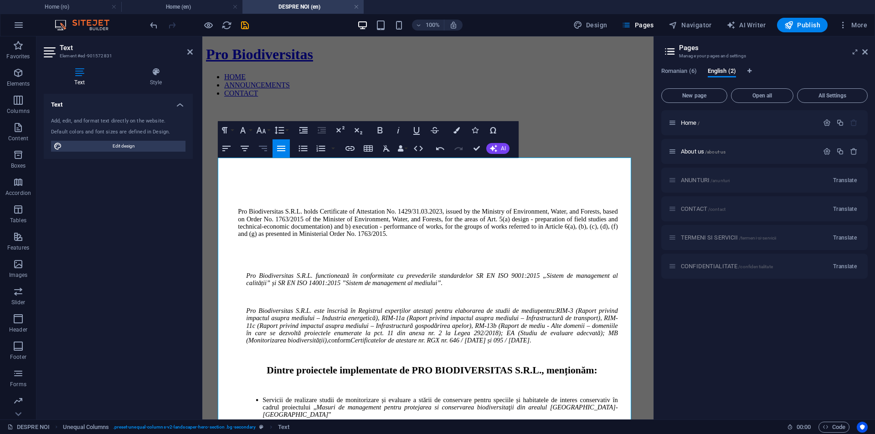
click at [263, 149] on icon "button" at bounding box center [263, 148] width 8 height 5
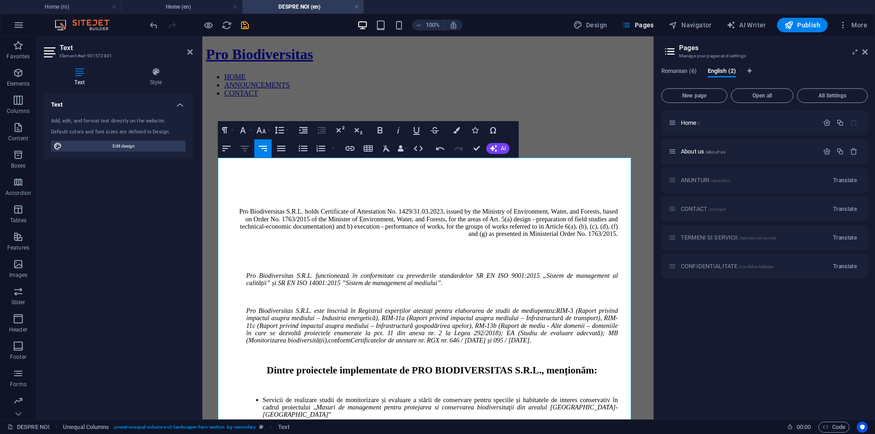
click at [241, 149] on icon "button" at bounding box center [244, 148] width 11 height 11
click at [225, 149] on icon "button" at bounding box center [226, 148] width 11 height 11
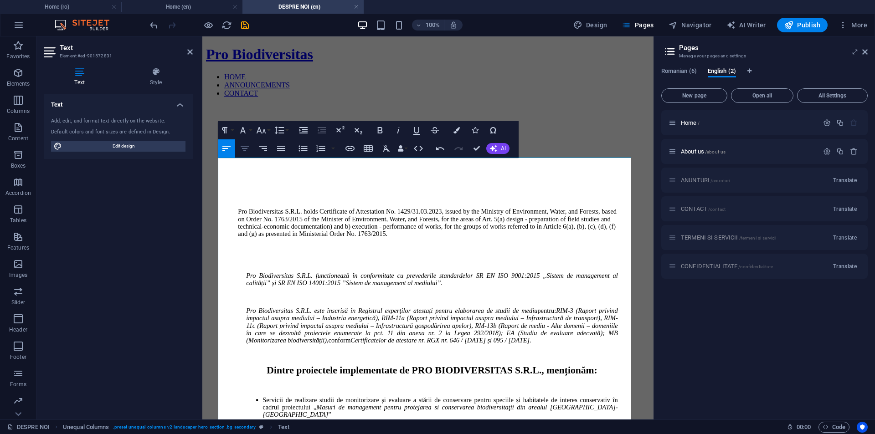
click at [242, 149] on icon "button" at bounding box center [244, 148] width 11 height 11
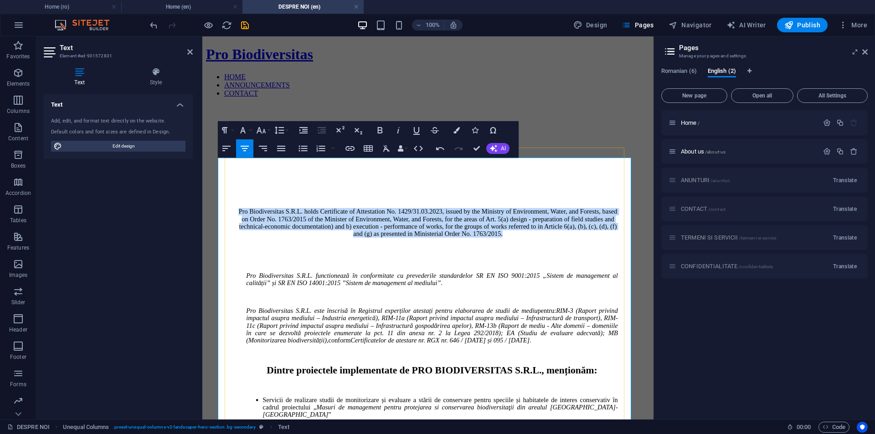
click at [259, 212] on p "Pro Biodiversitas S.R.L. holds Certificate of Attestation No. 1429/31.03.2023, …" at bounding box center [428, 223] width 380 height 30
drag, startPoint x: 596, startPoint y: 208, endPoint x: 227, endPoint y: 179, distance: 370.0
click at [238, 208] on p "Pro Biodiversitas S.R.L. holds Certificate of Attestation No. 1429/31.03.2023, …" at bounding box center [428, 223] width 380 height 30
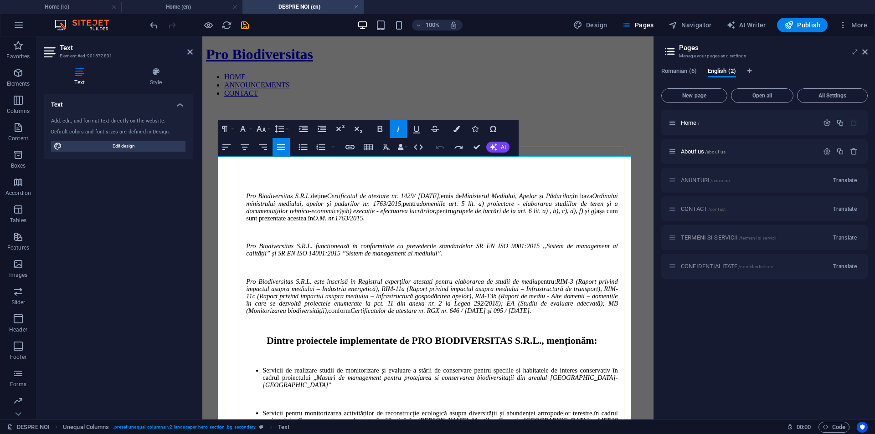
click at [377, 198] on p "Pro Biodiversitas S.R.L. deține Certificatul de atestare nr. 1429/ [DATE], emis…" at bounding box center [432, 208] width 372 height 30
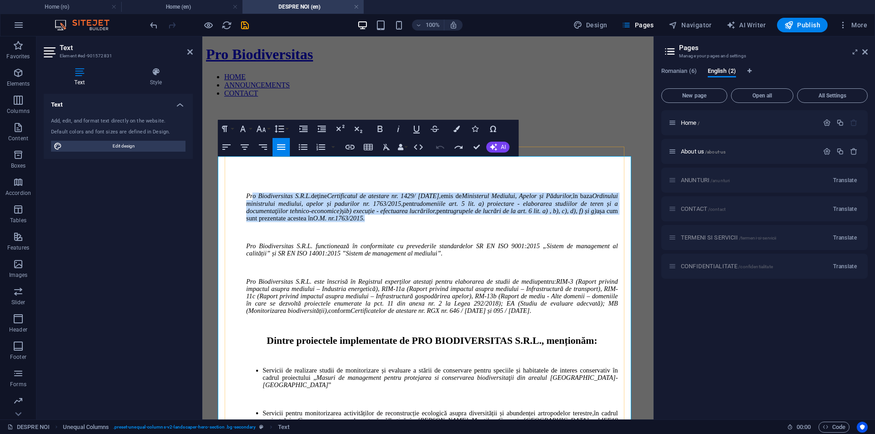
drag, startPoint x: 499, startPoint y: 194, endPoint x: 232, endPoint y: 164, distance: 268.8
click at [246, 193] on p "Pro Biodiversitas S.R.L. deține Certificatul de atestare nr. 1429/ [DATE], emis…" at bounding box center [432, 208] width 372 height 30
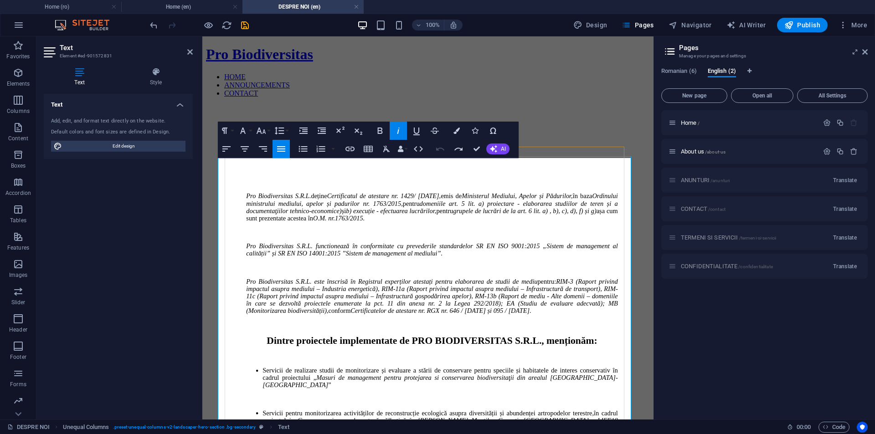
scroll to position [3589, 0]
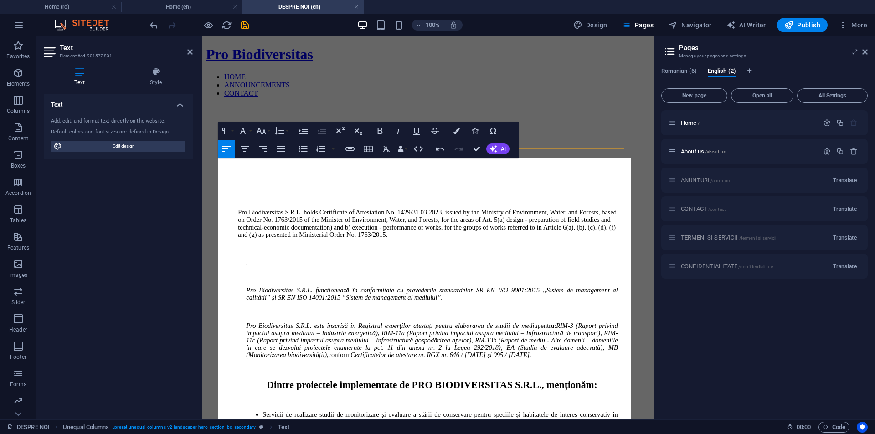
click at [238, 209] on p "Pro Biodiversitas S.R.L. holds Certificate of Attestation No. 1429/31.03.2023, …" at bounding box center [428, 224] width 380 height 30
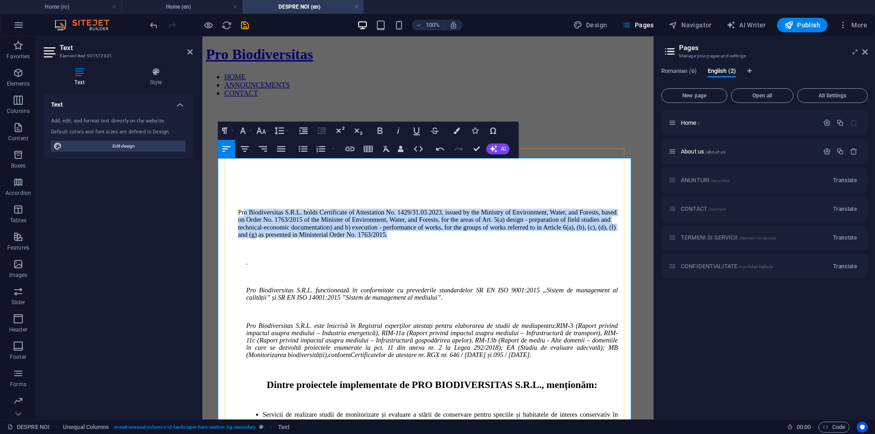
drag, startPoint x: 558, startPoint y: 208, endPoint x: 224, endPoint y: 176, distance: 335.7
click at [238, 209] on p "Pro Biodiversitas S.R.L. holds Certificate of Attestation No. 1429/31.03.2023, …" at bounding box center [428, 224] width 380 height 30
click at [244, 149] on icon "button" at bounding box center [244, 149] width 11 height 11
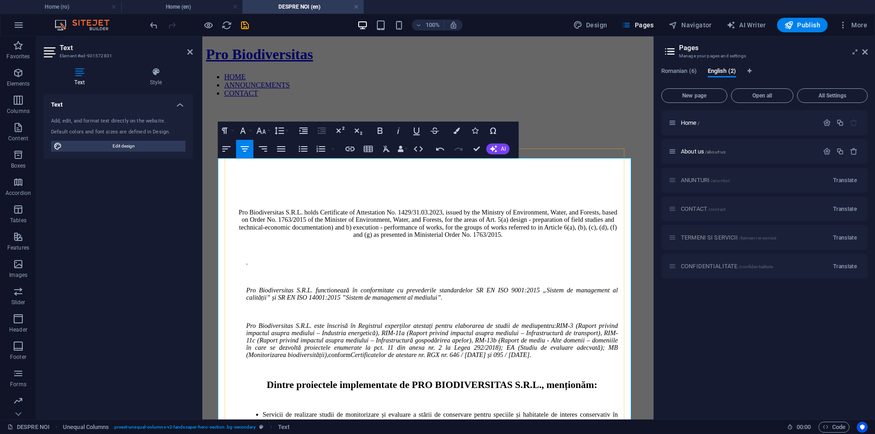
click at [368, 259] on p "." at bounding box center [432, 262] width 372 height 7
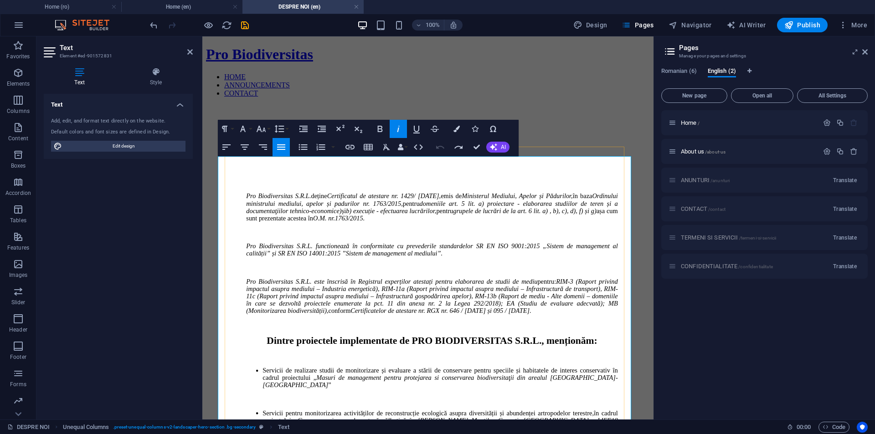
scroll to position [0, 0]
click at [419, 243] on em "Pro Biodiversitas S.R.L. functionează în conformitate cu prevederile standardel…" at bounding box center [432, 250] width 372 height 15
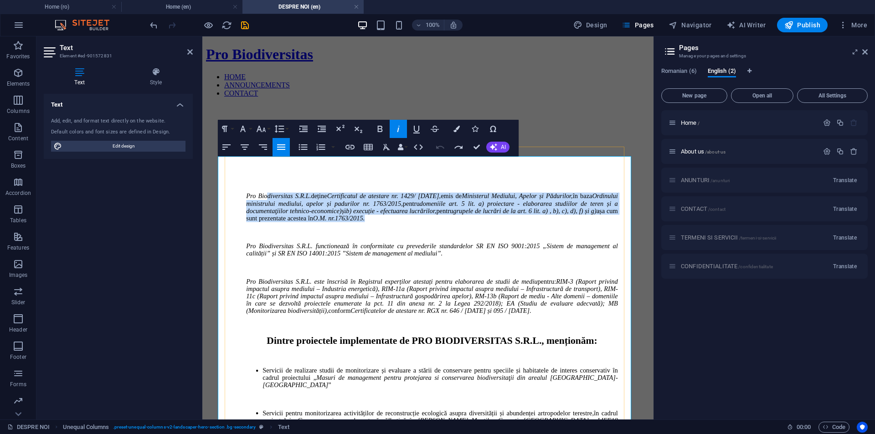
drag, startPoint x: 498, startPoint y: 195, endPoint x: 246, endPoint y: 161, distance: 254.3
click at [246, 193] on p "Pro Biodiversitas S.R.L. deține Certificatul de atestare nr. 1429/ [DATE], emis…" at bounding box center [432, 208] width 372 height 30
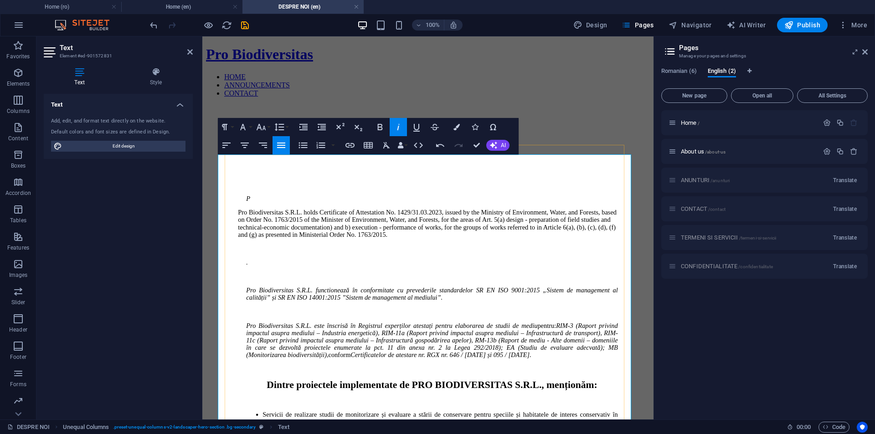
scroll to position [3589, 0]
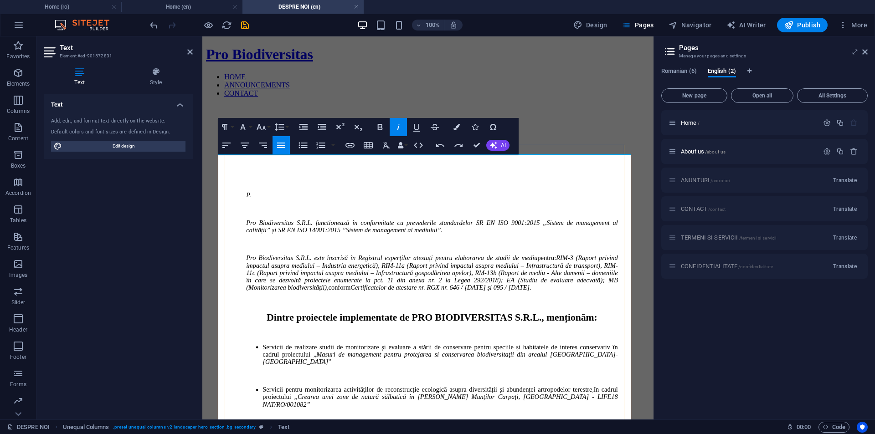
click at [246, 219] on em "Pro Biodiversitas S.R.L. functionează în conformitate cu prevederile standardel…" at bounding box center [432, 226] width 372 height 15
drag, startPoint x: 242, startPoint y: 180, endPoint x: 404, endPoint y: 176, distance: 161.9
click at [404, 206] on p at bounding box center [432, 209] width 372 height 7
click at [246, 219] on em "Pro Biodiversitas S.R.L. functionează în conformitate cu prevederile standardel…" at bounding box center [432, 226] width 372 height 15
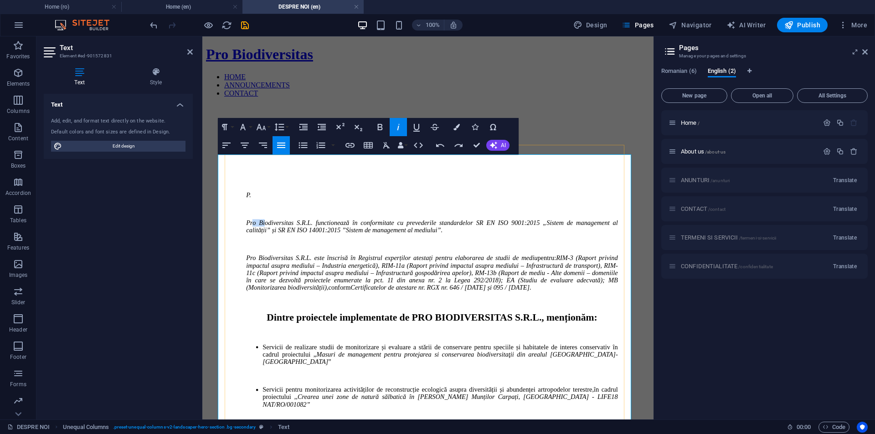
click at [246, 219] on em "Pro Biodiversitas S.R.L. functionează în conformitate cu prevederile standardel…" at bounding box center [432, 226] width 372 height 15
click at [78, 75] on icon at bounding box center [80, 71] width 72 height 9
click at [161, 73] on icon at bounding box center [156, 71] width 74 height 9
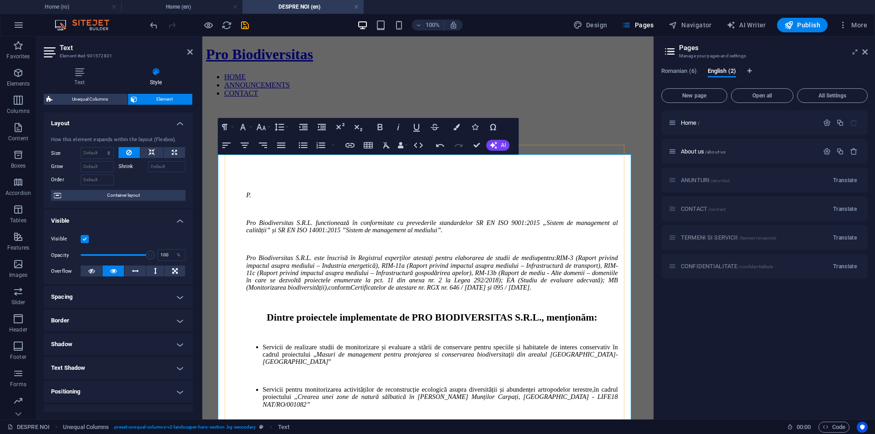
click at [246, 191] on em "P" at bounding box center [247, 194] width 3 height 7
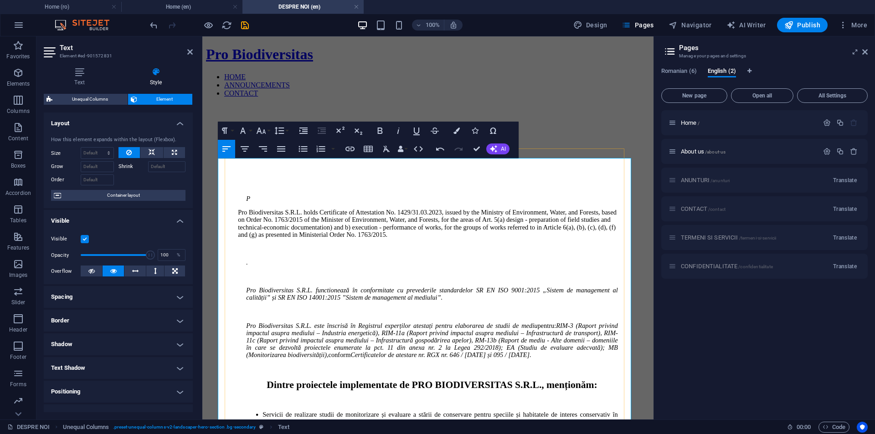
click at [285, 209] on p "Pro Biodiversitas S.R.L. holds Certificate of Attestation No. 1429/31.03.2023, …" at bounding box center [428, 224] width 380 height 30
click at [287, 209] on p "Pro Biodiversitas S.R.L. holds Certificate of Attestation No. 1429/31.03.2023, …" at bounding box center [428, 224] width 380 height 30
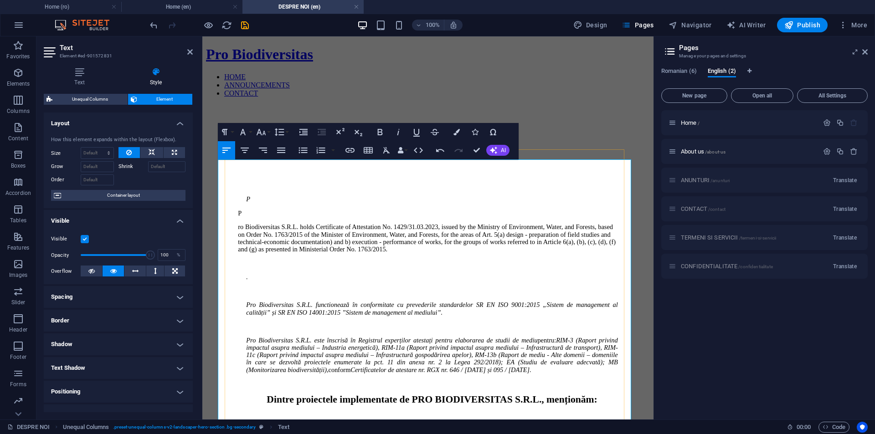
scroll to position [3577, 0]
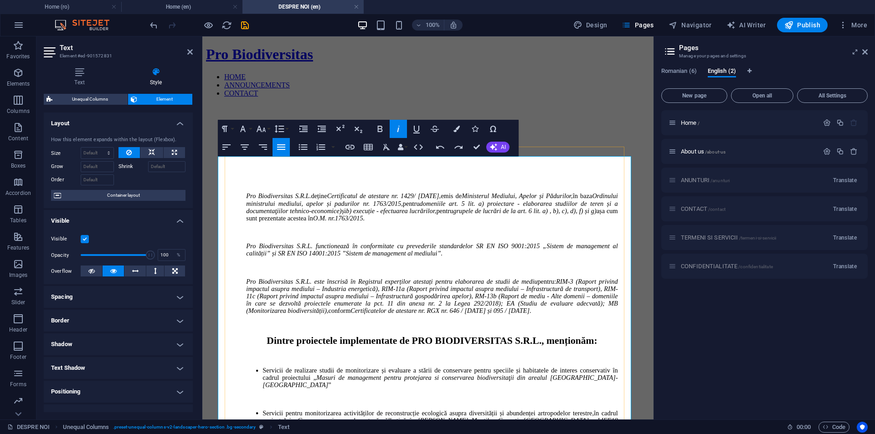
click at [352, 243] on em "Pro Biodiversitas S.R.L. functionează în conformitate cu prevederile standardel…" at bounding box center [432, 250] width 372 height 15
drag, startPoint x: 506, startPoint y: 197, endPoint x: 234, endPoint y: 166, distance: 273.5
click at [246, 193] on p "Pro Biodiversitas S.R.L. deține Certificatul de atestare nr. 1429/ [DATE], emis…" at bounding box center [432, 208] width 372 height 30
click at [246, 193] on em "PPro Biodiversitas S.R.L. holds Certificate of Attestation No. 1429/31.03.2023,…" at bounding box center [432, 207] width 372 height 29
click at [467, 195] on em "Pro Biodiversitas S.R.L. holds Certificate of Attestation No. 1429/31.03.2023, …" at bounding box center [432, 207] width 372 height 29
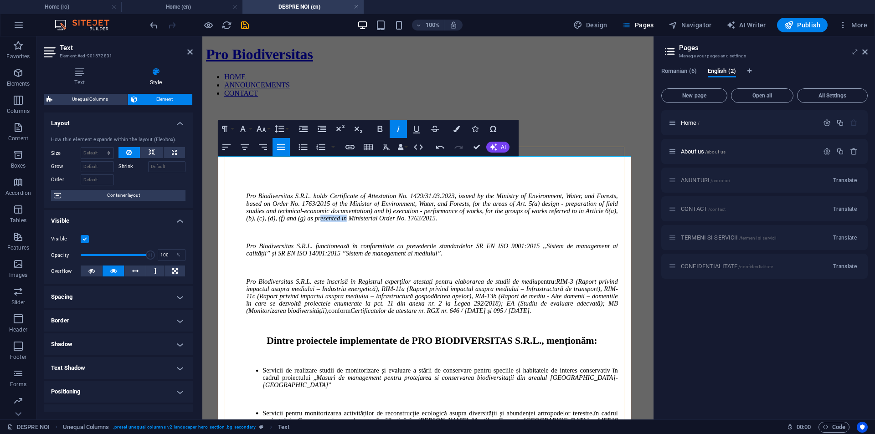
click at [467, 195] on em "Pro Biodiversitas S.R.L. holds Certificate of Attestation No. 1429/31.03.2023, …" at bounding box center [432, 207] width 372 height 29
drag, startPoint x: 467, startPoint y: 195, endPoint x: 448, endPoint y: 209, distance: 23.8
click at [448, 229] on p at bounding box center [432, 232] width 372 height 7
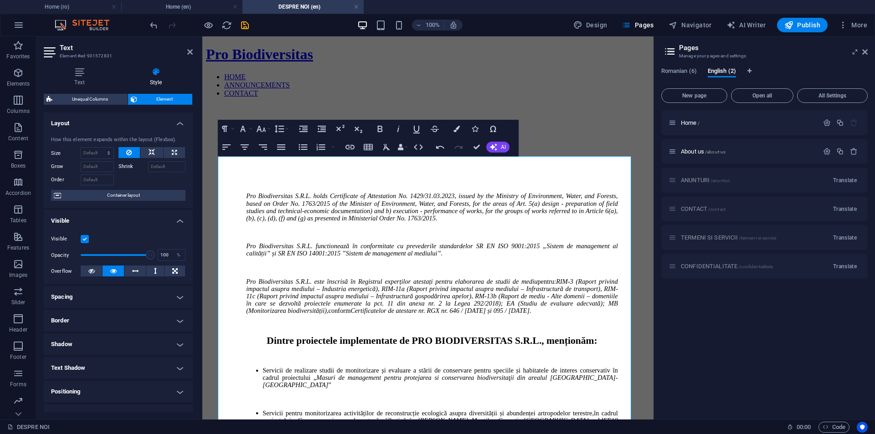
click at [189, 50] on icon at bounding box center [189, 51] width 5 height 7
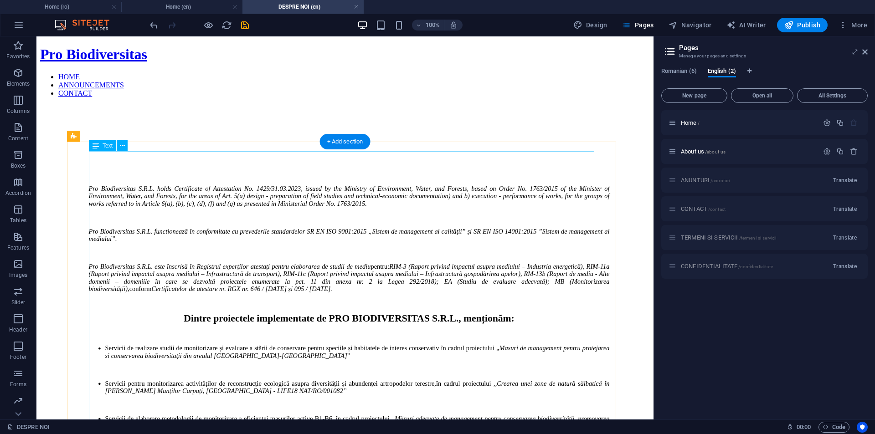
click at [123, 145] on icon at bounding box center [122, 146] width 5 height 10
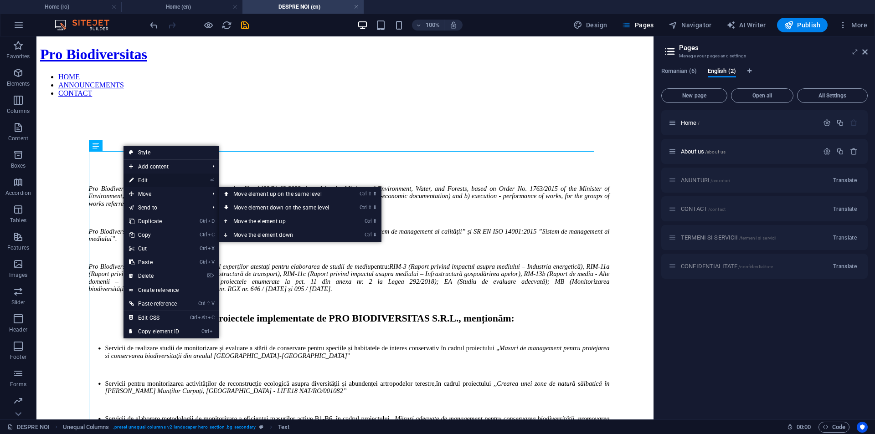
click at [155, 182] on link "⏎ Edit" at bounding box center [154, 181] width 61 height 14
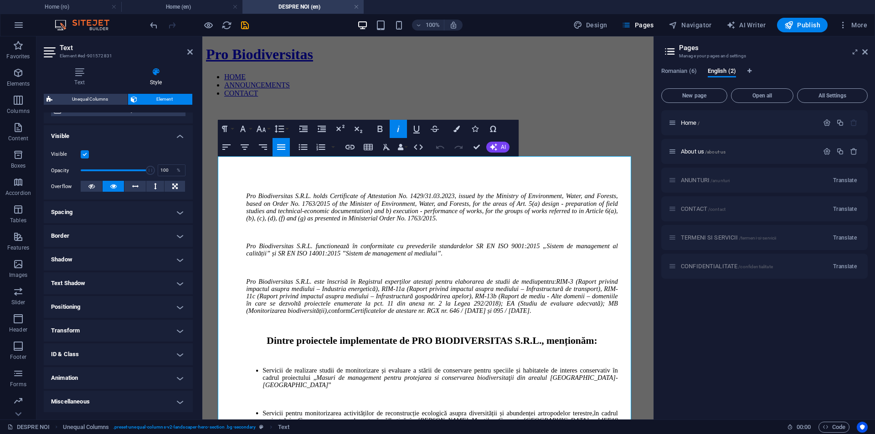
scroll to position [85, 0]
click at [66, 217] on h4 "Spacing" at bounding box center [118, 212] width 149 height 22
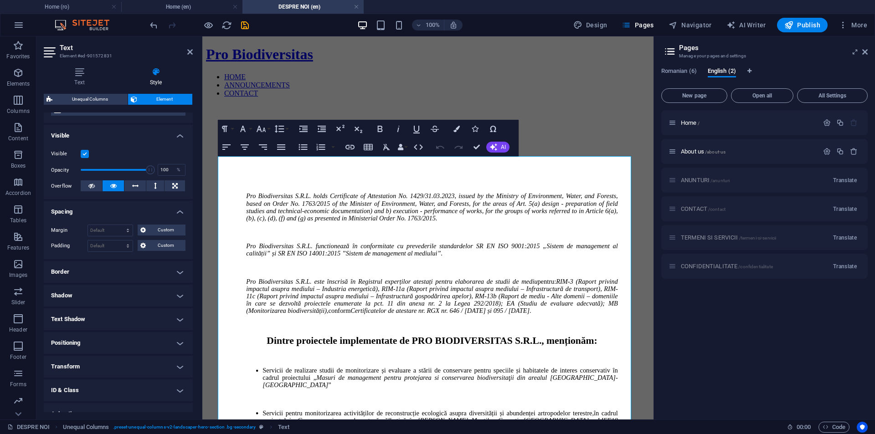
click at [69, 272] on h4 "Border" at bounding box center [118, 272] width 149 height 22
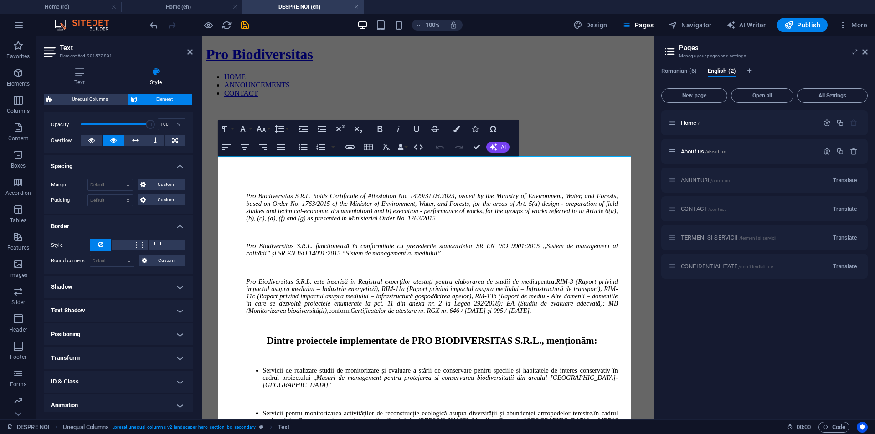
scroll to position [159, 0]
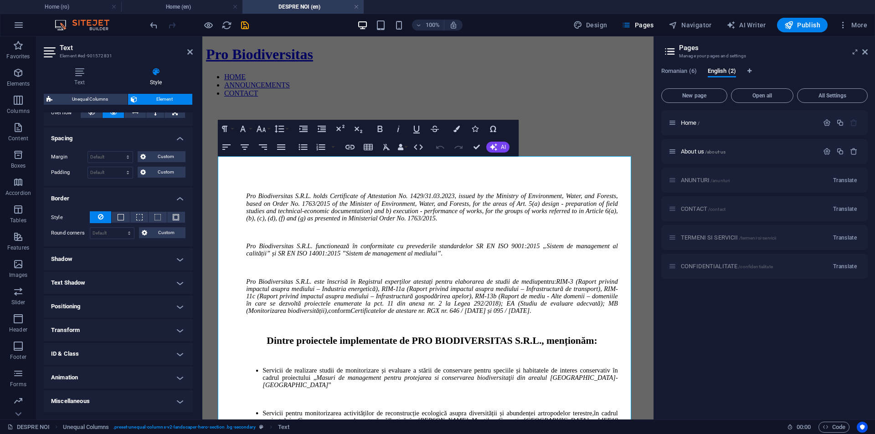
click at [65, 306] on h4 "Positioning" at bounding box center [118, 307] width 149 height 22
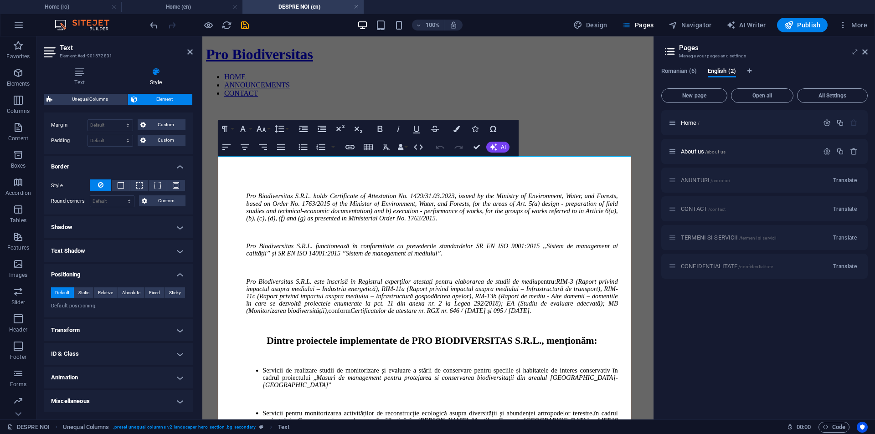
click at [77, 331] on h4 "Transform" at bounding box center [118, 331] width 149 height 22
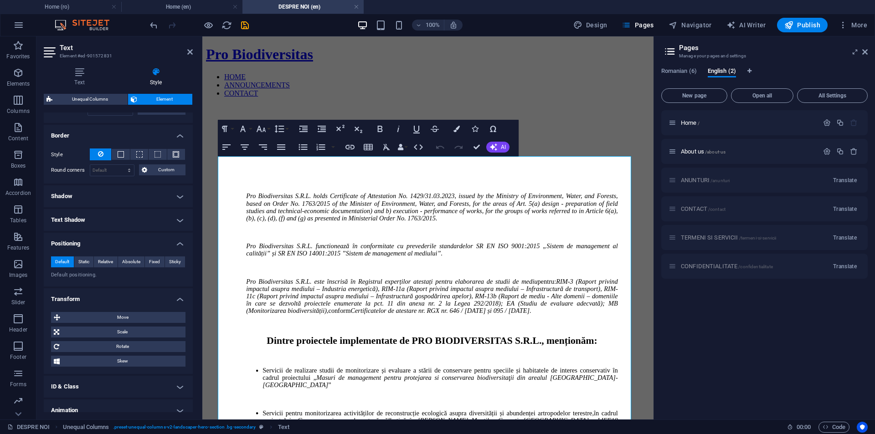
scroll to position [236, 0]
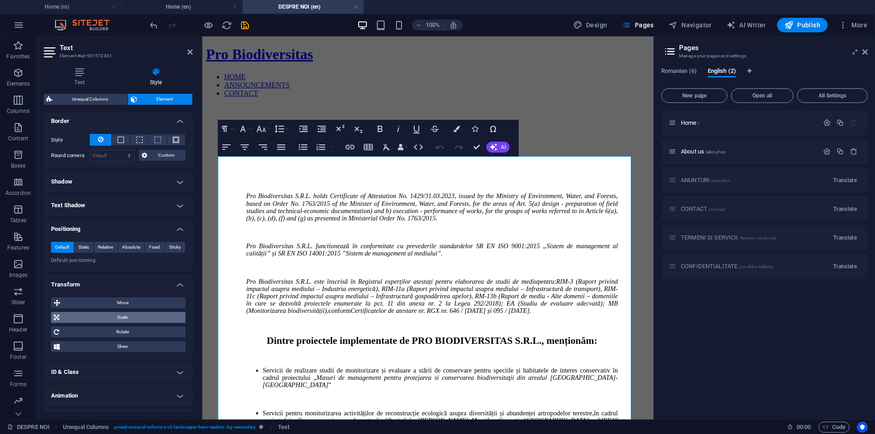
click at [79, 314] on span "Scale" at bounding box center [122, 317] width 121 height 11
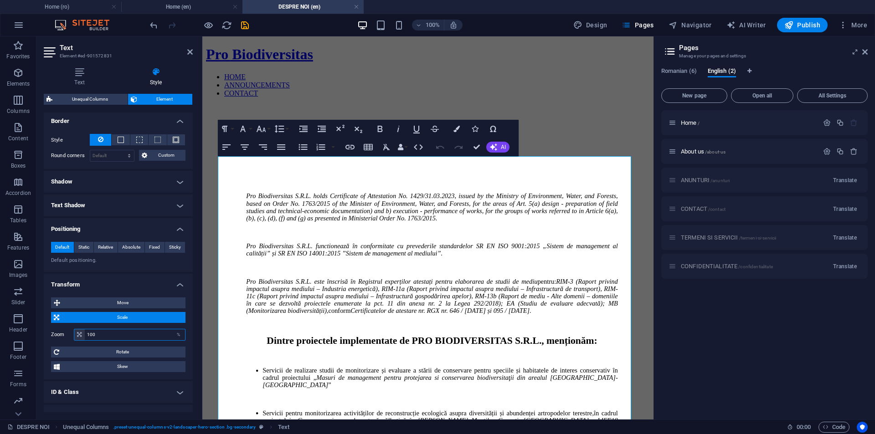
click at [90, 334] on input "100" at bounding box center [135, 335] width 100 height 11
type input "110.00"
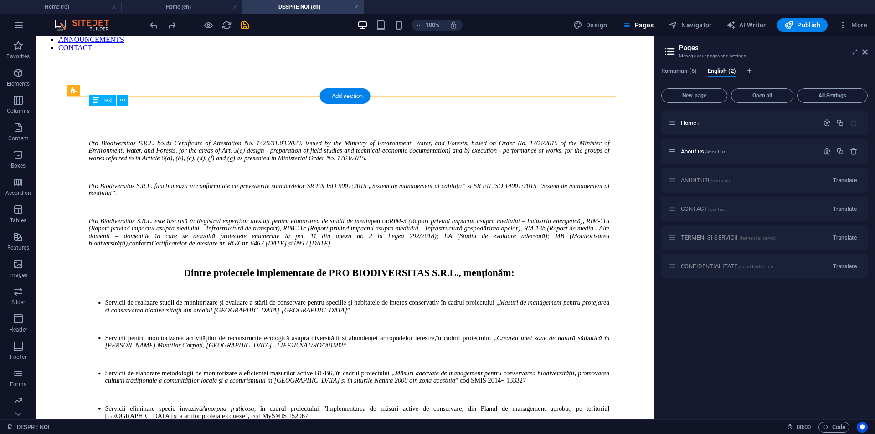
scroll to position [0, 0]
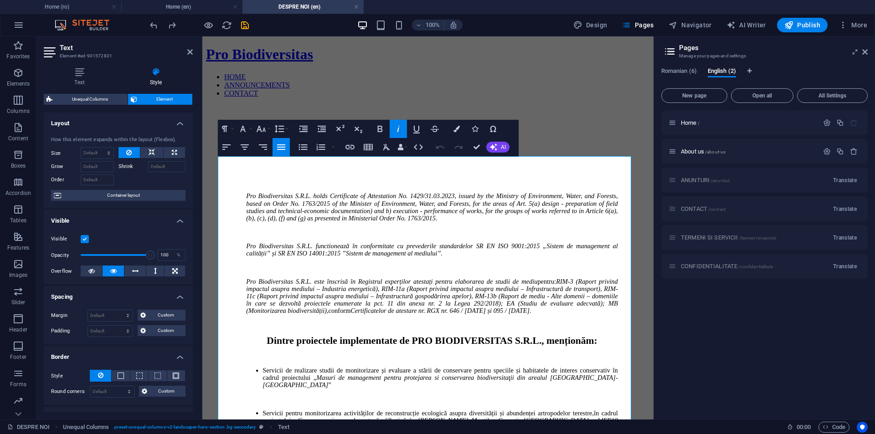
type input "100"
click at [93, 195] on span "Container layout" at bounding box center [123, 195] width 119 height 11
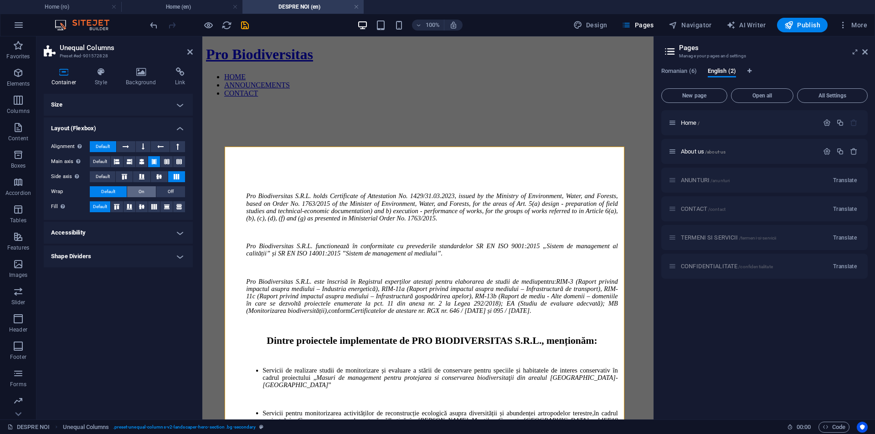
click at [138, 191] on button "On" at bounding box center [141, 191] width 29 height 11
click at [107, 194] on span "Default" at bounding box center [108, 191] width 14 height 11
click at [81, 232] on h4 "Accessibility" at bounding box center [118, 233] width 149 height 22
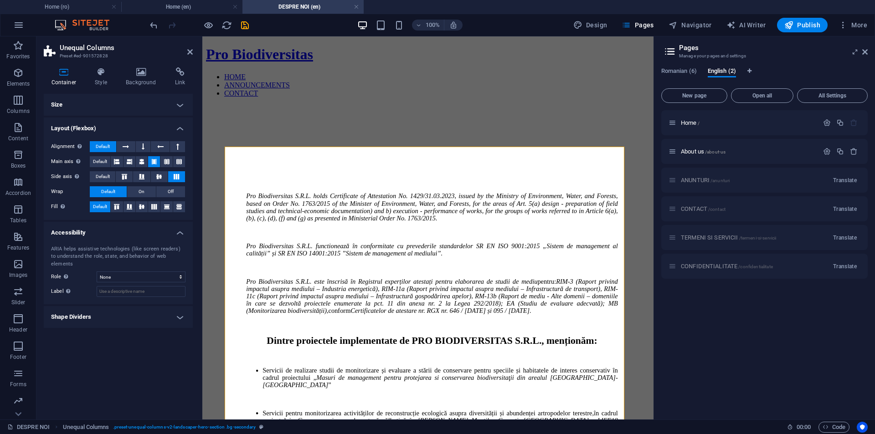
click at [56, 106] on h4 "Size" at bounding box center [118, 105] width 149 height 22
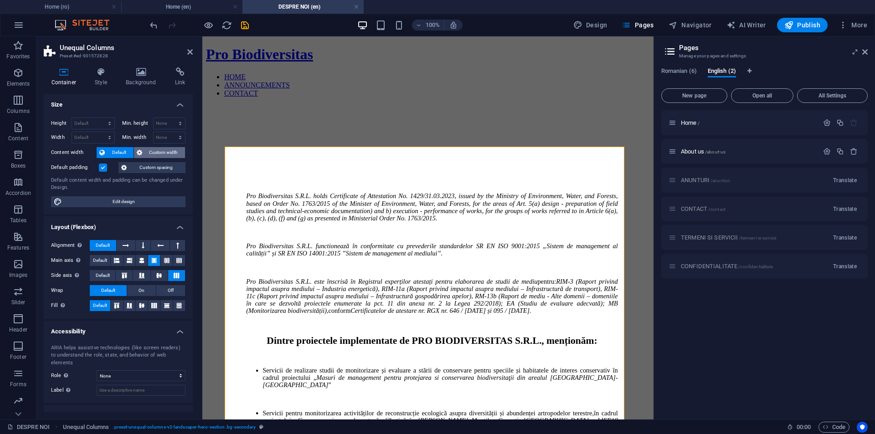
click at [150, 156] on span "Custom width" at bounding box center [164, 152] width 38 height 11
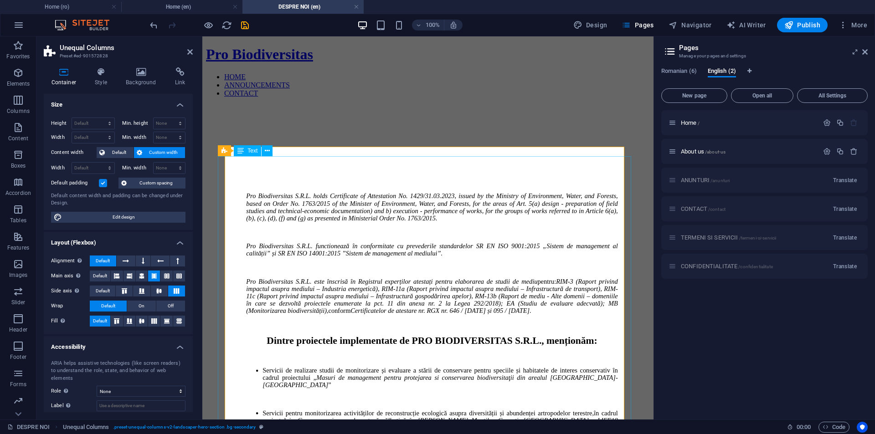
drag, startPoint x: 308, startPoint y: 104, endPoint x: 300, endPoint y: 105, distance: 8.7
click at [191, 55] on icon at bounding box center [189, 51] width 5 height 7
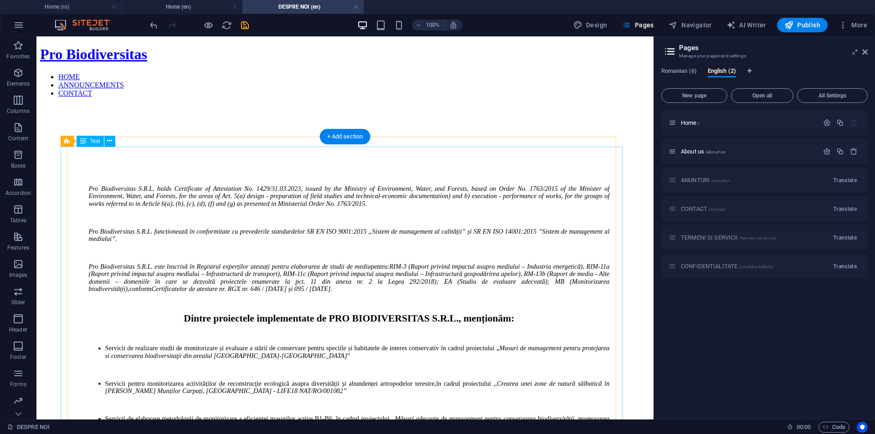
drag, startPoint x: 127, startPoint y: 176, endPoint x: 111, endPoint y: 119, distance: 58.3
click at [94, 133] on span "Unequal Columns" at bounding box center [101, 131] width 43 height 5
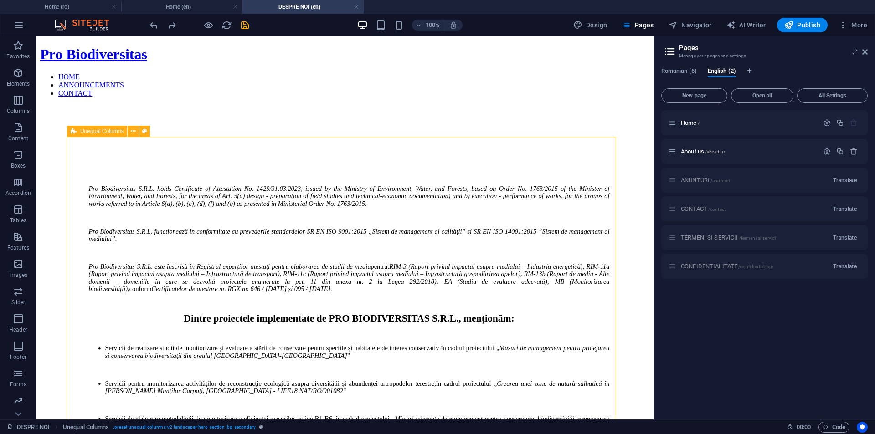
click at [94, 133] on span "Unequal Columns" at bounding box center [101, 131] width 43 height 5
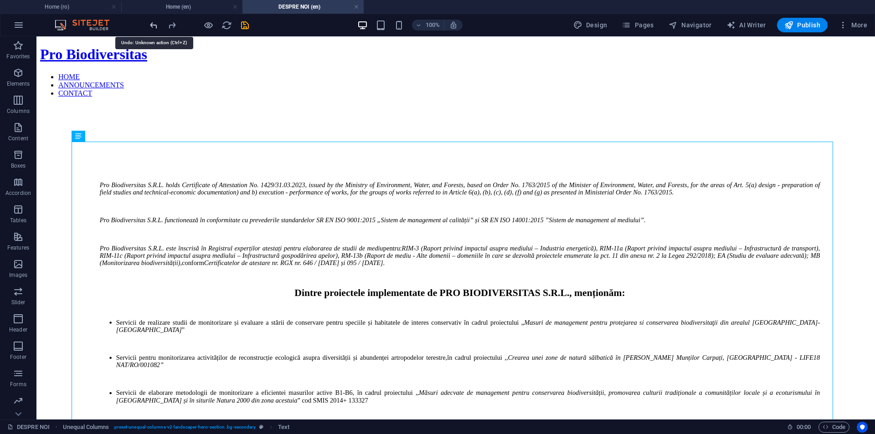
click at [156, 26] on icon "undo" at bounding box center [154, 25] width 10 height 10
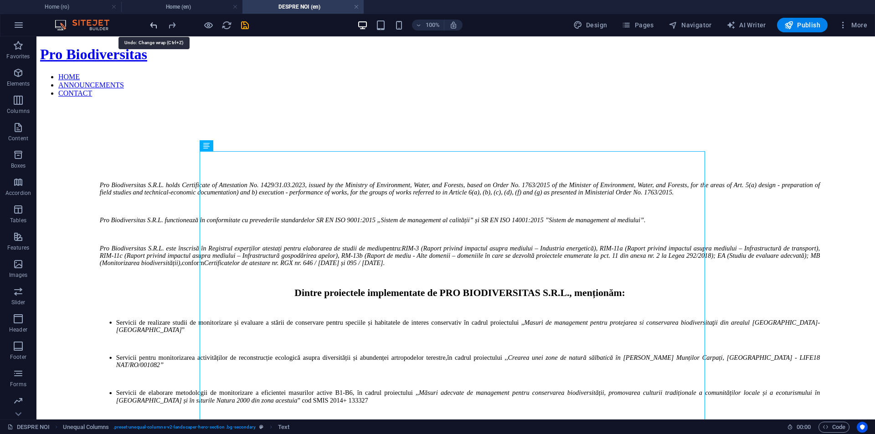
click at [156, 26] on icon "undo" at bounding box center [154, 25] width 10 height 10
click at [155, 24] on icon "undo" at bounding box center [154, 25] width 10 height 10
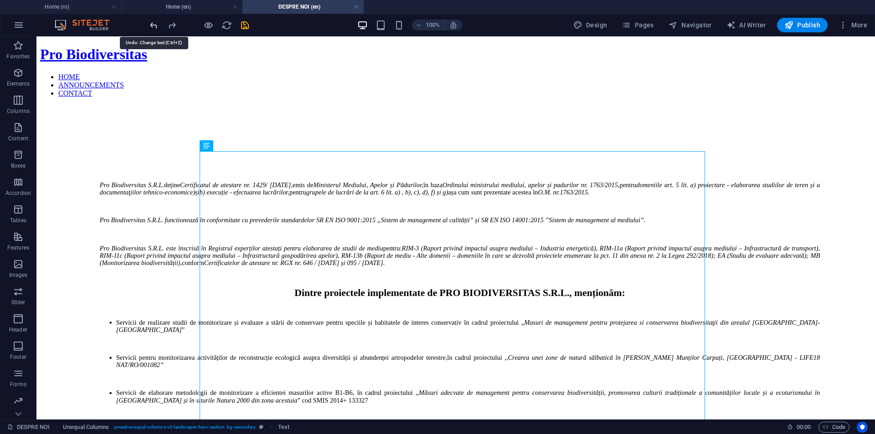
click at [155, 24] on icon "undo" at bounding box center [154, 25] width 10 height 10
click at [168, 26] on icon "redo" at bounding box center [172, 25] width 10 height 10
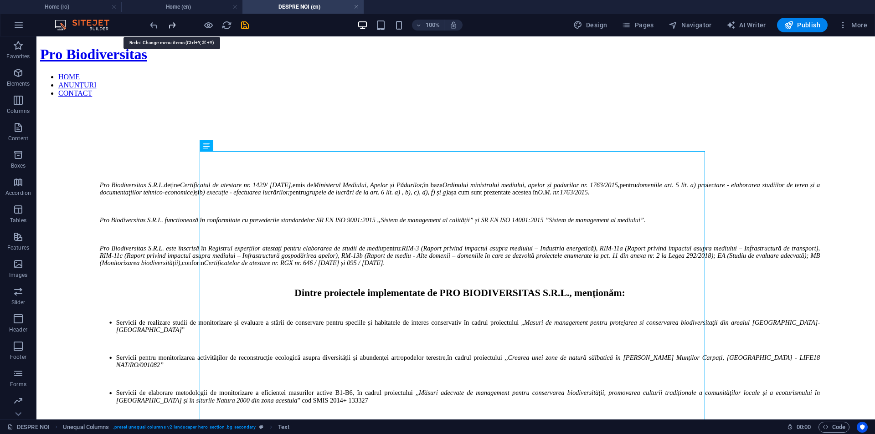
click at [168, 26] on icon "redo" at bounding box center [172, 25] width 10 height 10
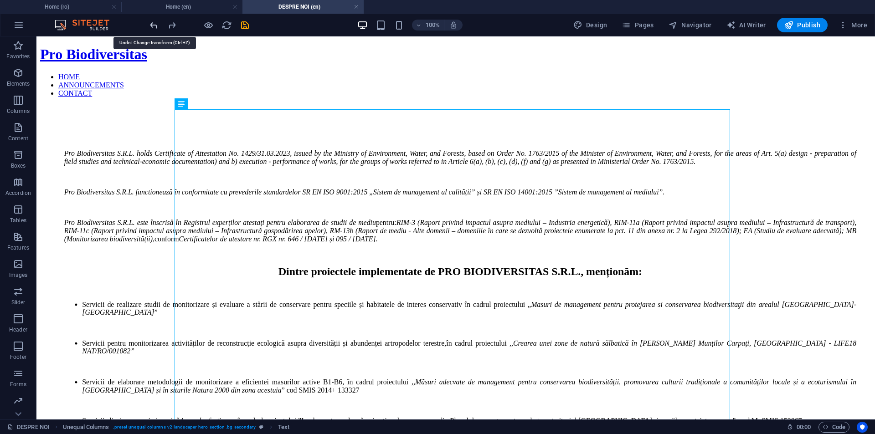
click at [154, 27] on icon "undo" at bounding box center [154, 25] width 10 height 10
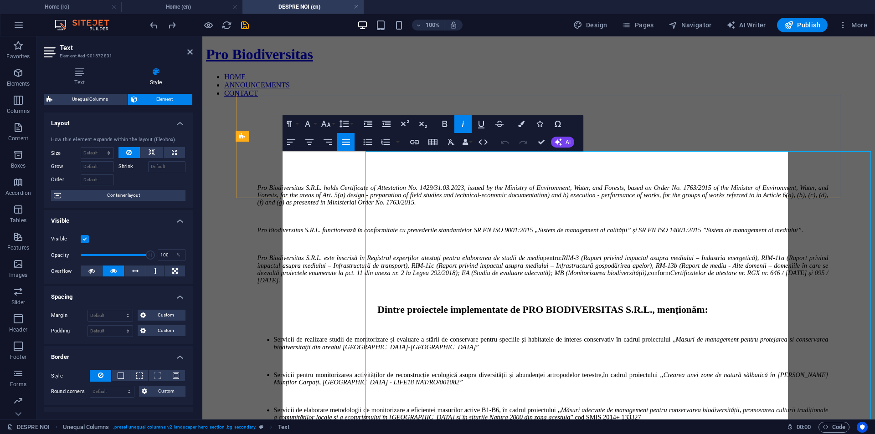
click at [294, 188] on em "Pro Biodiversitas S.R.L. holds Certificate of Attestation No. 1429/31.03.2023, …" at bounding box center [543, 195] width 571 height 22
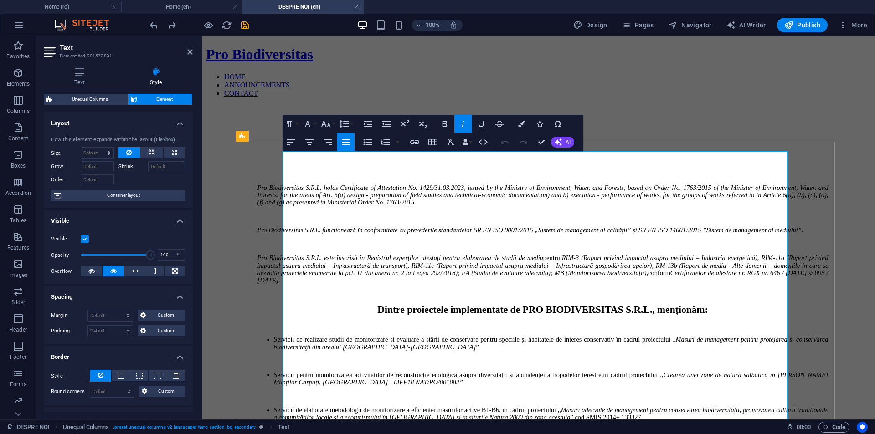
click at [325, 184] on em "Pro Biodiversitas S.R.L. holds Certificate of Attestation No. 1429/31.03.2023, …" at bounding box center [543, 195] width 571 height 22
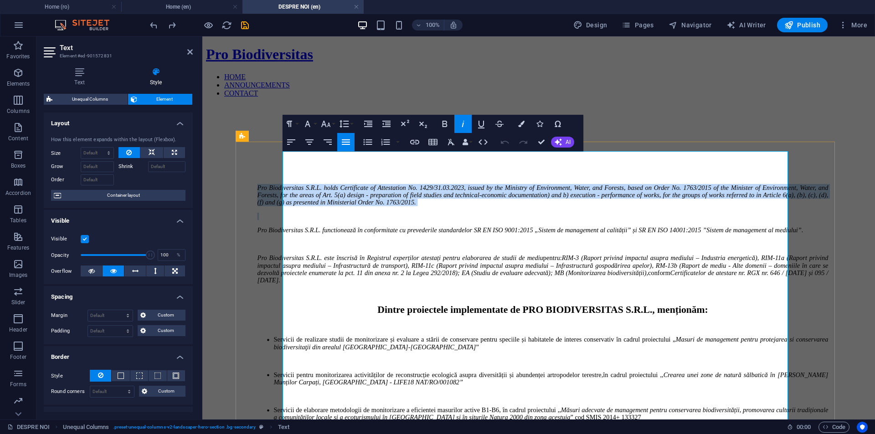
click at [325, 184] on em "Pro Biodiversitas S.R.L. holds Certificate of Attestation No. 1429/31.03.2023, …" at bounding box center [543, 195] width 571 height 22
click at [330, 139] on icon "button" at bounding box center [327, 142] width 11 height 11
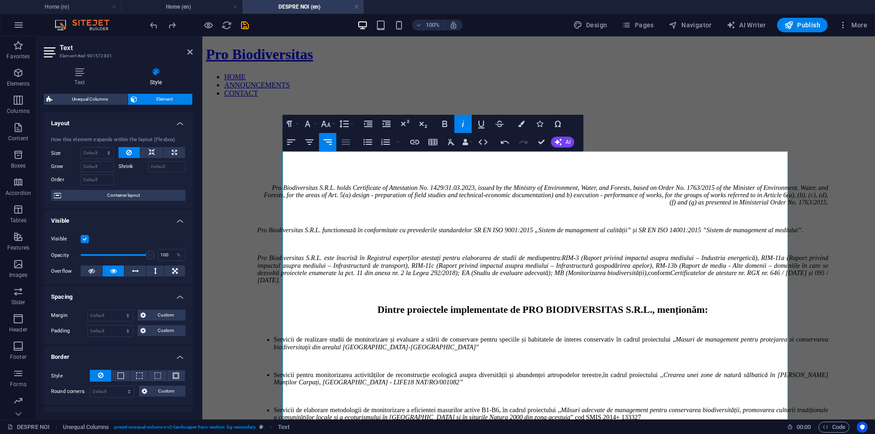
click at [346, 142] on icon "button" at bounding box center [346, 141] width 8 height 5
click at [294, 142] on icon "button" at bounding box center [291, 142] width 11 height 11
click at [331, 184] on em "Pro Biodiversitas S.R.L. holds Certificate of Attestation No. 1429/31.03.2023, …" at bounding box center [540, 195] width 564 height 22
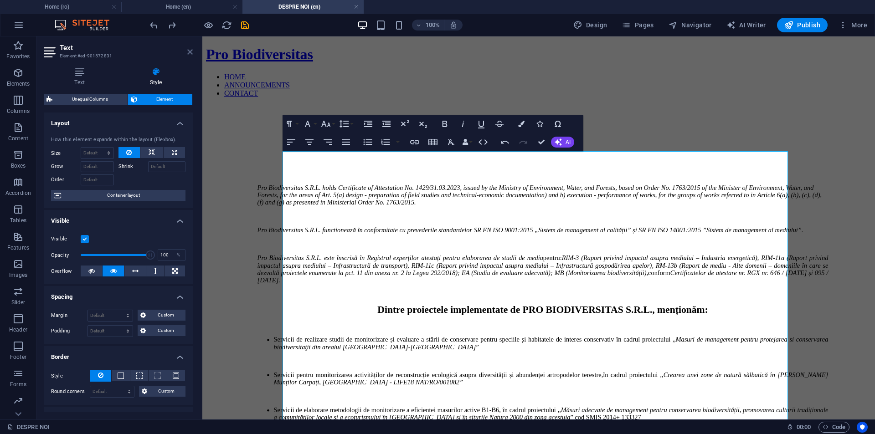
click at [191, 48] on icon at bounding box center [189, 51] width 5 height 7
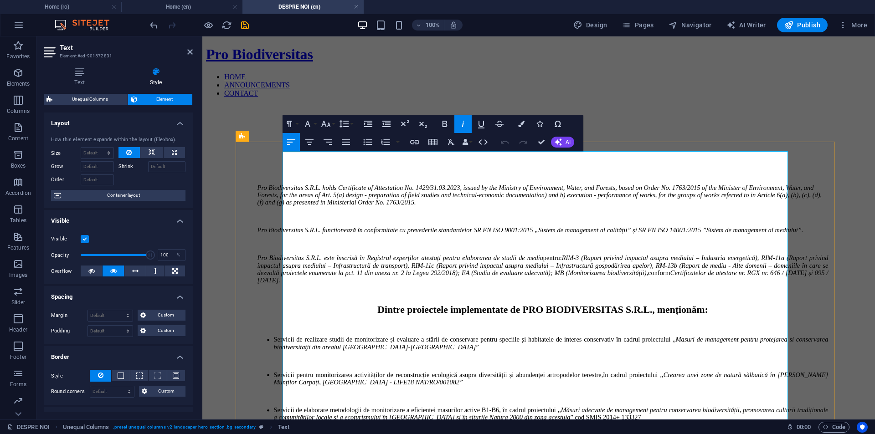
drag, startPoint x: 446, startPoint y: 225, endPoint x: 307, endPoint y: 211, distance: 139.7
click at [307, 227] on em "Pro Biodiversitas S.R.L. functionează în conformitate cu prevederile standardel…" at bounding box center [531, 230] width 546 height 7
click at [307, 227] on em "Pro Biodiversitas S.R.L. operates in accordance with the provisions of standard…" at bounding box center [525, 230] width 534 height 7
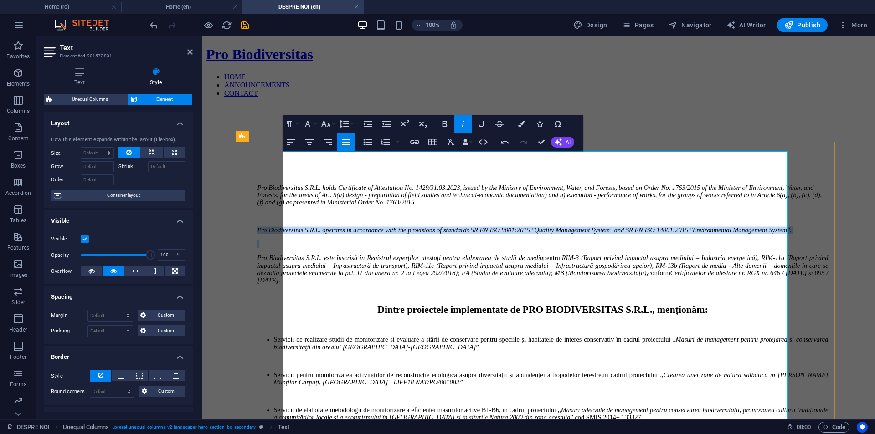
click at [307, 227] on em "Pro Biodiversitas S.R.L. operates in accordance with the provisions of standard…" at bounding box center [525, 230] width 534 height 7
click at [294, 145] on icon "button" at bounding box center [291, 142] width 11 height 11
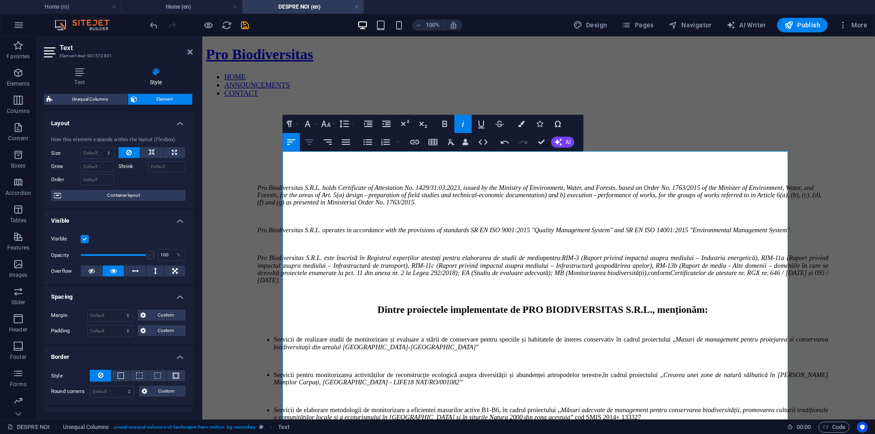
click at [312, 145] on icon "button" at bounding box center [309, 142] width 11 height 11
click at [292, 146] on icon "button" at bounding box center [291, 142] width 11 height 11
click at [325, 142] on icon "button" at bounding box center [327, 142] width 11 height 11
click at [349, 142] on icon "button" at bounding box center [346, 141] width 8 height 5
click at [294, 140] on icon "button" at bounding box center [291, 141] width 8 height 5
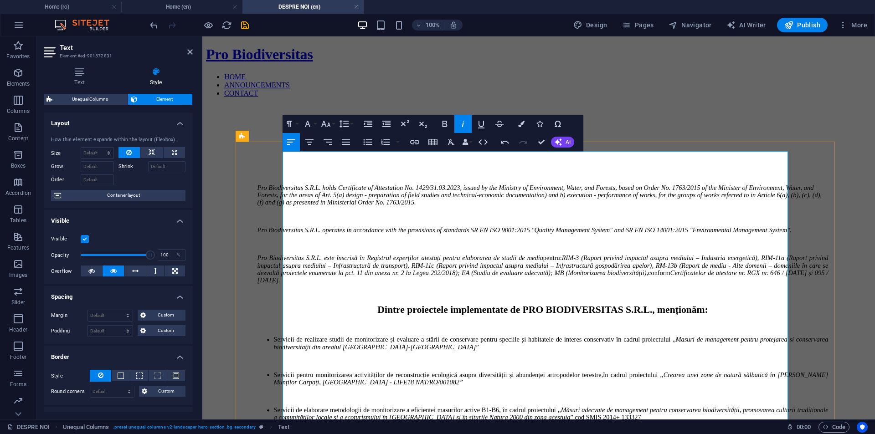
click at [494, 241] on p at bounding box center [543, 244] width 571 height 7
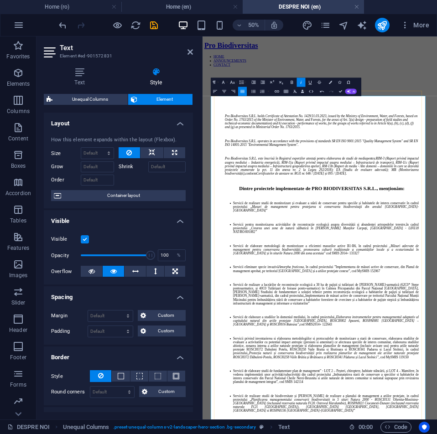
drag, startPoint x: 270, startPoint y: 305, endPoint x: 232, endPoint y: 251, distance: 65.5
click at [247, 277] on p "Pro Biodiversitas S.R.L. este înscrisă în Registrul experților atestați pentru …" at bounding box center [440, 295] width 387 height 37
click at [262, 283] on em "Pro Biodiversitas S.R.L. is registered in the Register of Certified Experts for…" at bounding box center [440, 295] width 387 height 36
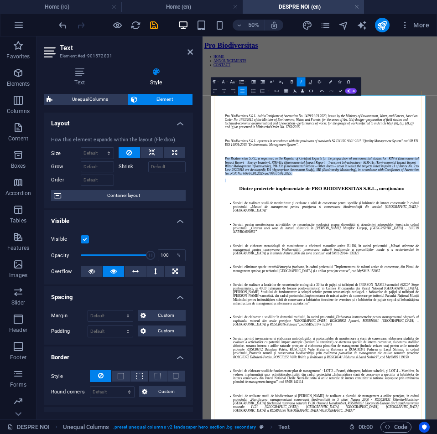
click at [262, 283] on em "Pro Biodiversitas S.R.L. is registered in the Register of Certified Experts for…" at bounding box center [440, 295] width 387 height 36
click at [214, 94] on button "Align Left" at bounding box center [215, 91] width 9 height 9
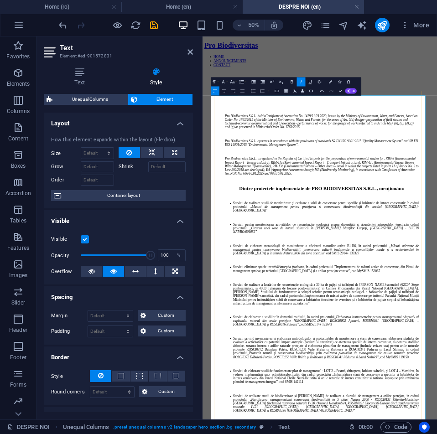
click at [405, 335] on strong "Dintre proiectele implementate de PRO BIODIVERSITAS S.R.L., menționăm:" at bounding box center [440, 340] width 331 height 10
drag, startPoint x: 272, startPoint y: 315, endPoint x: 615, endPoint y: 315, distance: 342.8
click at [615, 335] on p "Dintre proiectele implementate de PRO BIODIVERSITAS S.R.L., menționăm:" at bounding box center [440, 340] width 387 height 11
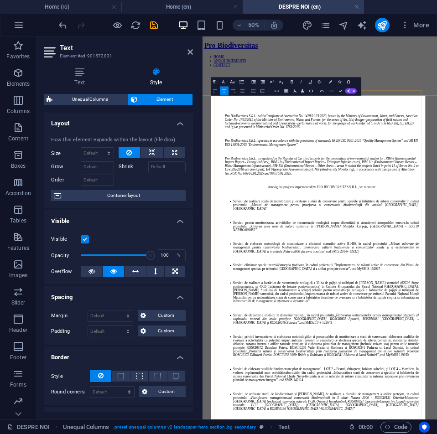
click at [547, 335] on p "Among the projects implemented by PRO BIODIVERSITAS S.R.L., we mention:" at bounding box center [440, 338] width 387 height 7
drag, startPoint x: 547, startPoint y: 320, endPoint x: 517, endPoint y: 315, distance: 30.4
click at [517, 335] on p "Among the projects implemented by PRO BIODIVERSITAS S.R.L., we mention:" at bounding box center [440, 338] width 387 height 7
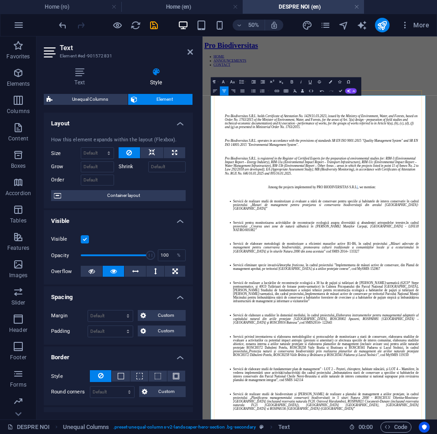
click at [517, 335] on p "Among the projects implemented by PRO BIODIVERSITAS S.R.L., we mention:" at bounding box center [440, 338] width 387 height 7
click at [291, 83] on icon "button" at bounding box center [291, 81] width 2 height 3
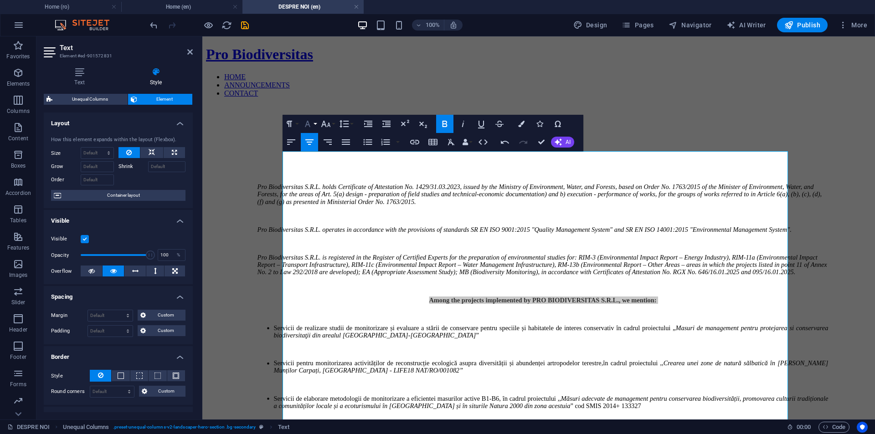
click at [318, 122] on button "Font Family" at bounding box center [309, 124] width 17 height 18
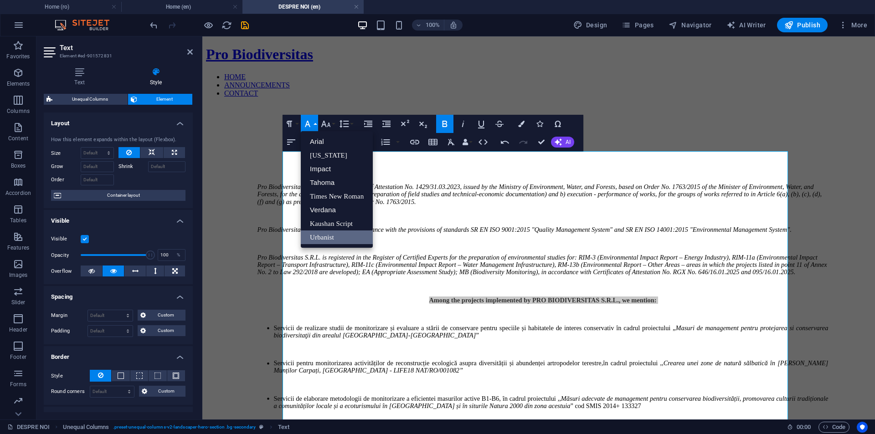
click at [318, 122] on button "Font Family" at bounding box center [309, 124] width 17 height 18
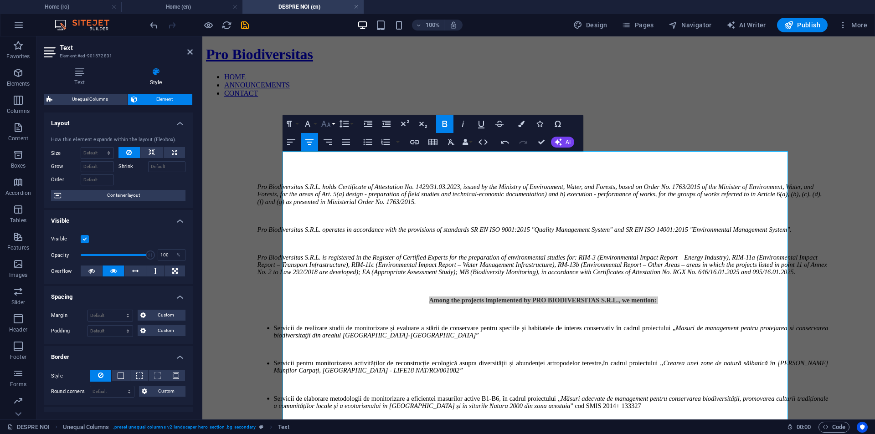
click at [336, 120] on button "Font Size" at bounding box center [327, 124] width 17 height 18
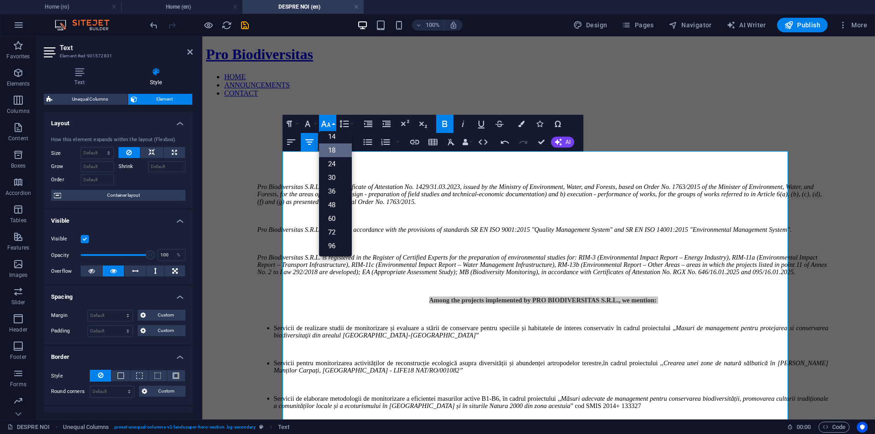
scroll to position [73, 0]
click at [337, 160] on link "24" at bounding box center [335, 164] width 33 height 14
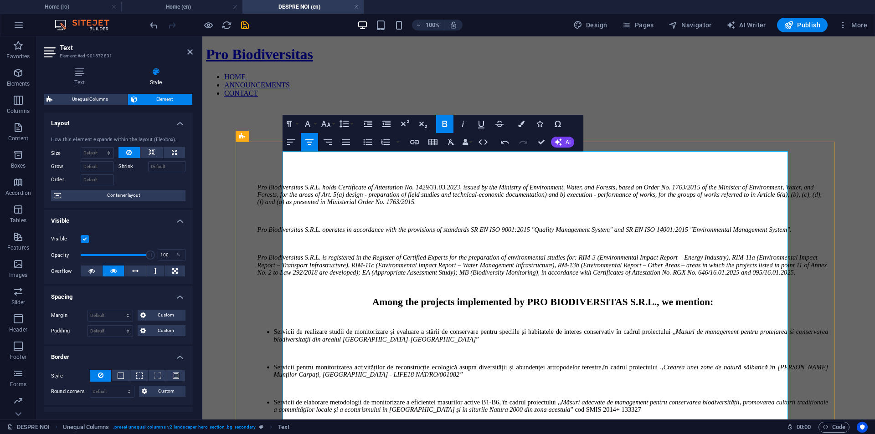
click at [490, 277] on p "Pro Biodiversitas S.R.L. is registered in the Register of Certified Experts for…" at bounding box center [543, 265] width 571 height 22
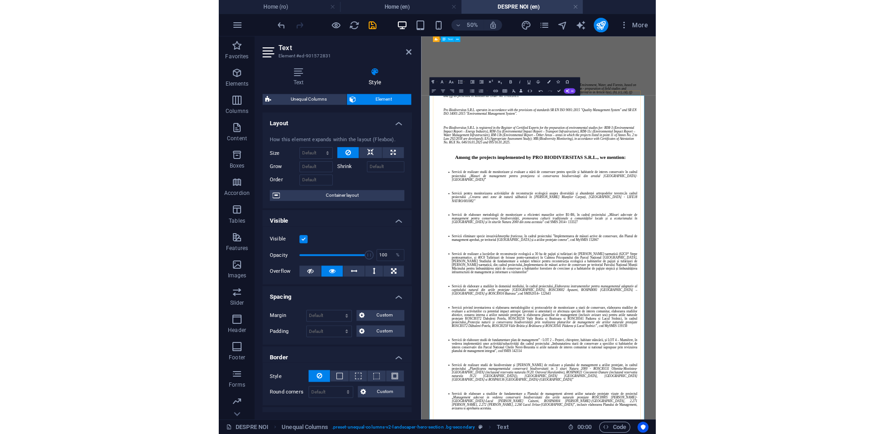
scroll to position [0, 0]
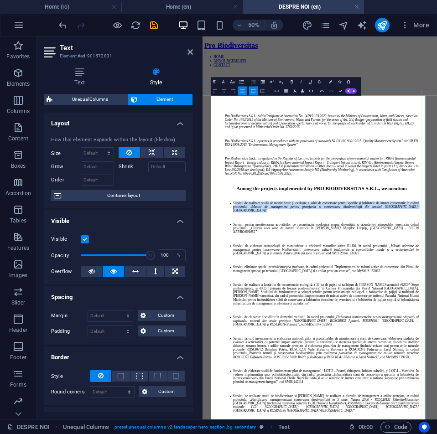
drag, startPoint x: 306, startPoint y: 360, endPoint x: 241, endPoint y: 345, distance: 67.5
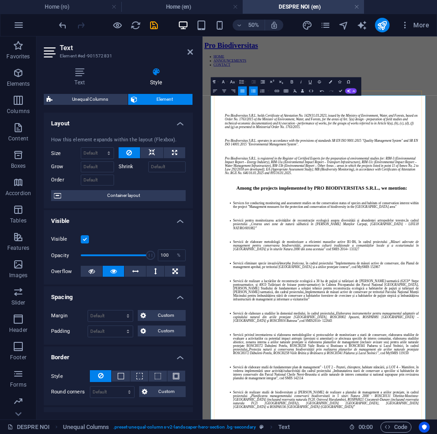
drag, startPoint x: 331, startPoint y: 367, endPoint x: 234, endPoint y: 345, distance: 99.1
click at [217, 93] on icon "button" at bounding box center [214, 90] width 5 height 5
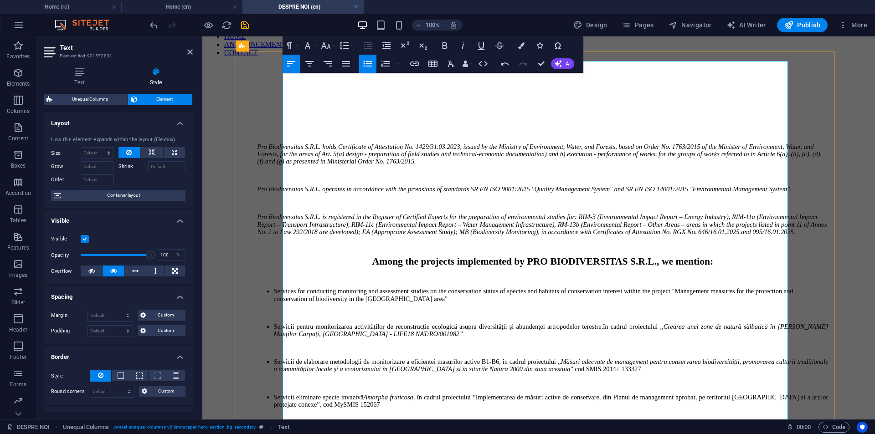
scroll to position [91, 0]
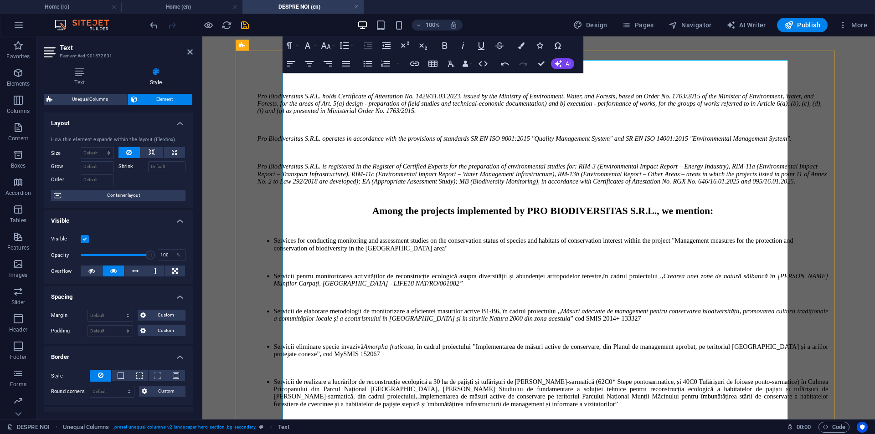
click at [377, 266] on p at bounding box center [543, 261] width 571 height 7
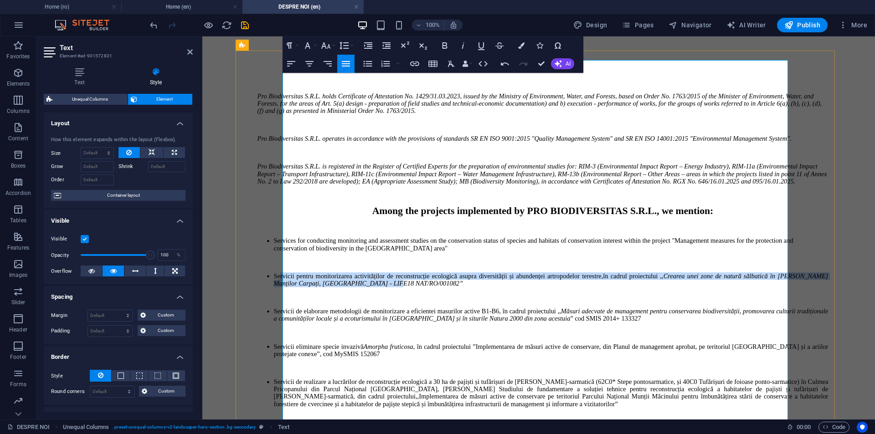
drag, startPoint x: 626, startPoint y: 291, endPoint x: 306, endPoint y: 276, distance: 319.9
click at [306, 276] on li "Servicii pentru monitorizarea activităților de reconstrucție ecologică asupra d…" at bounding box center [551, 280] width 555 height 15
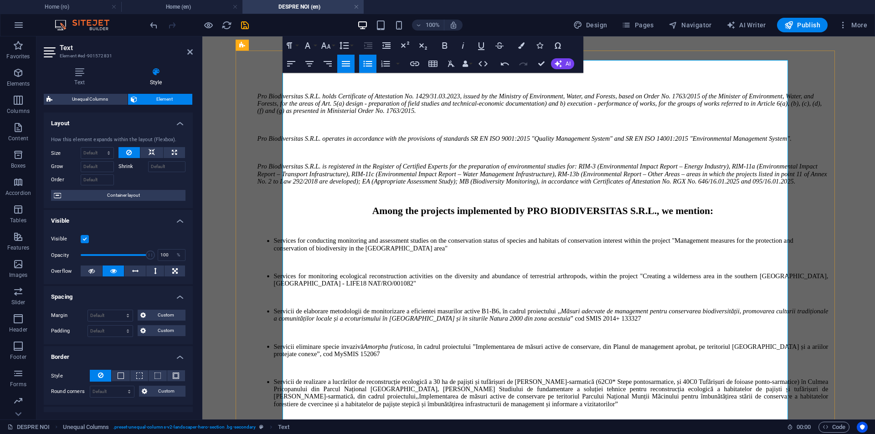
click at [353, 286] on li "Services for monitoring ecological reconstruction activities on the diversity a…" at bounding box center [551, 280] width 555 height 15
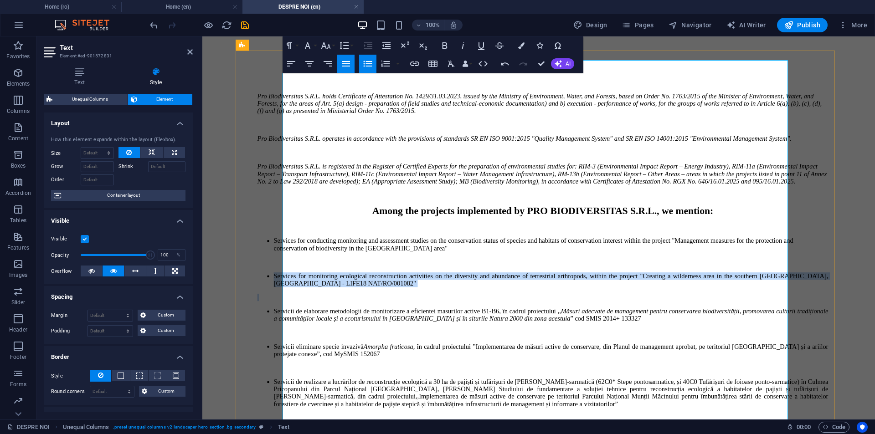
click at [353, 286] on li "Services for monitoring ecological reconstruction activities on the diversity a…" at bounding box center [551, 280] width 555 height 15
click at [295, 65] on icon "button" at bounding box center [291, 63] width 11 height 11
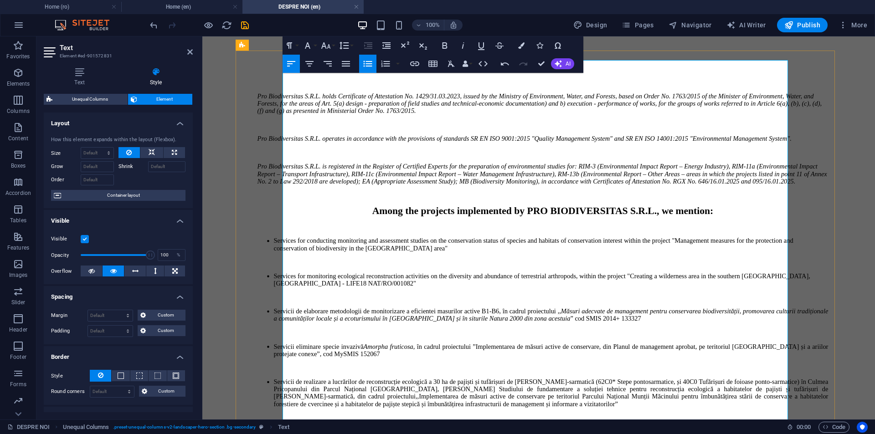
click at [613, 296] on p at bounding box center [543, 297] width 571 height 7
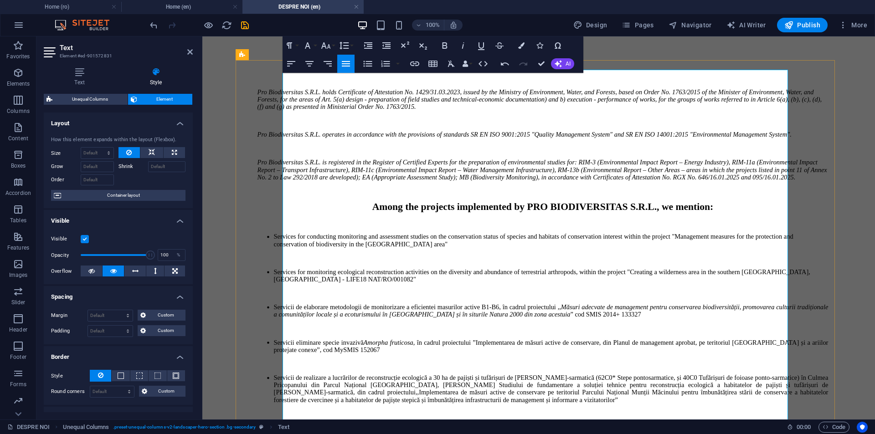
scroll to position [137, 0]
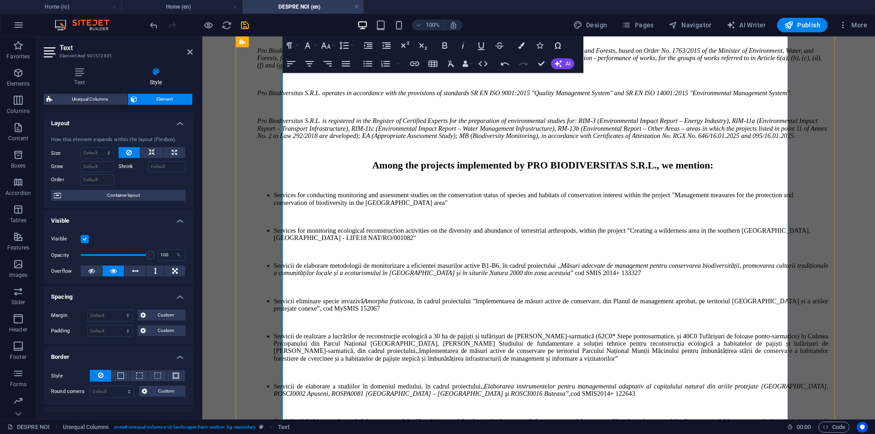
click at [367, 346] on li "Servicii de realizare a lucrărilor de reconstrucție ecologică a 30 ha de pajișt…" at bounding box center [551, 348] width 555 height 30
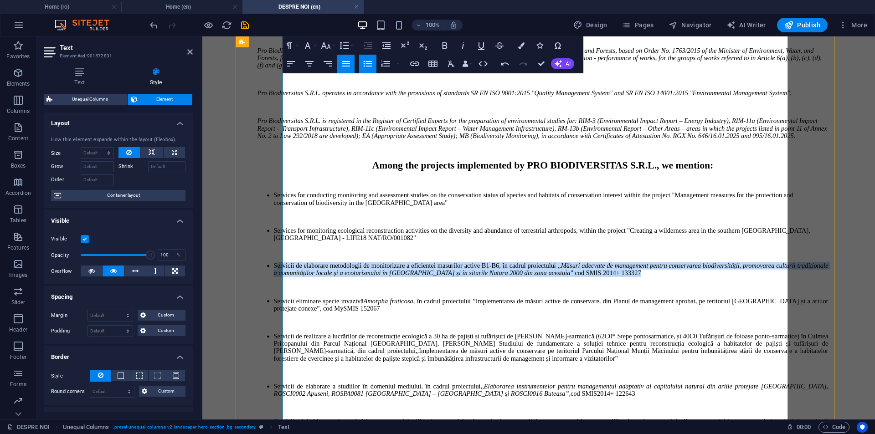
drag, startPoint x: 449, startPoint y: 290, endPoint x: 303, endPoint y: 265, distance: 148.0
click at [303, 265] on li "Servicii de elaborare metodologii de monitorizare a eficientei masurilor active…" at bounding box center [551, 269] width 555 height 15
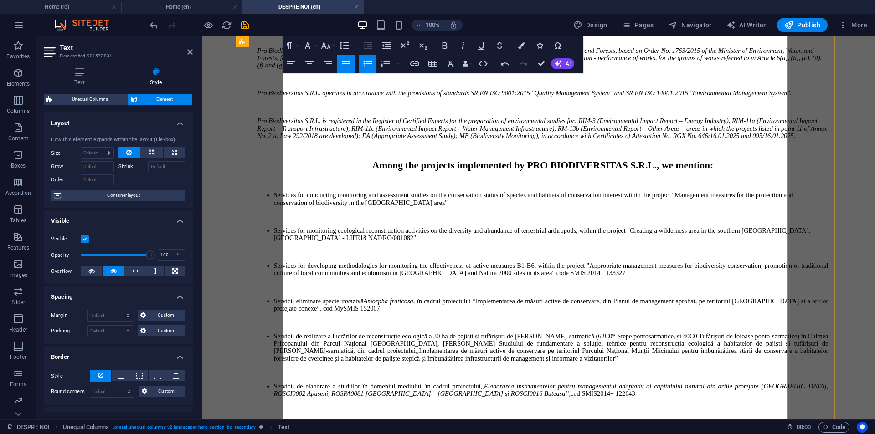
click at [423, 277] on li "Services for developing methodologies for monitoring the effectiveness of activ…" at bounding box center [551, 269] width 555 height 15
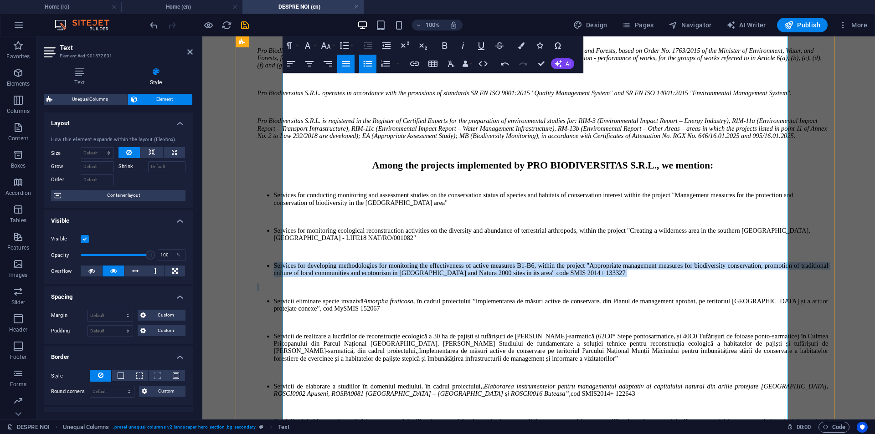
click at [423, 277] on li "Services for developing methodologies for monitoring the effectiveness of activ…" at bounding box center [551, 269] width 555 height 15
click at [294, 62] on icon "button" at bounding box center [291, 63] width 8 height 5
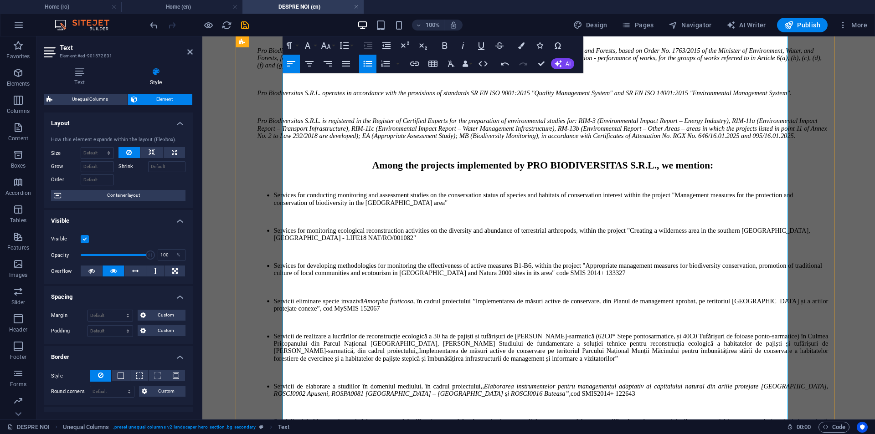
click at [455, 291] on p at bounding box center [543, 287] width 571 height 7
click at [310, 234] on li "Services for monitoring ecological reconstruction activities on the diversity a…" at bounding box center [551, 234] width 555 height 15
click at [304, 202] on li "Services for conducting monitoring and assessment studies on the conservation s…" at bounding box center [551, 199] width 555 height 15
click at [303, 266] on li "Services for developing methodologies for monitoring the effectiveness of activ…" at bounding box center [551, 269] width 555 height 15
click at [397, 309] on li "Servicii eliminare specie invazivă Amorpha fruticosa , în cadrul proiectului ”I…" at bounding box center [551, 305] width 555 height 15
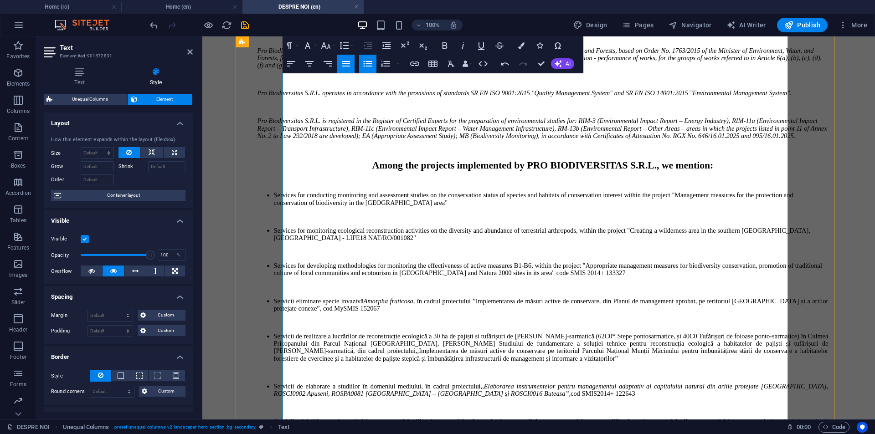
click at [591, 312] on li "Servicii eliminare specie invazivă Amorpha fruticosa , în cadrul proiectului ”I…" at bounding box center [551, 305] width 555 height 15
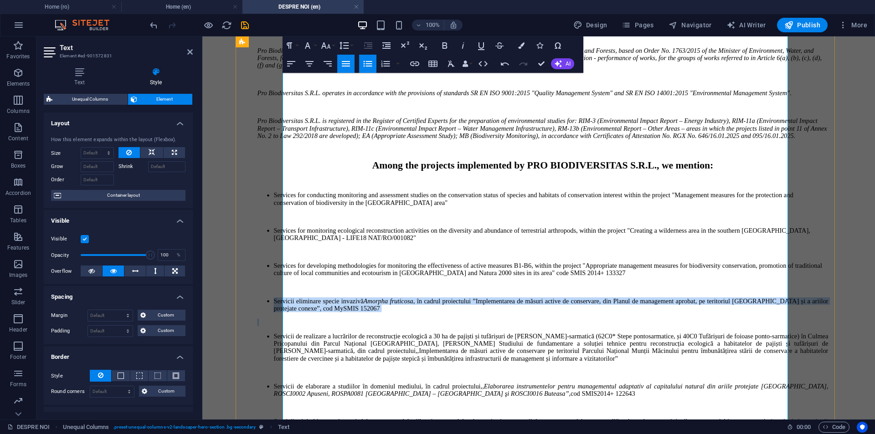
click at [591, 312] on li "Servicii eliminare specie invazivă Amorpha fruticosa , în cadrul proiectului ”I…" at bounding box center [551, 305] width 555 height 15
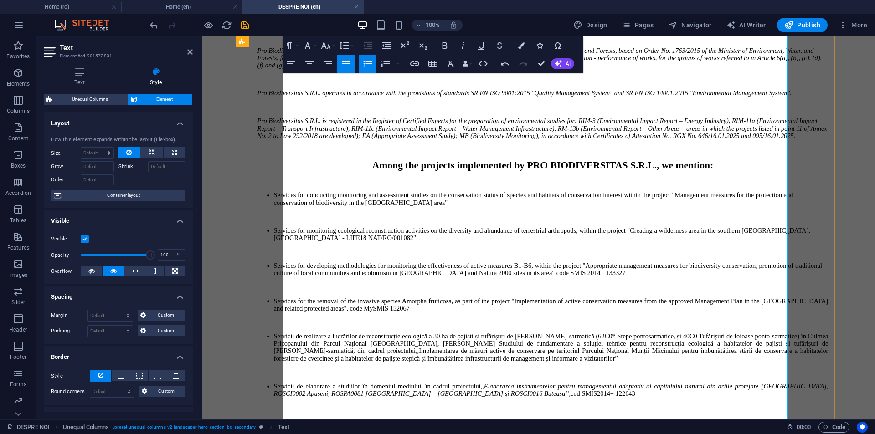
click at [591, 312] on li "Services for the removal of the invasive species Amorpha fruticosa, as part of …" at bounding box center [551, 305] width 555 height 15
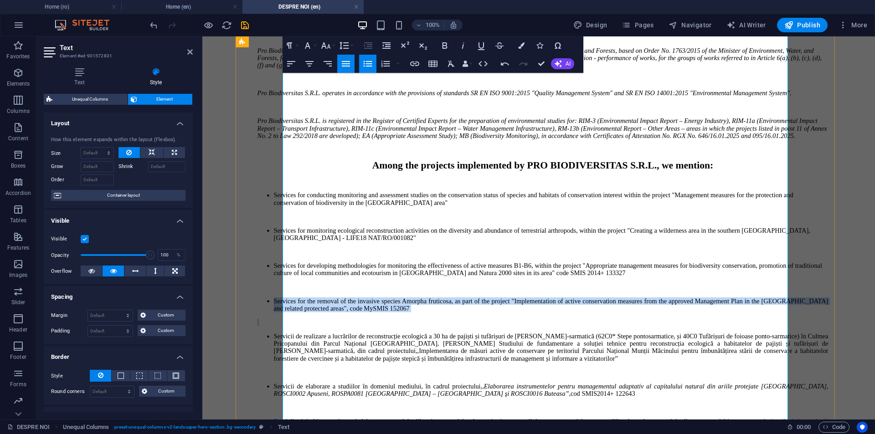
click at [591, 312] on li "Services for the removal of the invasive species Amorpha fruticosa, as part of …" at bounding box center [551, 305] width 555 height 15
click at [289, 61] on icon "button" at bounding box center [291, 63] width 11 height 11
click at [301, 312] on li "Services for the removal of the invasive species Amorpha fruticosa, as part of …" at bounding box center [551, 305] width 555 height 15
click at [303, 312] on li "Services for the removal of the invasive species Amorpha fruticosa, as part of …" at bounding box center [551, 305] width 555 height 15
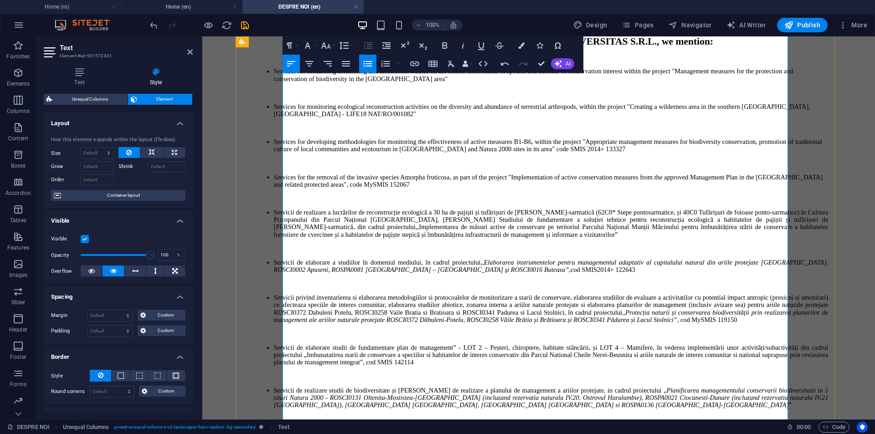
scroll to position [274, 0]
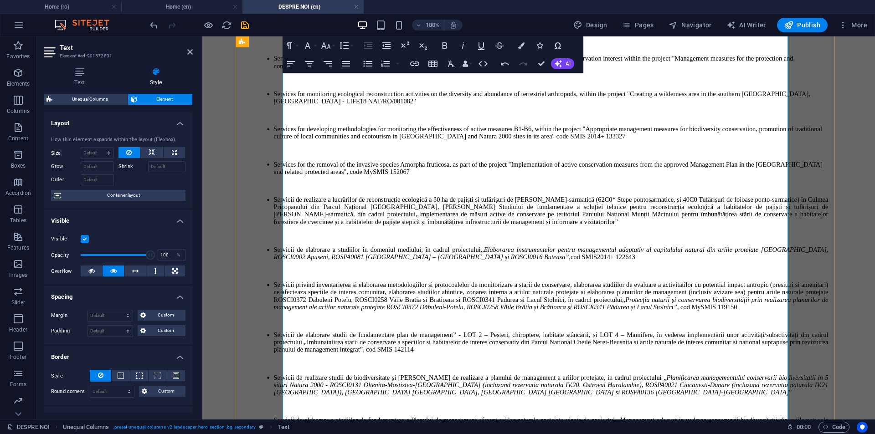
click at [338, 128] on li "Services for developing methodologies for monitoring the effectiveness of activ…" at bounding box center [551, 132] width 555 height 15
click at [364, 261] on li "Servicii de elaborare a studiilor în domeniul mediului, în cadrul proiectului ,…" at bounding box center [551, 253] width 555 height 15
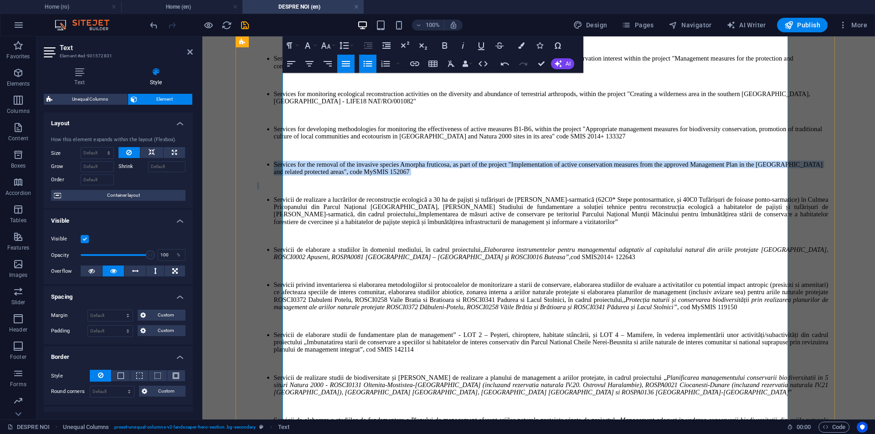
drag, startPoint x: 680, startPoint y: 187, endPoint x: 699, endPoint y: 196, distance: 20.8
click at [699, 196] on div "Pro Biodiversitas S.R.L. holds Certificate of Attestation No. 1429/31.03.2023, …" at bounding box center [538, 250] width 579 height 680
click at [699, 190] on p at bounding box center [543, 185] width 571 height 7
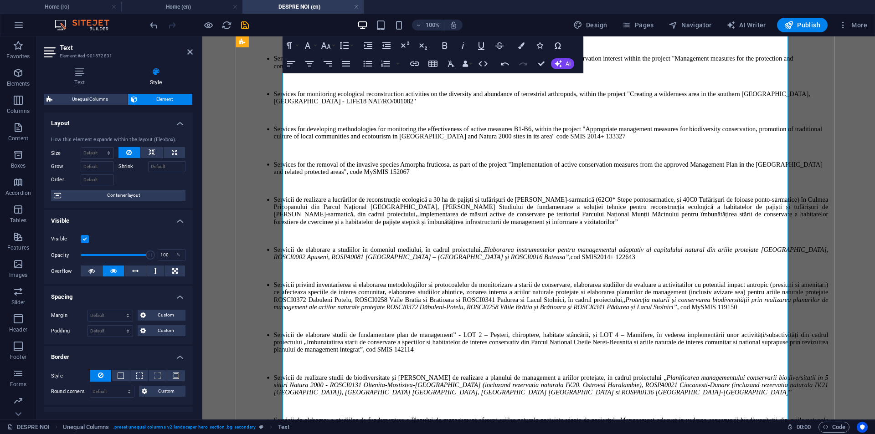
click at [393, 190] on p at bounding box center [543, 185] width 571 height 7
click at [385, 226] on li "Servicii de realizare a lucrărilor de reconstrucție ecologică a 30 ha de pajișt…" at bounding box center [551, 211] width 555 height 30
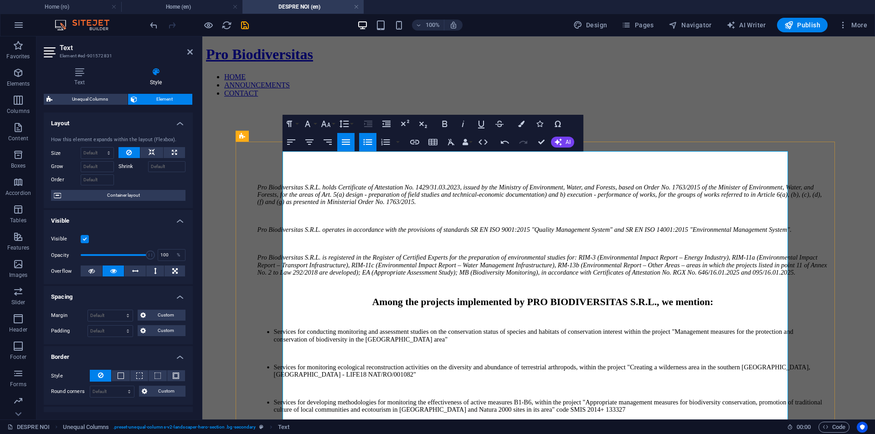
scroll to position [228, 0]
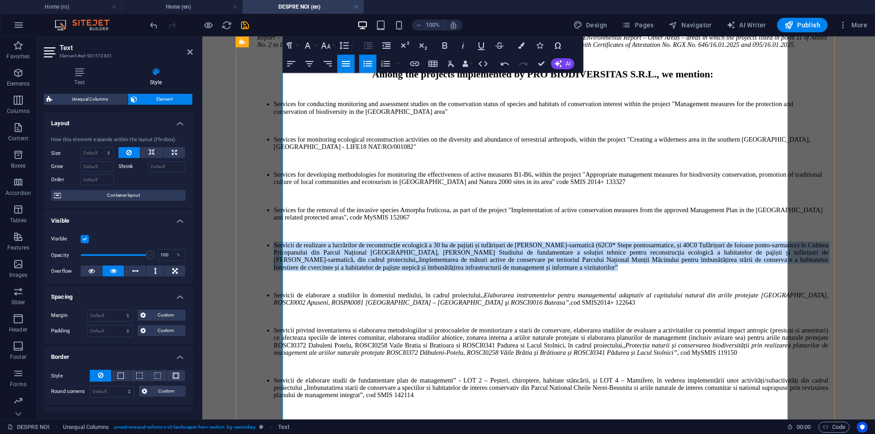
drag, startPoint x: 642, startPoint y: 298, endPoint x: 301, endPoint y: 253, distance: 343.9
click at [301, 253] on li "Servicii de realizare a lucrărilor de reconstrucție ecologică a 30 ha de pajișt…" at bounding box center [551, 257] width 555 height 30
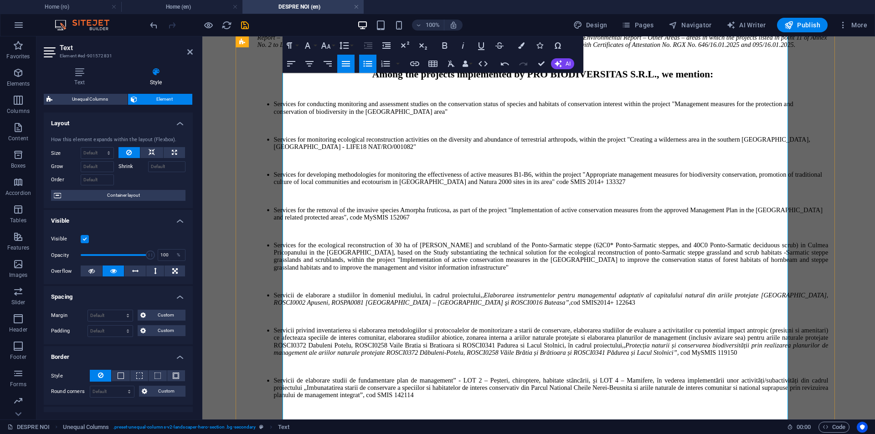
click at [301, 253] on li "Services for the ecological reconstruction of 30 ha of [PERSON_NAME] and scrubl…" at bounding box center [551, 257] width 555 height 30
click at [345, 221] on li "Services for the removal of the invasive species Amorpha fruticosa, as part of …" at bounding box center [551, 214] width 555 height 15
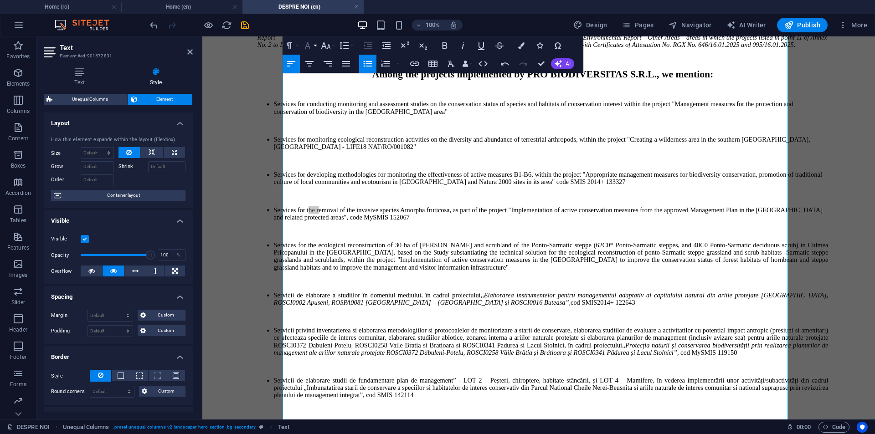
click at [310, 46] on icon "button" at bounding box center [307, 45] width 11 height 11
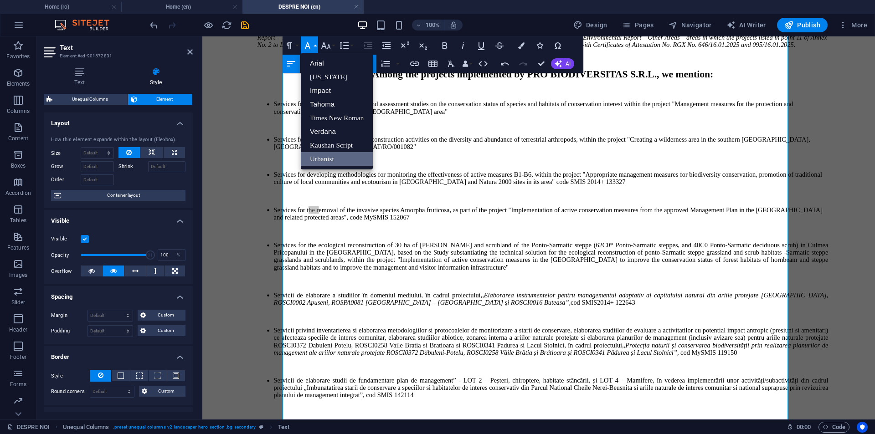
scroll to position [0, 0]
click at [332, 45] on button "Font Size" at bounding box center [327, 45] width 17 height 18
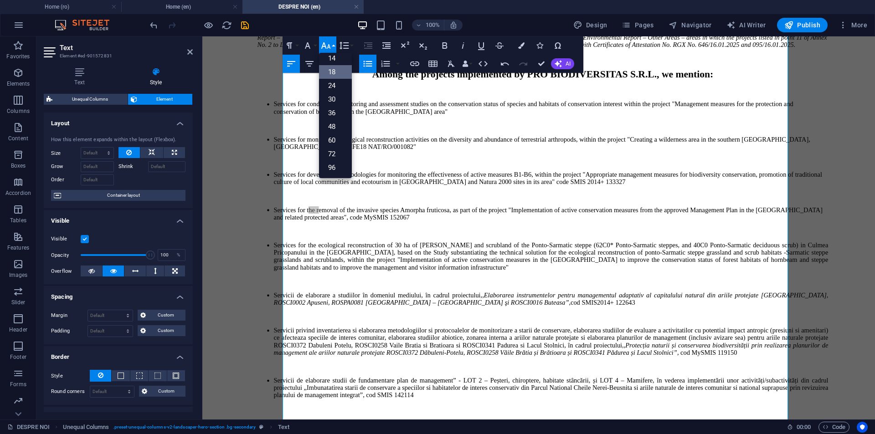
scroll to position [73, 0]
click at [319, 251] on li "Services for the ecological reconstruction of 30 ha of [PERSON_NAME] and scrubl…" at bounding box center [551, 257] width 555 height 30
click at [356, 235] on p at bounding box center [543, 231] width 571 height 7
click at [357, 221] on li "Services for the removal of the invasive species Amorpha fruticosa, as part of …" at bounding box center [551, 214] width 555 height 15
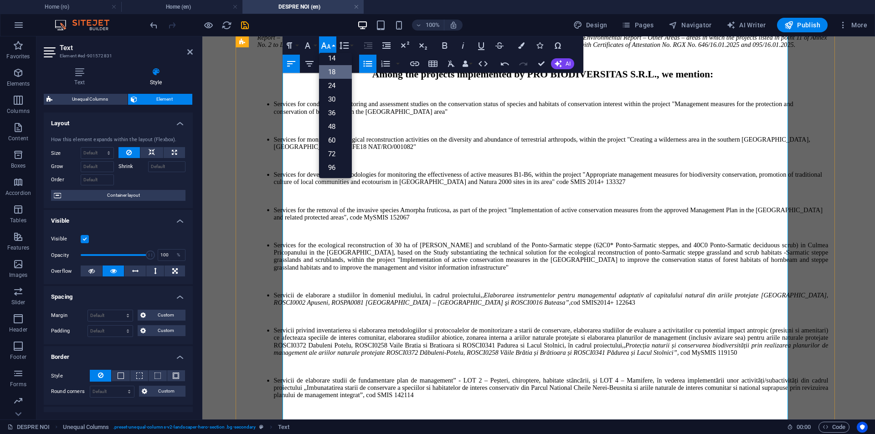
click at [315, 219] on li "Services for the removal of the invasive species Amorpha fruticosa, as part of …" at bounding box center [551, 214] width 555 height 15
click at [314, 252] on li "Services for the ecological reconstruction of 30 ha of [PERSON_NAME] and scrubl…" at bounding box center [551, 257] width 555 height 30
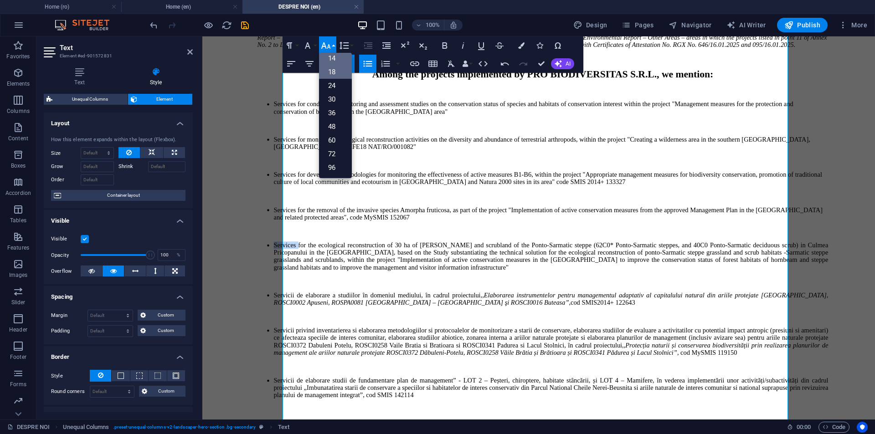
click at [334, 57] on link "14" at bounding box center [335, 59] width 33 height 14
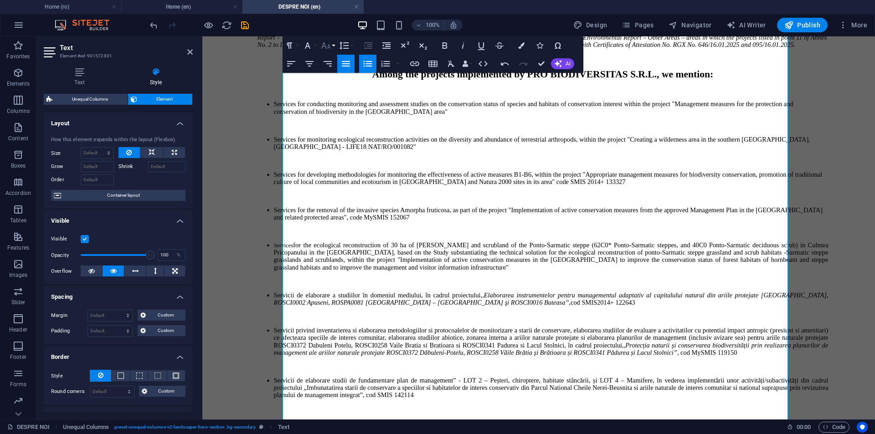
click at [330, 50] on icon "button" at bounding box center [325, 45] width 11 height 11
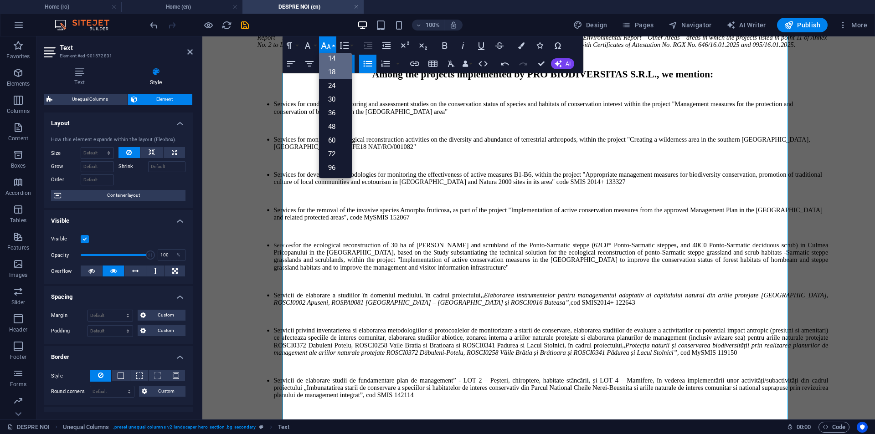
click at [334, 77] on link "18" at bounding box center [335, 72] width 33 height 14
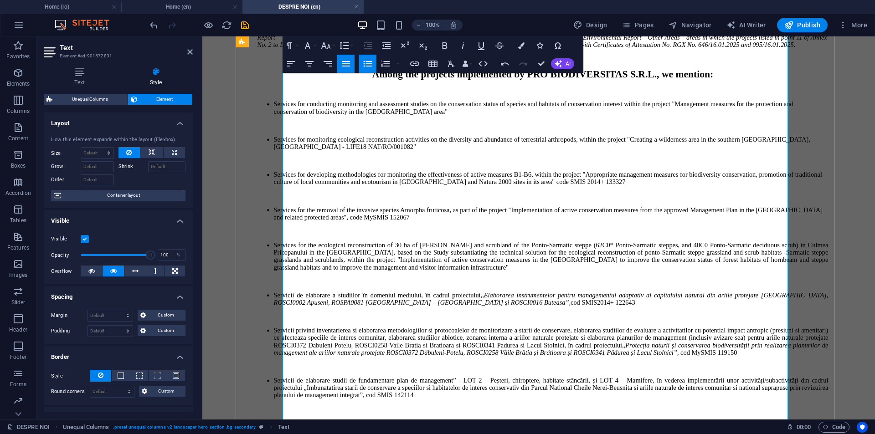
click at [325, 235] on p at bounding box center [543, 231] width 571 height 7
click at [320, 256] on li "Services for the ecological reconstruction of 30 ha of [PERSON_NAME] and scrubl…" at bounding box center [551, 257] width 555 height 30
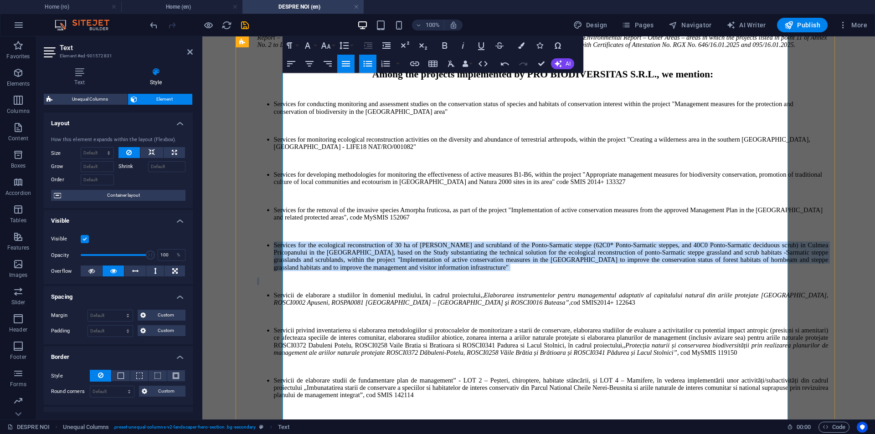
click at [320, 256] on li "Services for the ecological reconstruction of 30 ha of [PERSON_NAME] and scrubl…" at bounding box center [551, 257] width 555 height 30
click at [293, 64] on icon "button" at bounding box center [291, 63] width 8 height 5
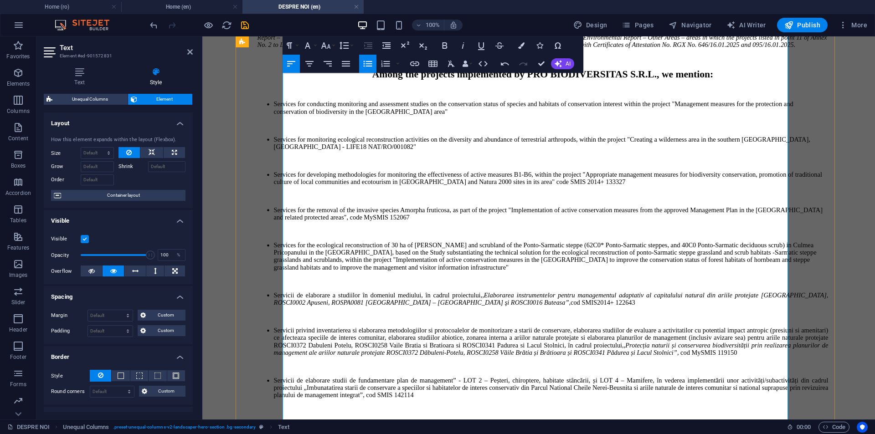
click at [304, 255] on li "Services for the ecological reconstruction of 30 ha of [PERSON_NAME] and scrubl…" at bounding box center [551, 257] width 555 height 30
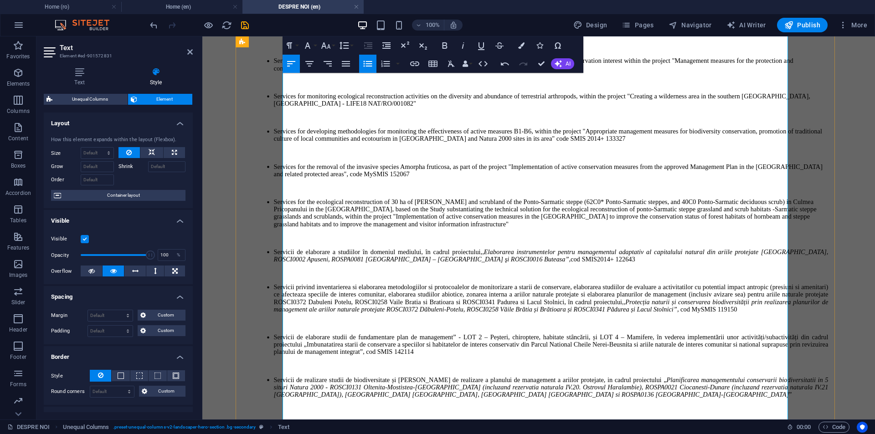
scroll to position [274, 0]
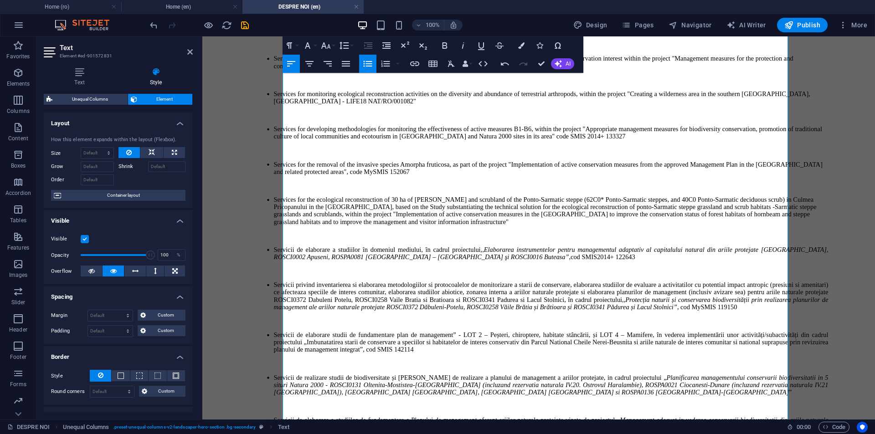
click at [691, 430] on div "DESPRE NOI Unequal Columns . preset-unequal-columns-v2-landscaper-hero-section …" at bounding box center [393, 427] width 773 height 11
click at [368, 261] on li "Servicii de elaborare a studiilor în domeniul mediului, în cadrul proiectului ,…" at bounding box center [551, 253] width 555 height 15
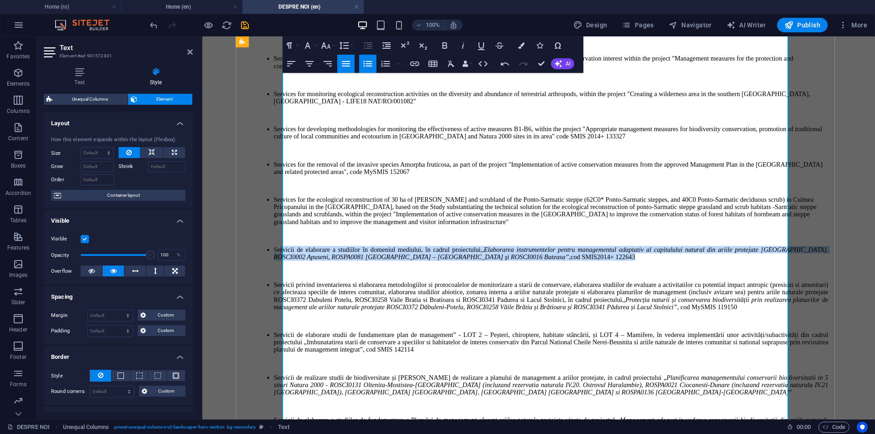
drag, startPoint x: 322, startPoint y: 295, endPoint x: 306, endPoint y: 274, distance: 26.3
click at [306, 261] on li "Servicii de elaborare a studiilor în domeniul mediului, în cadrul proiectului ,…" at bounding box center [551, 253] width 555 height 15
drag, startPoint x: 371, startPoint y: 299, endPoint x: 305, endPoint y: 277, distance: 68.6
click at [305, 261] on li "Services for the development of environmental studies, within the project "Deve…" at bounding box center [551, 253] width 555 height 15
click at [287, 63] on icon "button" at bounding box center [291, 63] width 11 height 11
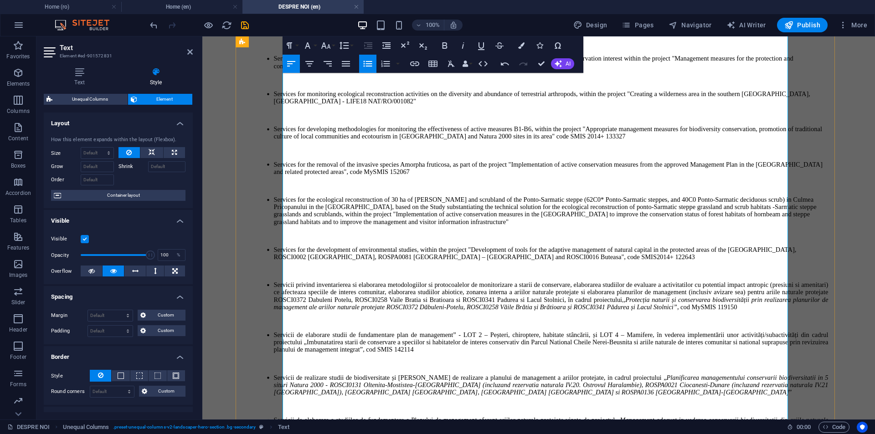
click at [366, 261] on li "Services for the development of environmental studies, within the project "Deve…" at bounding box center [551, 253] width 555 height 15
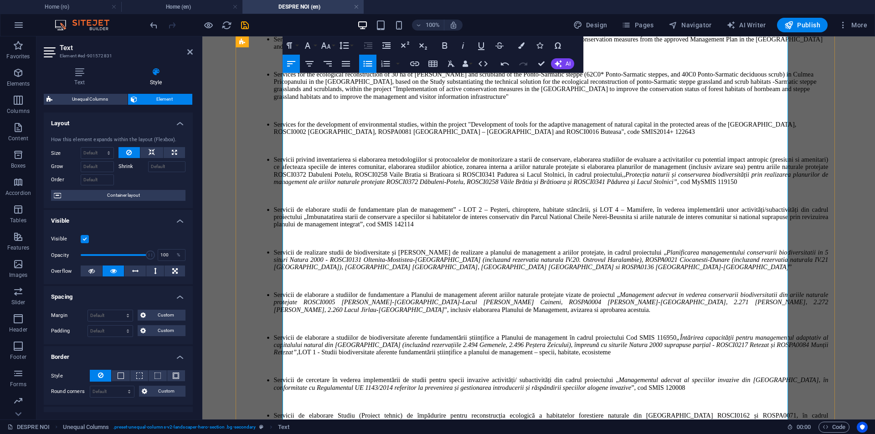
scroll to position [410, 0]
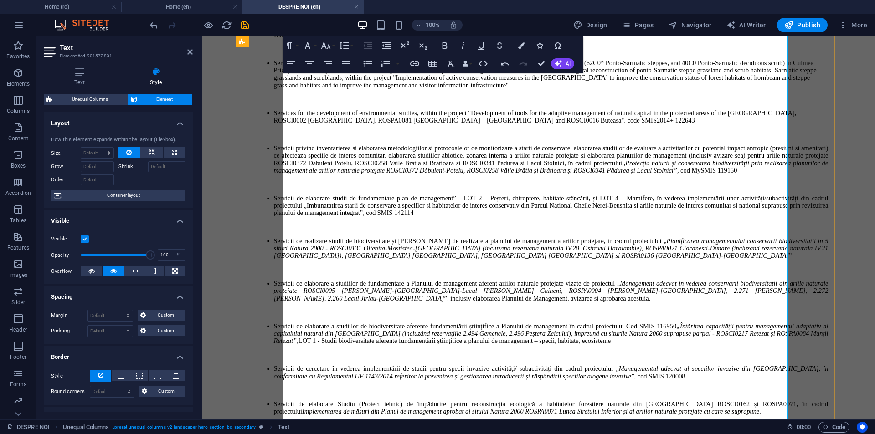
click at [348, 174] on em ",,Protecția naturii și conservarea biodiversității prin realizarea planurilor d…" at bounding box center [551, 167] width 555 height 15
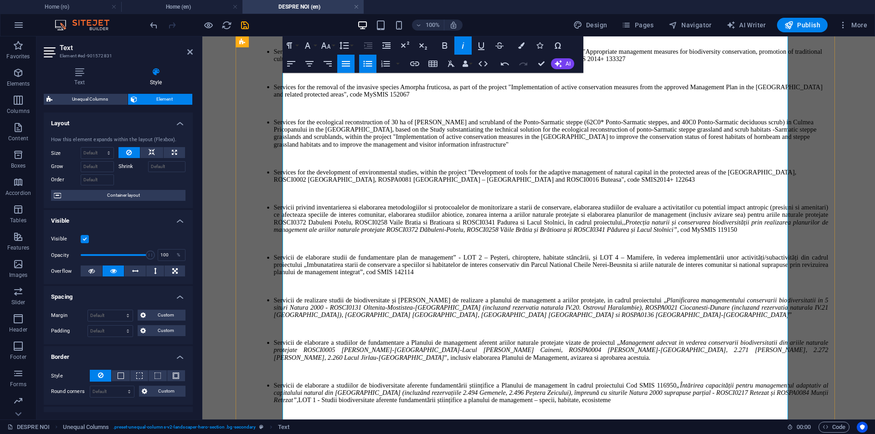
scroll to position [365, 0]
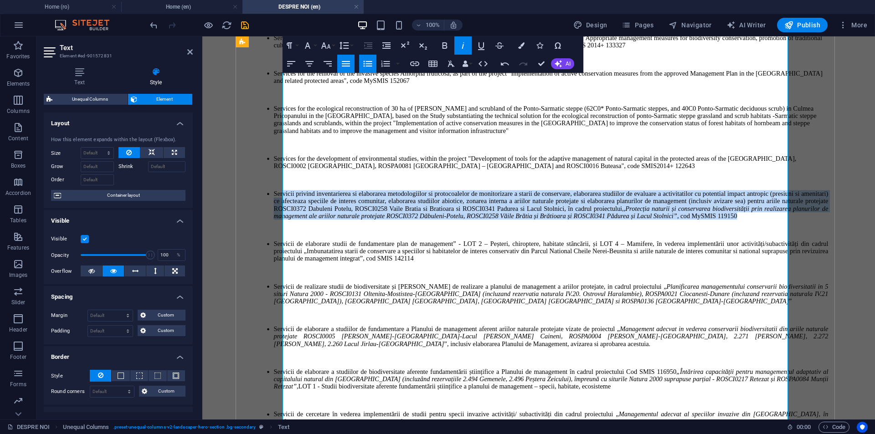
drag, startPoint x: 446, startPoint y: 284, endPoint x: 307, endPoint y: 227, distance: 149.7
click at [307, 220] on li "Servicii privind inventarierea si elaborarea metodologiilor si protocoalelor de…" at bounding box center [551, 205] width 555 height 30
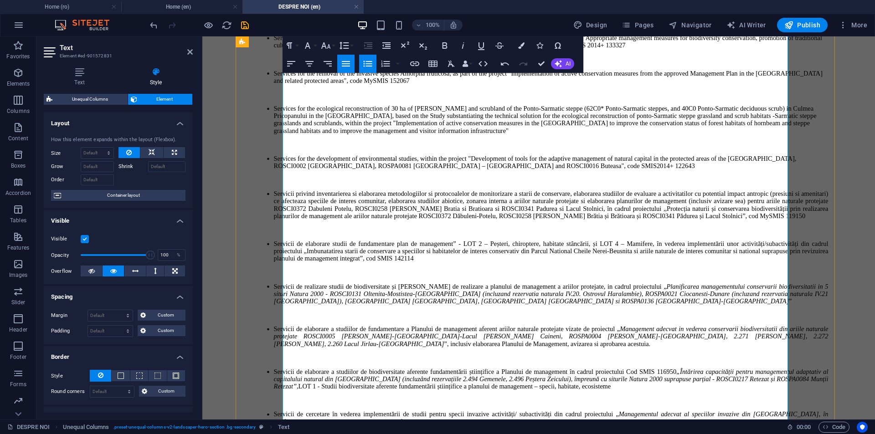
click at [336, 220] on li "Servicii privind inventarierea si elaborarea metodologiilor si protocoalelor de…" at bounding box center [551, 205] width 555 height 30
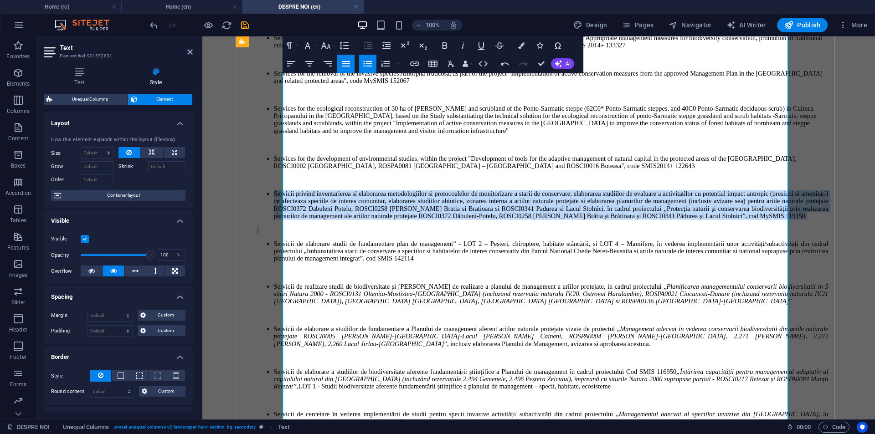
click at [336, 220] on li "Servicii privind inventarierea si elaborarea metodologiilor si protocoalelor de…" at bounding box center [551, 205] width 555 height 30
click at [294, 63] on icon "button" at bounding box center [291, 63] width 11 height 11
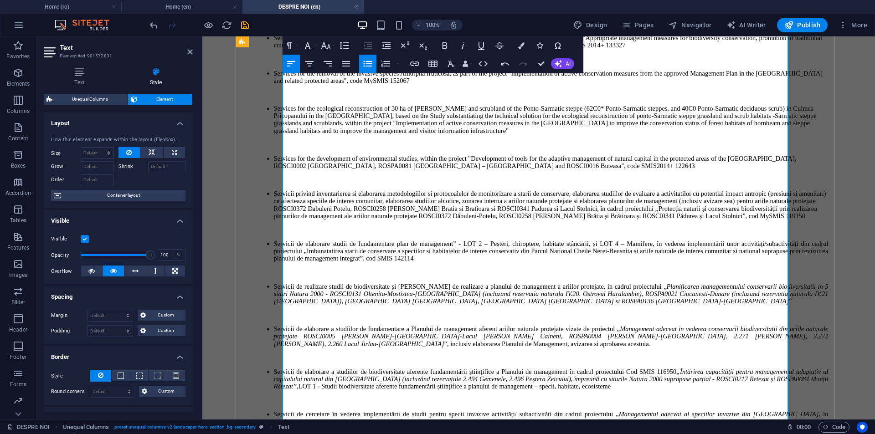
click at [304, 220] on li "Servicii privind inventarierea si elaborarea metodologiilor si protocoalelor de…" at bounding box center [551, 205] width 555 height 30
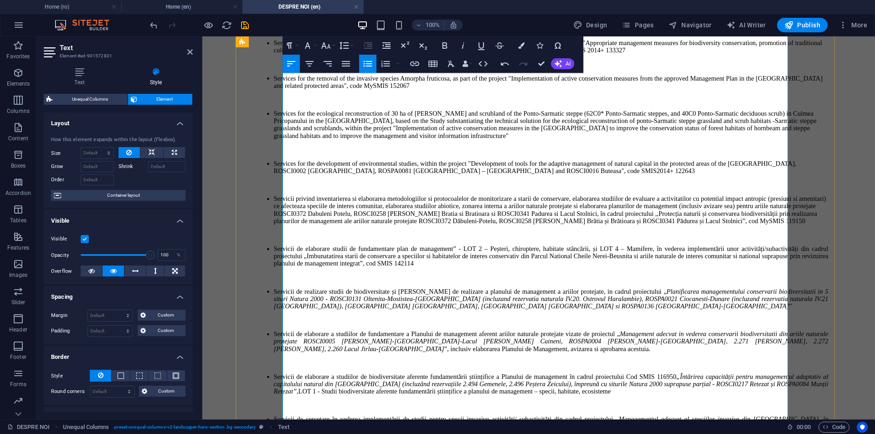
scroll to position [410, 0]
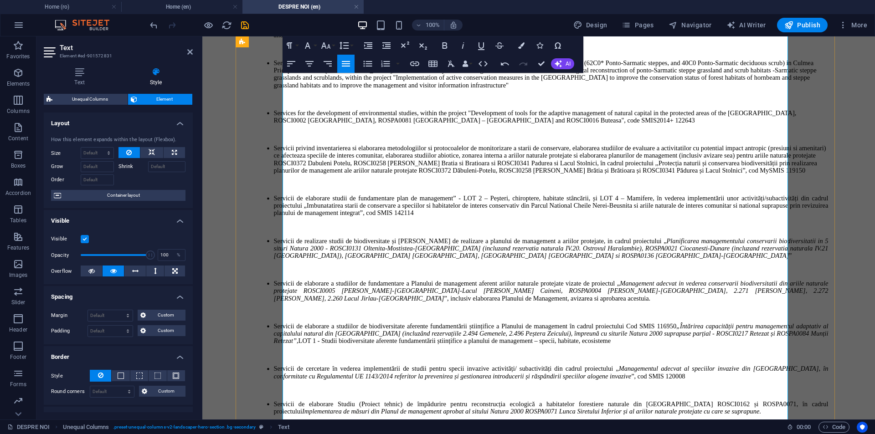
click at [408, 188] on p at bounding box center [543, 184] width 571 height 7
drag, startPoint x: 354, startPoint y: 295, endPoint x: 303, endPoint y: 255, distance: 64.3
click at [303, 217] on li "Servicii de elaborare studii de fundamentare plan de management” - LOT 2 – Peșt…" at bounding box center [551, 206] width 555 height 22
click at [328, 217] on li "Servicii de elaborare studii de fundamentare plan de management” - LOT 2 – Peșt…" at bounding box center [551, 206] width 555 height 22
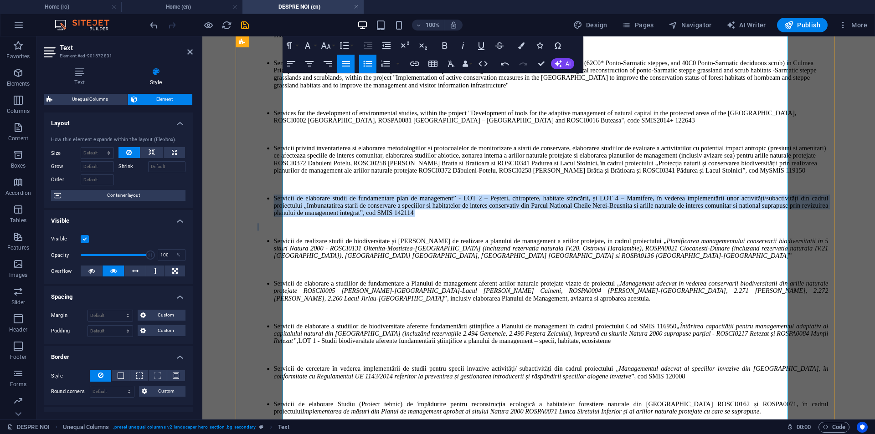
click at [328, 217] on li "Servicii de elaborare studii de fundamentare plan de management” - LOT 2 – Peșt…" at bounding box center [551, 206] width 555 height 22
click at [289, 63] on icon "button" at bounding box center [291, 63] width 11 height 11
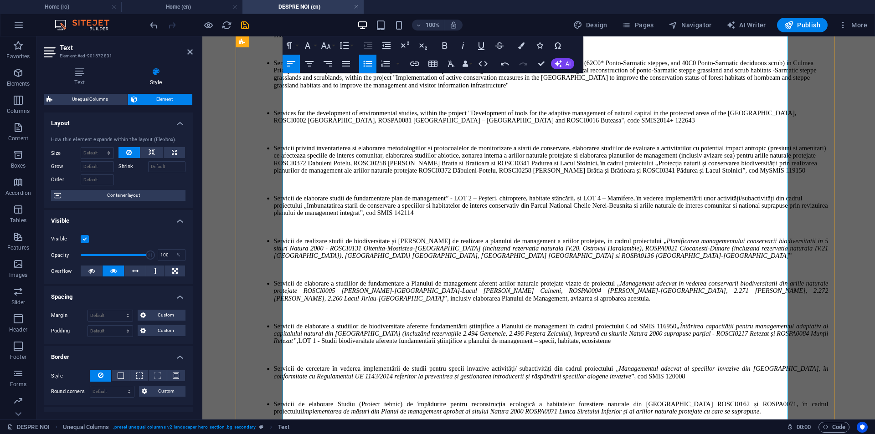
click at [303, 217] on li "Servicii de elaborare studii de fundamentare plan de management” - LOT 2 – Peșt…" at bounding box center [551, 206] width 555 height 22
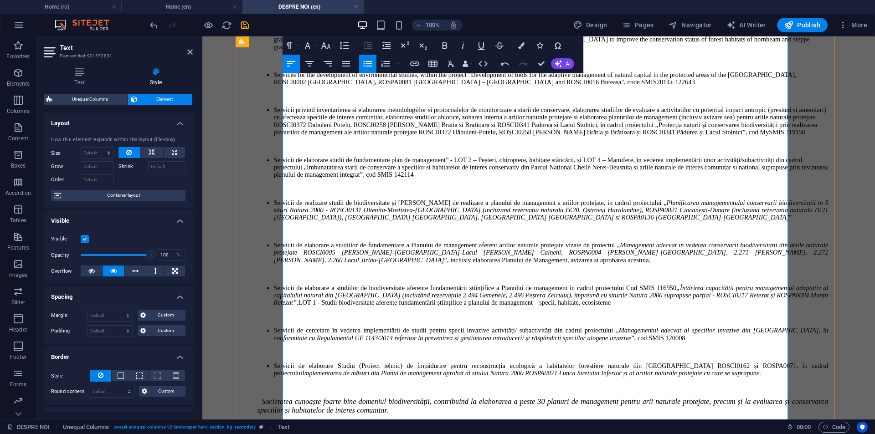
scroll to position [456, 0]
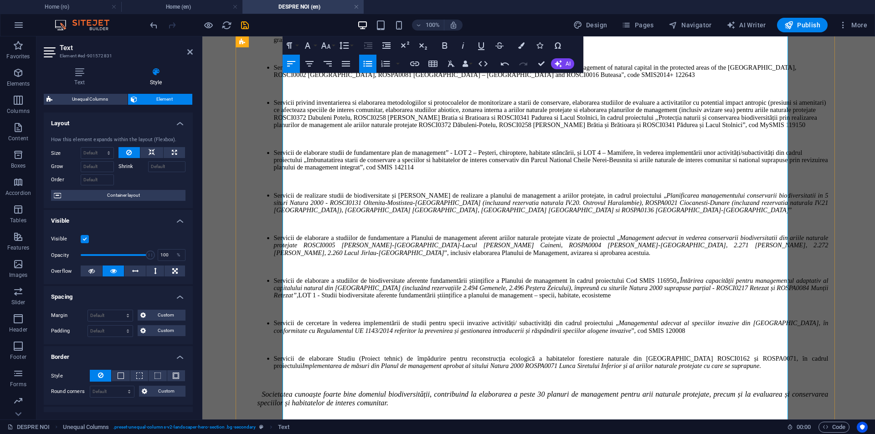
click at [305, 129] on li "Servicii privind inventarierea si elaborarea metodologiilor si protocoalelor de…" at bounding box center [551, 114] width 555 height 30
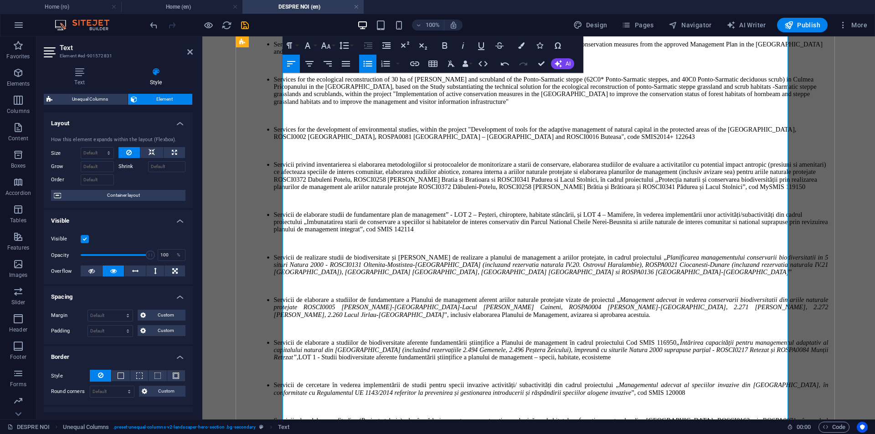
scroll to position [410, 0]
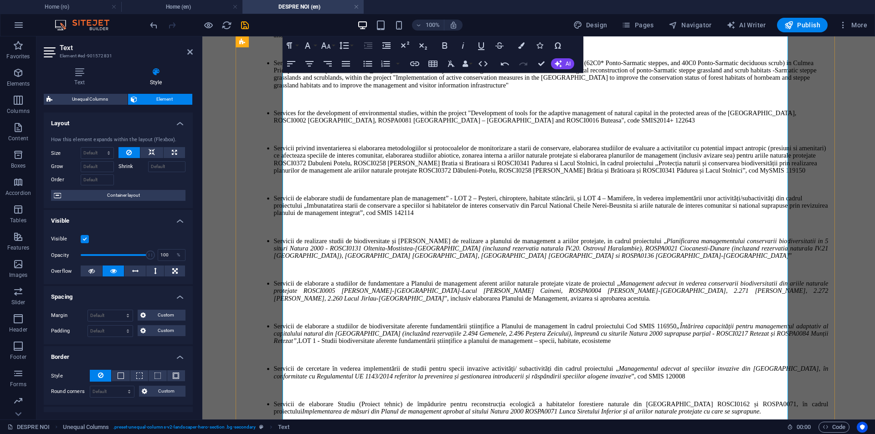
click at [433, 174] on li "Servicii privind inventarierea si elaborarea metodologiilor si protocoalelor de…" at bounding box center [551, 160] width 555 height 30
click at [345, 174] on li "Servicii privind inventarierea si elaborarea metodologiilor si protocoalelor de…" at bounding box center [551, 160] width 555 height 30
drag, startPoint x: 358, startPoint y: 294, endPoint x: 303, endPoint y: 258, distance: 65.9
click at [303, 217] on li "Servicii de elaborare studii de fundamentare plan de management” - LOT 2 – Peșt…" at bounding box center [551, 206] width 555 height 22
click at [329, 217] on li "Services for the development of management plan feasibility studies" - LOT 2 - …" at bounding box center [551, 206] width 555 height 22
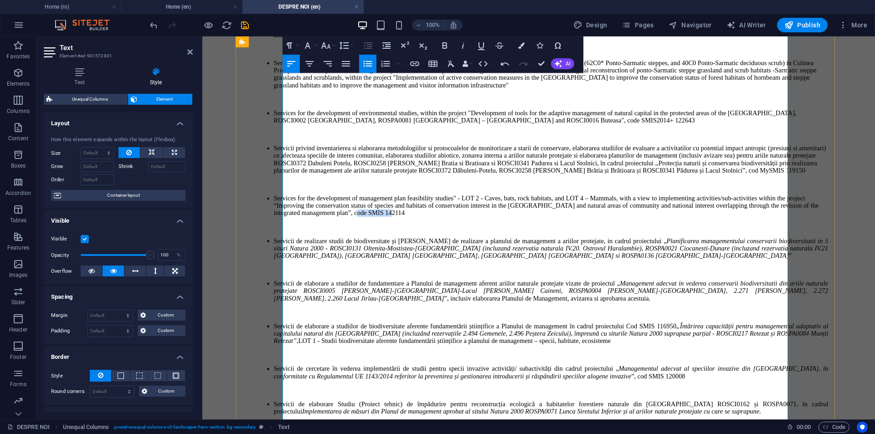
click at [329, 217] on li "Services for the development of management plan feasibility studies" - LOT 2 - …" at bounding box center [551, 206] width 555 height 22
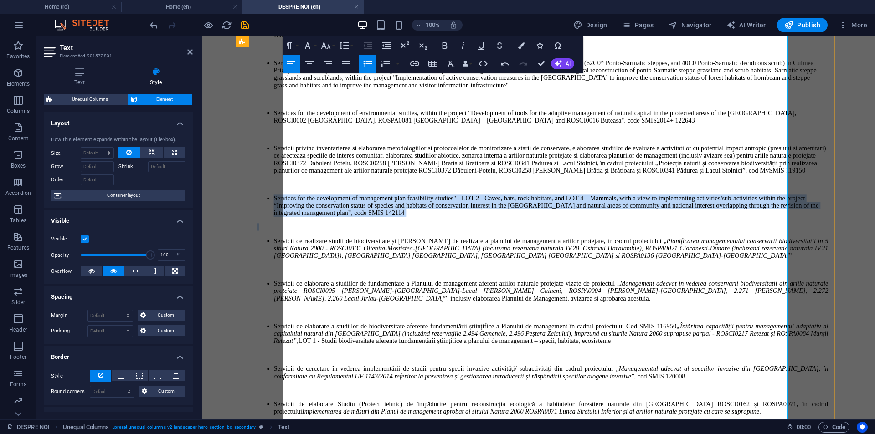
click at [329, 217] on li "Services for the development of management plan feasibility studies" - LOT 2 - …" at bounding box center [551, 206] width 555 height 22
click at [294, 59] on icon "button" at bounding box center [291, 63] width 11 height 11
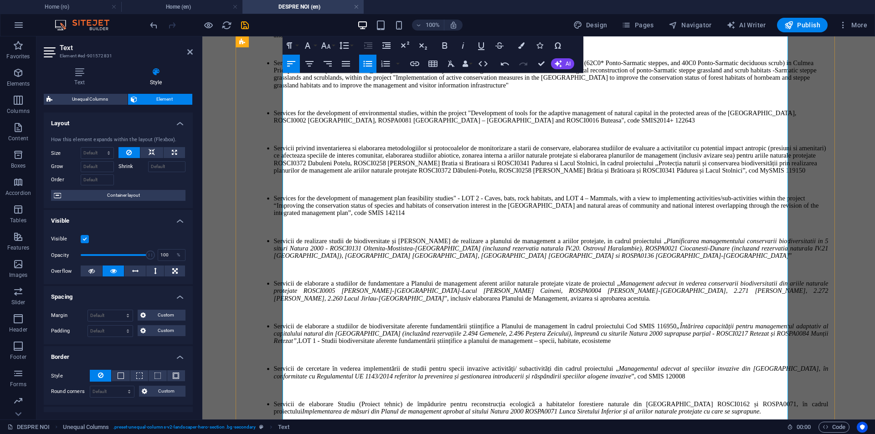
click at [309, 217] on li "Services for the development of management plan feasibility studies" - LOT 2 - …" at bounding box center [551, 206] width 555 height 22
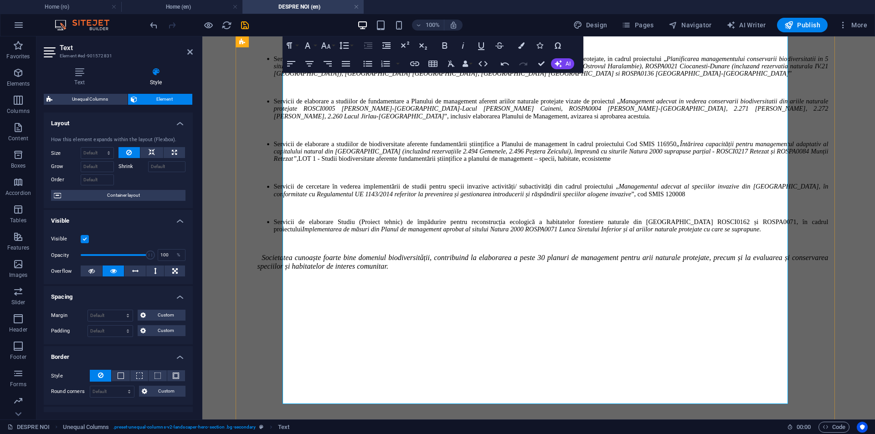
click at [378, 119] on em "Management adecvat in vederea conservarii biodiversitatii din ariile naturale p…" at bounding box center [551, 109] width 555 height 22
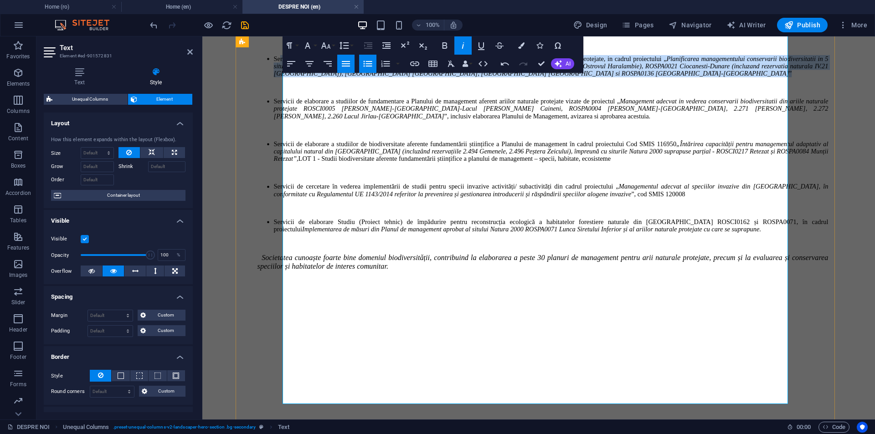
drag, startPoint x: 435, startPoint y: 169, endPoint x: 306, endPoint y: 136, distance: 133.7
click at [306, 77] on li "Servicii de realizare studii de biodiversitate și Servicii de realizare a planu…" at bounding box center [551, 66] width 555 height 22
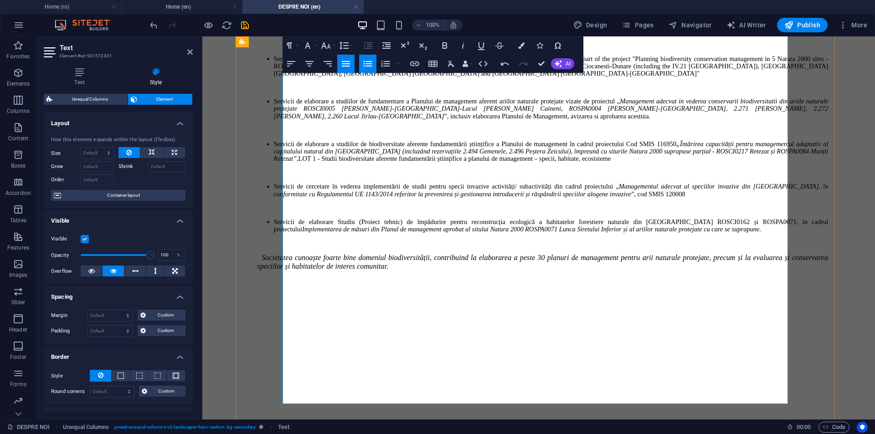
click at [345, 77] on li "Services for conducting biodiversity studies and services for developing a mana…" at bounding box center [551, 66] width 555 height 22
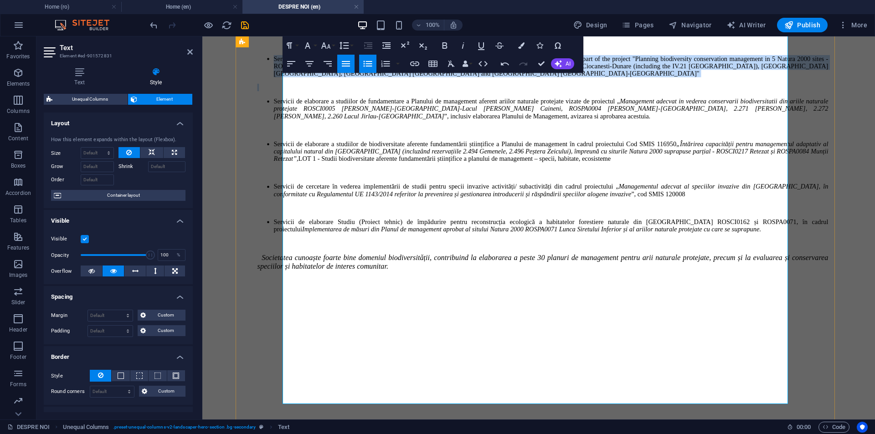
click at [345, 77] on li "Services for conducting biodiversity studies and services for developing a mana…" at bounding box center [551, 66] width 555 height 22
click at [290, 67] on icon "button" at bounding box center [291, 63] width 11 height 11
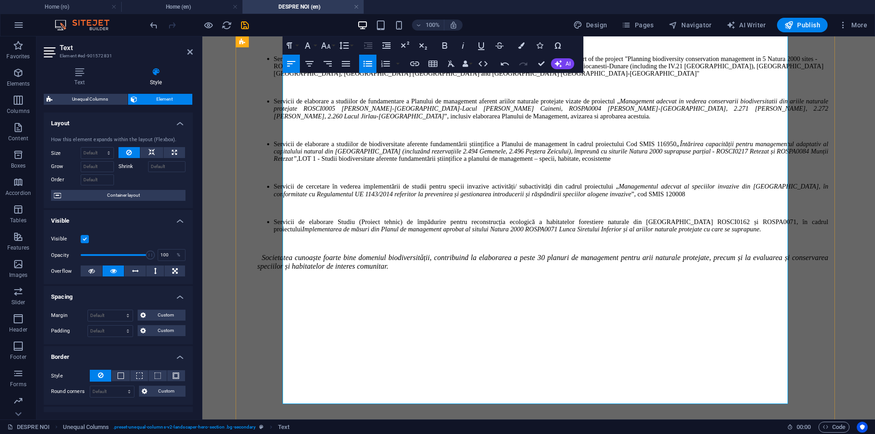
click at [417, 77] on li "Services for conducting biodiversity studies and services for developing a mana…" at bounding box center [551, 66] width 555 height 22
click at [306, 77] on li "Services for conducting biodiversity studies and services for developing a mana…" at bounding box center [551, 66] width 555 height 22
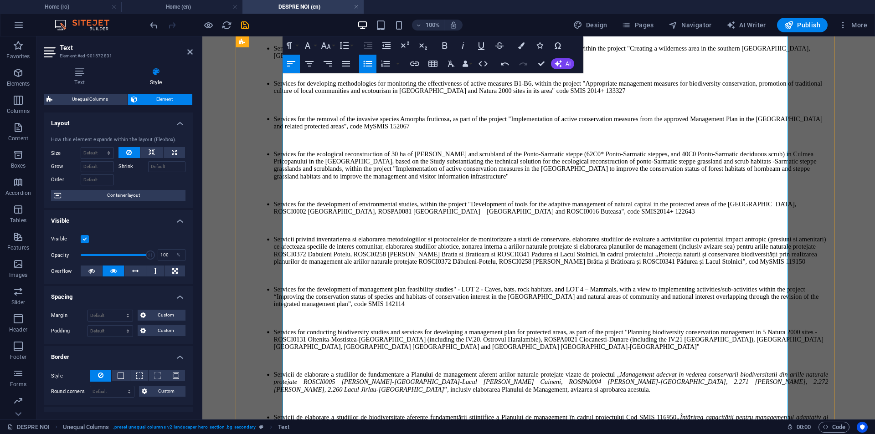
scroll to position [274, 0]
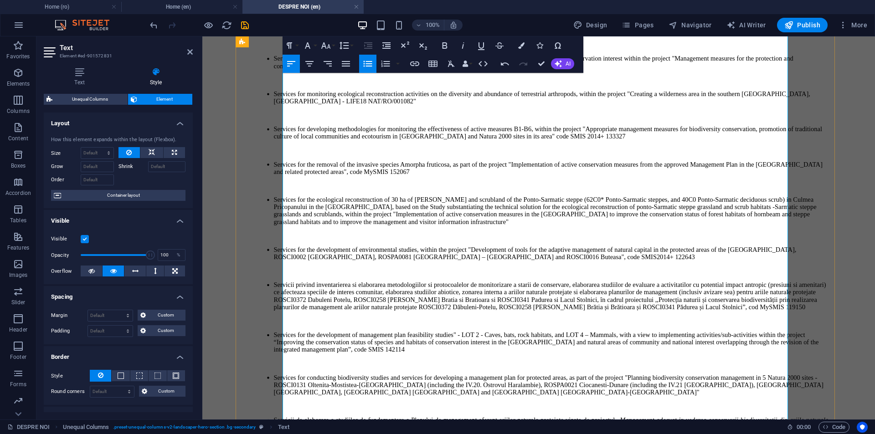
click at [305, 261] on li "Services for the development of environmental studies, within the project "Deve…" at bounding box center [551, 253] width 555 height 15
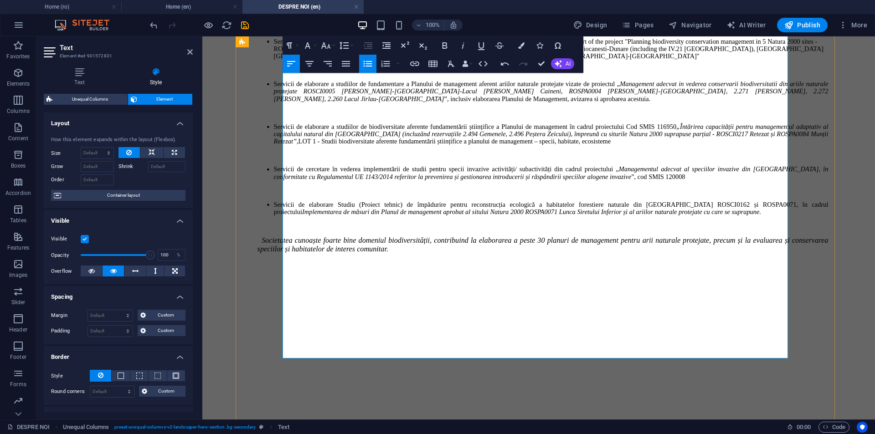
scroll to position [593, 0]
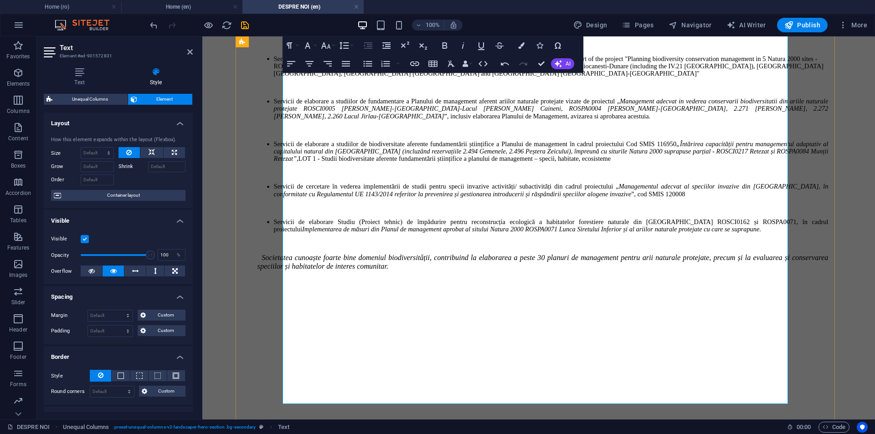
click at [351, 119] on em "Management adecvat in vederea conservarii biodiversitatii din ariile naturale p…" at bounding box center [551, 109] width 555 height 22
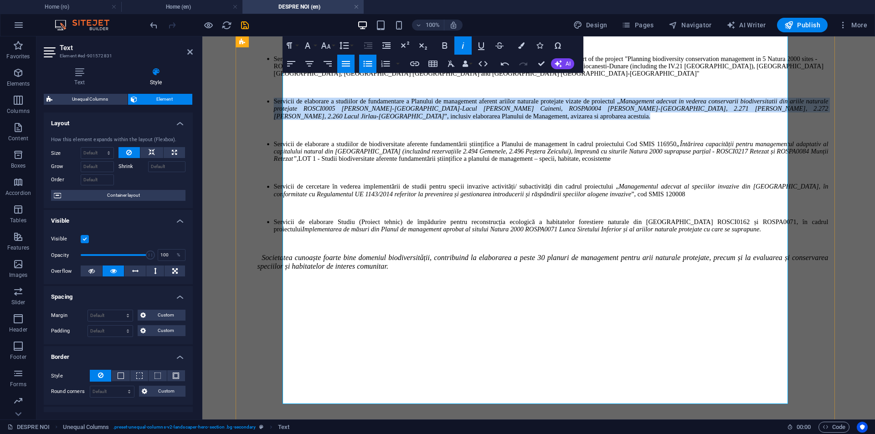
drag, startPoint x: 331, startPoint y: 223, endPoint x: 302, endPoint y: 190, distance: 44.6
click at [302, 120] on li "Servicii de elaborare a studiilor de fundamentare a Planului de management afer…" at bounding box center [551, 109] width 555 height 22
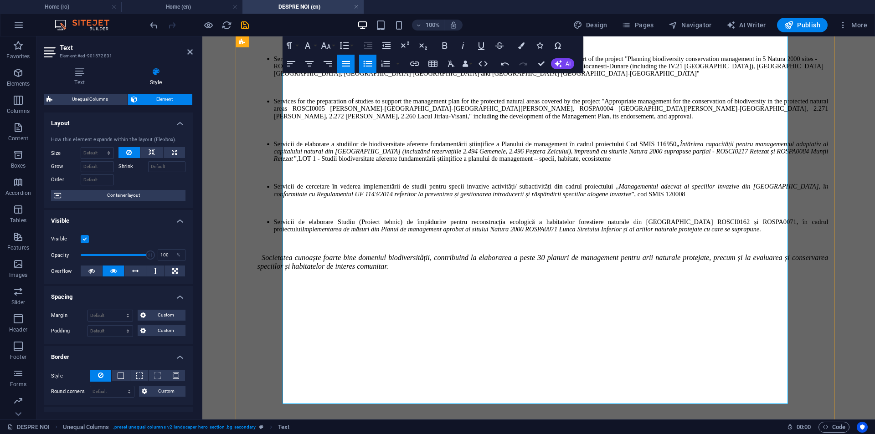
click at [302, 120] on li "Services for the preparation of studies to support the management plan for the …" at bounding box center [551, 109] width 555 height 22
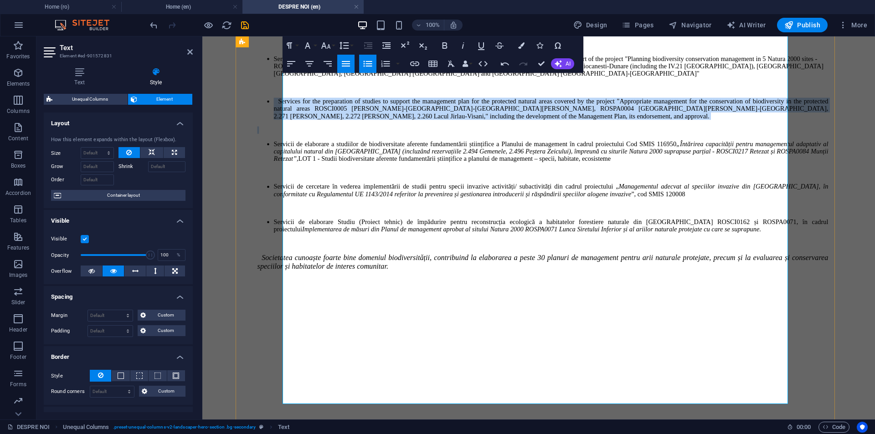
click at [302, 120] on li "Services for the preparation of studies to support the management plan for the …" at bounding box center [551, 109] width 555 height 22
click at [289, 64] on icon "button" at bounding box center [291, 63] width 8 height 5
click at [305, 120] on li "Services for the preparation of studies to support the management plan for the …" at bounding box center [551, 109] width 555 height 22
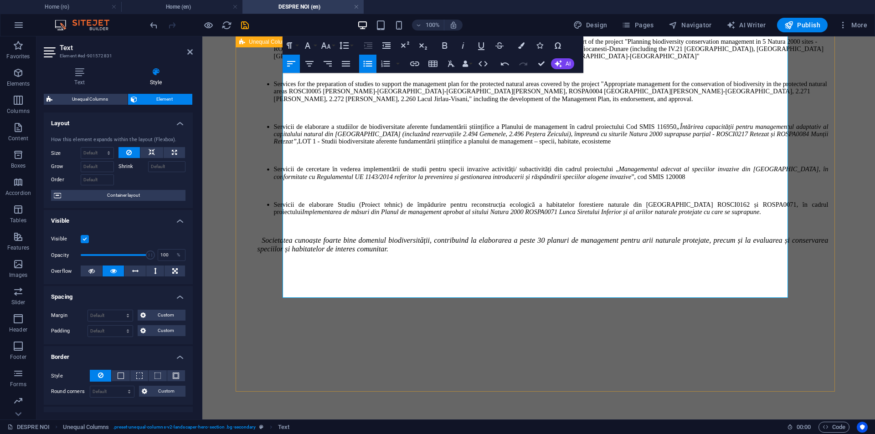
scroll to position [678, 0]
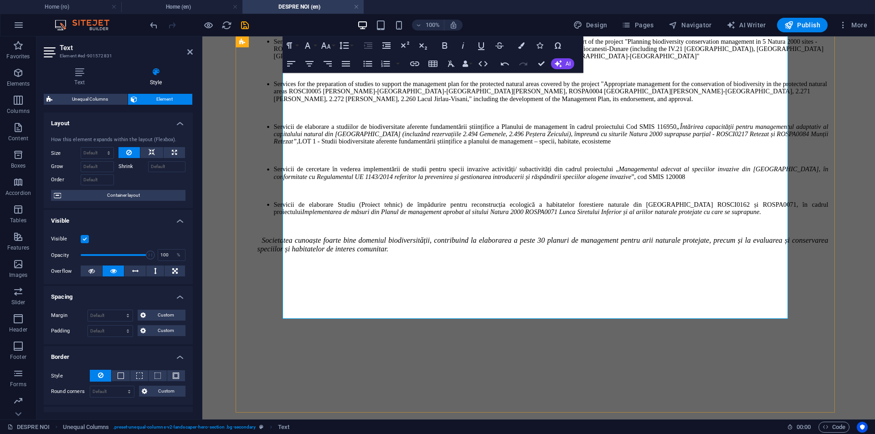
click at [415, 181] on li "Servicii de cercetare în vederea implementării de studii pentru specii invazive…" at bounding box center [551, 173] width 555 height 15
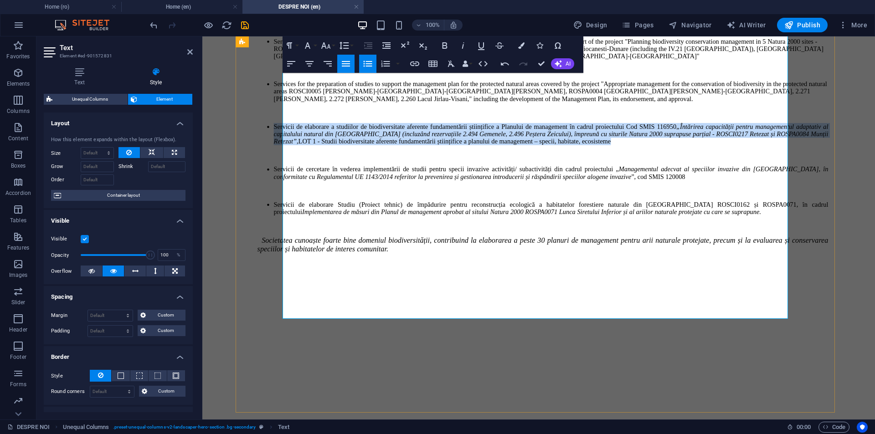
drag, startPoint x: 594, startPoint y: 191, endPoint x: 301, endPoint y: 159, distance: 294.8
click at [301, 145] on li "Servicii de elaborare a studiilor de biodiversitate aferente fundamentării știi…" at bounding box center [551, 134] width 555 height 22
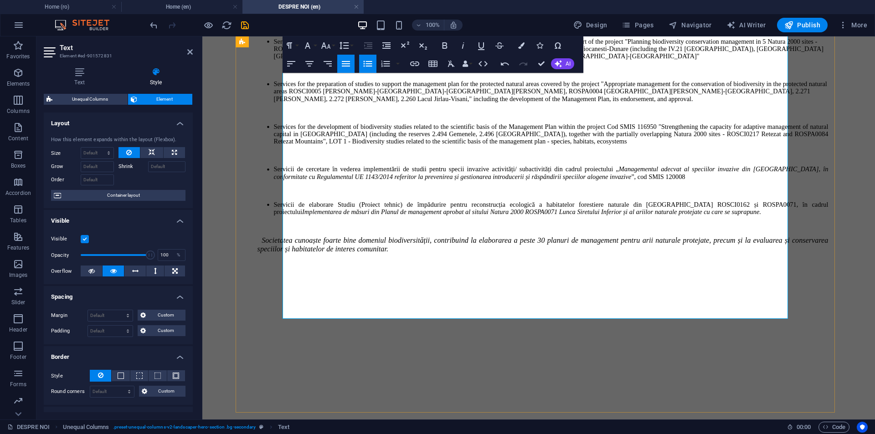
click at [302, 145] on li "Services for the development of biodiversity studies related to the scientific …" at bounding box center [551, 134] width 555 height 22
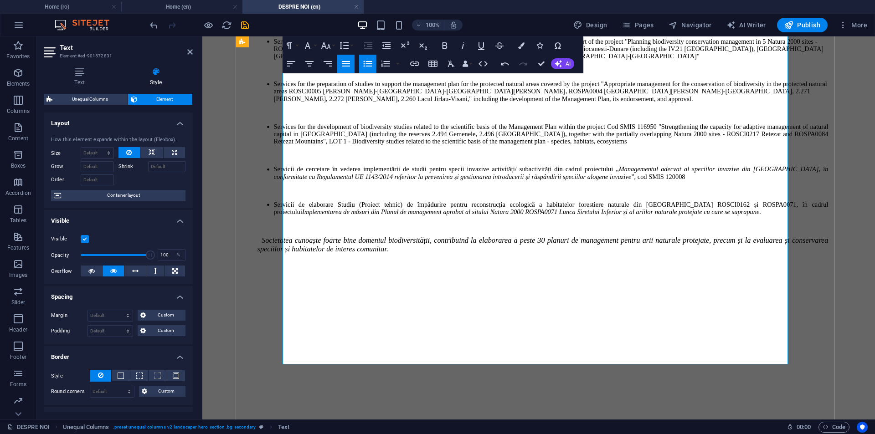
scroll to position [632, 0]
click at [382, 159] on p at bounding box center [543, 155] width 571 height 7
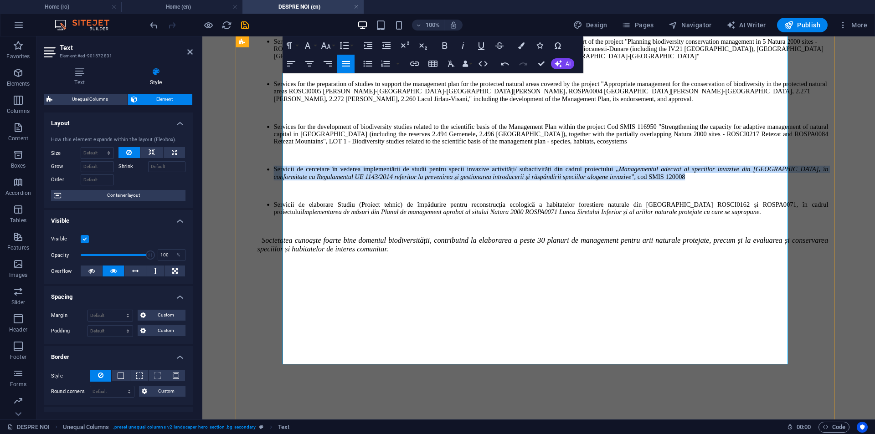
drag, startPoint x: 417, startPoint y: 281, endPoint x: 300, endPoint y: 258, distance: 118.9
click at [300, 181] on li "Servicii de cercetare în vederea implementării de studii pentru specii invazive…" at bounding box center [551, 173] width 555 height 15
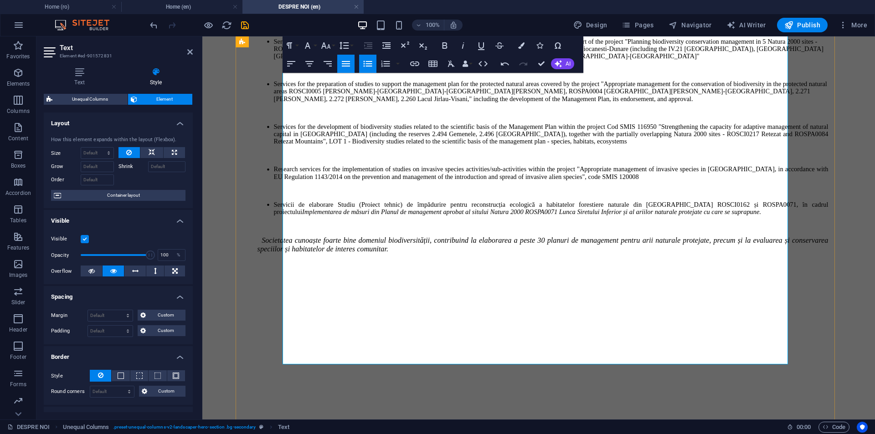
click at [302, 181] on li "Research services for the implementation of studies on invasive species activit…" at bounding box center [551, 173] width 555 height 15
click at [381, 181] on li "Research services for the implementation of studies on invasive species activit…" at bounding box center [551, 173] width 555 height 15
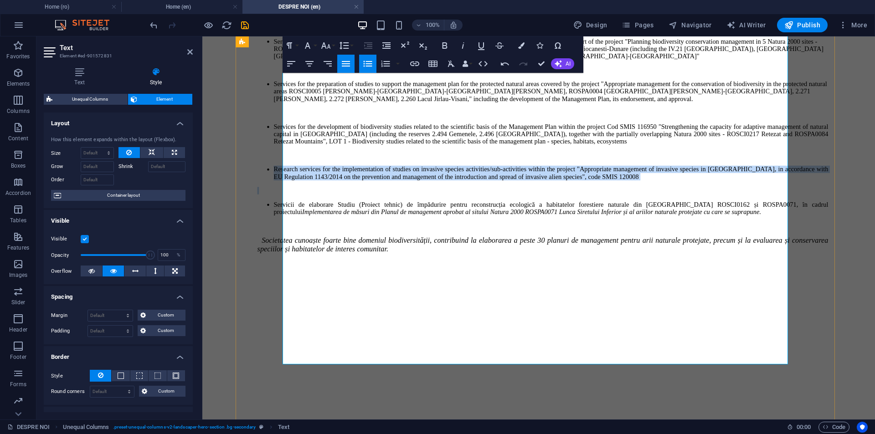
click at [381, 181] on li "Research services for the implementation of studies on invasive species activit…" at bounding box center [551, 173] width 555 height 15
click at [288, 58] on button "Align Left" at bounding box center [291, 64] width 17 height 18
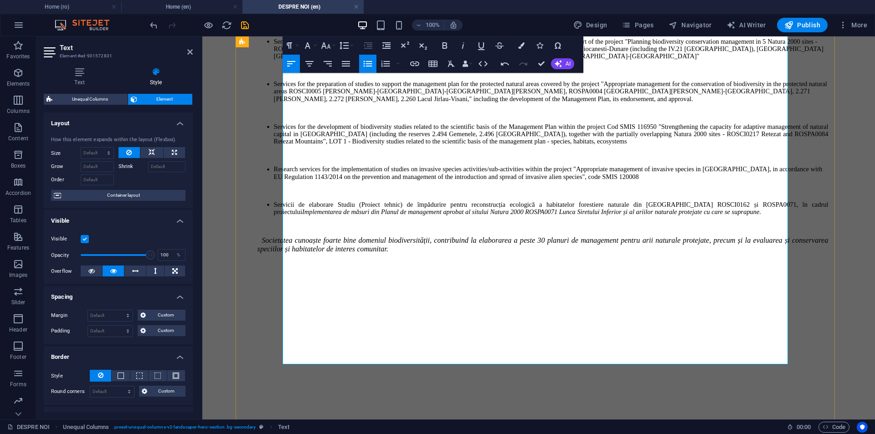
click at [435, 194] on p at bounding box center [543, 190] width 571 height 7
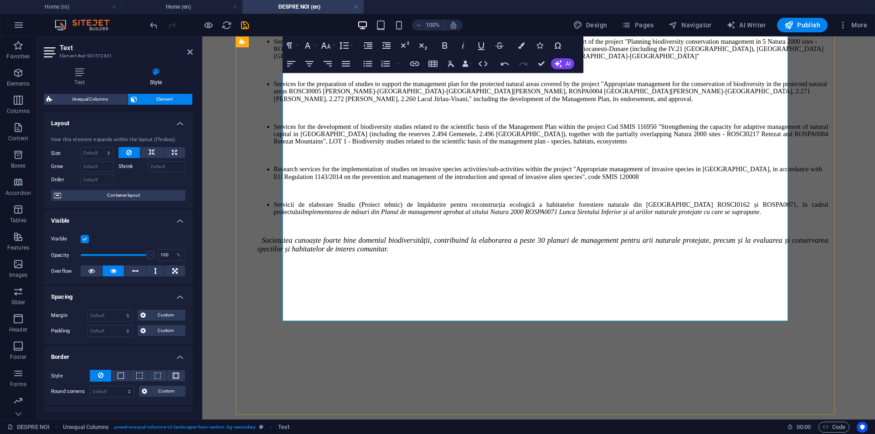
scroll to position [723, 0]
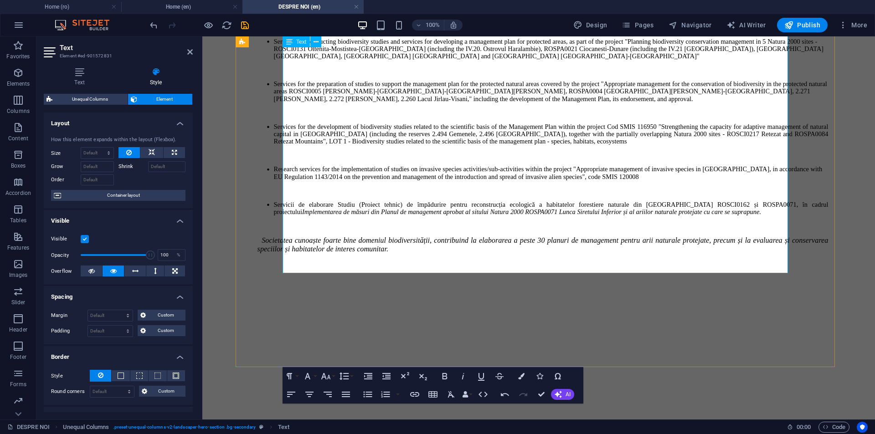
click at [364, 215] on em "Implementarea de măsuri din Planul de management aprobat al sitului Natura 2000…" at bounding box center [531, 211] width 459 height 7
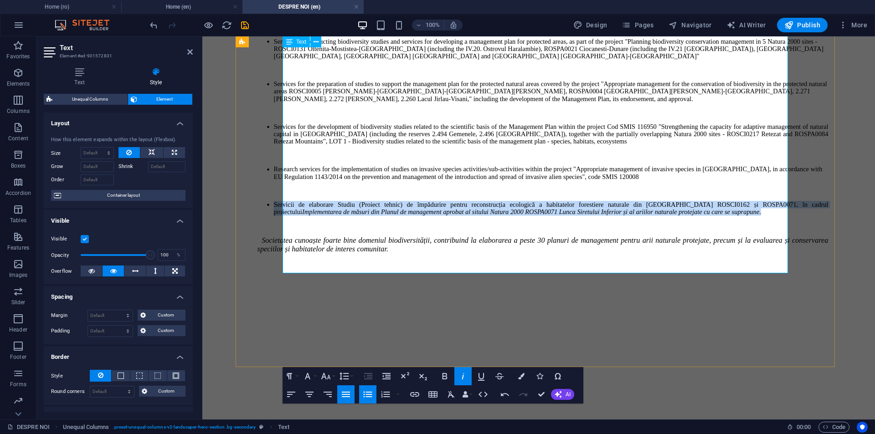
drag, startPoint x: 519, startPoint y: 235, endPoint x: 300, endPoint y: 214, distance: 219.8
click at [300, 214] on li "Servicii de elaborare Studiu (Proiect tehnic) de împădurire pentru reconstrucți…" at bounding box center [551, 208] width 555 height 15
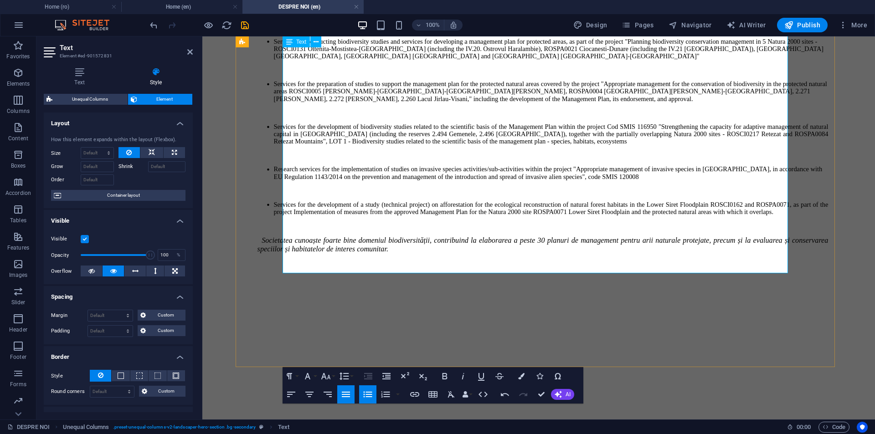
click at [306, 210] on li "Services for the development of a study (technical project) on afforestation fo…" at bounding box center [551, 208] width 555 height 15
click at [362, 216] on li "Services for the development of a study (technical project) on afforestation fo…" at bounding box center [551, 208] width 555 height 15
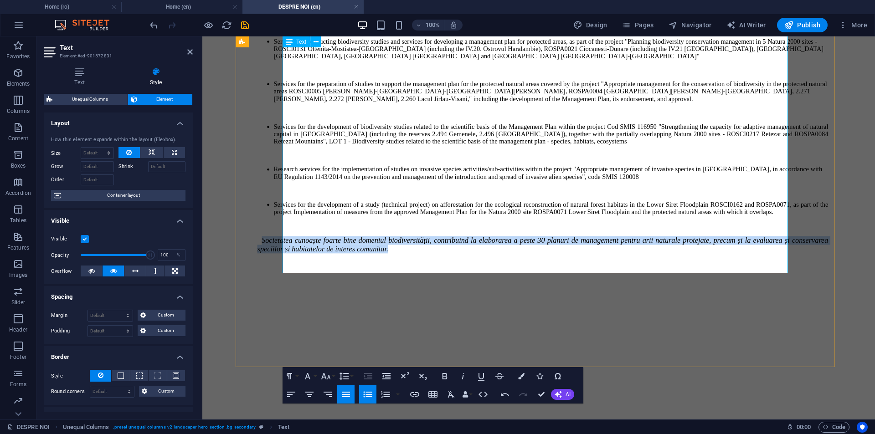
drag, startPoint x: 556, startPoint y: 269, endPoint x: 295, endPoint y: 257, distance: 261.0
click at [295, 253] on p "Societatea cunoaște foarte bine domeniul biodiversității, contribuind la elabor…" at bounding box center [543, 244] width 571 height 17
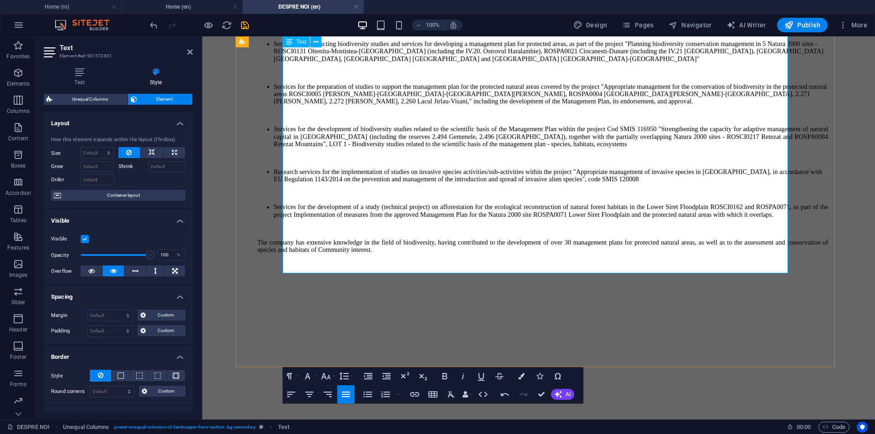
click at [578, 253] on p "The company has extensive knowledge in the field of biodiversity, having contri…" at bounding box center [543, 246] width 571 height 15
click at [440, 253] on p "The company has extensive knowledge in the field of biodiversity, having contri…" at bounding box center [543, 246] width 571 height 15
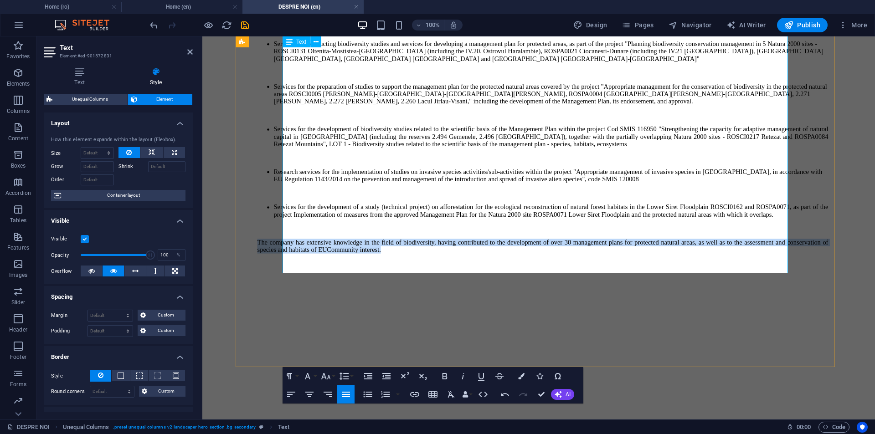
click at [440, 253] on p "The company has extensive knowledge in the field of biodiversity, having contri…" at bounding box center [543, 246] width 571 height 15
click at [294, 398] on icon "button" at bounding box center [291, 394] width 11 height 11
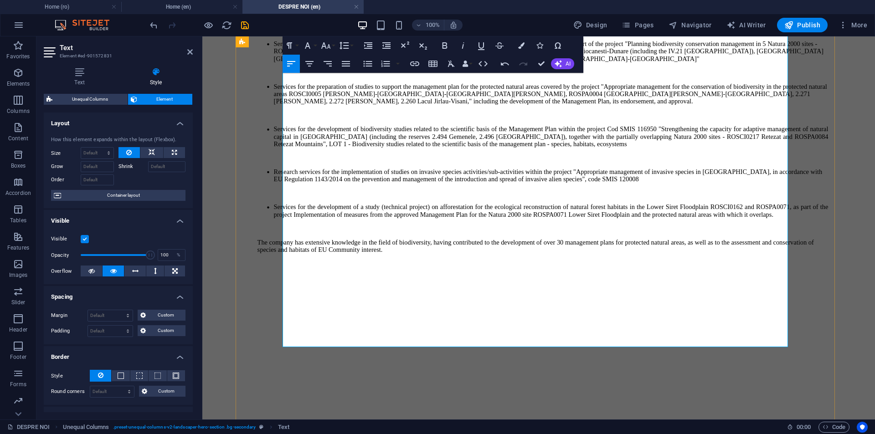
scroll to position [678, 0]
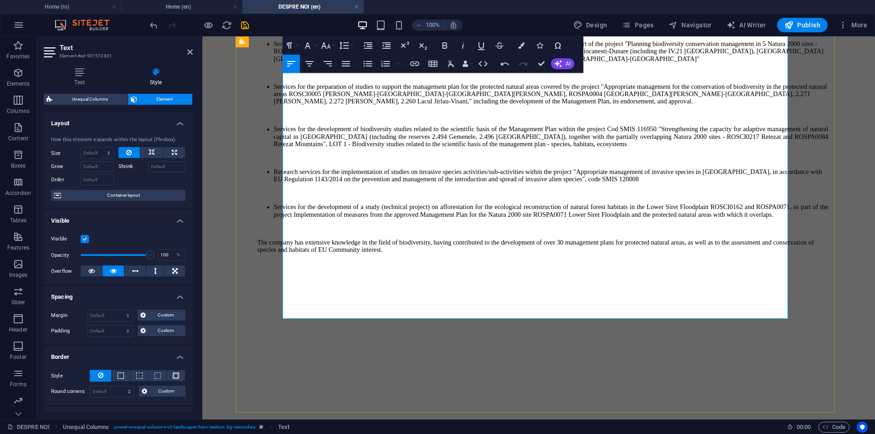
click at [381, 218] on li "Services for the development of a study (technical project) on afforestation fo…" at bounding box center [551, 211] width 555 height 15
click at [296, 253] on p "The company has extensive knowledge in the field of biodiversity, having contri…" at bounding box center [543, 246] width 571 height 15
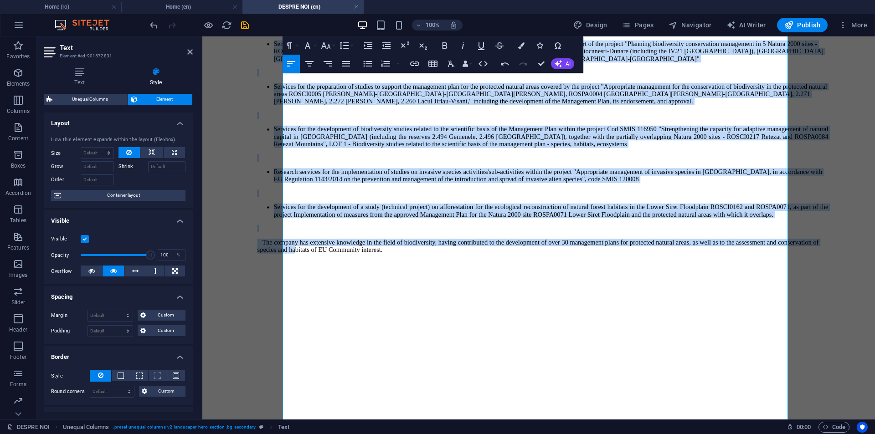
scroll to position [723, 0]
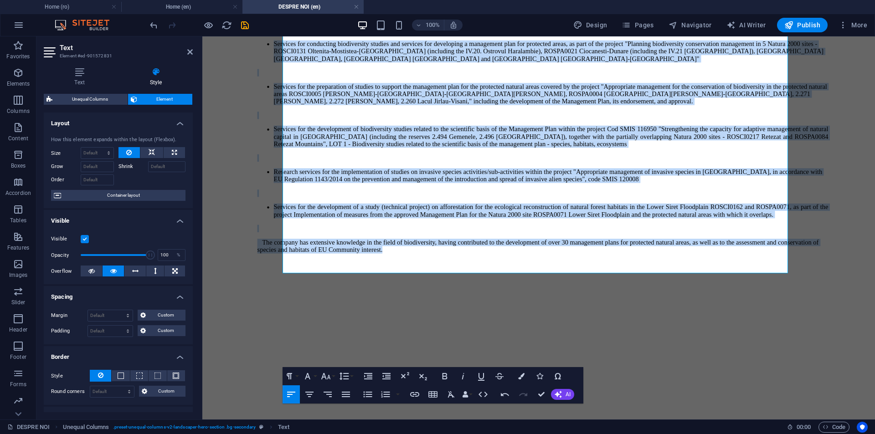
drag, startPoint x: 303, startPoint y: 243, endPoint x: 719, endPoint y: 376, distance: 437.0
click at [469, 379] on button "Italic" at bounding box center [463, 376] width 17 height 18
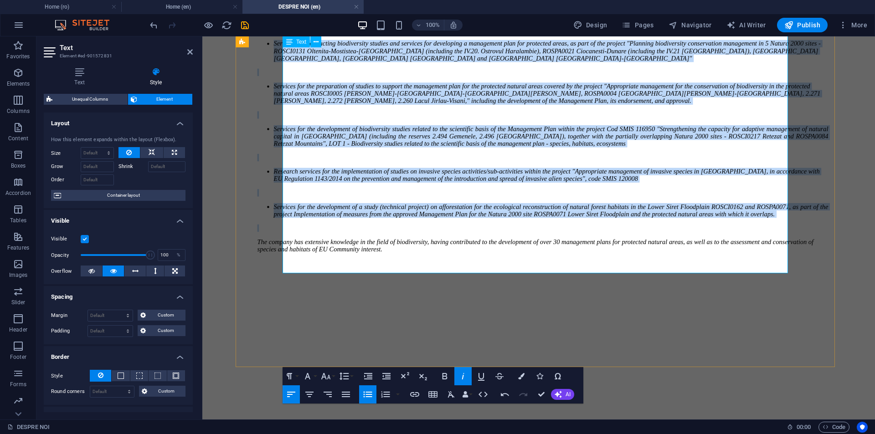
click at [495, 232] on p at bounding box center [543, 228] width 571 height 7
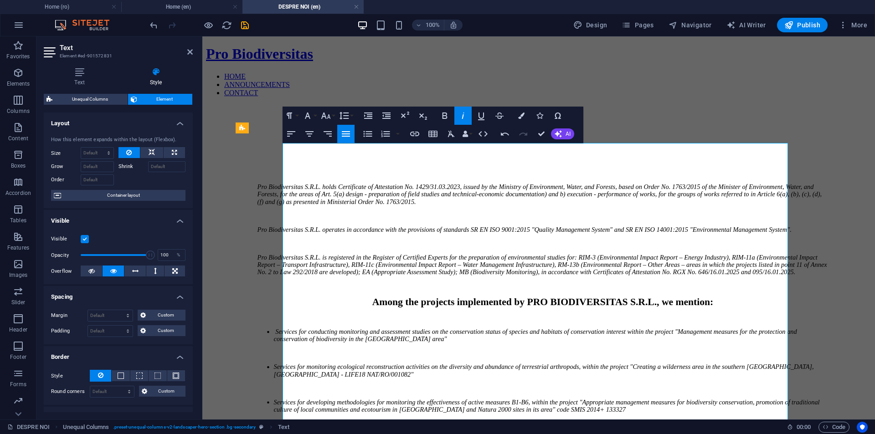
scroll to position [0, 0]
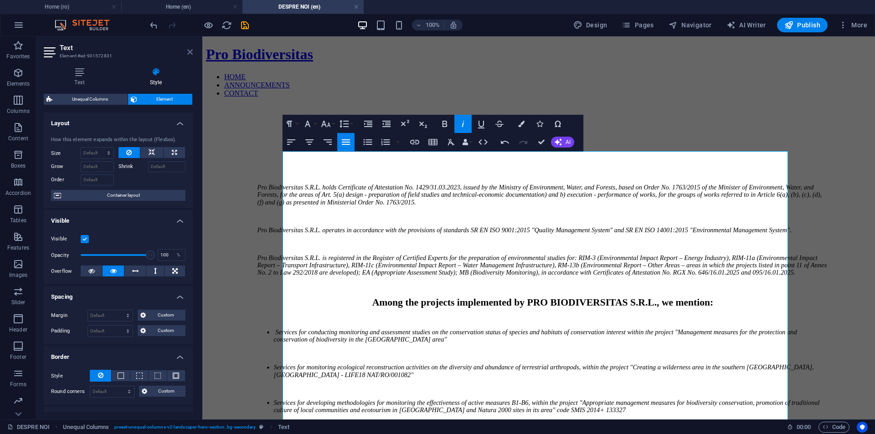
click at [188, 54] on icon at bounding box center [189, 51] width 5 height 7
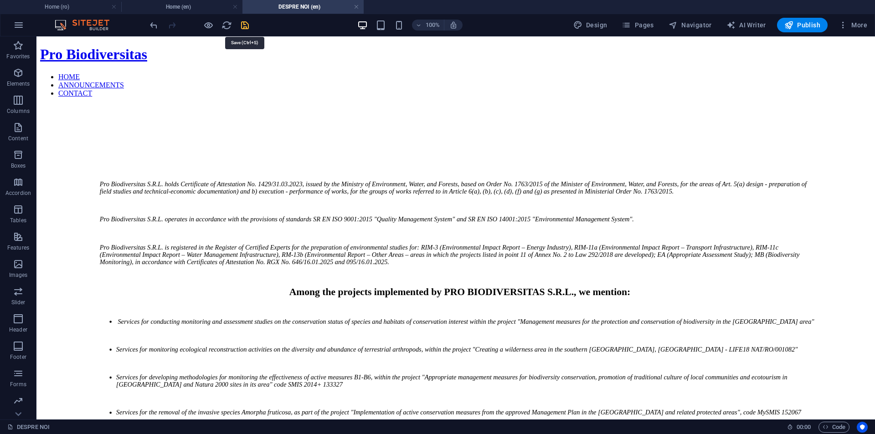
drag, startPoint x: 242, startPoint y: 23, endPoint x: 240, endPoint y: 49, distance: 26.5
click at [242, 23] on icon "save" at bounding box center [245, 25] width 10 height 10
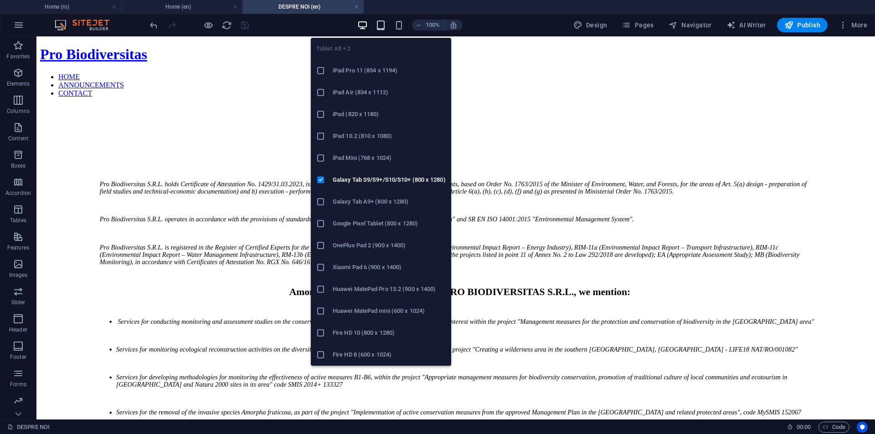
click at [382, 27] on icon "button" at bounding box center [381, 25] width 10 height 10
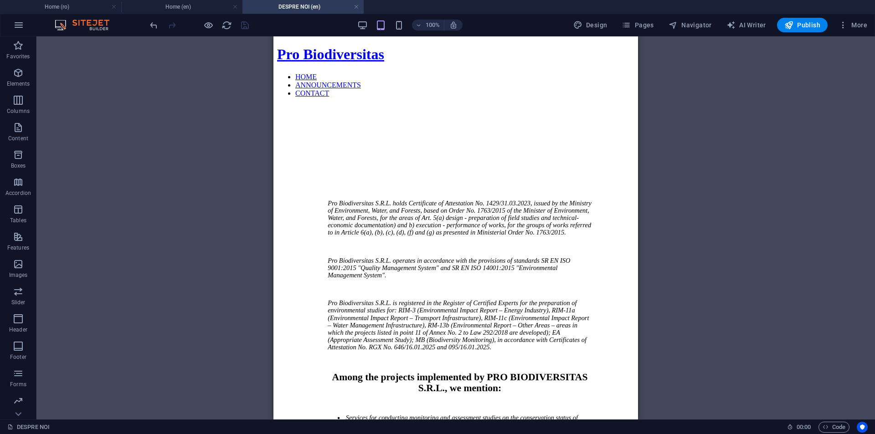
click at [613, 105] on div at bounding box center [455, 105] width 357 height 0
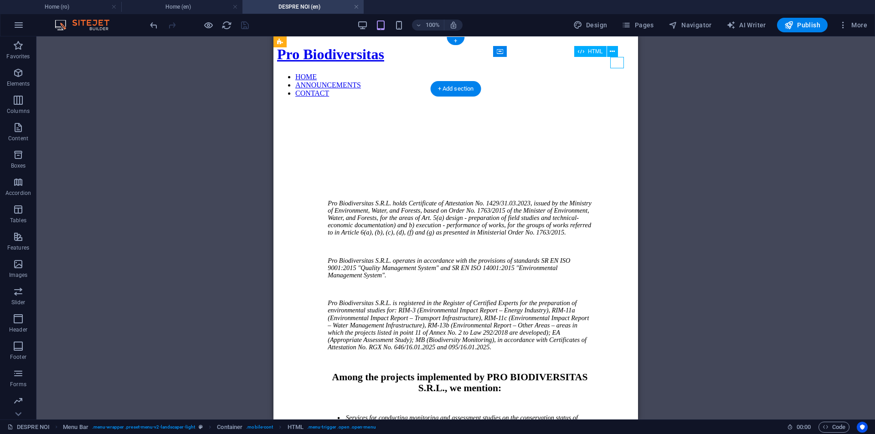
click at [613, 105] on div at bounding box center [455, 105] width 357 height 0
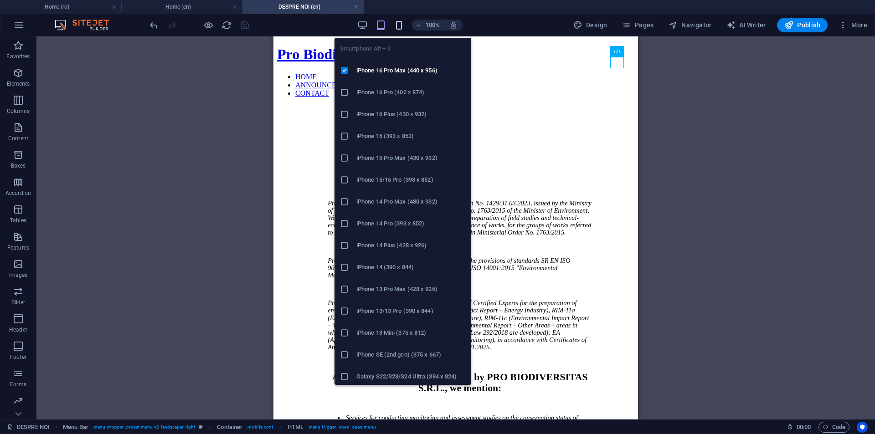
click at [397, 28] on icon "button" at bounding box center [399, 25] width 10 height 10
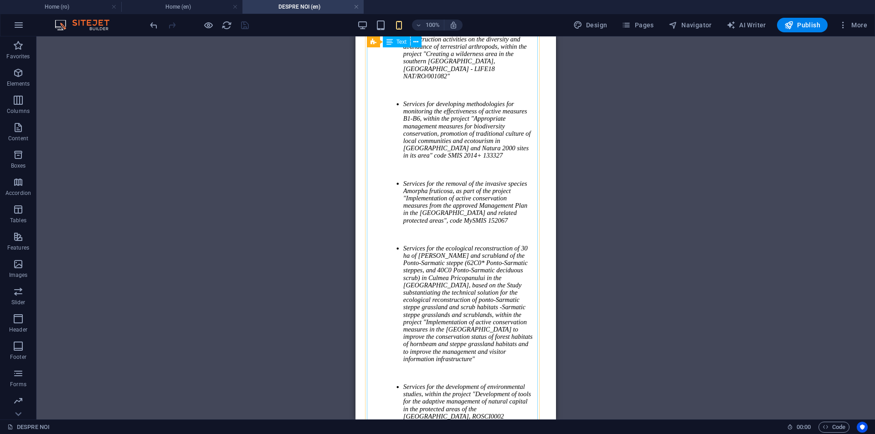
scroll to position [638, 0]
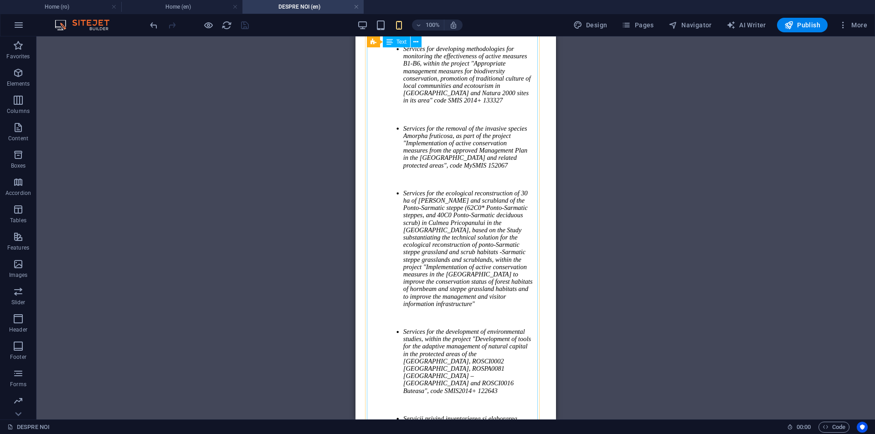
click at [425, 158] on div "Pro Biodiversitas S.R.L. holds Certificate of Attestation No. 1429/31.03.2023, …" at bounding box center [456, 423] width 154 height 1660
click at [429, 288] on div "Pro Biodiversitas S.R.L. holds Certificate of Attestation No. 1429/31.03.2023, …" at bounding box center [456, 423] width 154 height 1660
click at [284, 275] on div "Drag here to replace the existing content. Press “Ctrl” if you want to create a…" at bounding box center [455, 227] width 839 height 383
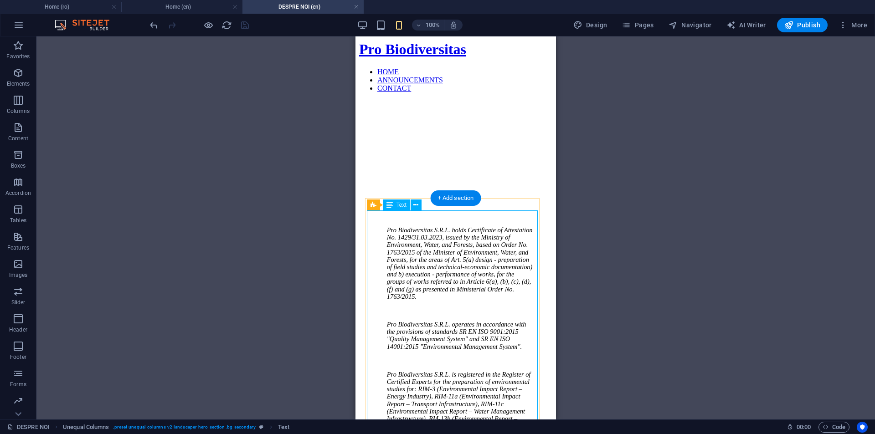
scroll to position [0, 0]
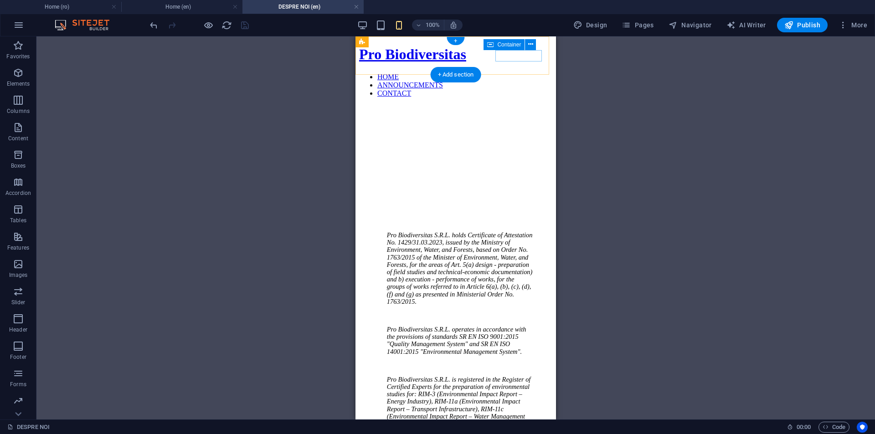
click at [527, 105] on div at bounding box center [455, 105] width 193 height 0
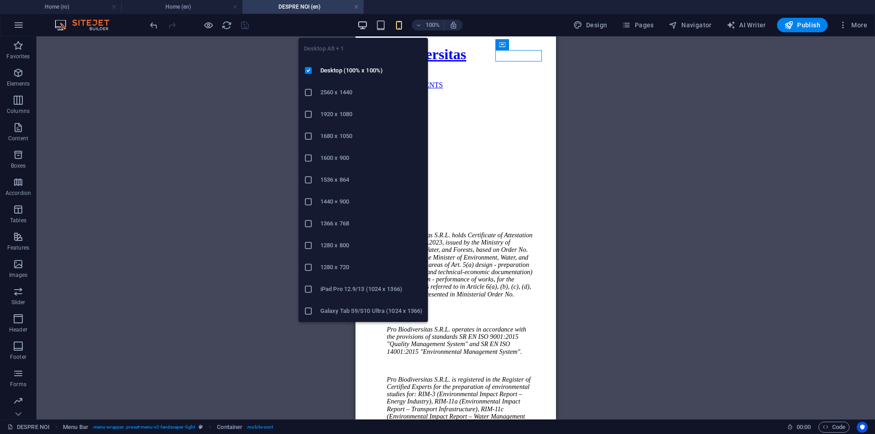
click at [362, 26] on icon "button" at bounding box center [362, 25] width 10 height 10
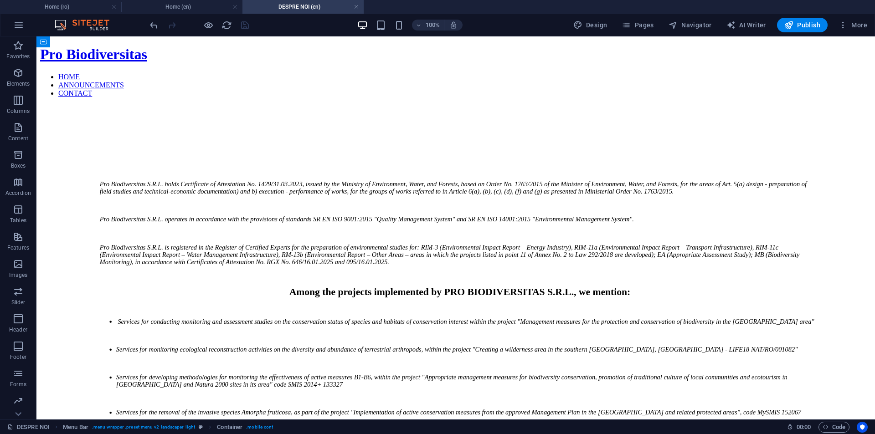
click at [853, 24] on span "More" at bounding box center [853, 25] width 29 height 9
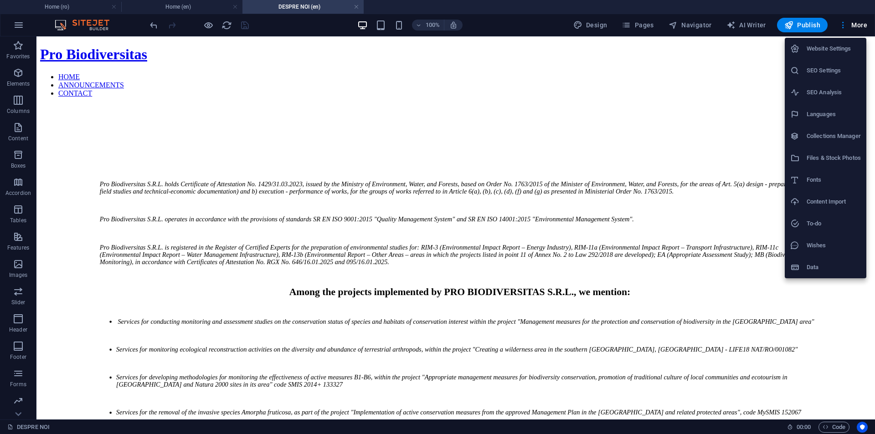
click at [820, 119] on h6 "Languages" at bounding box center [834, 114] width 54 height 11
select select "131"
select select "41"
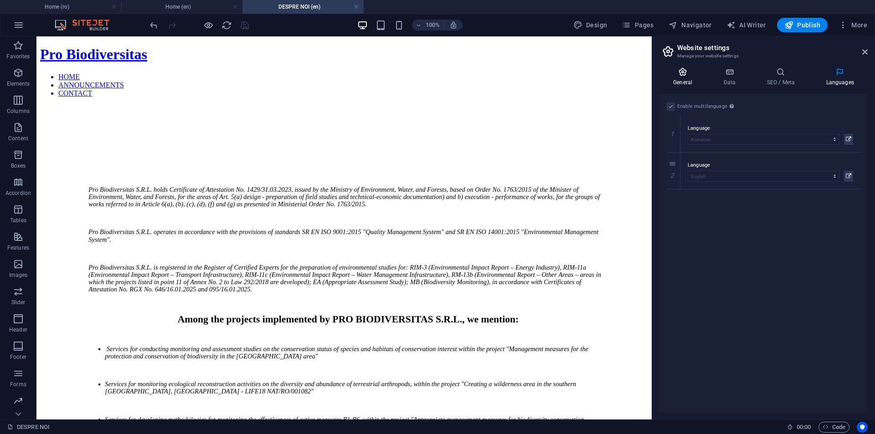
click at [683, 72] on icon at bounding box center [683, 71] width 46 height 9
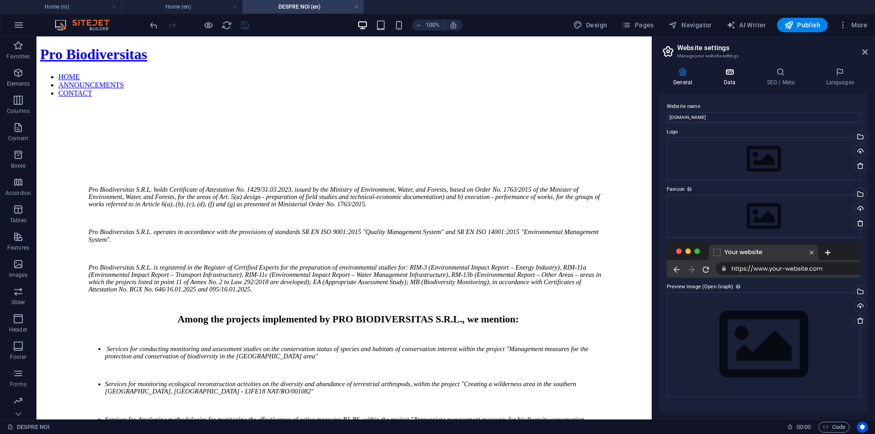
click at [734, 75] on icon at bounding box center [730, 71] width 40 height 9
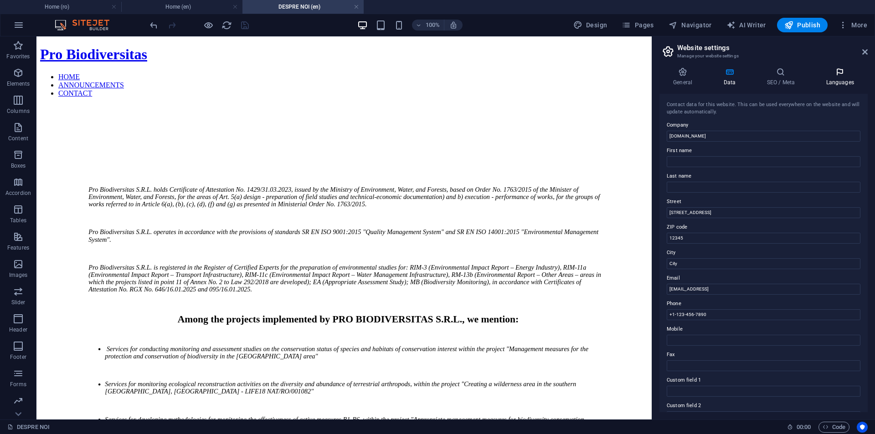
click at [834, 77] on h4 "Languages" at bounding box center [840, 76] width 56 height 19
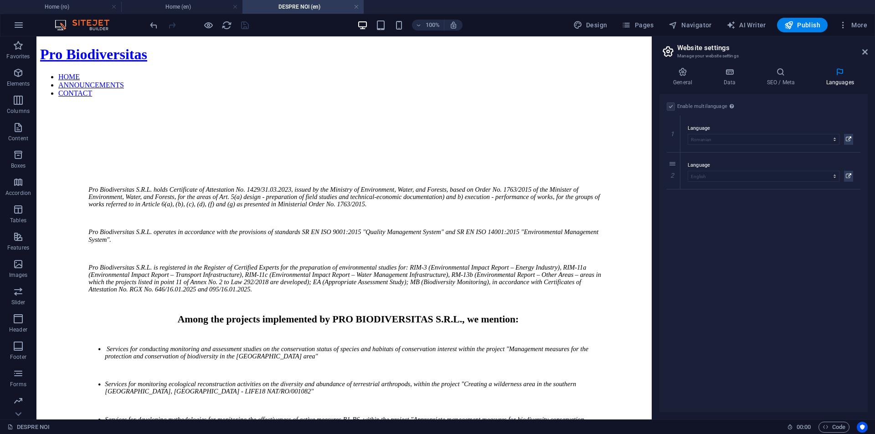
click at [868, 51] on aside "Website settings Manage your website settings General Data SEO / Meta Languages…" at bounding box center [763, 227] width 223 height 383
click at [867, 51] on icon at bounding box center [865, 51] width 5 height 7
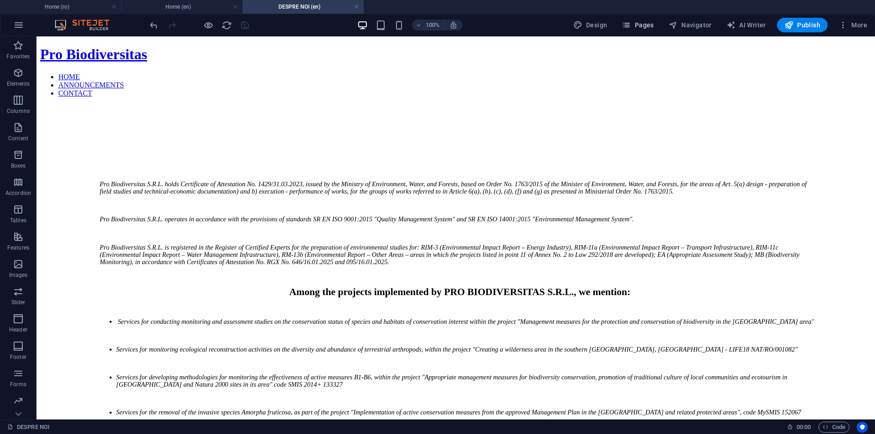
click at [657, 26] on button "Pages" at bounding box center [637, 25] width 39 height 15
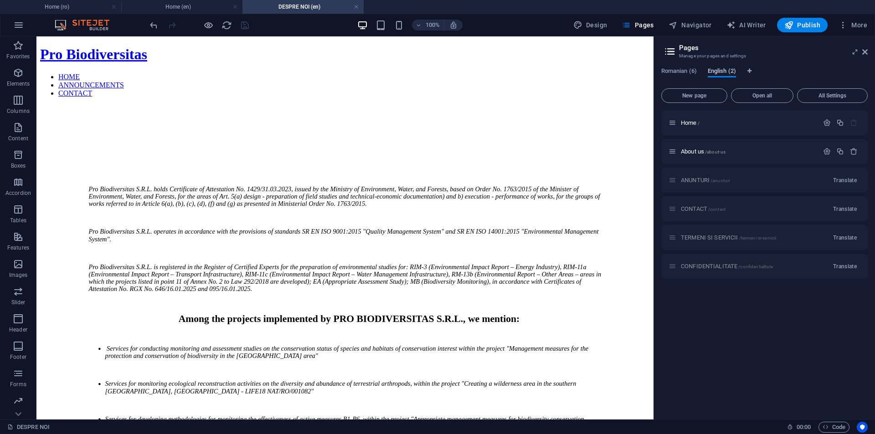
click at [713, 70] on span "English (2)" at bounding box center [722, 72] width 28 height 13
click at [837, 181] on span "Translate" at bounding box center [845, 180] width 24 height 7
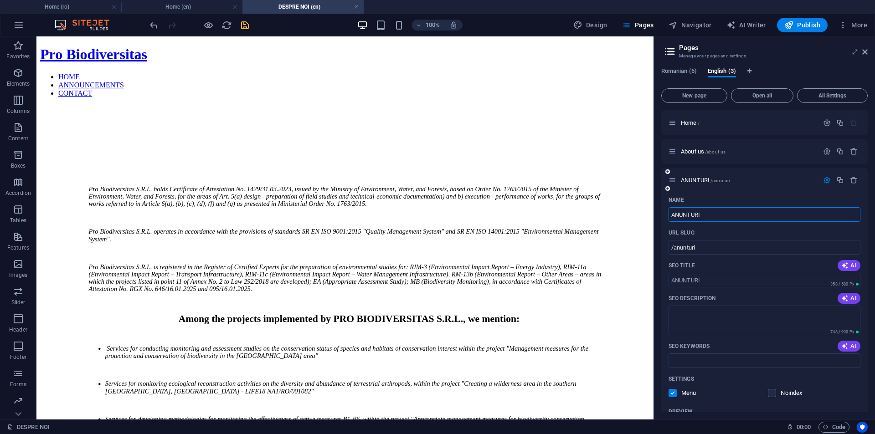
click at [682, 220] on input "ANUNTURI" at bounding box center [765, 214] width 192 height 15
type input "AN"
type input "/a"
type input "ANNOU"
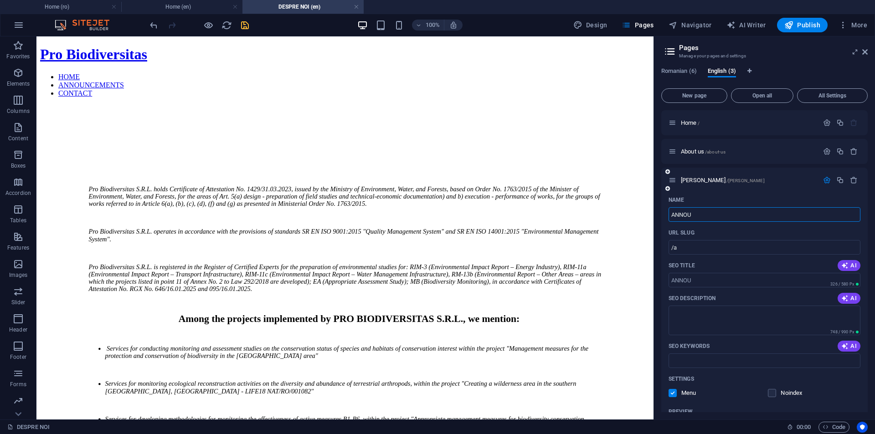
type input "/[PERSON_NAME]"
type input "ANNOUNCEMENTS"
type input "/announcements"
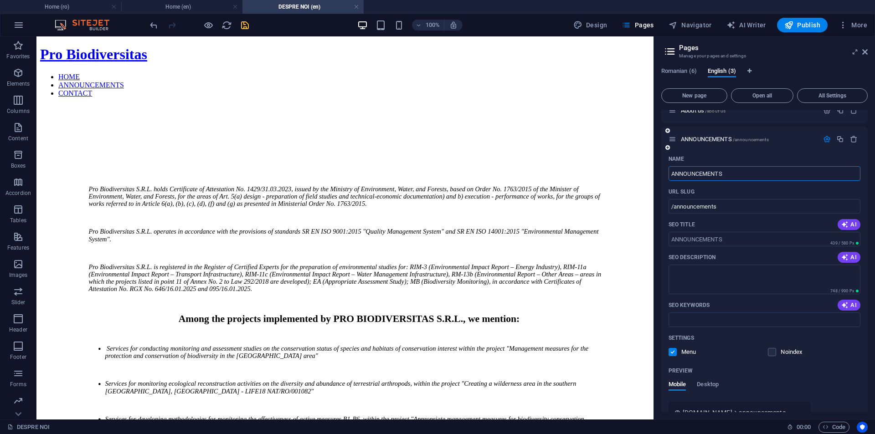
scroll to position [91, 0]
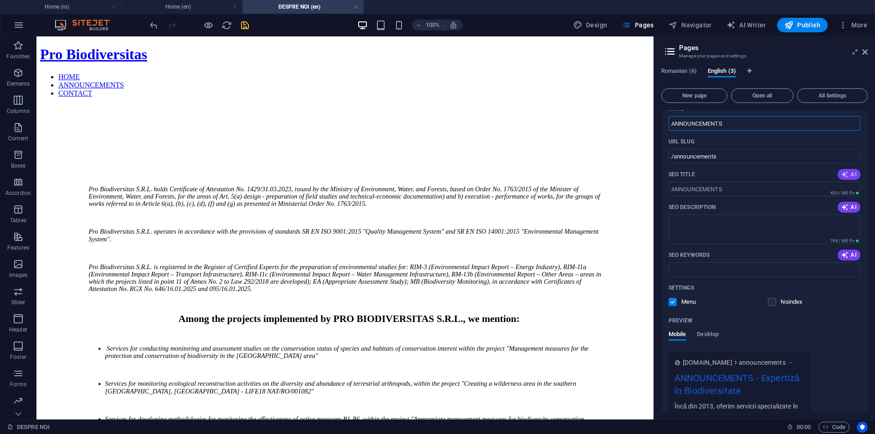
type input "ANNOUNCEMENTS"
click at [847, 177] on span "AI" at bounding box center [849, 174] width 15 height 7
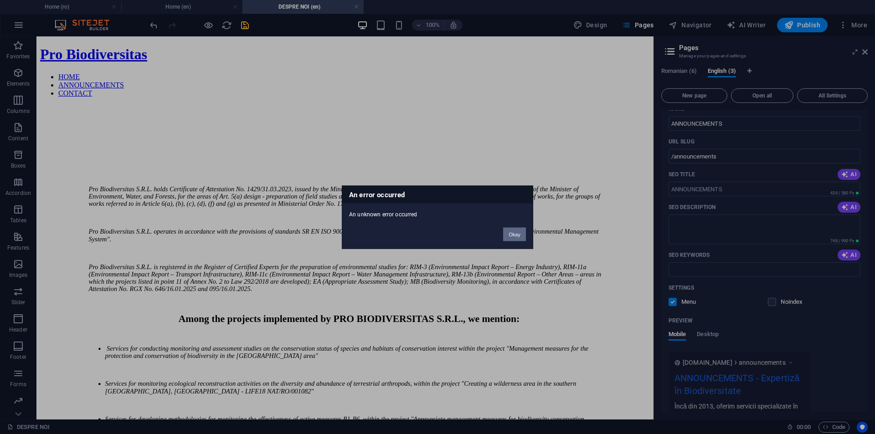
click at [512, 239] on button "Okay" at bounding box center [514, 234] width 23 height 14
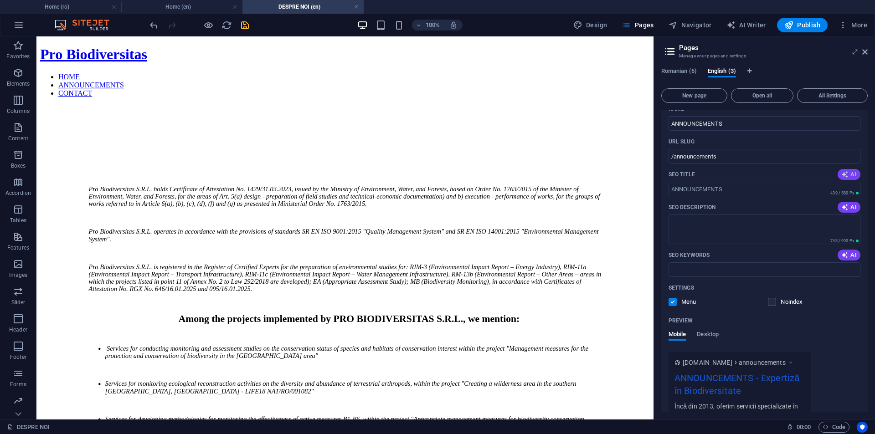
click at [838, 173] on button "AI" at bounding box center [849, 174] width 23 height 11
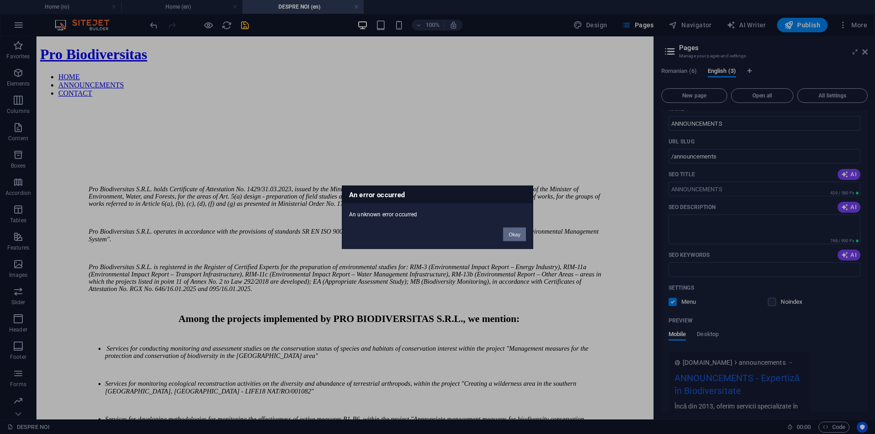
click at [515, 235] on button "Okay" at bounding box center [514, 234] width 23 height 14
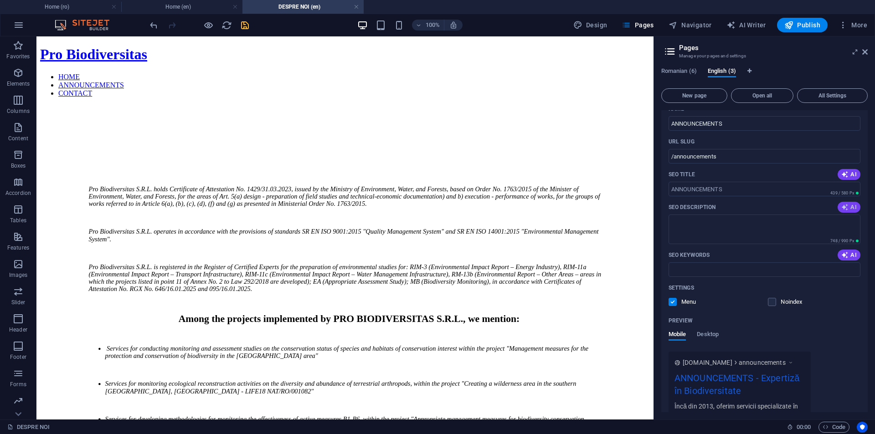
click at [845, 211] on icon "button" at bounding box center [845, 207] width 7 height 7
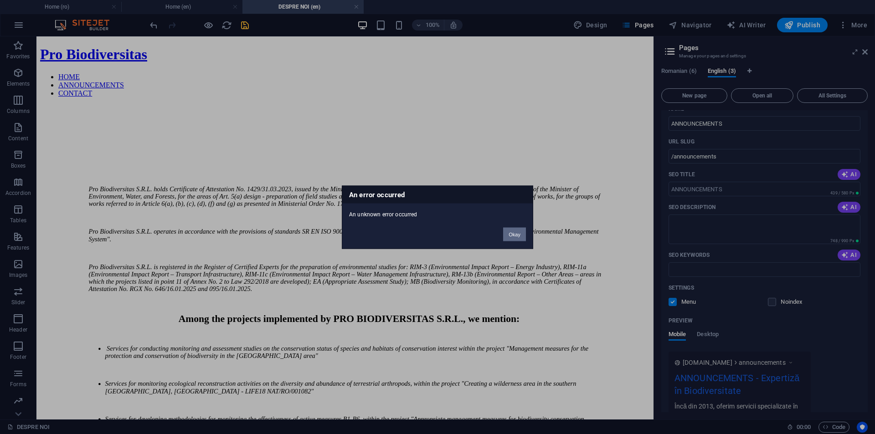
click at [516, 233] on button "Okay" at bounding box center [514, 234] width 23 height 14
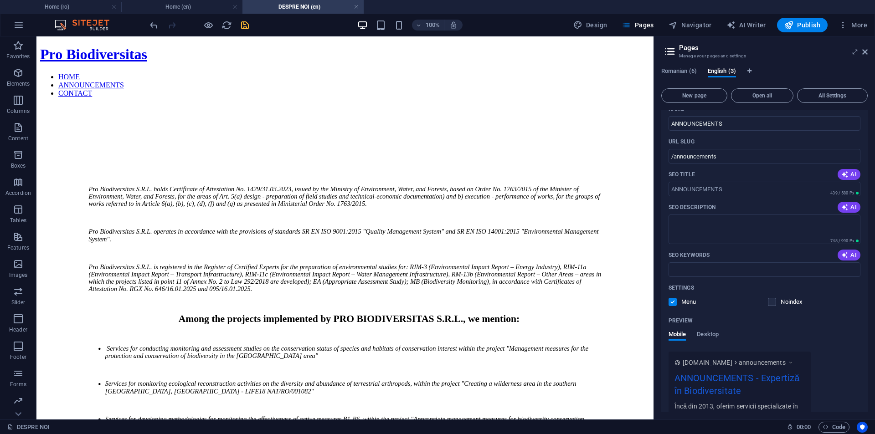
click at [736, 201] on div "SEO Description AI" at bounding box center [765, 207] width 192 height 15
click at [846, 257] on icon "button" at bounding box center [845, 255] width 7 height 7
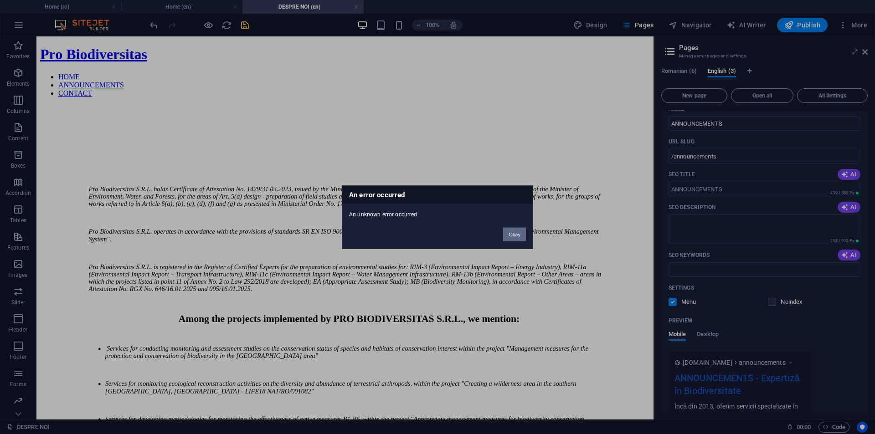
click at [516, 237] on button "Okay" at bounding box center [514, 234] width 23 height 14
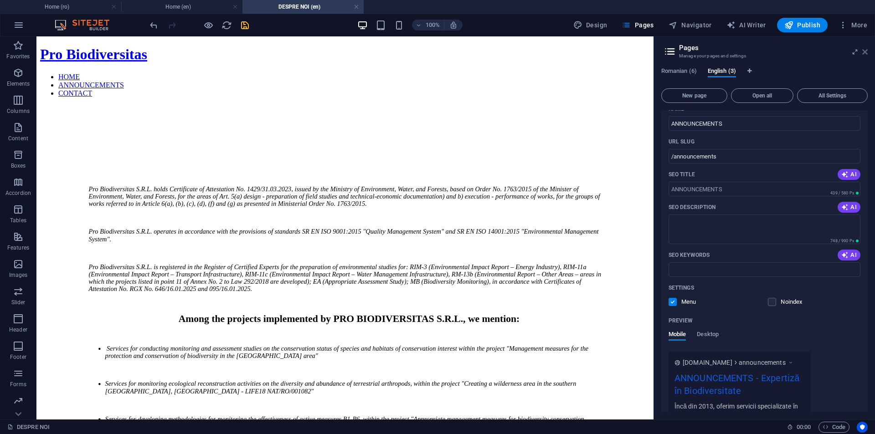
click at [863, 54] on icon at bounding box center [865, 51] width 5 height 7
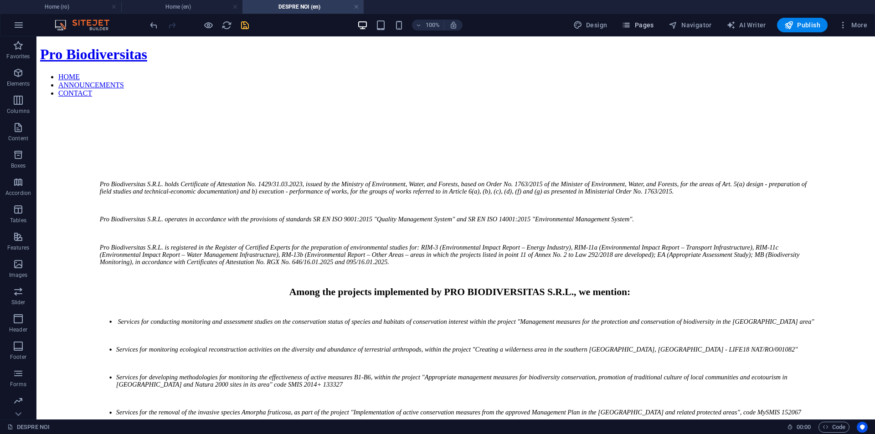
click at [630, 20] on button "Pages" at bounding box center [637, 25] width 39 height 15
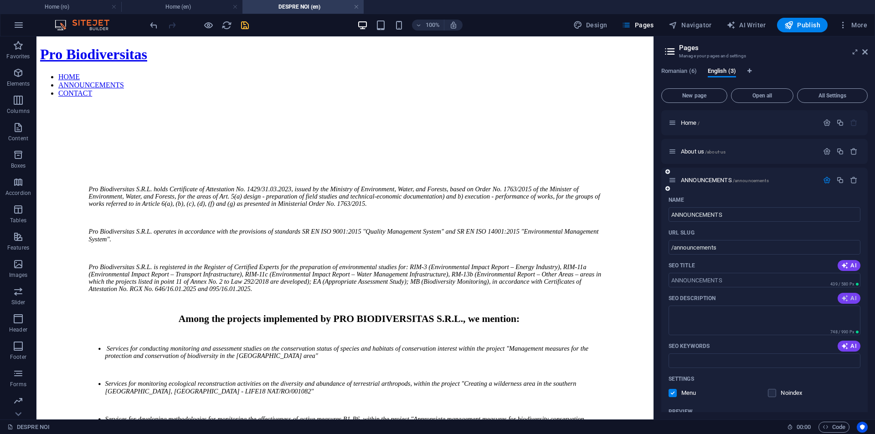
click at [846, 297] on icon "button" at bounding box center [845, 298] width 7 height 7
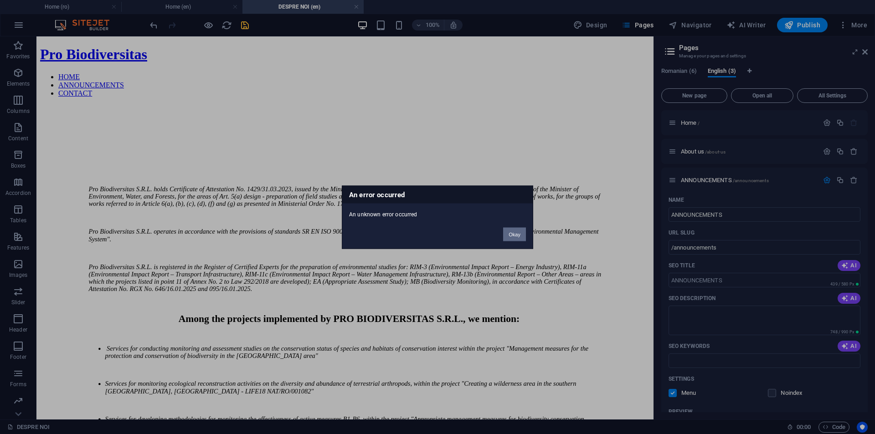
click at [512, 235] on button "Okay" at bounding box center [514, 234] width 23 height 14
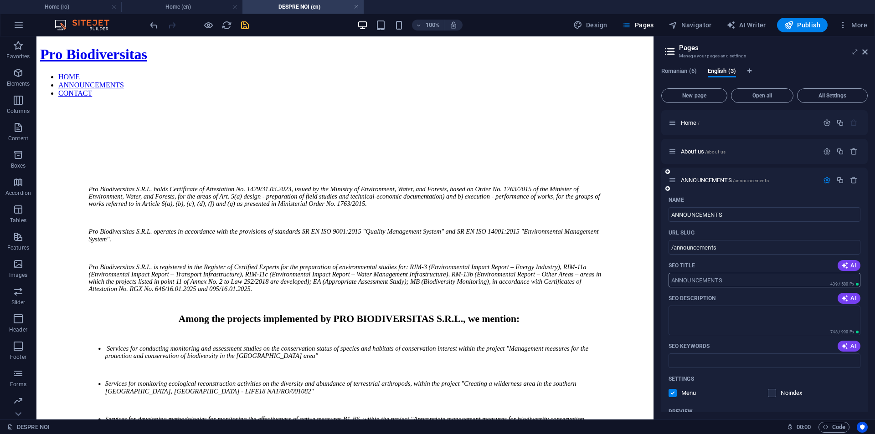
scroll to position [228, 0]
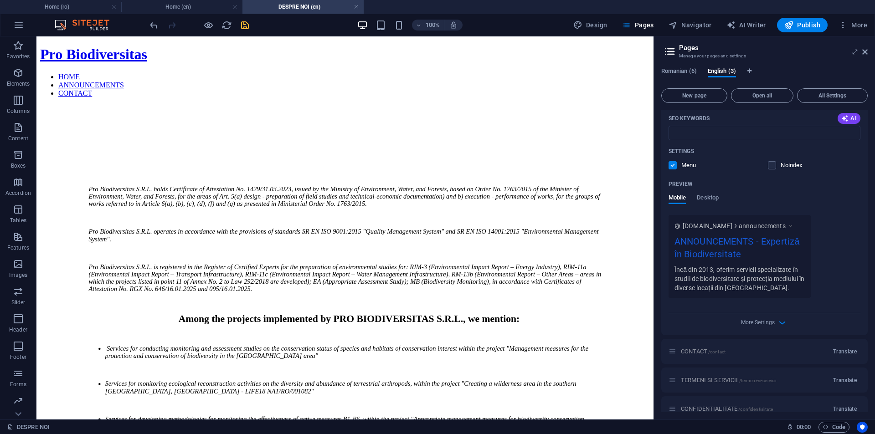
click at [674, 164] on label at bounding box center [673, 165] width 8 height 8
click at [0, 0] on input "checkbox" at bounding box center [0, 0] width 0 height 0
click at [775, 163] on label at bounding box center [772, 165] width 8 height 8
click at [0, 0] on input "checkbox" at bounding box center [0, 0] width 0 height 0
click at [775, 163] on label at bounding box center [772, 165] width 8 height 8
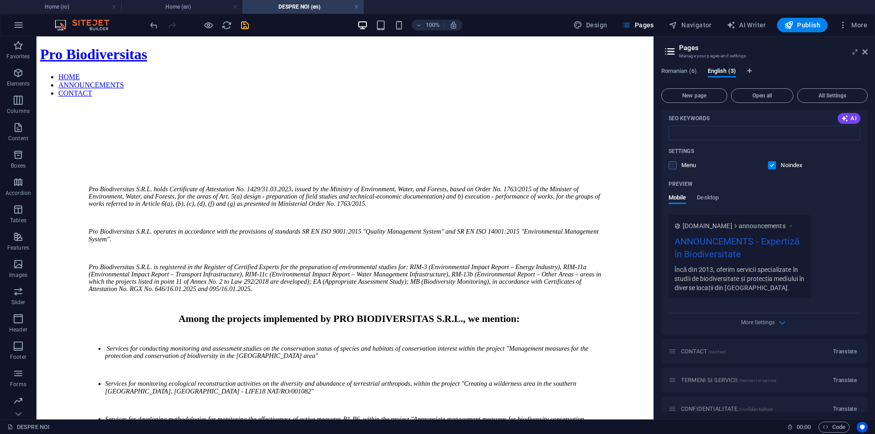
click at [0, 0] on input "checkbox" at bounding box center [0, 0] width 0 height 0
click at [708, 200] on span "Desktop" at bounding box center [708, 198] width 22 height 13
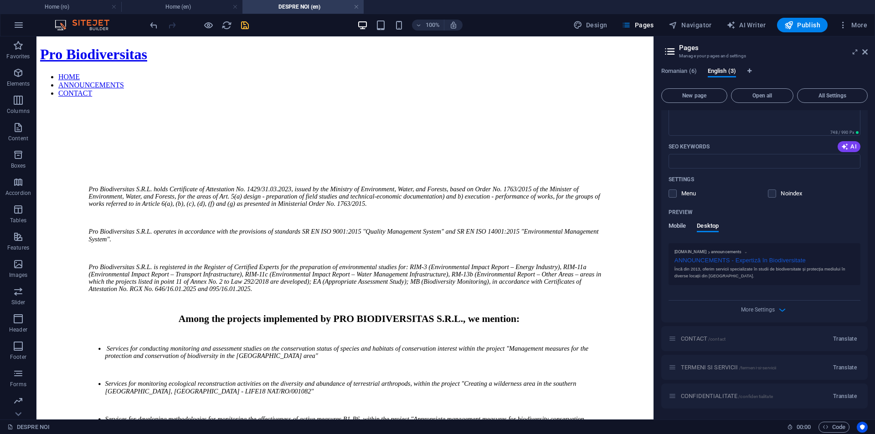
click at [677, 225] on span "Mobile" at bounding box center [678, 227] width 18 height 13
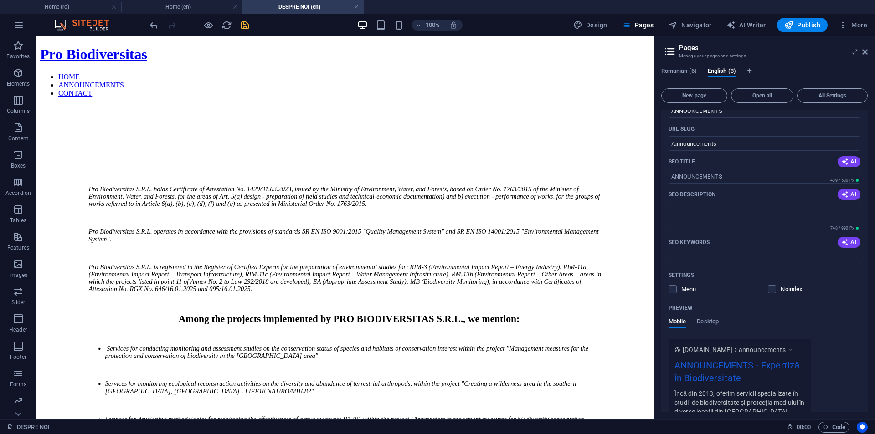
scroll to position [241, 0]
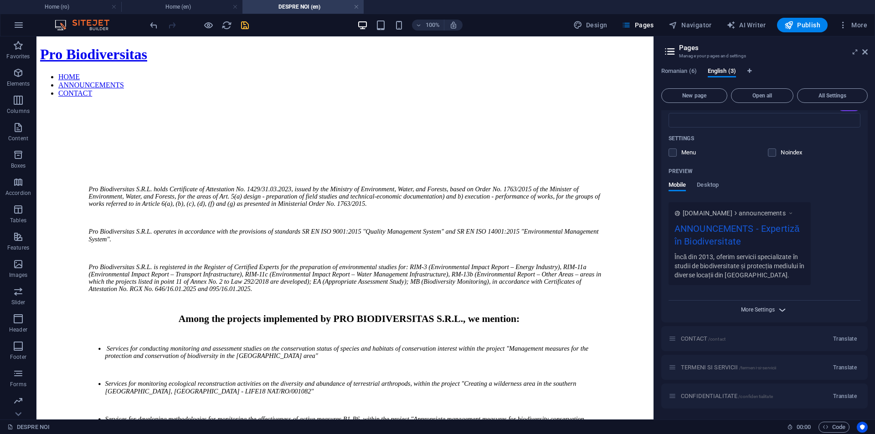
click at [750, 310] on span "More Settings" at bounding box center [758, 310] width 34 height 6
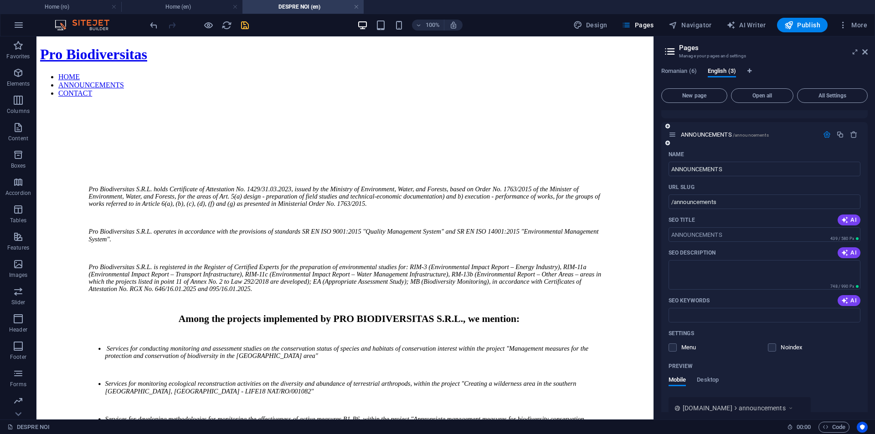
scroll to position [137, 0]
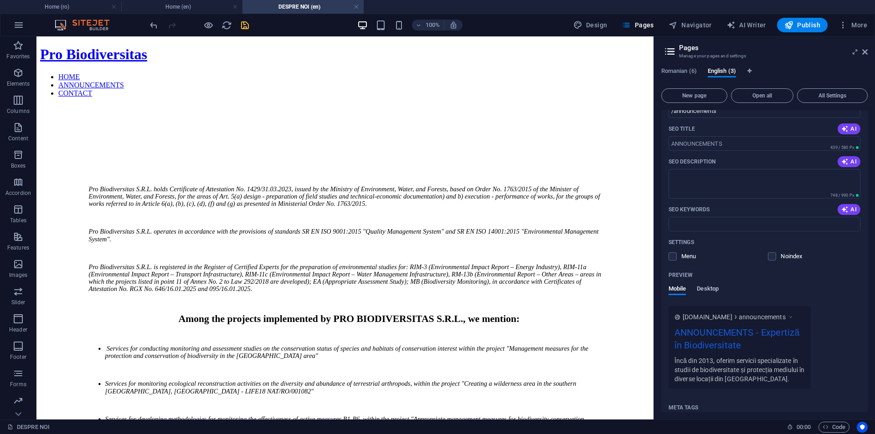
click at [705, 294] on span "Desktop" at bounding box center [708, 290] width 22 height 13
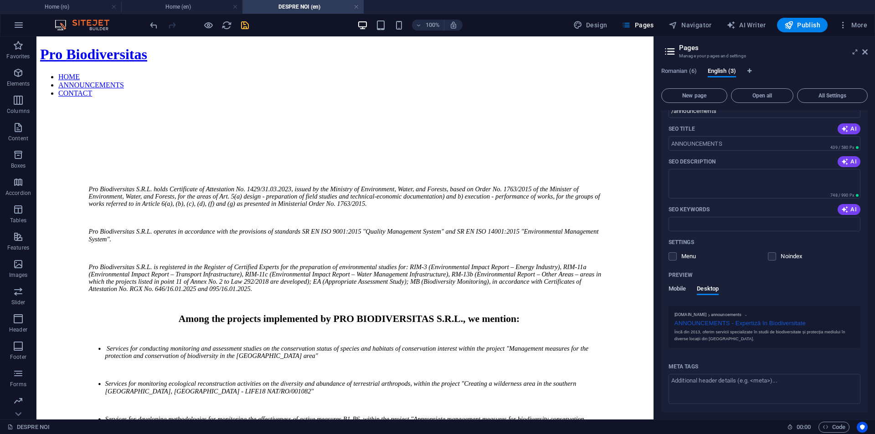
click at [677, 289] on span "Mobile" at bounding box center [678, 290] width 18 height 13
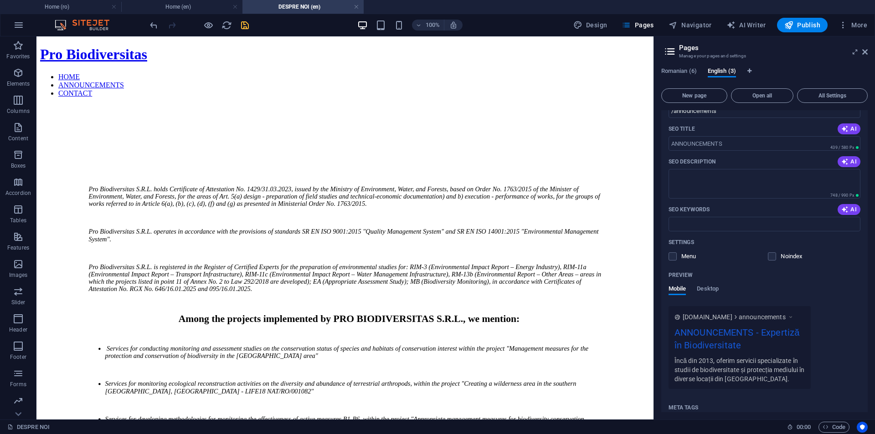
scroll to position [0, 0]
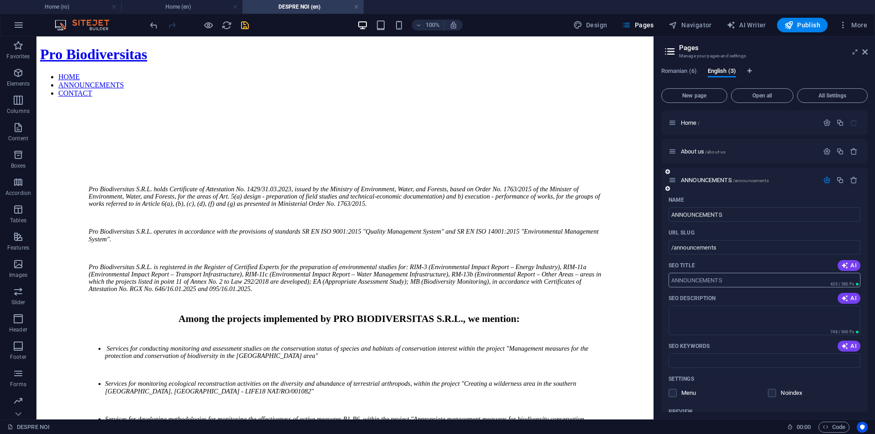
click at [688, 277] on input "SEO Title" at bounding box center [765, 280] width 192 height 15
click at [745, 317] on textarea "SEO Description" at bounding box center [765, 321] width 192 height 30
click at [851, 297] on span "AI" at bounding box center [849, 298] width 15 height 7
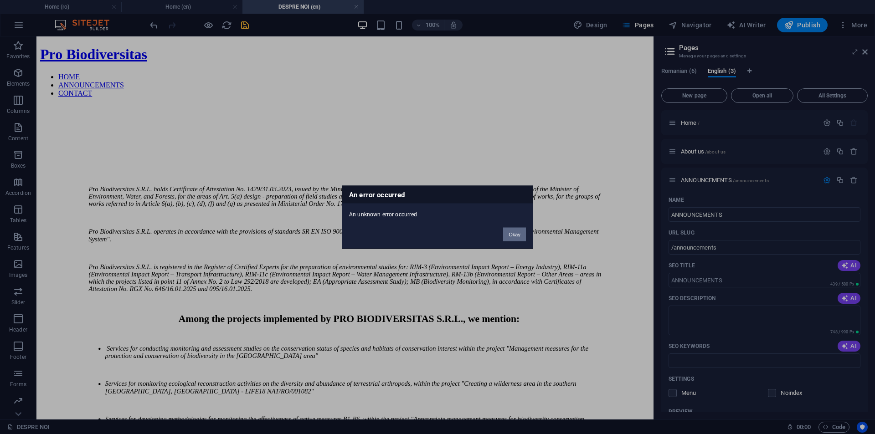
click at [514, 230] on button "Okay" at bounding box center [514, 234] width 23 height 14
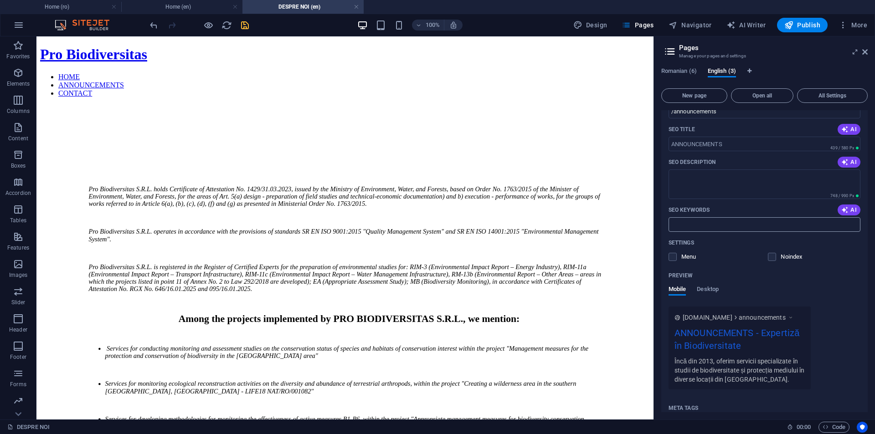
scroll to position [137, 0]
click at [838, 208] on button "AI" at bounding box center [849, 209] width 23 height 11
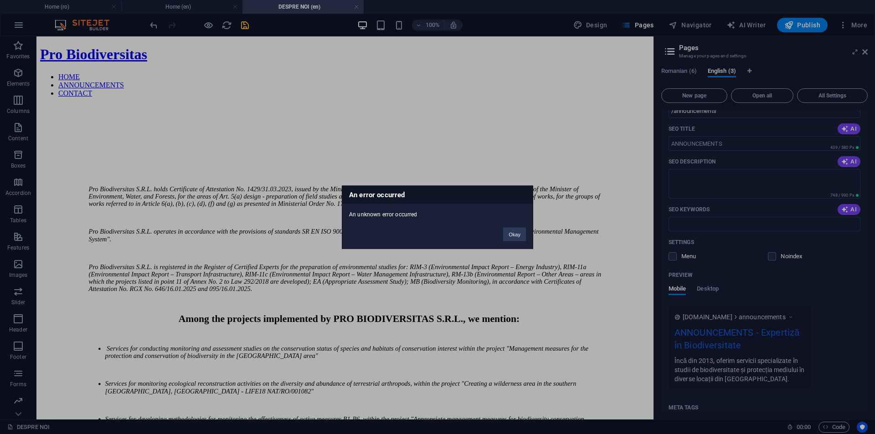
click at [832, 255] on div "An error occurred An unknown error occurred Okay" at bounding box center [437, 217] width 875 height 434
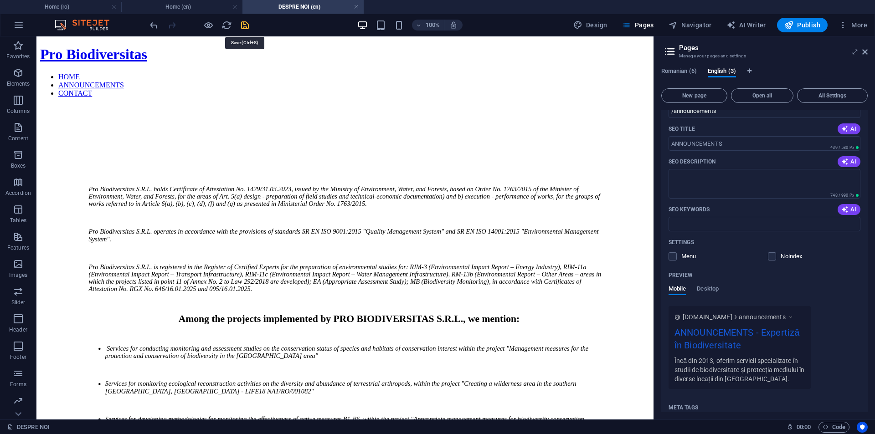
click at [249, 24] on icon "save" at bounding box center [245, 25] width 10 height 10
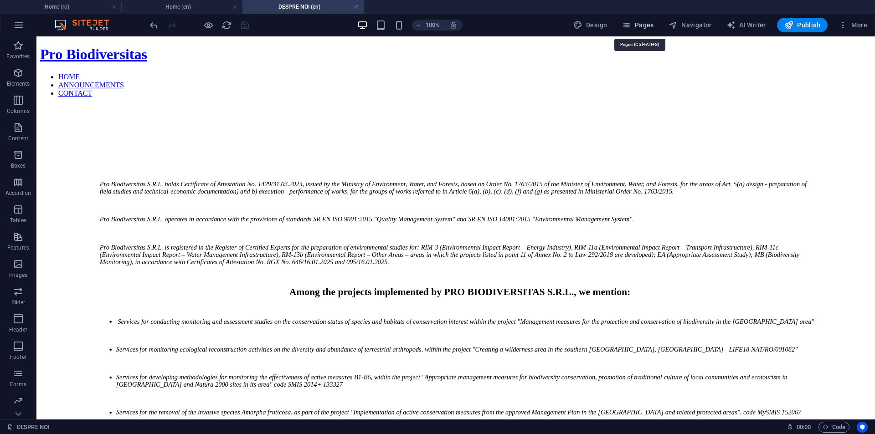
click at [646, 21] on span "Pages" at bounding box center [638, 25] width 32 height 9
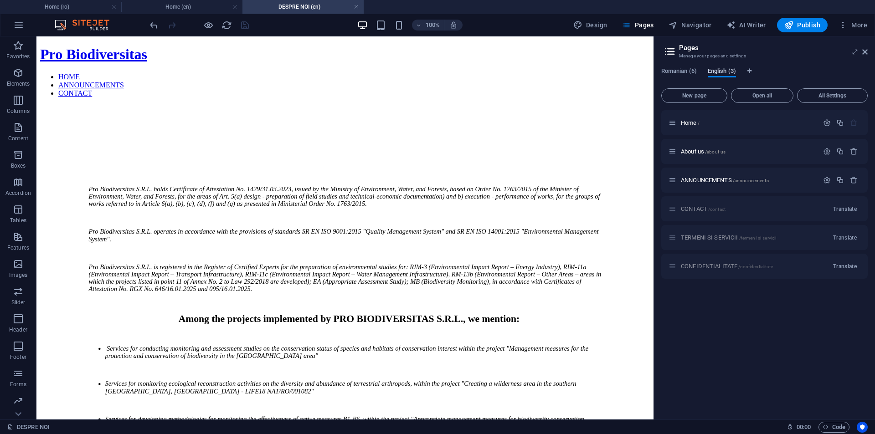
click at [721, 72] on span "English (3)" at bounding box center [722, 72] width 28 height 13
click at [670, 72] on span "Romanian (6)" at bounding box center [679, 72] width 36 height 13
click at [724, 72] on span "English (3)" at bounding box center [722, 72] width 28 height 13
click at [707, 178] on span "ANNOUNCEMENTS /announcements" at bounding box center [725, 180] width 88 height 7
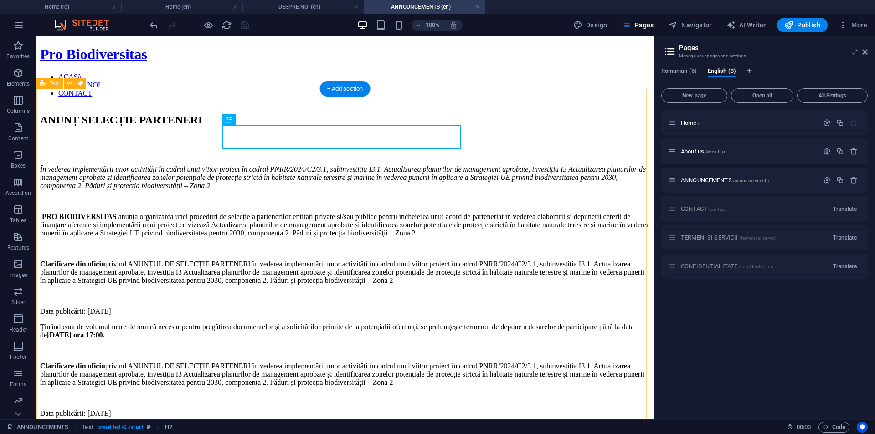
scroll to position [0, 0]
click at [826, 176] on div at bounding box center [841, 181] width 40 height 10
click at [827, 178] on icon "button" at bounding box center [827, 180] width 8 height 8
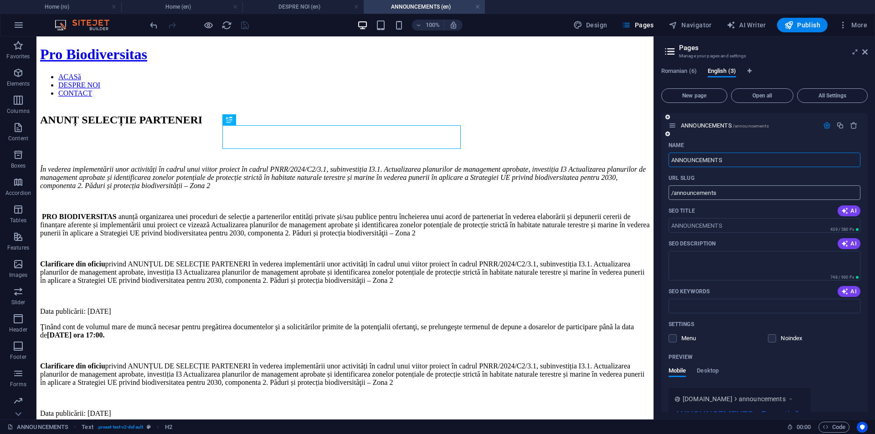
scroll to position [137, 0]
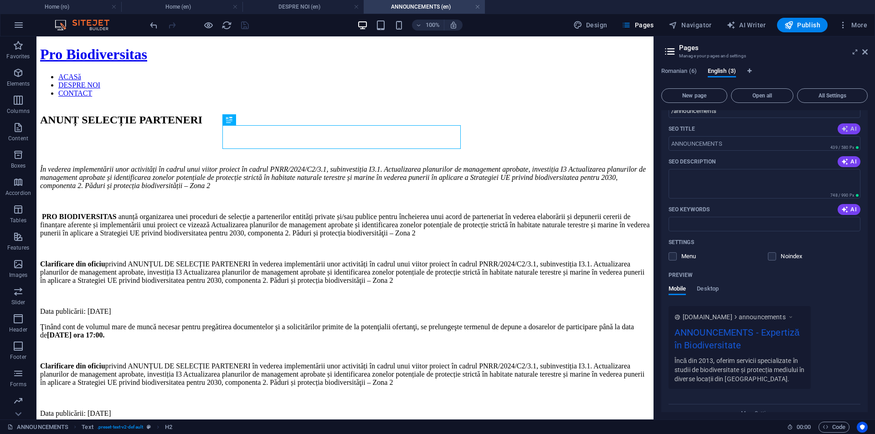
click at [851, 129] on span "AI" at bounding box center [849, 128] width 15 height 7
type input "Partner Selection for Biodiversity 2024"
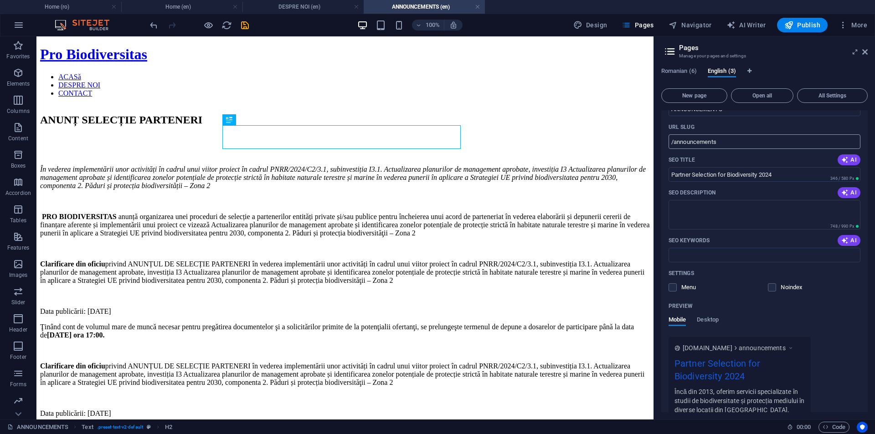
scroll to position [91, 0]
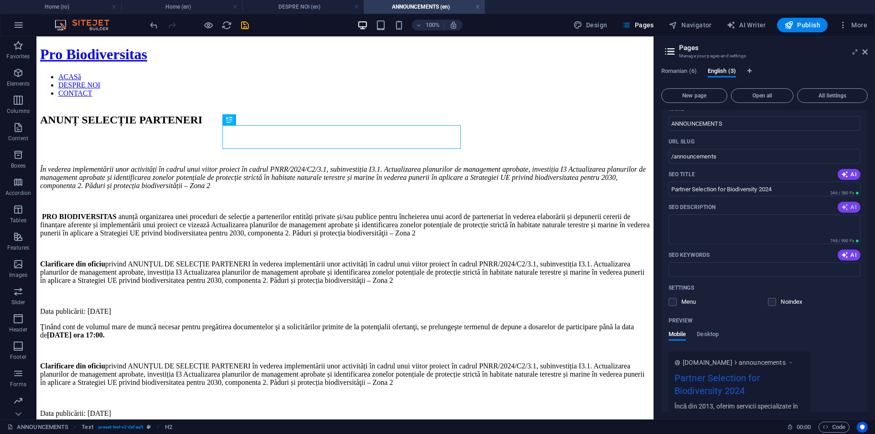
click at [848, 208] on span "AI" at bounding box center [849, 207] width 15 height 7
drag, startPoint x: 709, startPoint y: 240, endPoint x: 792, endPoint y: 230, distance: 84.0
click at [792, 230] on textarea "Join us in a partnership selection for a project focusing on biodiversity prote…" at bounding box center [765, 230] width 192 height 30
type textarea "Join us in a partnership selection for a project focusing on biodiversity prote…"
click at [842, 256] on icon "button" at bounding box center [845, 255] width 7 height 7
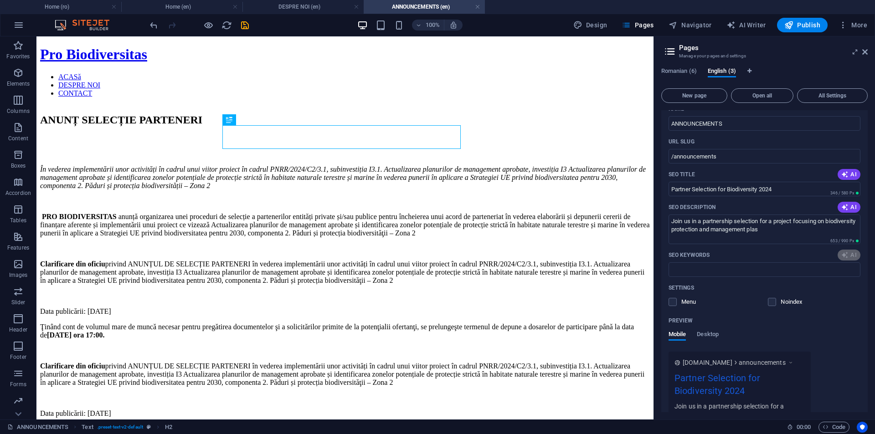
type input "partner selection announcement, biodiversity strategy 2030, management plan upd…"
drag, startPoint x: 710, startPoint y: 269, endPoint x: 705, endPoint y: 272, distance: 5.6
click at [705, 272] on input "partner selection announcement, biodiversity strategy 2030, management plan upd…" at bounding box center [765, 270] width 192 height 15
click at [735, 284] on div "Settings" at bounding box center [765, 288] width 192 height 15
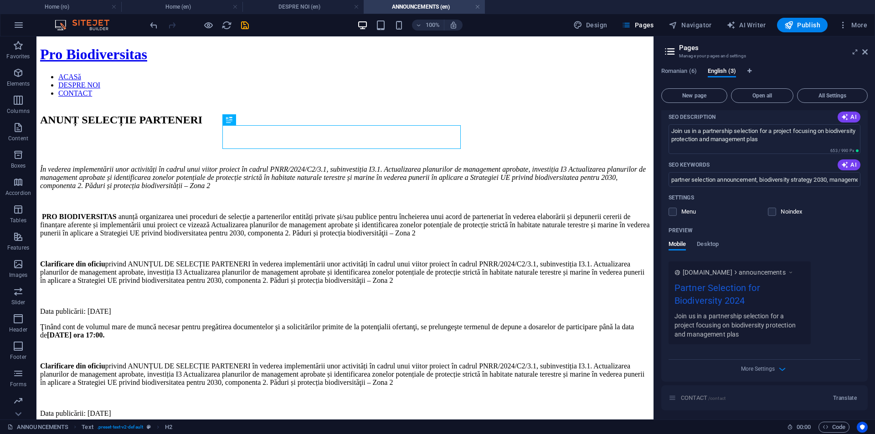
scroll to position [182, 0]
click at [673, 209] on label at bounding box center [673, 211] width 8 height 8
click at [0, 0] on input "checkbox" at bounding box center [0, 0] width 0 height 0
click at [700, 243] on span "Desktop" at bounding box center [708, 244] width 22 height 13
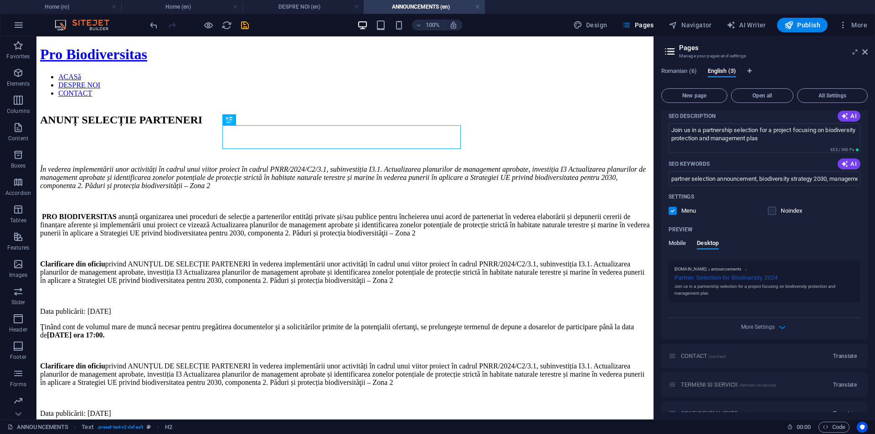
click at [681, 243] on span "Mobile" at bounding box center [678, 244] width 18 height 13
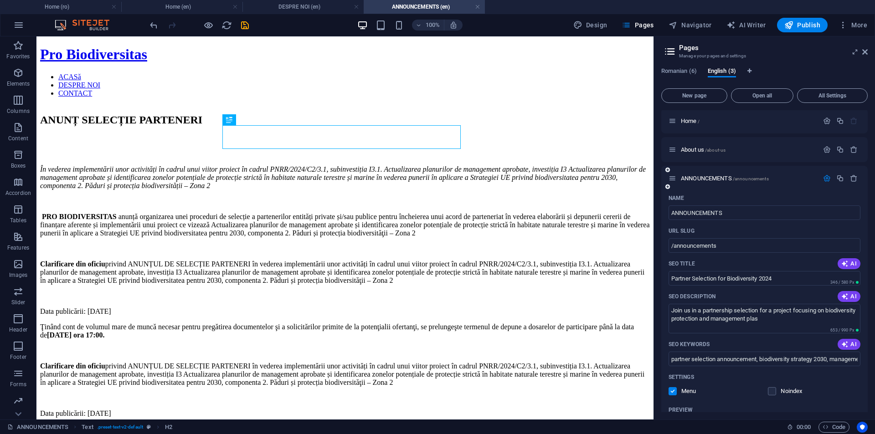
scroll to position [0, 0]
click at [826, 180] on icon "button" at bounding box center [827, 180] width 8 height 8
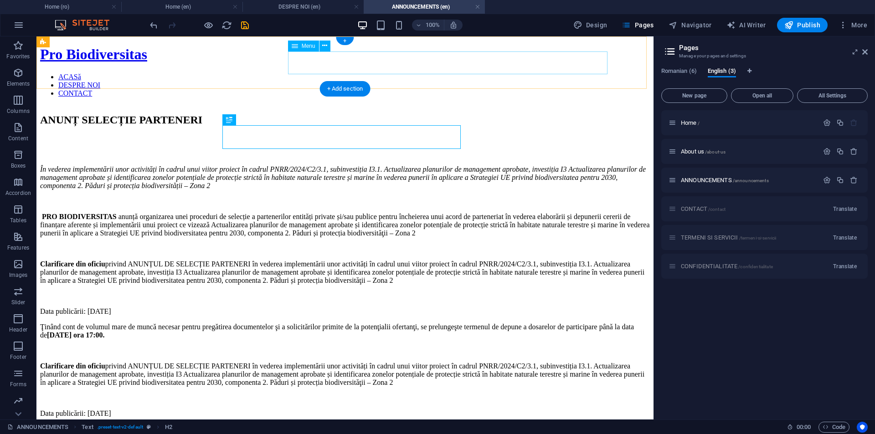
click at [443, 73] on nav "ACASă DESPRE NOI CONTACT" at bounding box center [345, 85] width 610 height 25
select select
select select "1"
select select
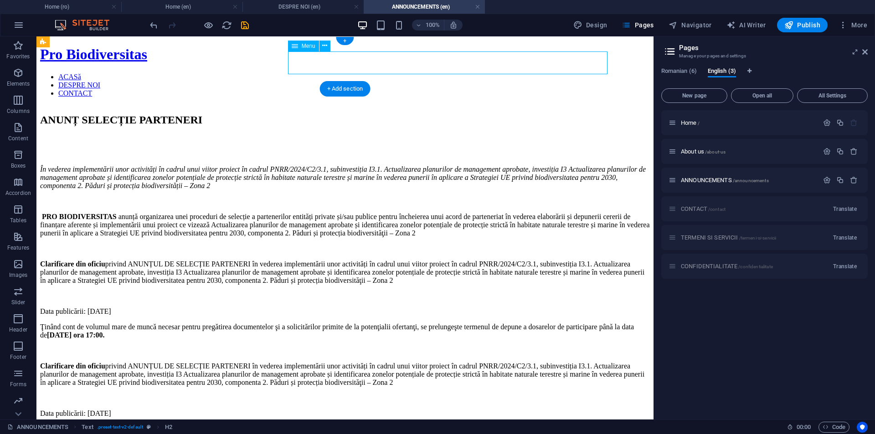
select select "3"
select select
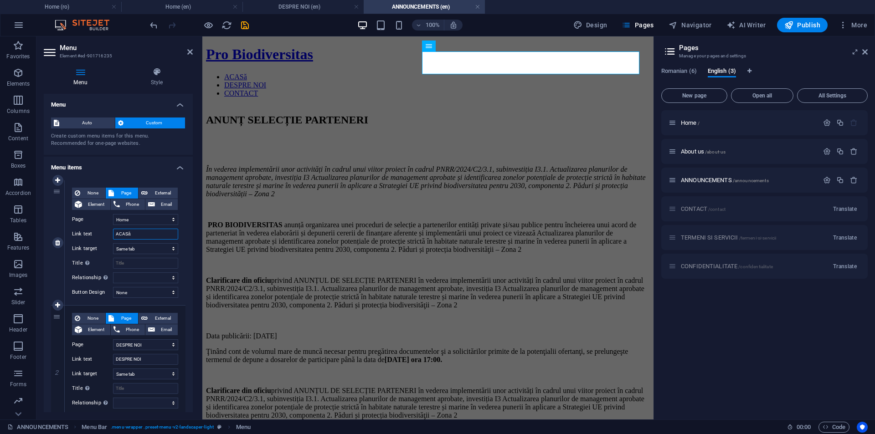
click at [127, 232] on input "ACASă" at bounding box center [145, 234] width 65 height 11
type input "HOME"
select select
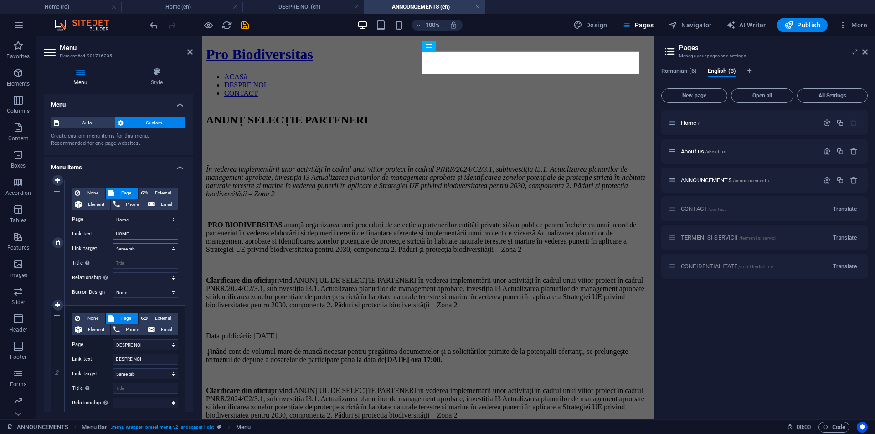
select select
type input "HOME"
click at [142, 357] on input "DESPRE NOI" at bounding box center [145, 359] width 65 height 11
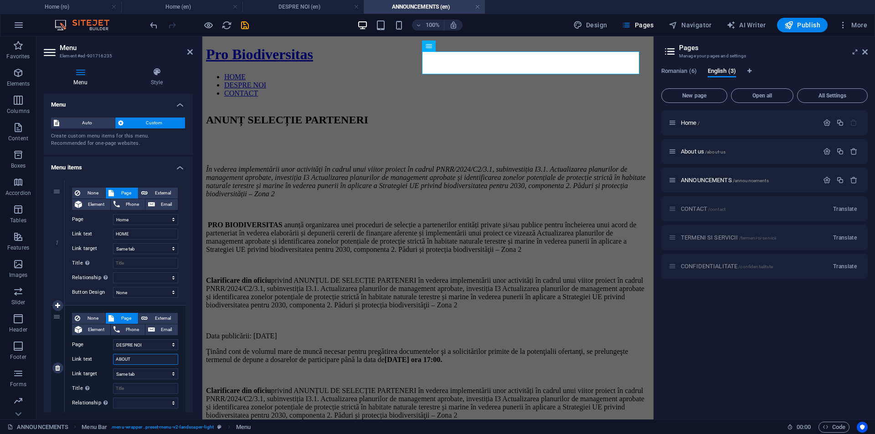
type input "ABOUT"
select select
type input "ABOUT US"
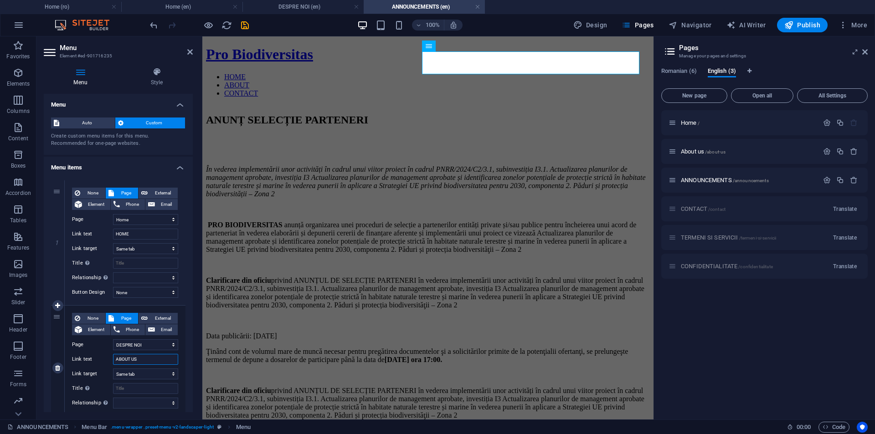
select select
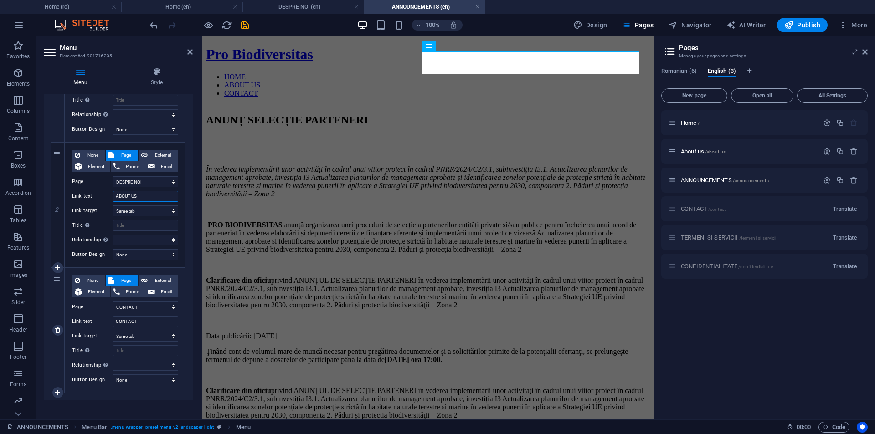
scroll to position [169, 0]
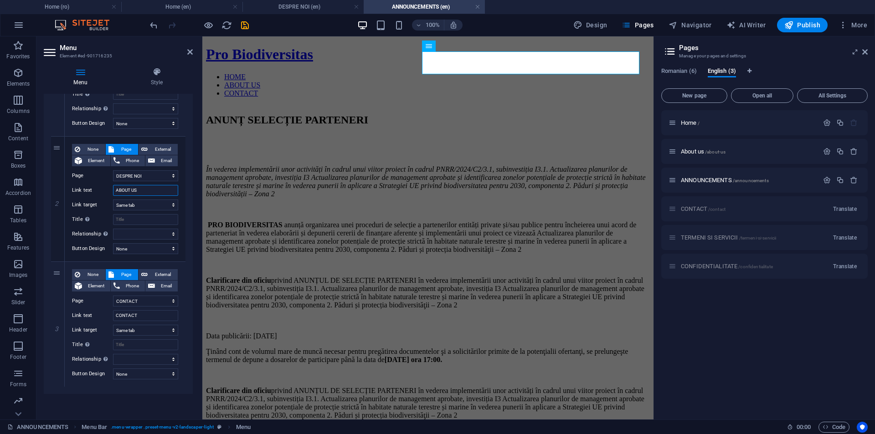
type input "ABOUT US"
click at [184, 305] on div "1 None Page External Element Phone Email Page Home DESPRE NOI ANUNTURI CONTACT …" at bounding box center [118, 199] width 149 height 390
click at [195, 47] on aside "Menu Element #ed-901716235 Menu Style Menu Auto Custom Create custom menu items…" at bounding box center [119, 227] width 166 height 383
click at [188, 52] on icon at bounding box center [189, 51] width 5 height 7
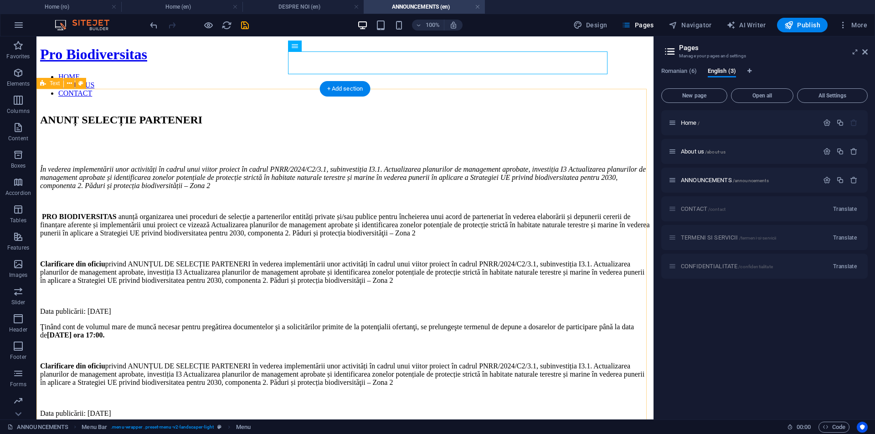
click at [478, 135] on div "ANUNȚ SELECȚIE PARTENERI În vederea implementării unor activități în cadrul unu…" at bounding box center [345, 316] width 610 height 422
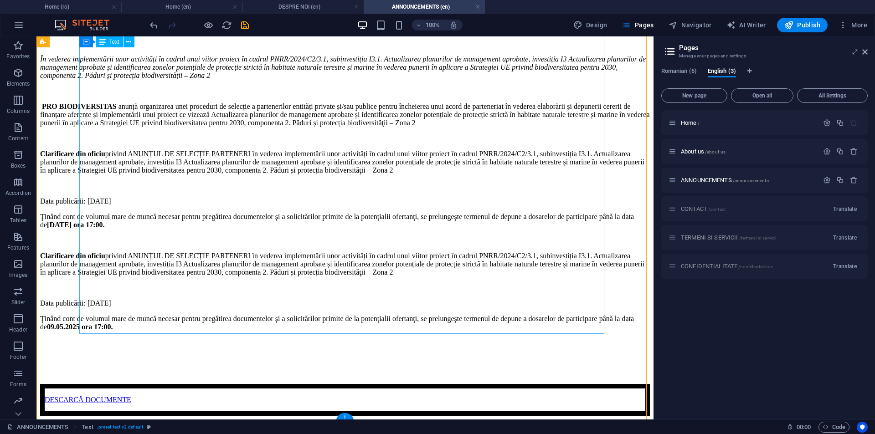
scroll to position [185, 0]
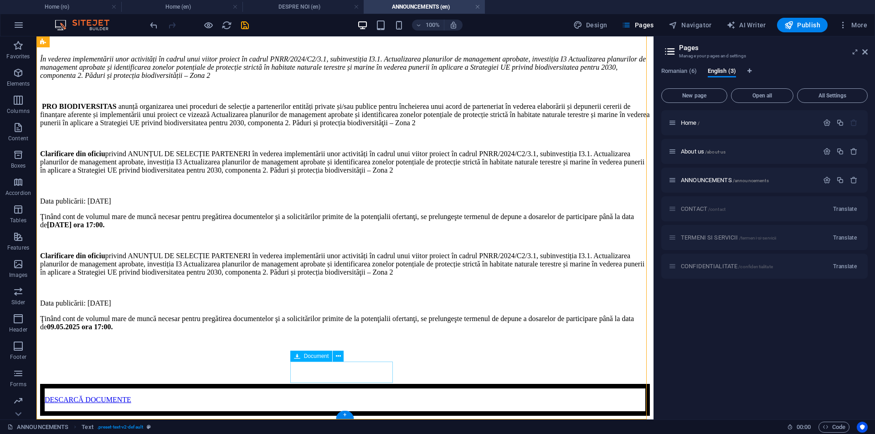
click at [340, 384] on div "DESCARCĂ DOCUMENTE 18.18 MB" at bounding box center [345, 400] width 610 height 32
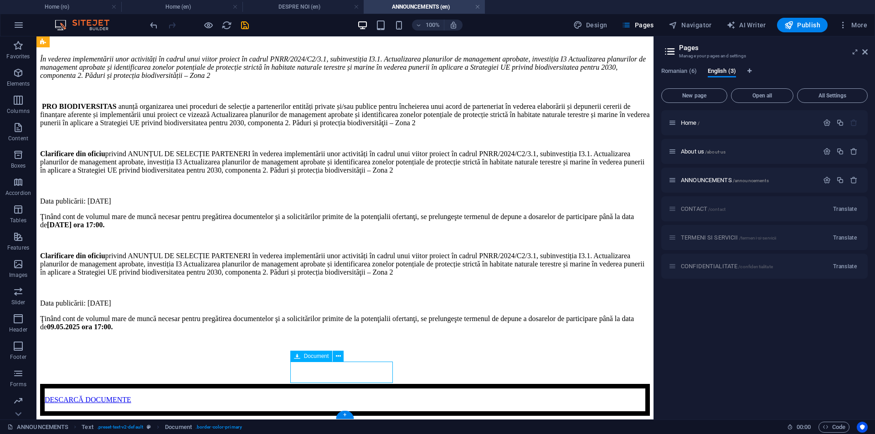
click at [343, 384] on div "DESCARCĂ DOCUMENTE 18.18 MB" at bounding box center [345, 400] width 610 height 32
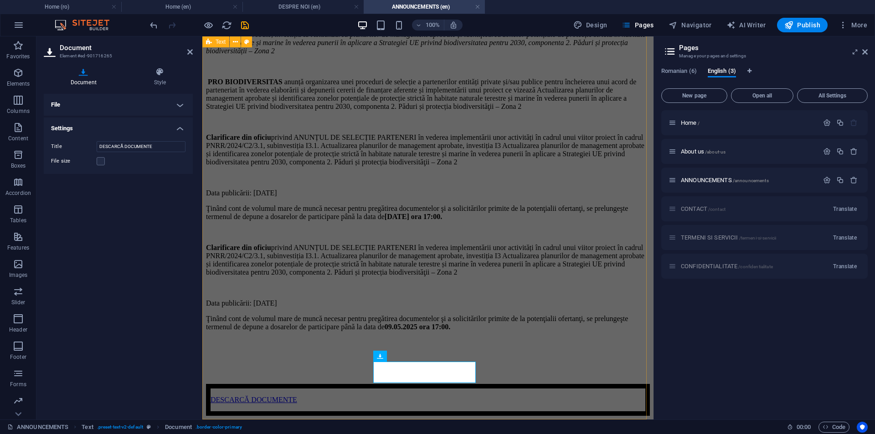
scroll to position [258, 0]
click at [143, 147] on input "DESCARCĂ DOCUMENTE" at bounding box center [141, 146] width 89 height 11
click at [114, 146] on input "DESCARCĂ DOCUMENTE" at bounding box center [141, 146] width 89 height 11
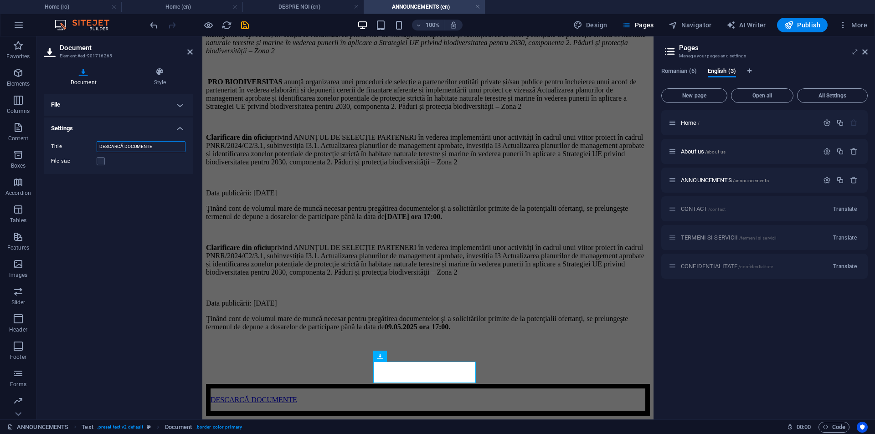
click at [114, 146] on input "DESCARCĂ DOCUMENTE" at bounding box center [141, 146] width 89 height 11
click at [152, 146] on input "DOWNLOAD DOCUMENTE" at bounding box center [141, 146] width 89 height 11
click at [160, 204] on div "File Drag files here, click to choose files or select files from Files or our f…" at bounding box center [118, 253] width 149 height 319
click at [156, 145] on input "DOWNLOAD DOCUMENTES" at bounding box center [141, 146] width 89 height 11
type input "DOWNLOAD DOCUMENTS"
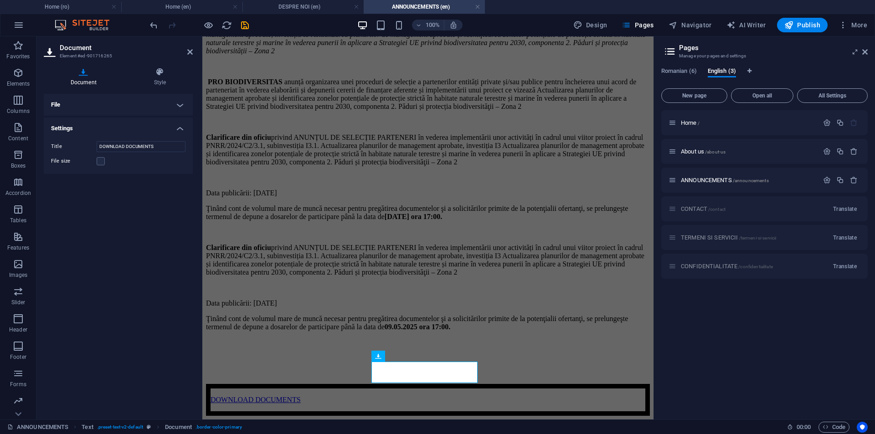
click at [170, 212] on div "File Drag files here, click to choose files or select files from Files or our f…" at bounding box center [118, 253] width 149 height 319
click at [191, 50] on icon at bounding box center [189, 51] width 5 height 7
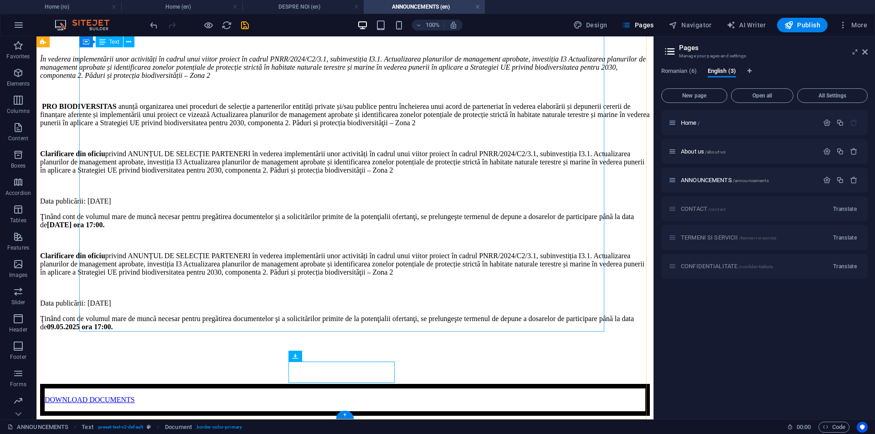
scroll to position [2, 0]
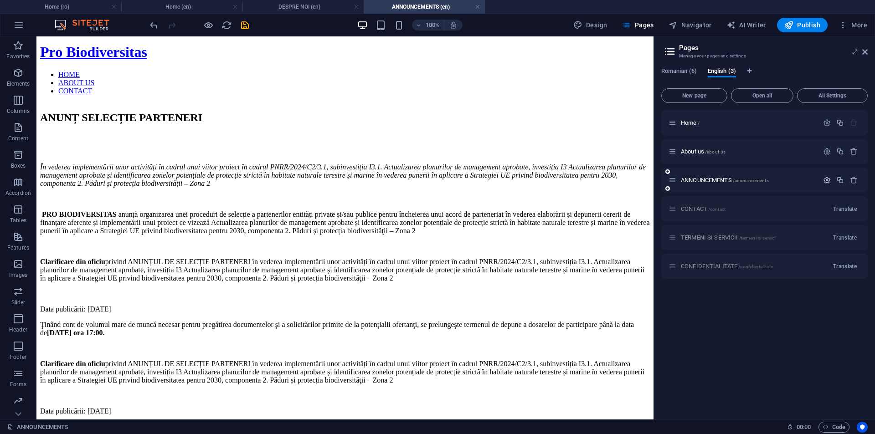
click at [825, 181] on icon "button" at bounding box center [827, 180] width 8 height 8
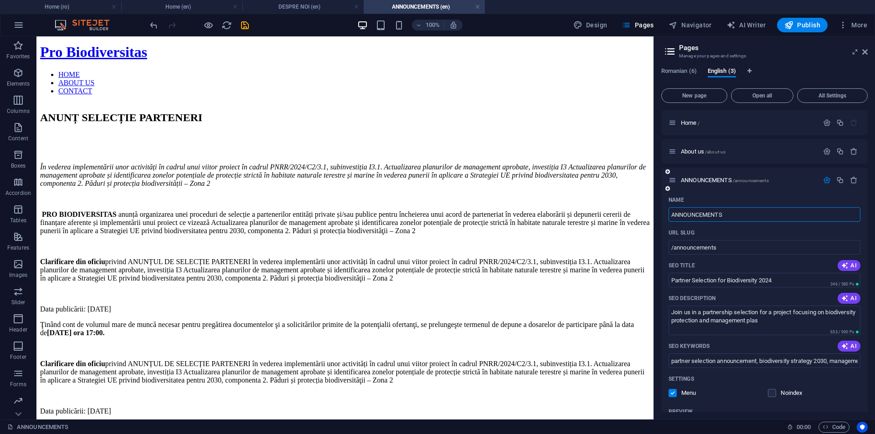
click at [705, 212] on input "ANNOUNCEMENTS" at bounding box center [765, 214] width 192 height 15
type input "a"
type input "/a"
type input "A"
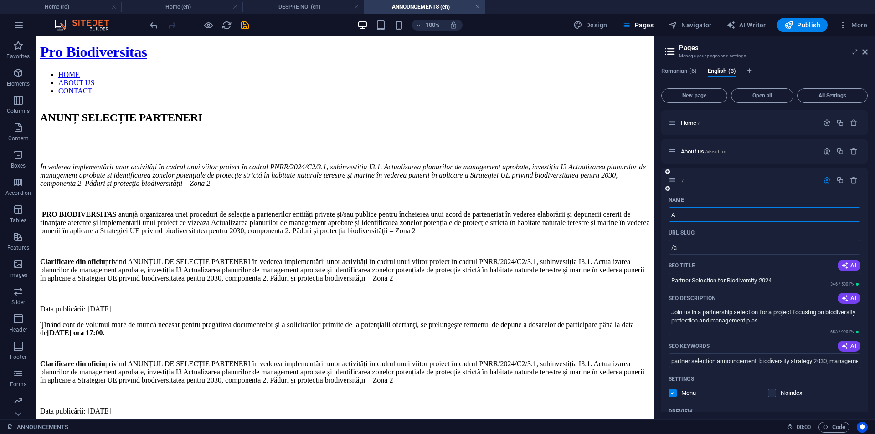
type input "/"
click at [696, 216] on input "Announcements" at bounding box center [765, 214] width 192 height 15
drag, startPoint x: 696, startPoint y: 216, endPoint x: 741, endPoint y: 225, distance: 45.6
click at [741, 225] on div "Name Announcements ​ URL SLUG /announcements ​ SEO Title AI Partner Selection f…" at bounding box center [764, 378] width 207 height 371
click at [744, 232] on div "URL SLUG" at bounding box center [765, 233] width 192 height 15
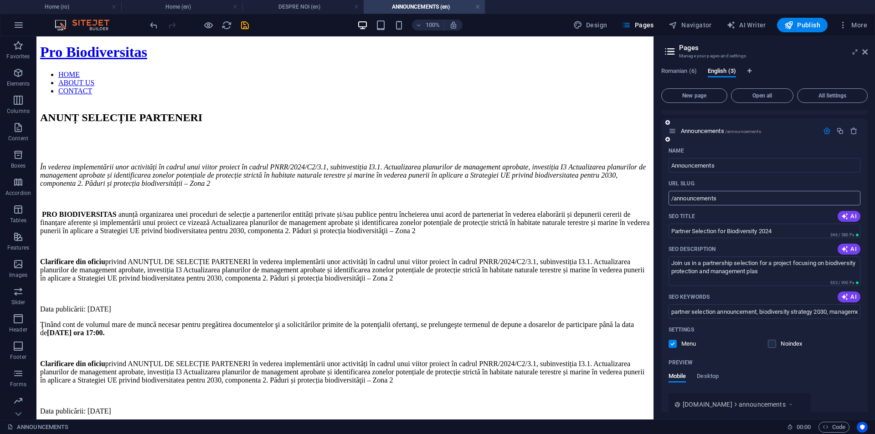
scroll to position [46, 0]
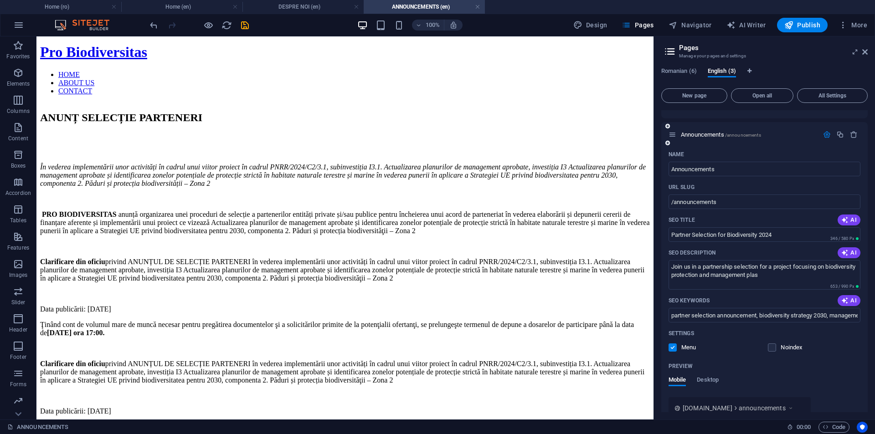
click at [824, 134] on icon "button" at bounding box center [827, 135] width 8 height 8
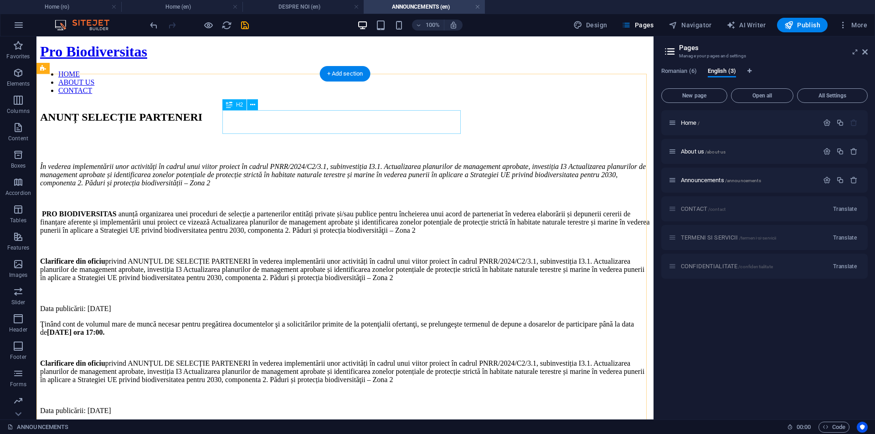
scroll to position [0, 0]
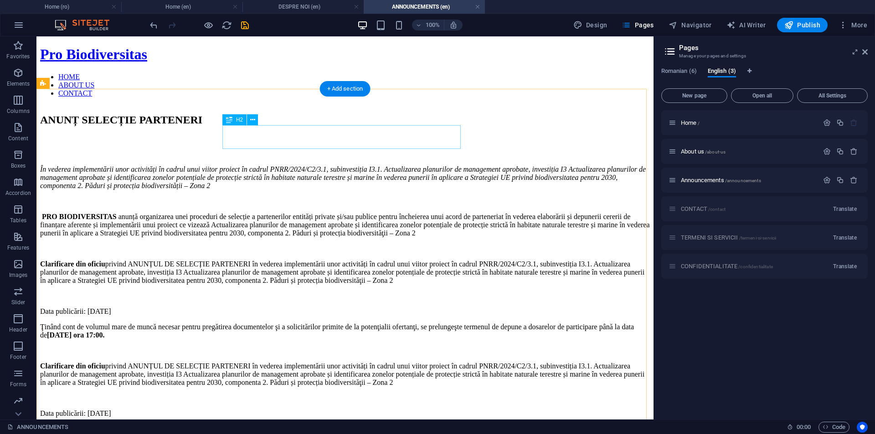
click at [228, 126] on div "ANUNȚ SELECȚIE PARTENERI" at bounding box center [345, 120] width 610 height 12
click at [146, 149] on div "ANUNȚ SELECȚIE PARTENERI În vederea implementării unor activități în cadrul unu…" at bounding box center [345, 316] width 610 height 422
click at [284, 126] on div "ANUNȚ SELECȚIE PARTENERI" at bounding box center [345, 120] width 610 height 12
click at [119, 135] on div "ANUNȚ SELECȚIE PARTENERI În vederea implementării unor activități în cadrul unu…" at bounding box center [345, 316] width 610 height 422
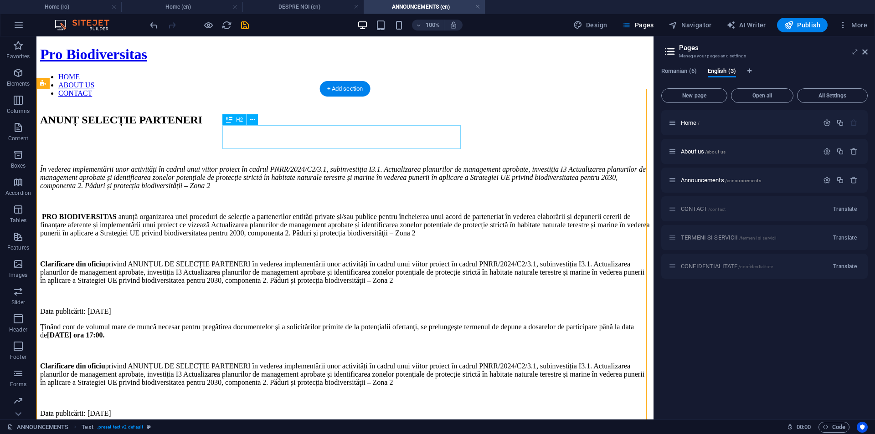
click at [284, 126] on div "ANUNȚ SELECȚIE PARTENERI" at bounding box center [345, 120] width 610 height 12
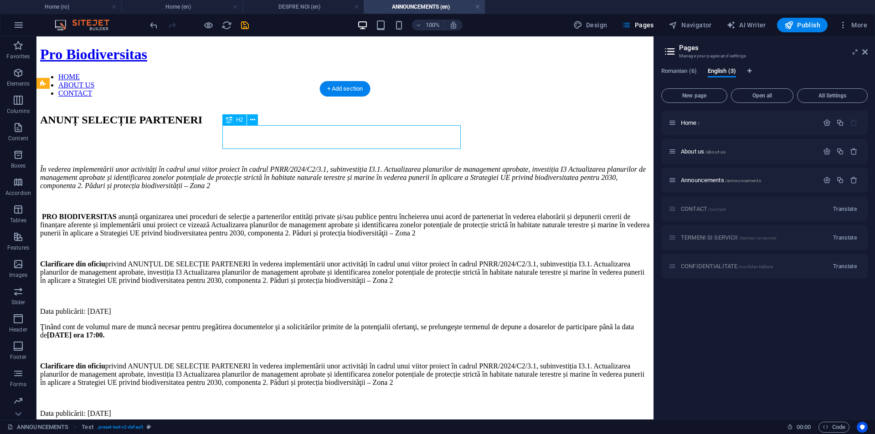
click at [284, 126] on div "ANUNȚ SELECȚIE PARTENERI" at bounding box center [345, 120] width 610 height 12
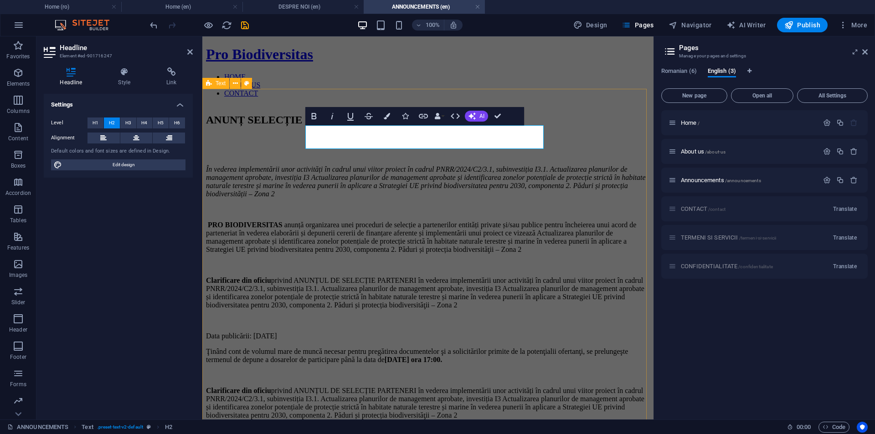
click at [242, 159] on div "ANUNȚ SELECȚIE PARTENERI În vederea implementării unor activități în cadrul unu…" at bounding box center [428, 332] width 444 height 455
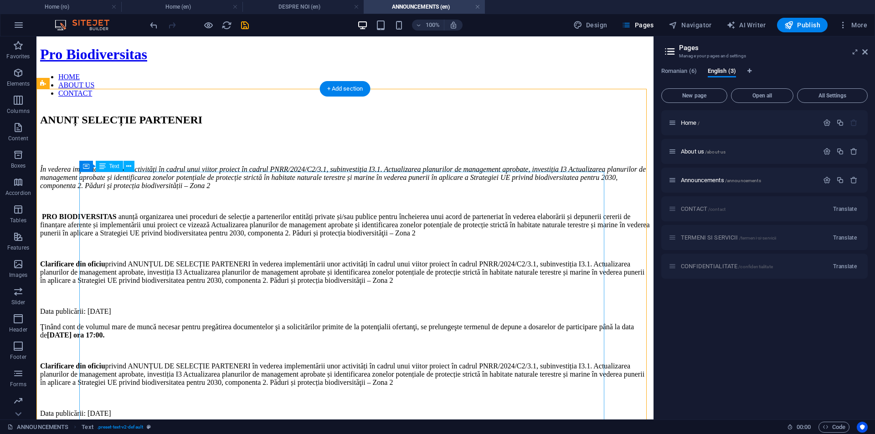
click at [83, 177] on div "În vederea implementării unor activități în cadrul unui viitor proiect în cadru…" at bounding box center [345, 311] width 610 height 292
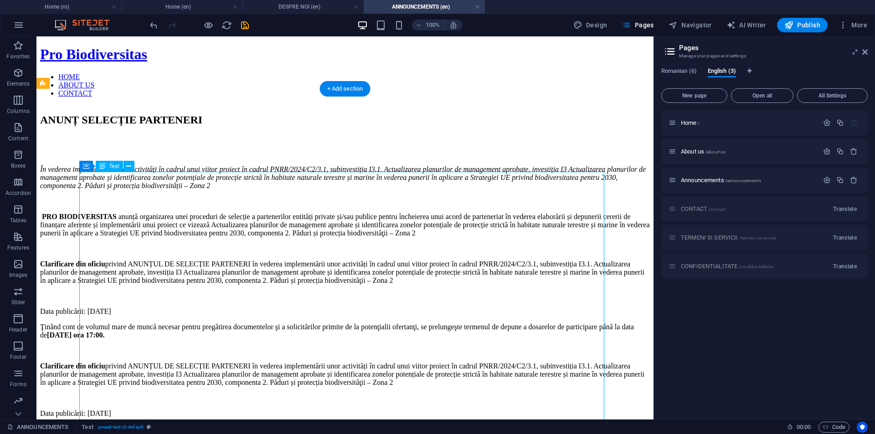
click at [83, 177] on div "În vederea implementării unor activități în cadrul unui viitor proiect în cadru…" at bounding box center [345, 311] width 610 height 292
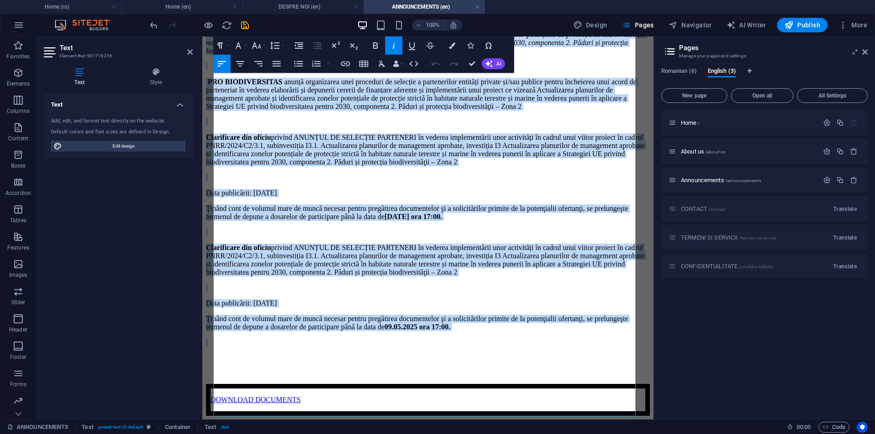
scroll to position [258, 0]
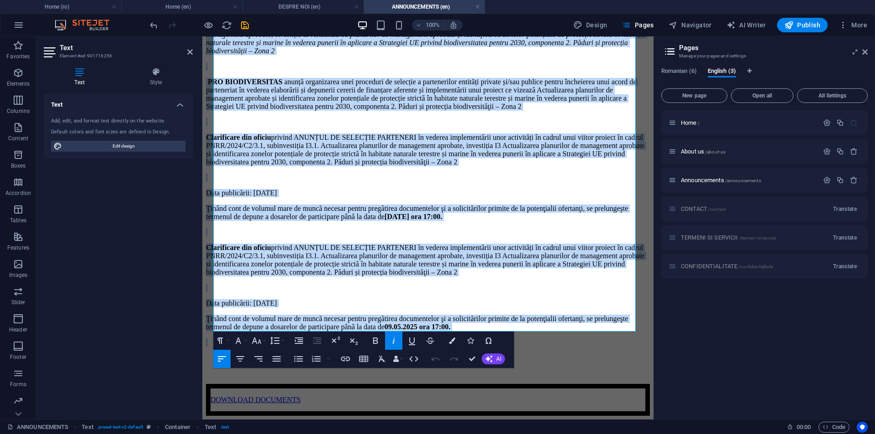
drag, startPoint x: 213, startPoint y: 178, endPoint x: 271, endPoint y: 443, distance: 271.5
click at [271, 420] on html "Pro Biodiversitas HOME ABOUT US CONTACT ANUNȚ SELECȚIE PARTENERI În vederea imp…" at bounding box center [427, 156] width 451 height 527
copy div "Lo ipsumdo sitametconsec adip elitseddoe te incidi utla etdolo magnaal en admin…"
click at [381, 205] on p "Ţinând cont de volumul mare de muncă necesar pentru pregătirea documentelor şi …" at bounding box center [428, 213] width 444 height 16
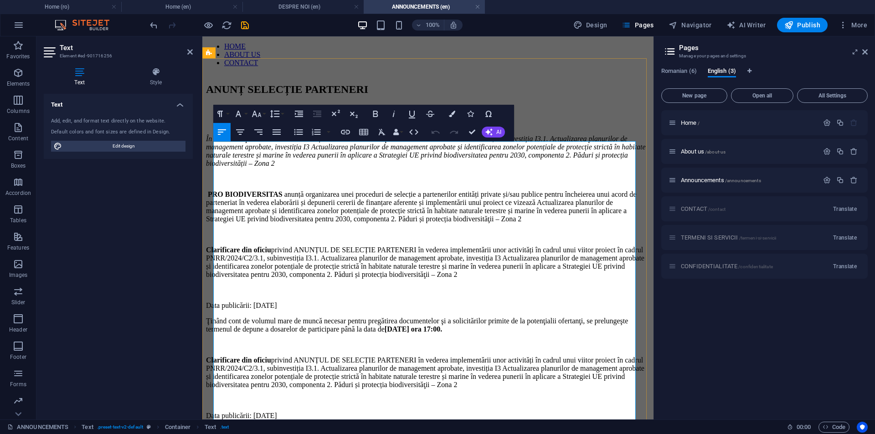
scroll to position [0, 0]
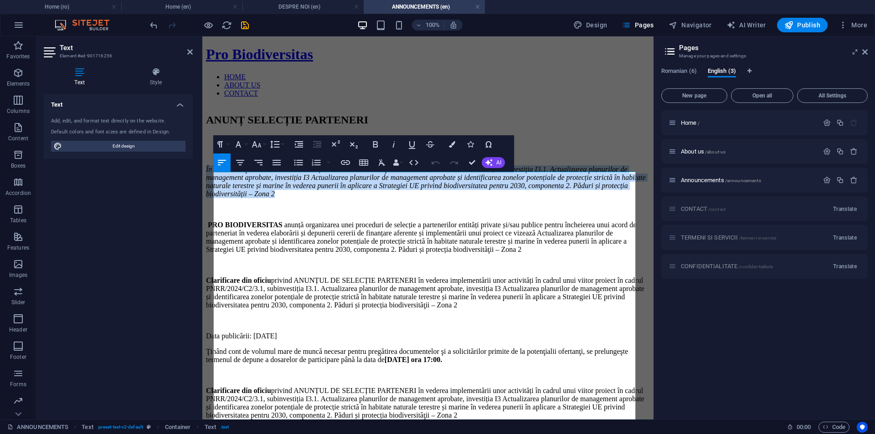
drag, startPoint x: 281, startPoint y: 227, endPoint x: 197, endPoint y: 180, distance: 96.1
click at [202, 180] on html "Pro Biodiversitas HOME ABOUT US CONTACT ANUNȚ SELECȚIE PARTENERI În vederea imp…" at bounding box center [427, 299] width 451 height 527
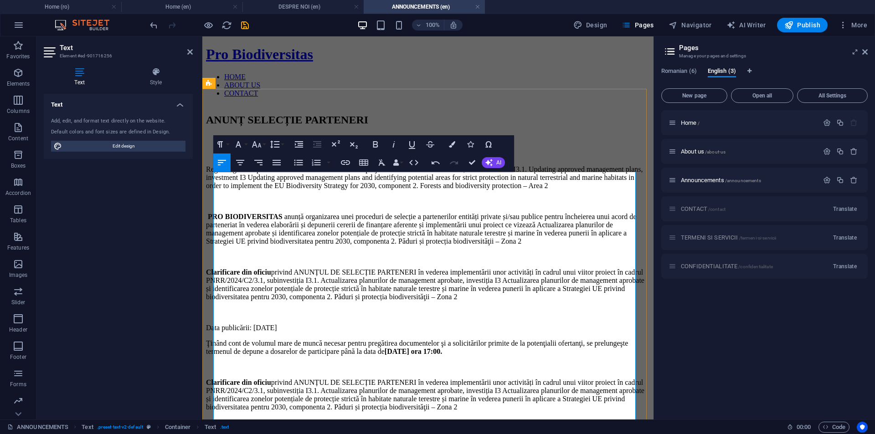
click at [327, 190] on p "Regarding the implementation of tasks within a future project under PNRR/2024/C…" at bounding box center [428, 177] width 444 height 25
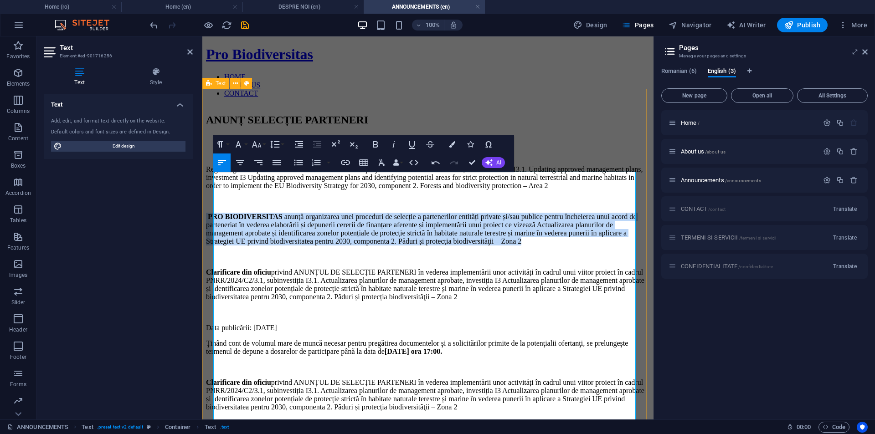
drag, startPoint x: 538, startPoint y: 287, endPoint x: 211, endPoint y: 244, distance: 330.1
click at [211, 244] on div "ANUNȚ SELECȚIE PARTENERI Regarding the implementation of tasks within a future …" at bounding box center [428, 328] width 444 height 446
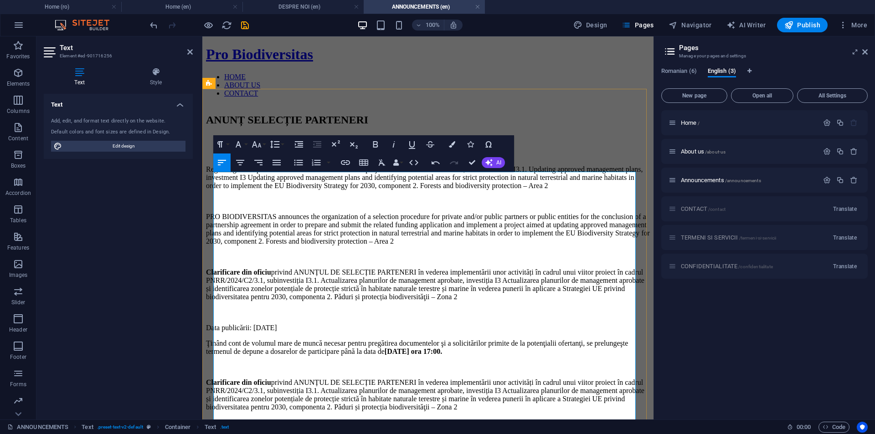
click at [215, 238] on div "Regarding the implementation of tasks within a future project under PNRR/2024/C…" at bounding box center [428, 323] width 444 height 316
click at [215, 180] on p "Regarding the implementation of tasks within a future project under PNRR/2024/C…" at bounding box center [428, 177] width 444 height 25
click at [217, 181] on p "Regarding the implementation of tasks within a future project under PNRR/2024/C…" at bounding box center [428, 177] width 444 height 25
click at [222, 182] on p "Regarding the implementation of tasks within a future project under PNRR/2024/C…" at bounding box center [428, 177] width 444 height 25
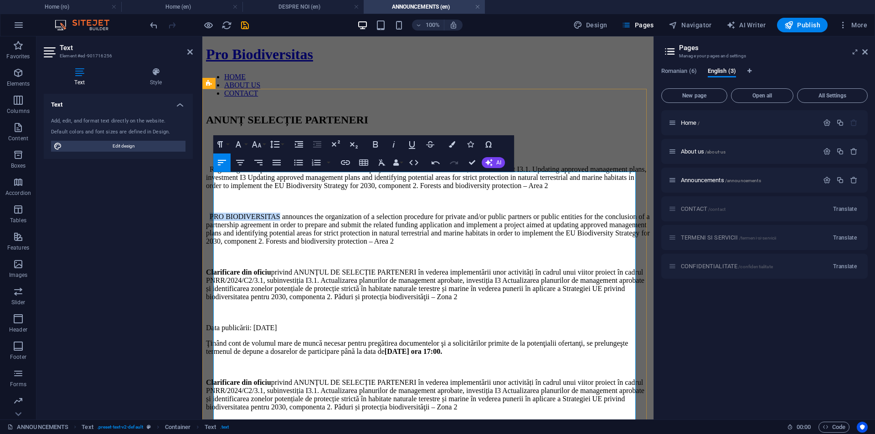
click at [289, 238] on div "Regarding the implementation of tasks within a future project under PNRR/2024/C…" at bounding box center [428, 323] width 444 height 316
click at [483, 274] on div "Regarding the implementation of tasks within a future project under PNRR/2024/C…" at bounding box center [428, 323] width 444 height 316
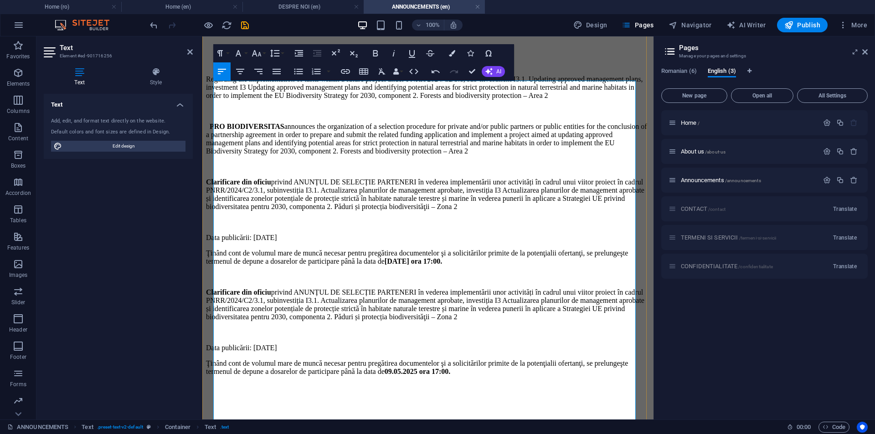
scroll to position [91, 0]
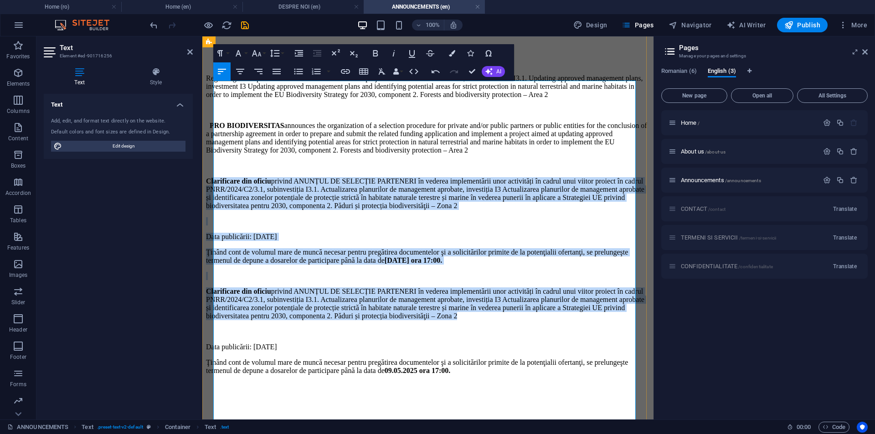
drag, startPoint x: 216, startPoint y: 220, endPoint x: 460, endPoint y: 407, distance: 307.4
click at [460, 391] on div "Regarding the implementation of tasks within a future project under PNRR/2024/C…" at bounding box center [428, 232] width 444 height 316
copy div "Loremipsumd sit ametco adipisc ELITSED DO EIUSMODT INCIDIDUN ut laboree dolorem…"
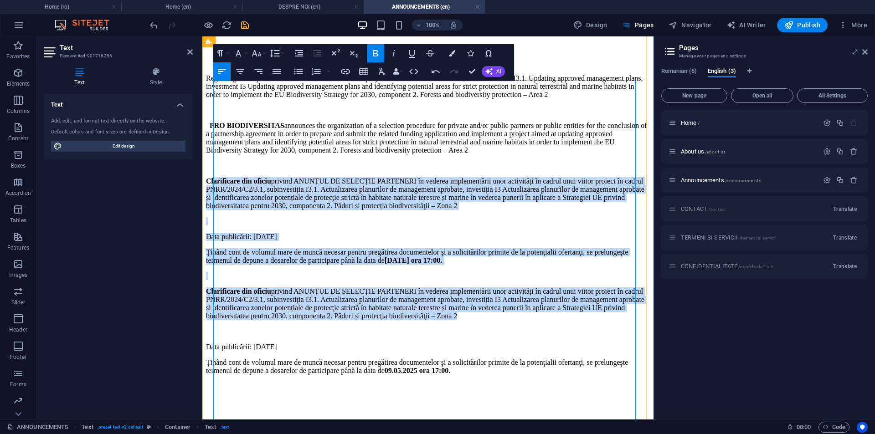
click at [427, 210] on p "Clarificare din oficiu privind ANUNȚUL DE SELECȚIE PARTENERI în vederea impleme…" at bounding box center [428, 193] width 444 height 33
click at [451, 210] on p "Clarificare din oficiu privind ANUNȚUL DE SELECȚIE PARTENERI în vederea impleme…" at bounding box center [428, 193] width 444 height 33
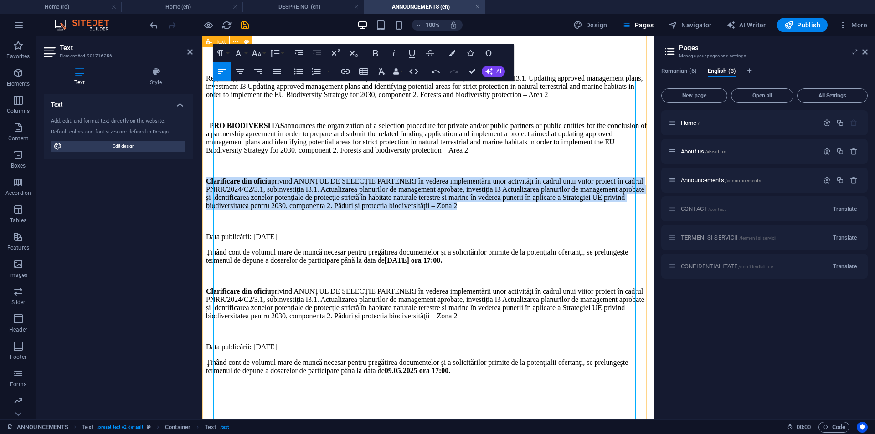
drag, startPoint x: 447, startPoint y: 272, endPoint x: 212, endPoint y: 224, distance: 240.0
click at [212, 224] on div "ANUNȚ SELECȚIE PARTENERI Regarding the implementation of tasks within a future …" at bounding box center [428, 237] width 444 height 446
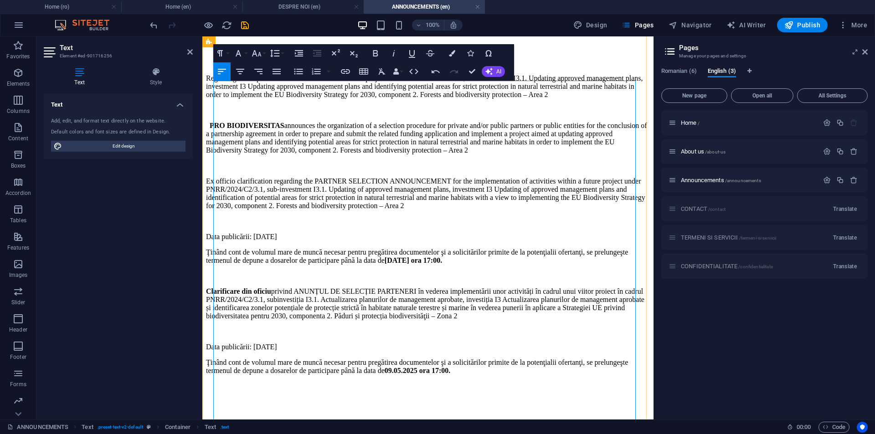
click at [215, 210] on p "Ex officio clarification regarding the PARTNER SELECTION ANNOUNCEMENT for the i…" at bounding box center [428, 193] width 444 height 33
click at [294, 210] on p "Ex officio clarification regarding the PARTNER SELECTION ANNOUNCEMENT for the i…" at bounding box center [428, 193] width 444 height 33
click at [416, 210] on p "Ex officio clarification regarding the PARTNER SELECTION ANNOUNCEMENT for the i…" at bounding box center [428, 193] width 444 height 33
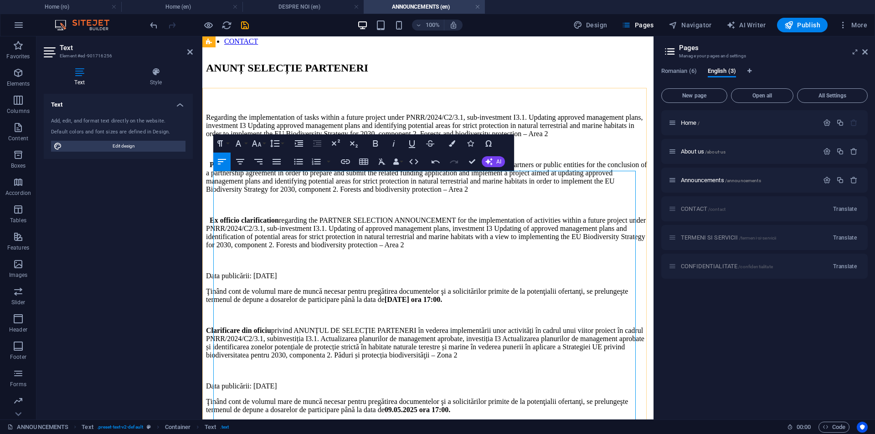
scroll to position [0, 0]
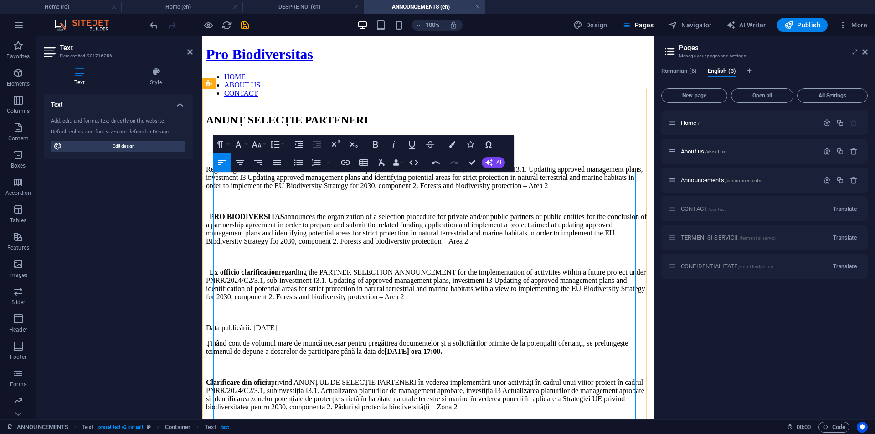
click at [533, 190] on p "Regarding the implementation of tasks within a future project under PNRR/2024/C…" at bounding box center [428, 177] width 444 height 25
drag, startPoint x: 269, startPoint y: 178, endPoint x: 490, endPoint y: 212, distance: 222.9
click at [490, 190] on p "Regarding the implementation of tasks within a future project under PNRR/2024/C…" at bounding box center [428, 177] width 444 height 25
drag, startPoint x: 522, startPoint y: 312, endPoint x: 530, endPoint y: 361, distance: 49.3
click at [530, 301] on p "Ex officio clarification regarding the PARTNER SELECTION ANNOUNCEMENT for the i…" at bounding box center [428, 285] width 444 height 33
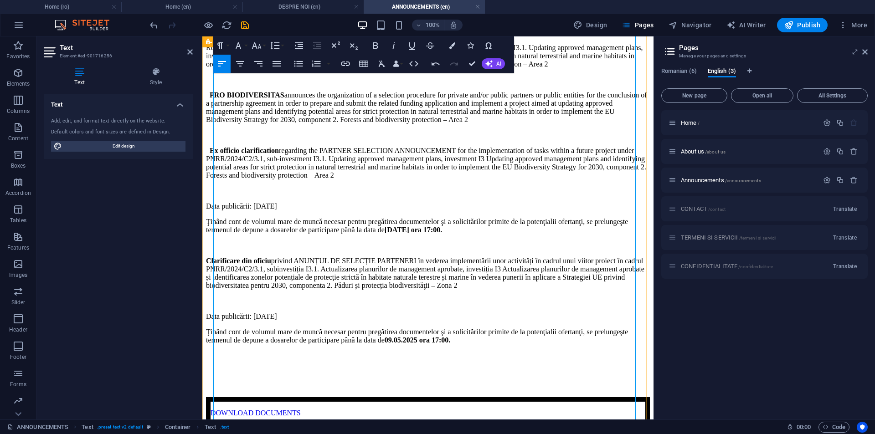
scroll to position [137, 0]
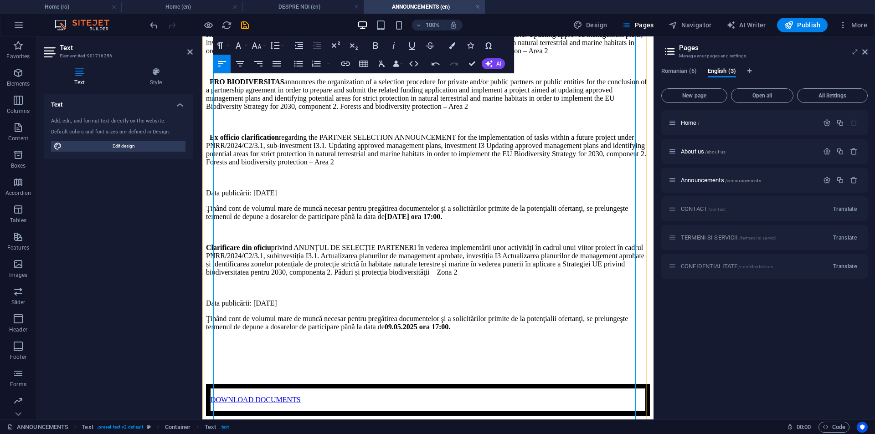
click at [268, 197] on p "Data publicării: [DATE]" at bounding box center [428, 193] width 444 height 8
click at [215, 197] on p "Date of publication: [DATE]" at bounding box center [428, 193] width 444 height 8
click at [216, 197] on p "Date of publication: [DATE]" at bounding box center [428, 193] width 444 height 8
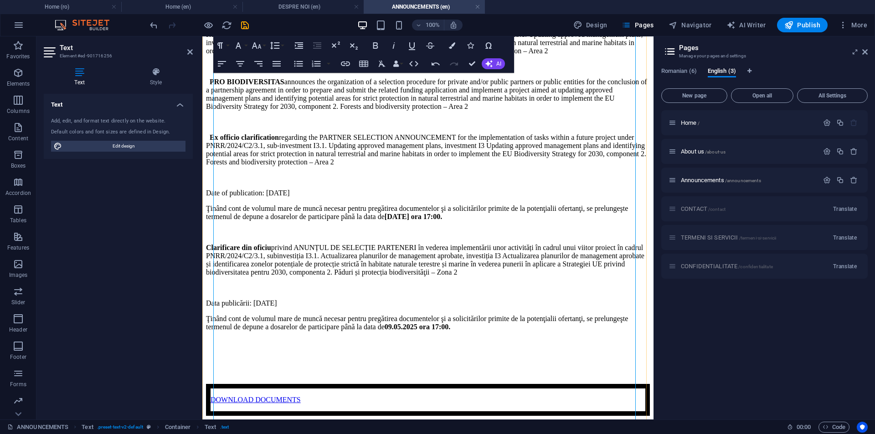
click at [261, 221] on p "Ţinând cont de volumul mare de muncă necesar pentru pregătirea documentelor şi …" at bounding box center [428, 213] width 444 height 16
drag, startPoint x: 243, startPoint y: 291, endPoint x: 210, endPoint y: 258, distance: 46.4
click at [210, 258] on div "ANUNȚ SELECȚIE PARTENERI Regarding the implementation of tasks within a future …" at bounding box center [428, 193] width 444 height 446
click at [215, 221] on p "Taking into account the large amount of work required to prepare the documents …" at bounding box center [428, 213] width 444 height 16
click at [217, 197] on p "Date of publication: [DATE]" at bounding box center [428, 193] width 444 height 8
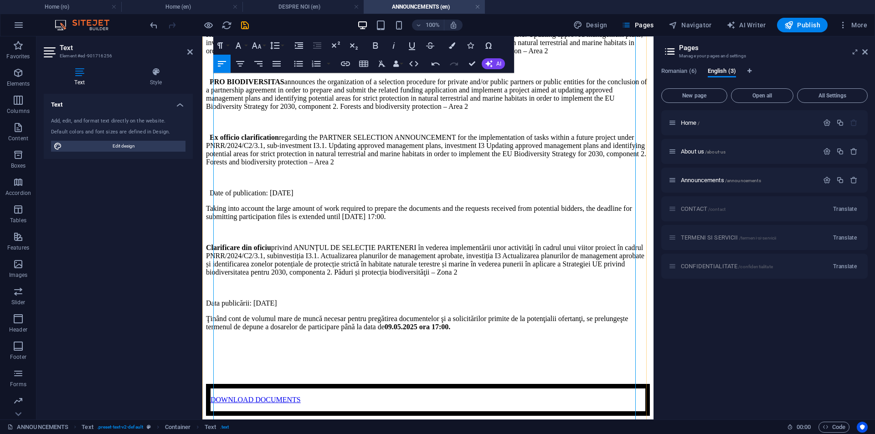
click at [214, 221] on p "Taking into account the large amount of work required to prepare the documents …" at bounding box center [428, 213] width 444 height 16
click at [215, 221] on p "Taking into account the large amount of work required to prepare the documents …" at bounding box center [428, 213] width 444 height 16
click at [587, 221] on p "Taking into account the large amount of work required to prepare the documents …" at bounding box center [428, 213] width 444 height 16
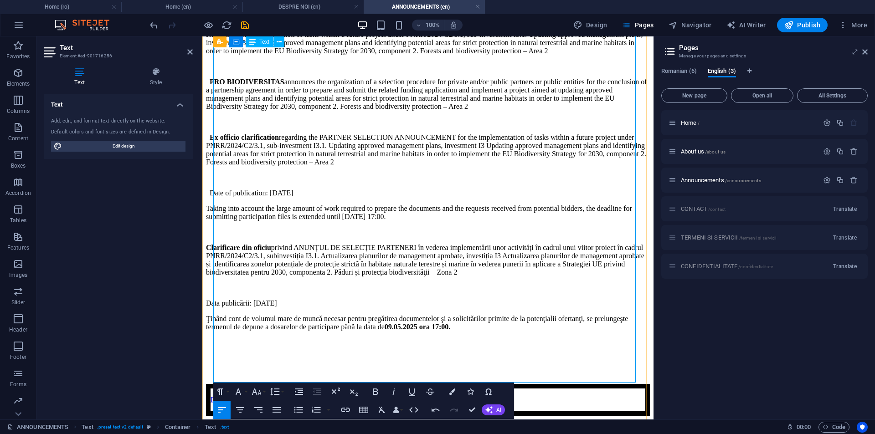
scroll to position [182, 0]
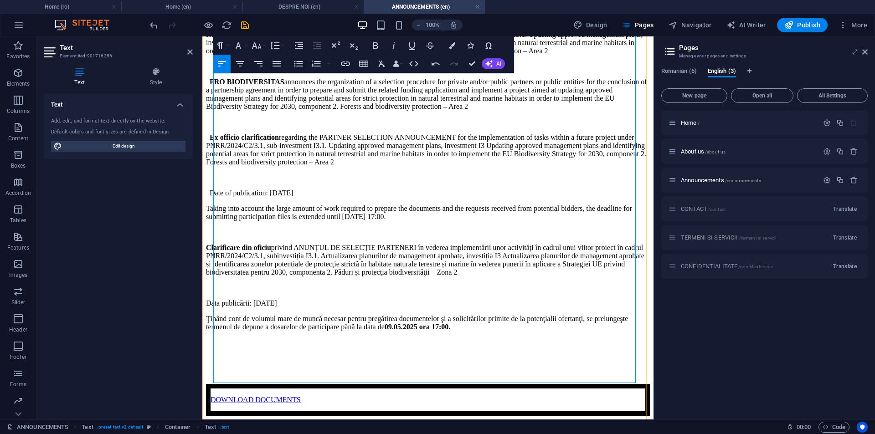
drag, startPoint x: 218, startPoint y: 127, endPoint x: 292, endPoint y: 175, distance: 88.0
click at [292, 166] on p "Ex officio clarification regarding the PARTNER SELECTION ANNOUNCEMENT for the i…" at bounding box center [428, 150] width 444 height 33
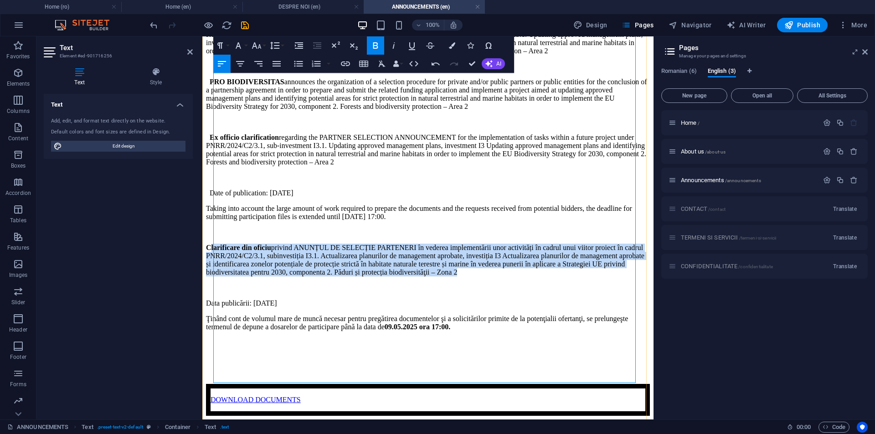
drag, startPoint x: 448, startPoint y: 300, endPoint x: 218, endPoint y: 259, distance: 233.4
click at [218, 259] on p "Clarificare din oficiu privind ANUNȚUL DE SELECȚIE PARTENERI în vederea impleme…" at bounding box center [428, 260] width 444 height 33
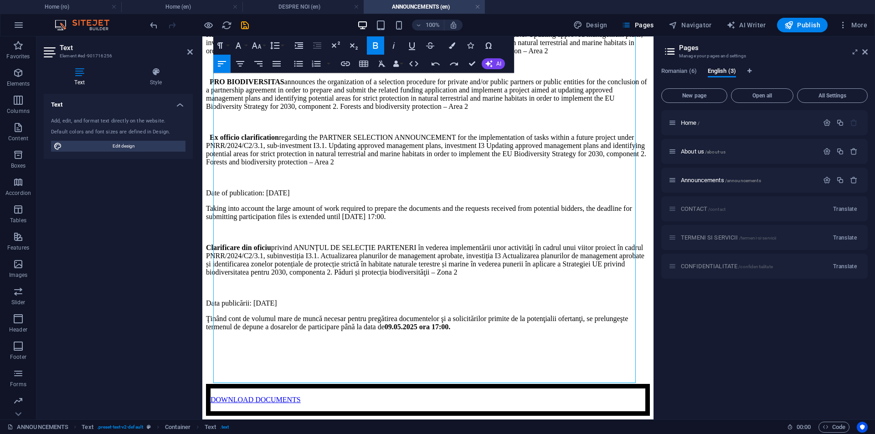
click at [374, 45] on icon "button" at bounding box center [375, 45] width 5 height 6
click at [296, 277] on p "Ex officio clarification regarding the PARTNER SELECTION ANNOUNCEMENT for the i…" at bounding box center [428, 260] width 444 height 33
click at [313, 292] on p at bounding box center [428, 288] width 444 height 8
drag, startPoint x: 502, startPoint y: 232, endPoint x: 576, endPoint y: 233, distance: 73.4
click at [576, 221] on p "Taking into account the large amount of work required to prepare the documents …" at bounding box center [428, 213] width 444 height 16
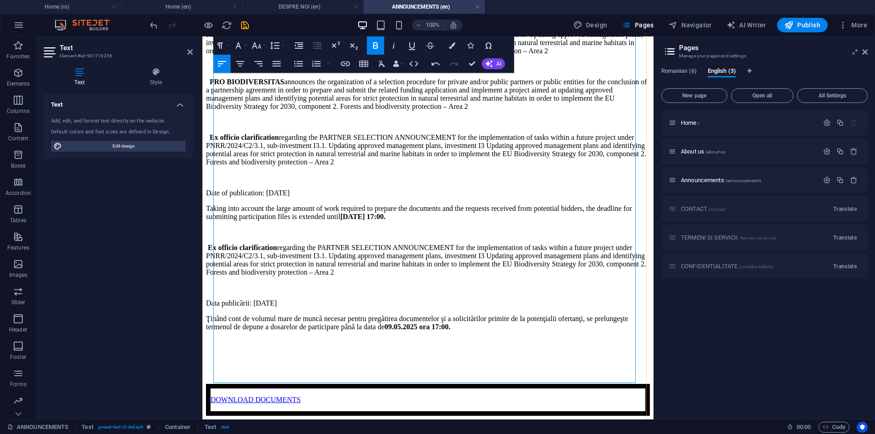
click at [460, 237] on p at bounding box center [428, 232] width 444 height 8
drag, startPoint x: 218, startPoint y: 203, endPoint x: 287, endPoint y: 202, distance: 69.3
click at [287, 197] on p "Date of publication: [DATE]" at bounding box center [428, 193] width 444 height 8
click at [214, 308] on p "Data publicării: [DATE]" at bounding box center [428, 304] width 444 height 8
drag, startPoint x: 216, startPoint y: 325, endPoint x: 270, endPoint y: 327, distance: 54.3
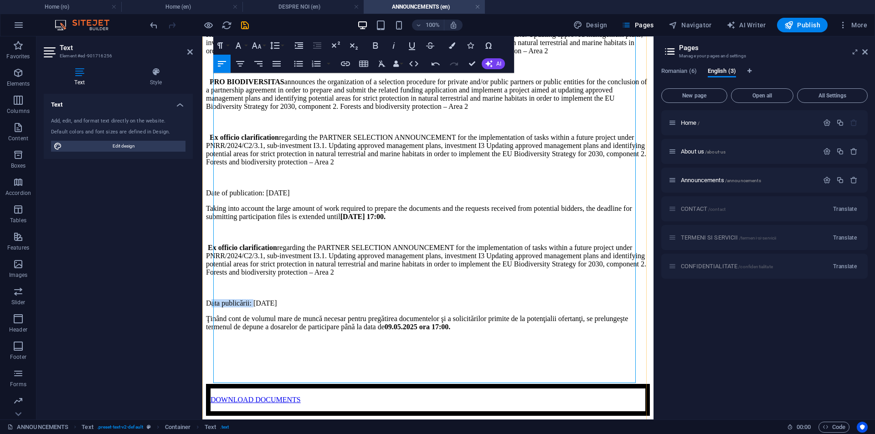
click at [270, 308] on p "Data publicării: [DATE]" at bounding box center [428, 304] width 444 height 8
drag, startPoint x: 215, startPoint y: 219, endPoint x: 578, endPoint y: 234, distance: 362.7
click at [578, 221] on p "Taking into account the large amount of work required to prepare the documents …" at bounding box center [428, 213] width 444 height 16
click at [449, 308] on p "Date of publication: [DATE]" at bounding box center [428, 304] width 444 height 8
drag, startPoint x: 215, startPoint y: 215, endPoint x: 503, endPoint y: 233, distance: 289.1
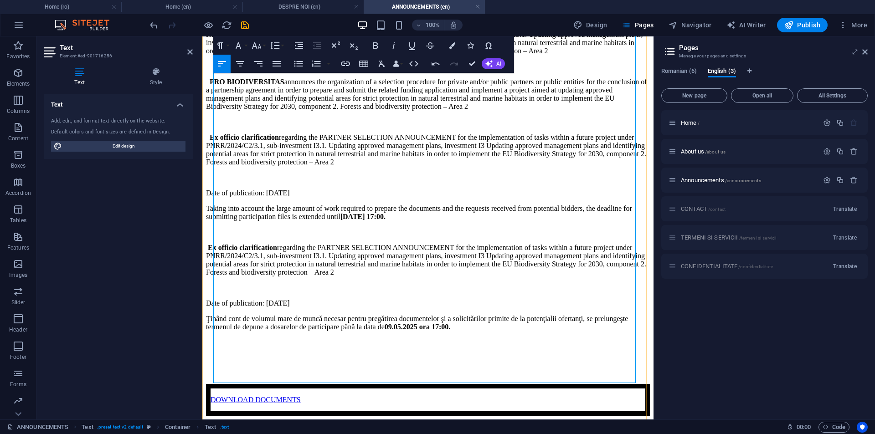
click at [503, 221] on p "Taking into account the large amount of work required to prepare the documents …" at bounding box center [428, 213] width 444 height 16
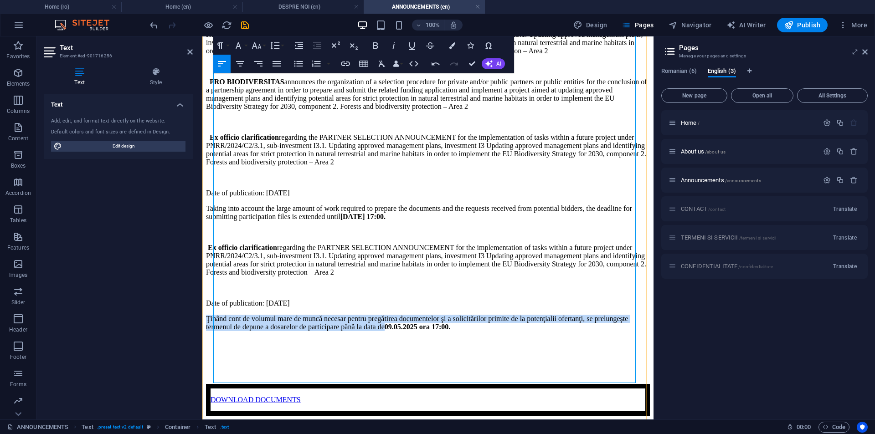
drag, startPoint x: 215, startPoint y: 337, endPoint x: 569, endPoint y: 351, distance: 354.9
click at [569, 331] on p "Ţinând cont de volumul mare de muncă necesar pentru pregătirea documentelor şi …" at bounding box center [428, 323] width 444 height 16
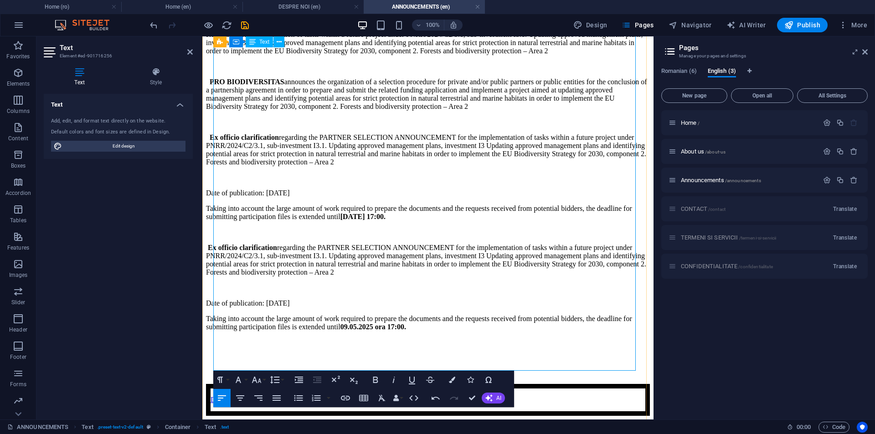
click at [598, 331] on p "Taking into account the large amount of work required to prepare the documents …" at bounding box center [428, 323] width 444 height 16
drag, startPoint x: 548, startPoint y: 228, endPoint x: 575, endPoint y: 235, distance: 27.6
click at [575, 221] on p "Taking into account the large amount of work required to prepare the documents …" at bounding box center [428, 213] width 444 height 16
click at [386, 221] on strong "[DATE] 17:00." at bounding box center [363, 217] width 45 height 8
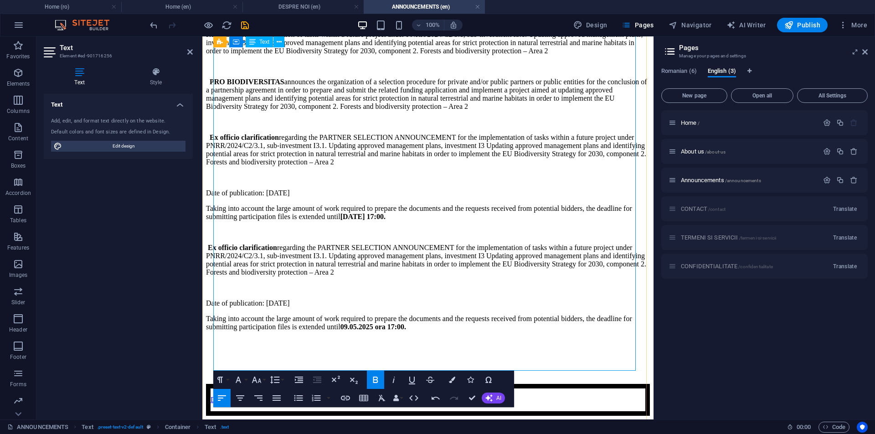
click at [406, 331] on strong ".05.2025 ora 17:00." at bounding box center [377, 327] width 58 height 8
click at [398, 331] on strong ".05.2025 at 17:00." at bounding box center [373, 327] width 51 height 8
click at [348, 331] on strong "09" at bounding box center [344, 327] width 7 height 8
click at [597, 347] on p at bounding box center [428, 343] width 444 height 8
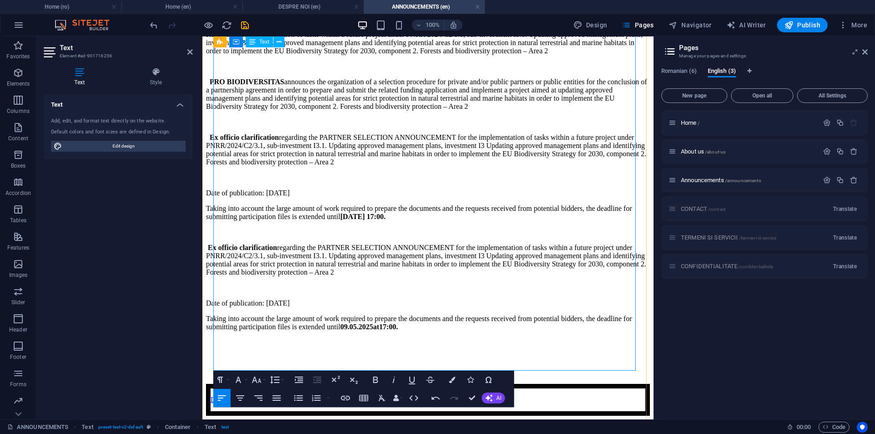
click at [366, 292] on p at bounding box center [428, 288] width 444 height 8
drag, startPoint x: 192, startPoint y: 53, endPoint x: 182, endPoint y: 64, distance: 15.2
click at [192, 53] on icon at bounding box center [189, 51] width 5 height 7
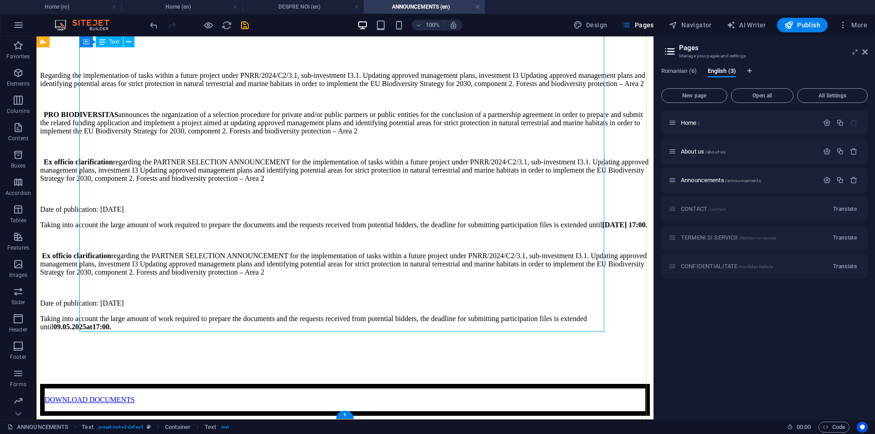
click at [452, 341] on div "ANUNȚ SELECȚIE PARTENERI Regarding the implementation of tasks within a future …" at bounding box center [345, 213] width 610 height 405
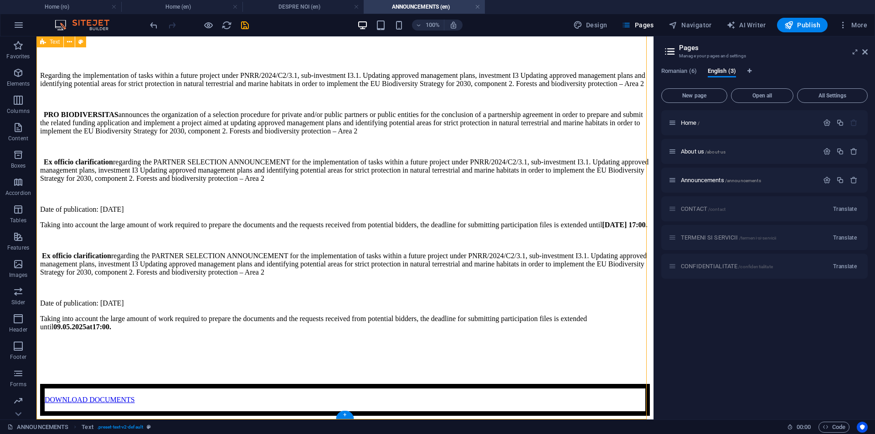
scroll to position [0, 0]
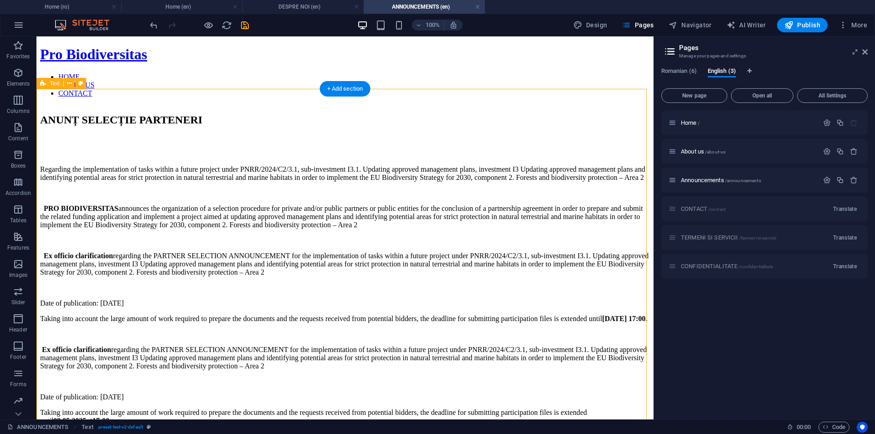
click at [516, 132] on div "ANUNȚ SELECȚIE PARTENERI Regarding the implementation of tasks within a future …" at bounding box center [345, 307] width 610 height 405
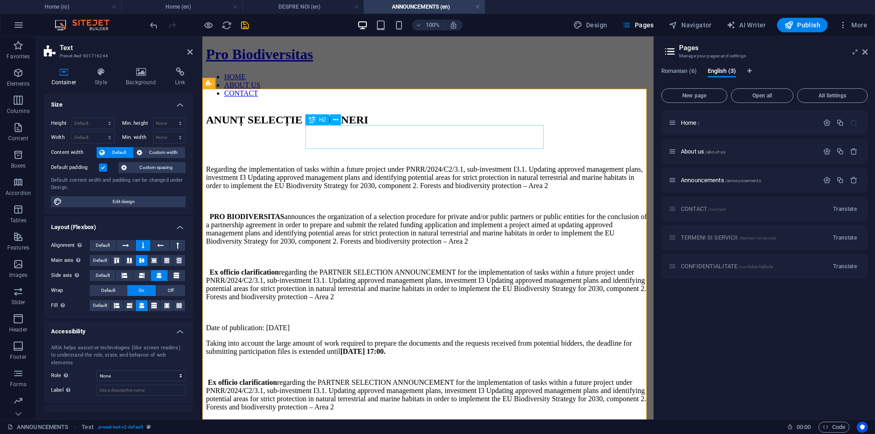
click at [336, 126] on div "ANUNȚ SELECȚIE PARTENERI" at bounding box center [428, 120] width 444 height 12
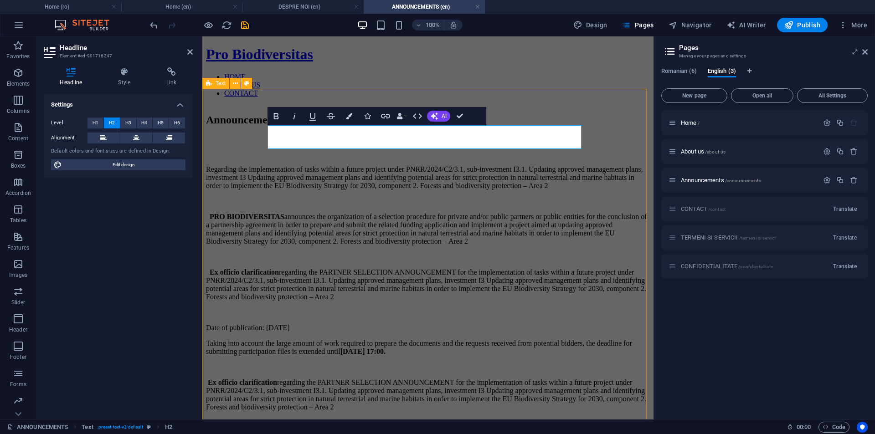
click at [605, 127] on div "Announcement for selection procedure Regarding the implementation of tasks with…" at bounding box center [428, 328] width 444 height 446
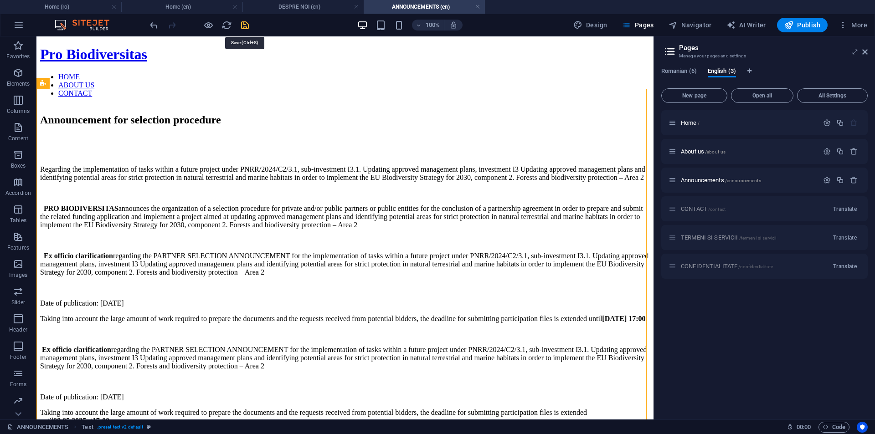
click at [248, 23] on icon "save" at bounding box center [245, 25] width 10 height 10
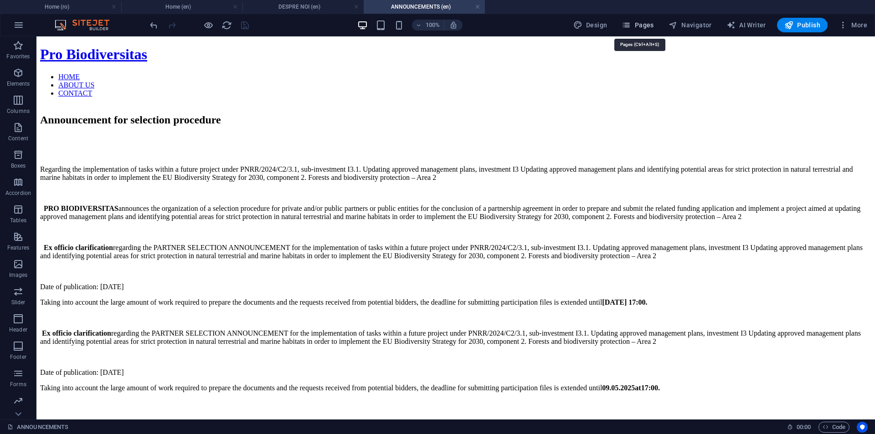
click at [642, 27] on span "Pages" at bounding box center [638, 25] width 32 height 9
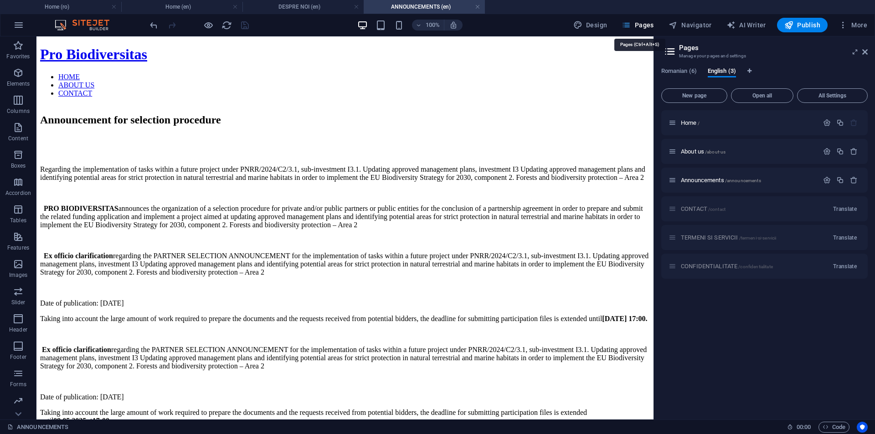
click at [642, 27] on span "Pages" at bounding box center [638, 25] width 32 height 9
click at [866, 52] on icon at bounding box center [865, 51] width 5 height 7
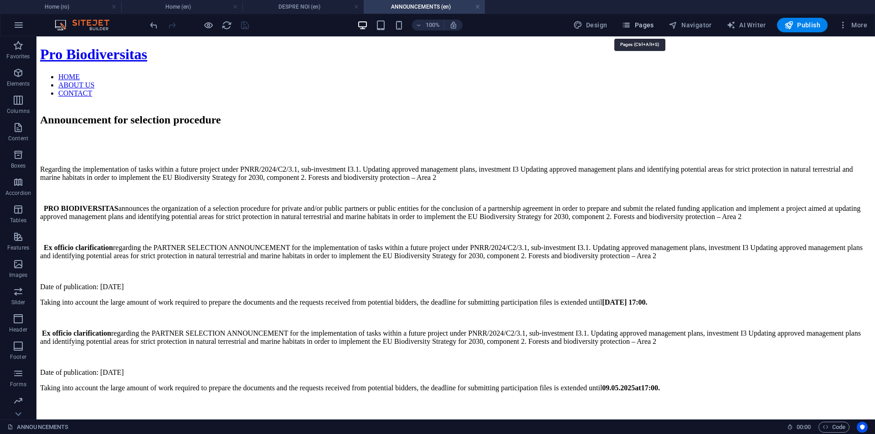
click at [642, 26] on span "Pages" at bounding box center [638, 25] width 32 height 9
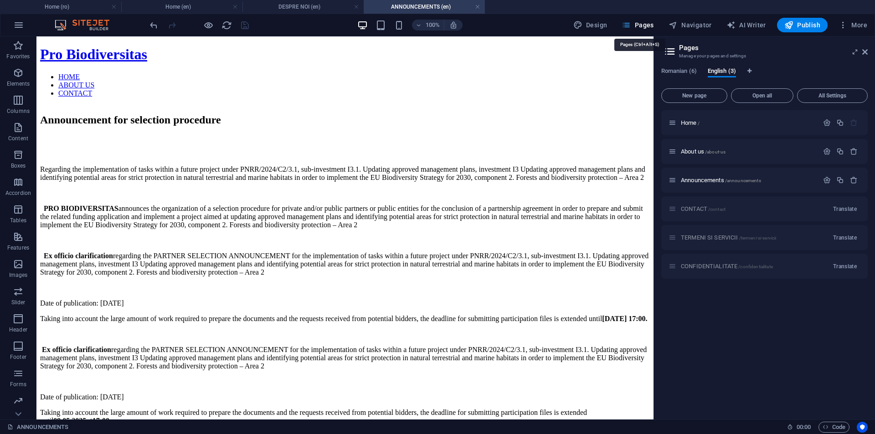
click at [642, 26] on span "Pages" at bounding box center [638, 25] width 32 height 9
drag, startPoint x: 866, startPoint y: 50, endPoint x: 820, endPoint y: 20, distance: 55.6
click at [866, 50] on icon at bounding box center [865, 51] width 5 height 7
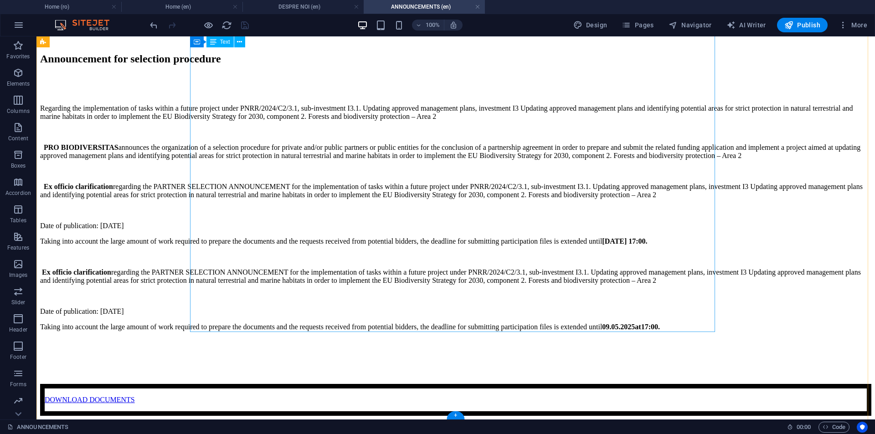
scroll to position [172, 0]
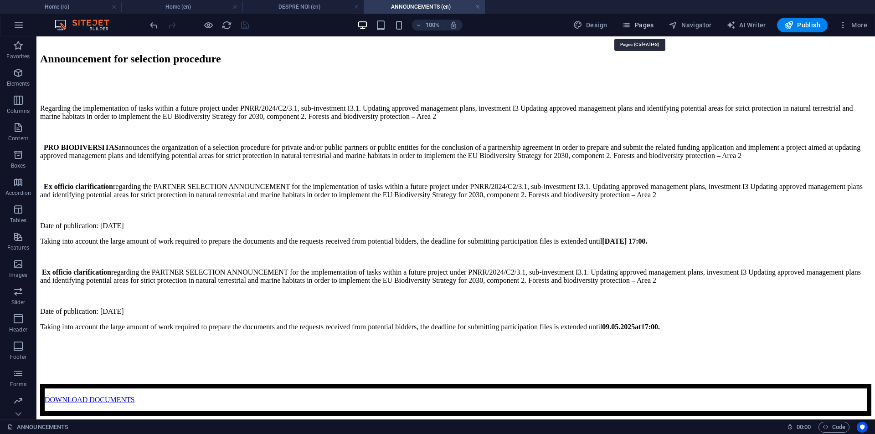
click at [634, 28] on span "Pages" at bounding box center [638, 25] width 32 height 9
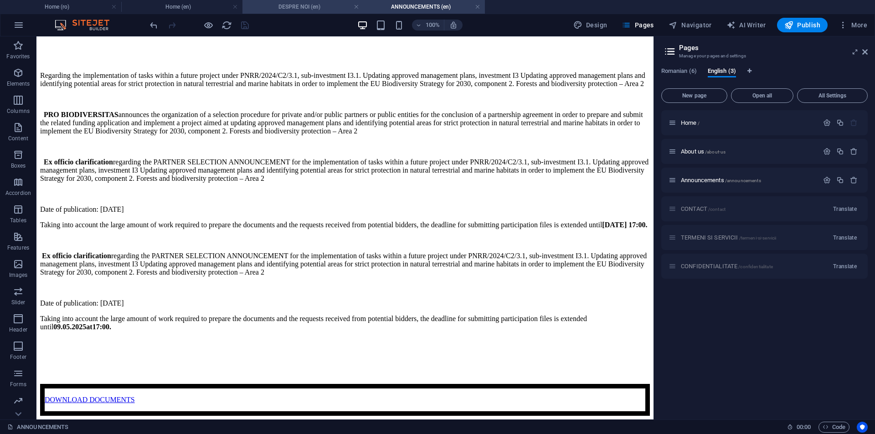
click at [298, 7] on h4 "DESPRE NOI (en)" at bounding box center [303, 7] width 121 height 10
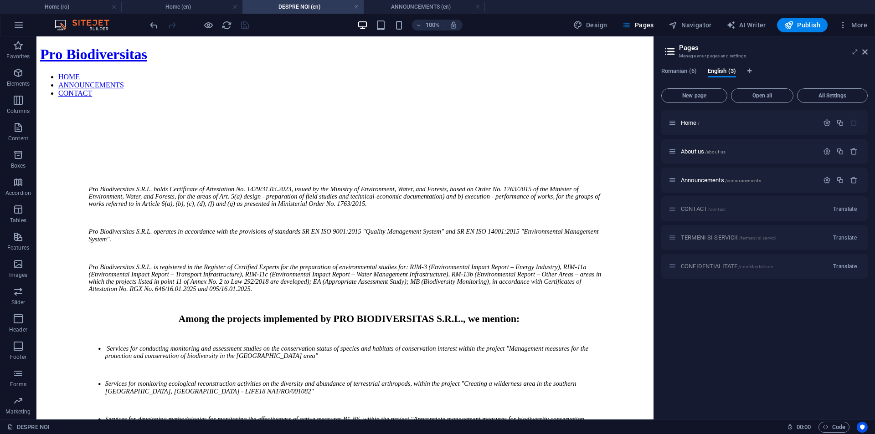
scroll to position [0, 0]
click at [186, 5] on h4 "Home (en)" at bounding box center [181, 7] width 121 height 10
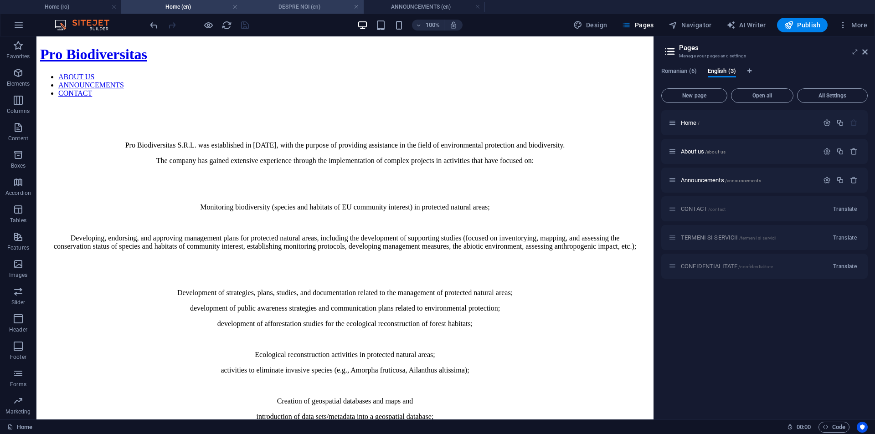
click at [302, 2] on h4 "DESPRE NOI (en)" at bounding box center [303, 7] width 121 height 10
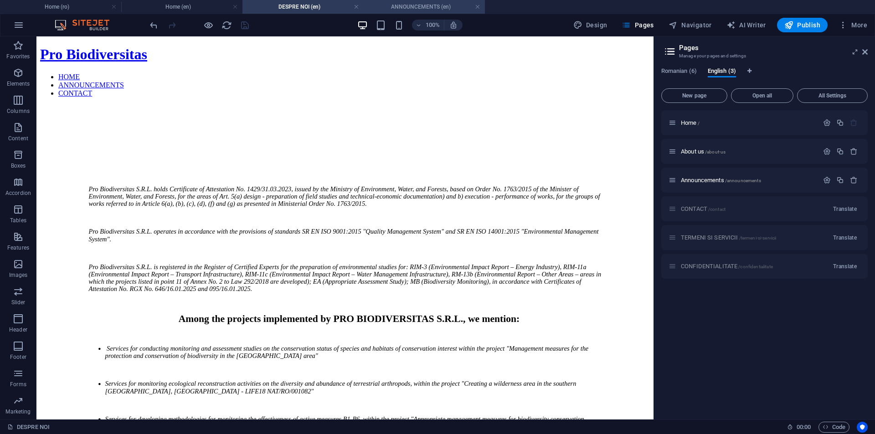
click at [406, 1] on li "ANNOUNCEMENTS (en)" at bounding box center [424, 7] width 121 height 14
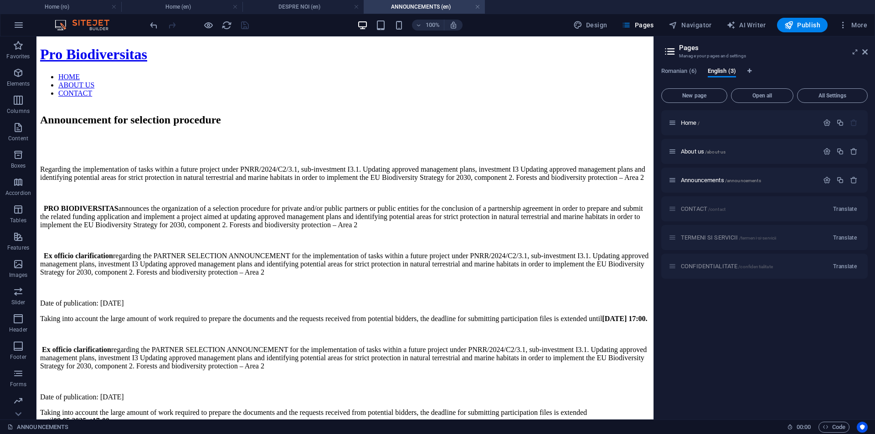
click at [732, 204] on div "CONTACT /contact Translate" at bounding box center [764, 208] width 207 height 25
click at [839, 209] on span "Translate" at bounding box center [845, 209] width 24 height 7
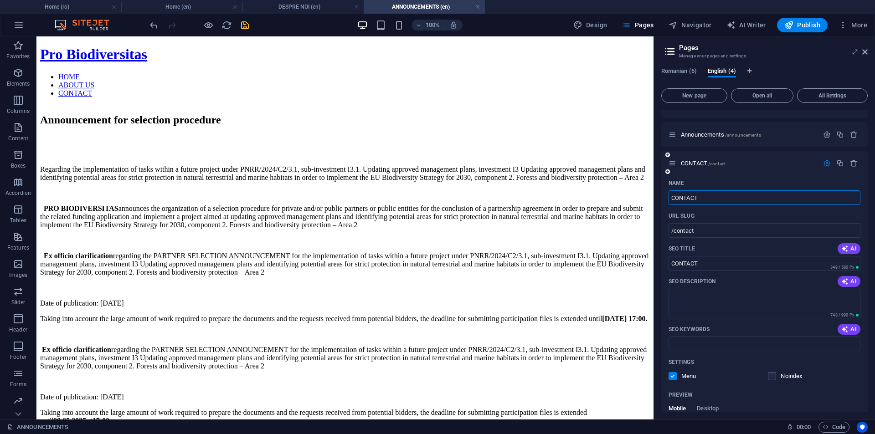
scroll to position [137, 0]
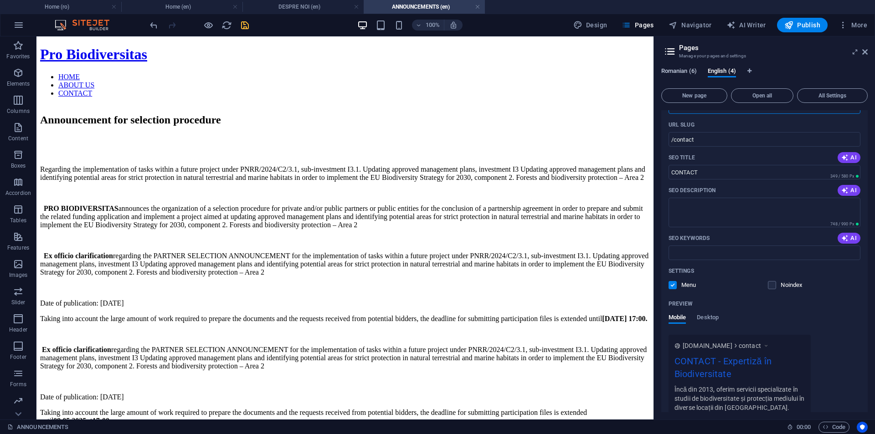
click at [686, 72] on span "Romanian (6)" at bounding box center [679, 72] width 36 height 13
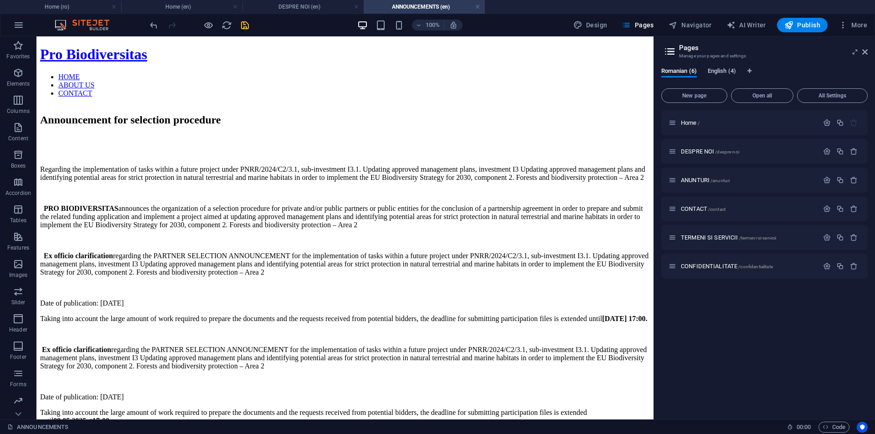
click at [714, 71] on span "English (4)" at bounding box center [722, 72] width 28 height 13
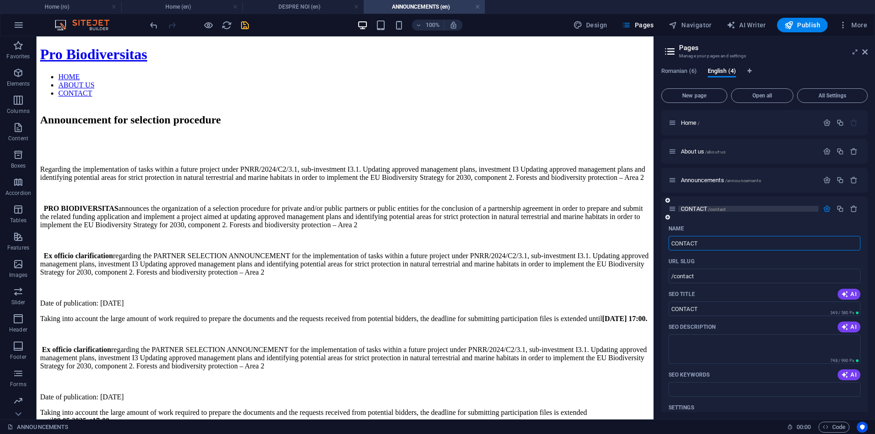
click at [709, 207] on span "/contact" at bounding box center [716, 209] width 17 height 5
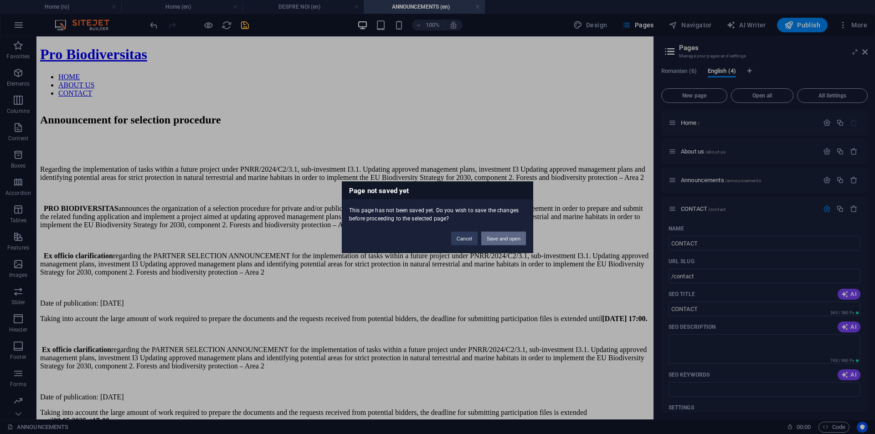
click at [498, 239] on button "Save and open" at bounding box center [503, 239] width 45 height 14
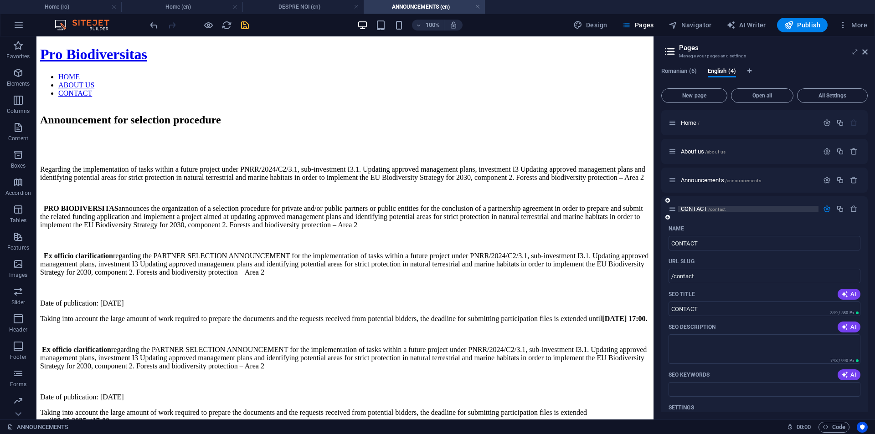
click at [733, 210] on p "CONTACT /contact" at bounding box center [748, 209] width 135 height 6
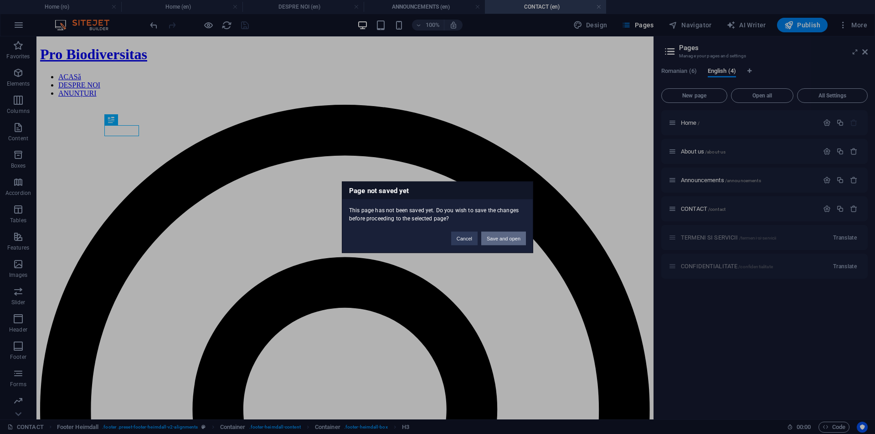
scroll to position [0, 0]
click at [489, 239] on button "Save and open" at bounding box center [503, 239] width 45 height 14
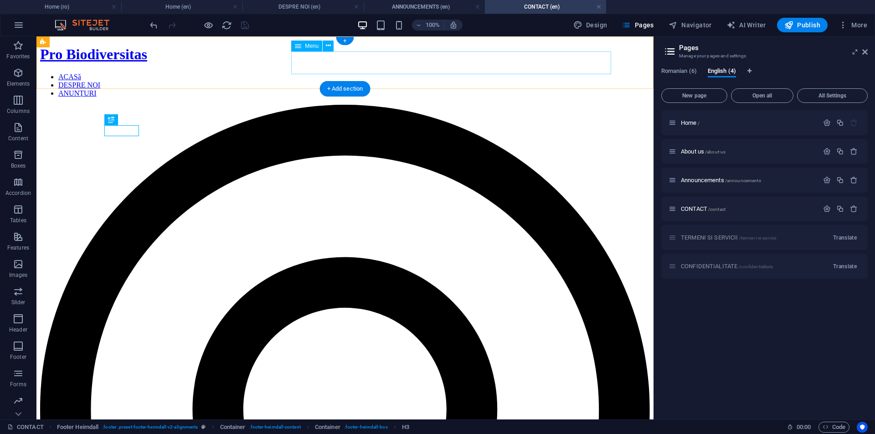
click at [438, 73] on nav "ACASă DESPRE NOI ANUNȚURI" at bounding box center [345, 85] width 610 height 25
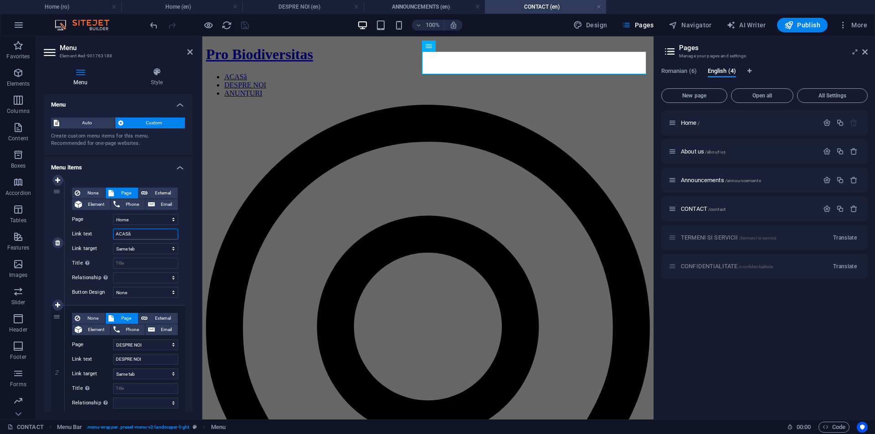
click at [130, 231] on input "ACASă" at bounding box center [145, 234] width 65 height 11
click at [129, 360] on input "DESPRE NOI" at bounding box center [145, 359] width 65 height 11
click at [131, 357] on input "DESPRE NOI" at bounding box center [145, 359] width 65 height 11
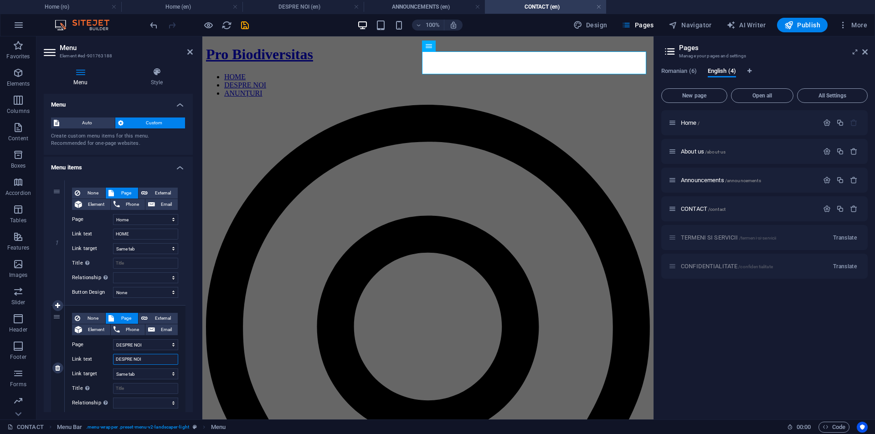
click at [131, 357] on input "DESPRE NOI" at bounding box center [145, 359] width 65 height 11
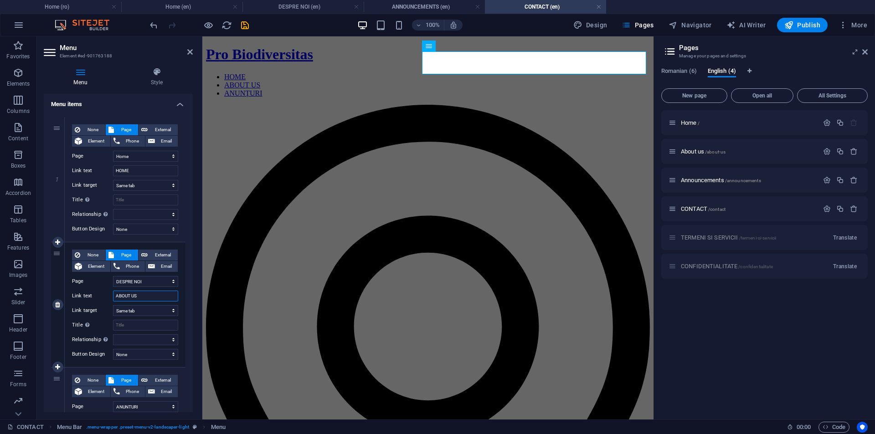
scroll to position [137, 0]
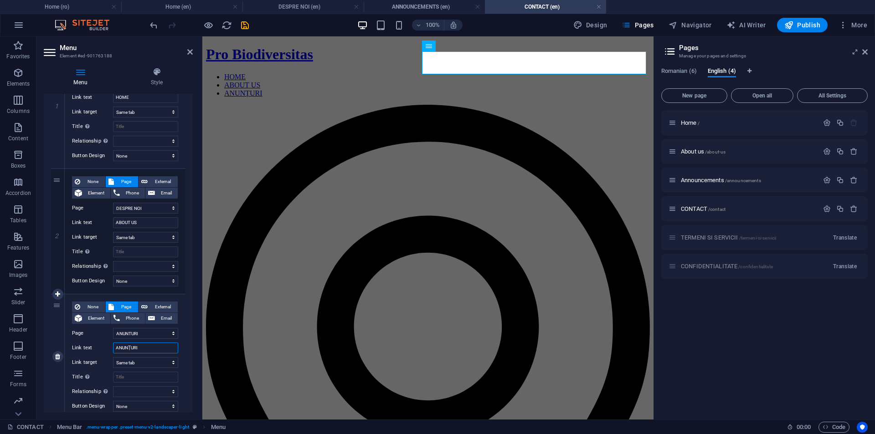
click at [136, 349] on input "ANUNȚURI" at bounding box center [145, 348] width 65 height 11
click at [180, 341] on div "None Page External Element Phone Email Page Home DESPRE NOI ANUNTURI CONTACT TE…" at bounding box center [125, 356] width 121 height 125
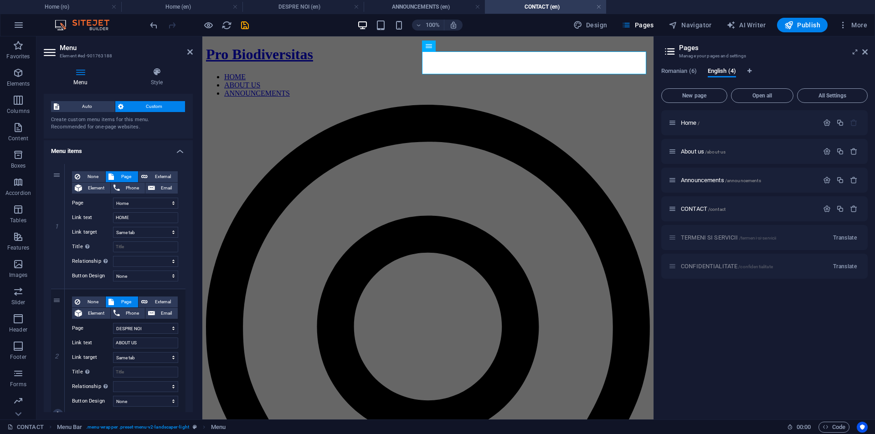
scroll to position [0, 0]
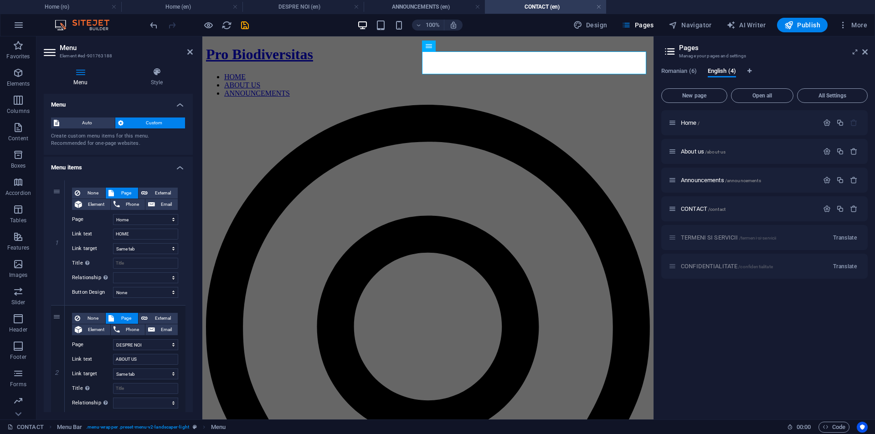
click at [190, 53] on icon at bounding box center [189, 51] width 5 height 7
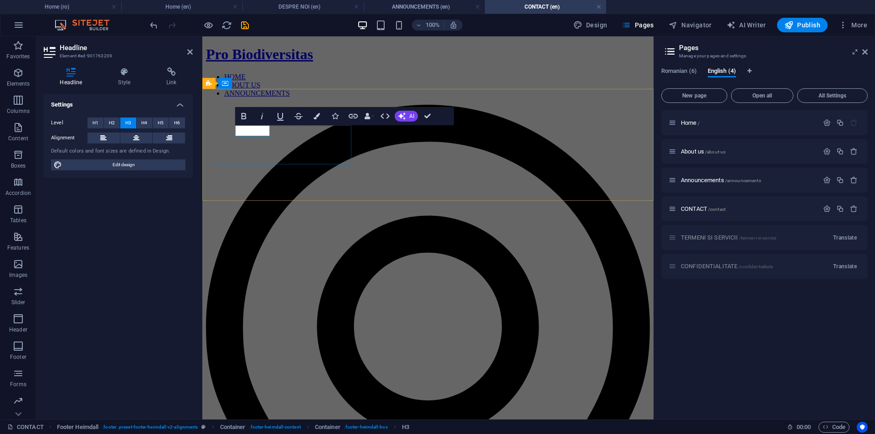
click at [183, 103] on h4 "Settings" at bounding box center [118, 102] width 149 height 16
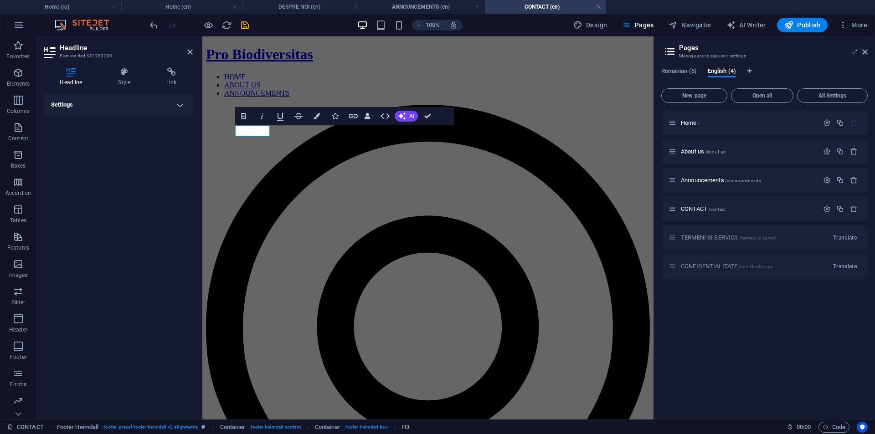
click at [183, 103] on h4 "Settings" at bounding box center [118, 105] width 149 height 22
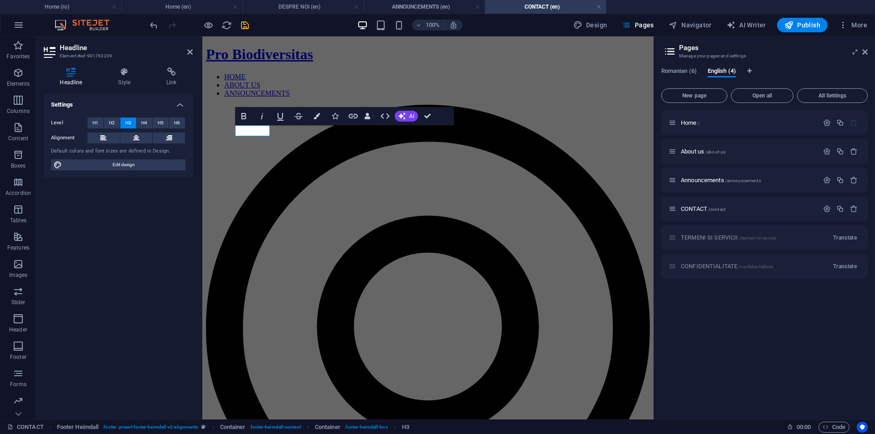
click at [186, 54] on header "Headline Element #ed-901763209" at bounding box center [118, 48] width 149 height 24
click at [188, 52] on icon at bounding box center [189, 51] width 5 height 7
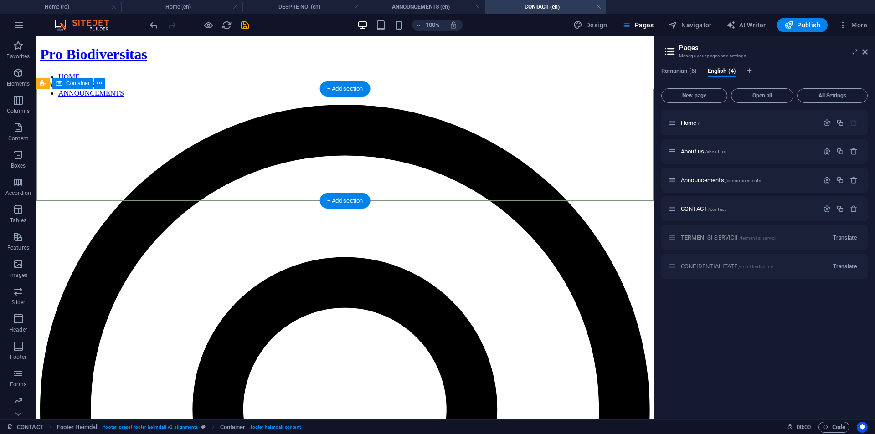
click at [247, 28] on icon "save" at bounding box center [245, 25] width 10 height 10
